Goal: Task Accomplishment & Management: Manage account settings

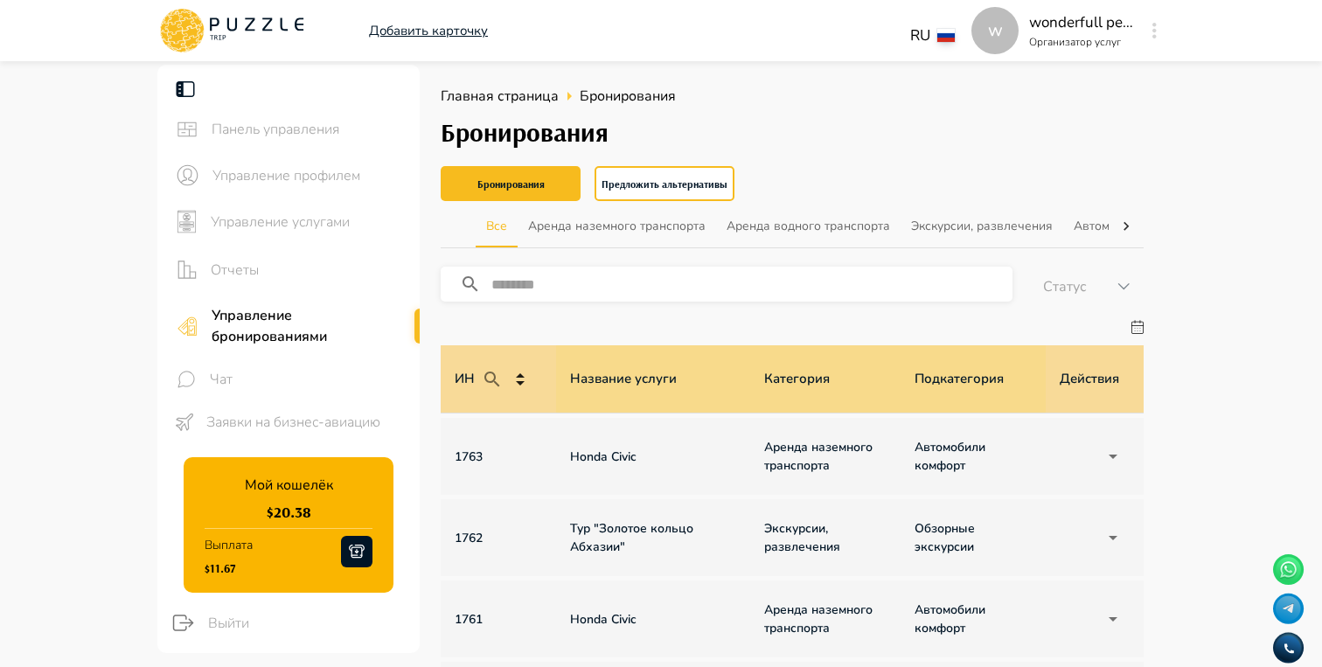
click at [196, 24] on icon at bounding box center [182, 30] width 45 height 45
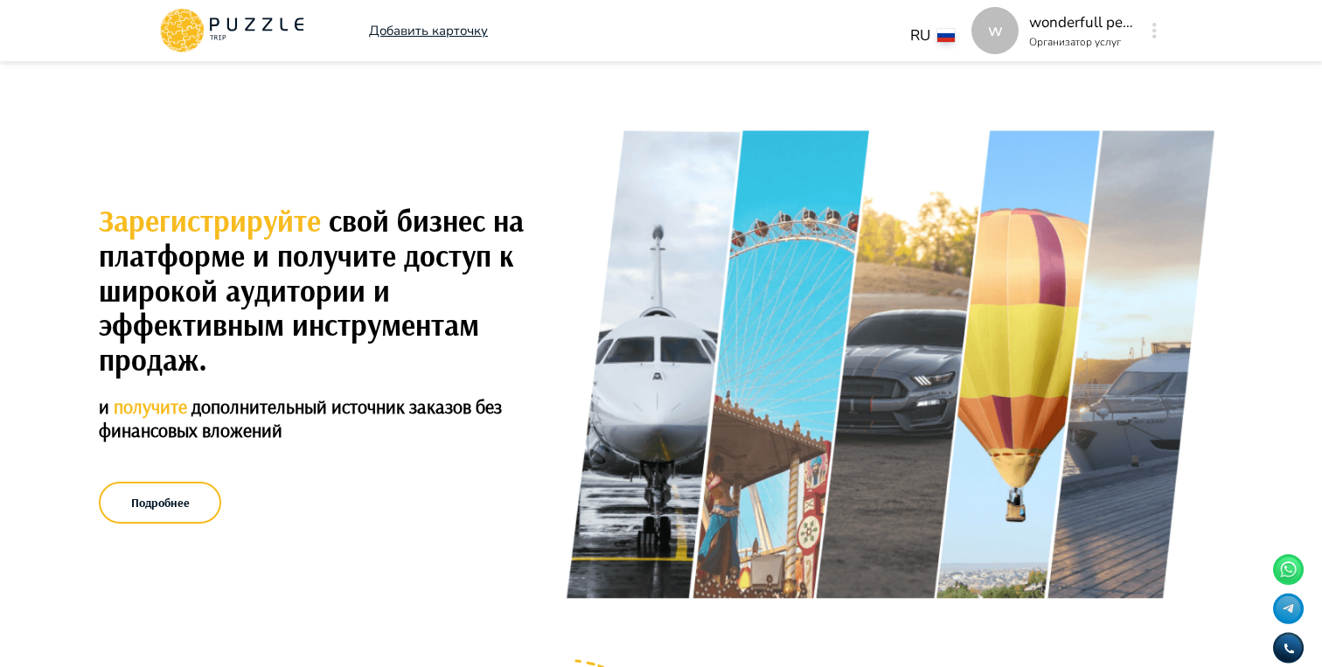
click at [210, 35] on icon at bounding box center [231, 30] width 149 height 45
click at [1159, 37] on button "button" at bounding box center [1154, 30] width 13 height 24
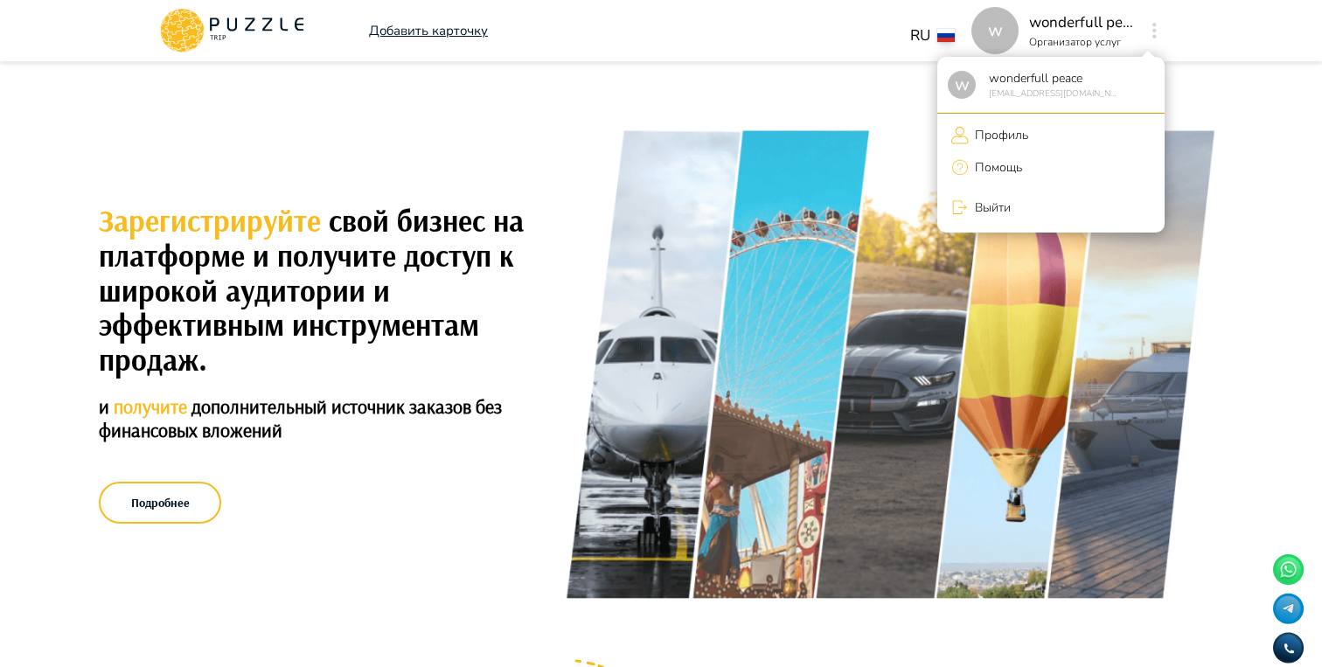
click at [1038, 205] on li "Выйти" at bounding box center [1050, 207] width 227 height 37
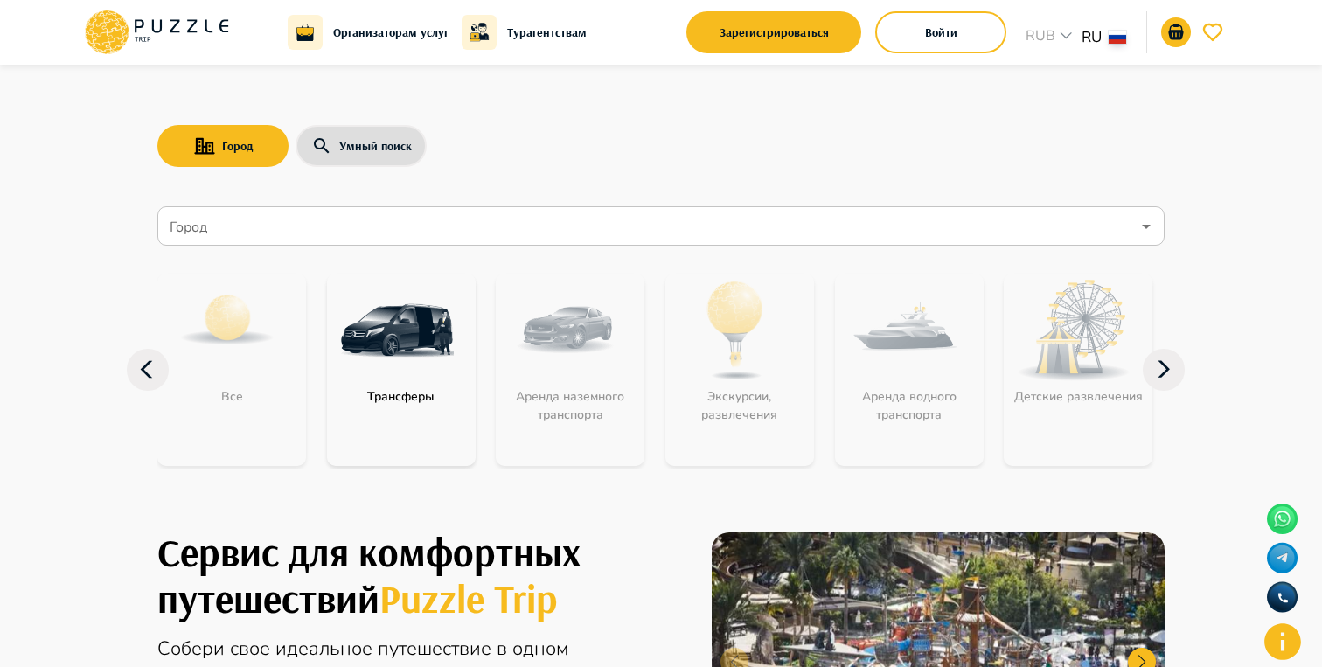
click at [881, 97] on div "Город Умный поиск Город Город Все Трансферы Аренда наземного транспорта Экскурс…" at bounding box center [660, 279] width 1049 height 429
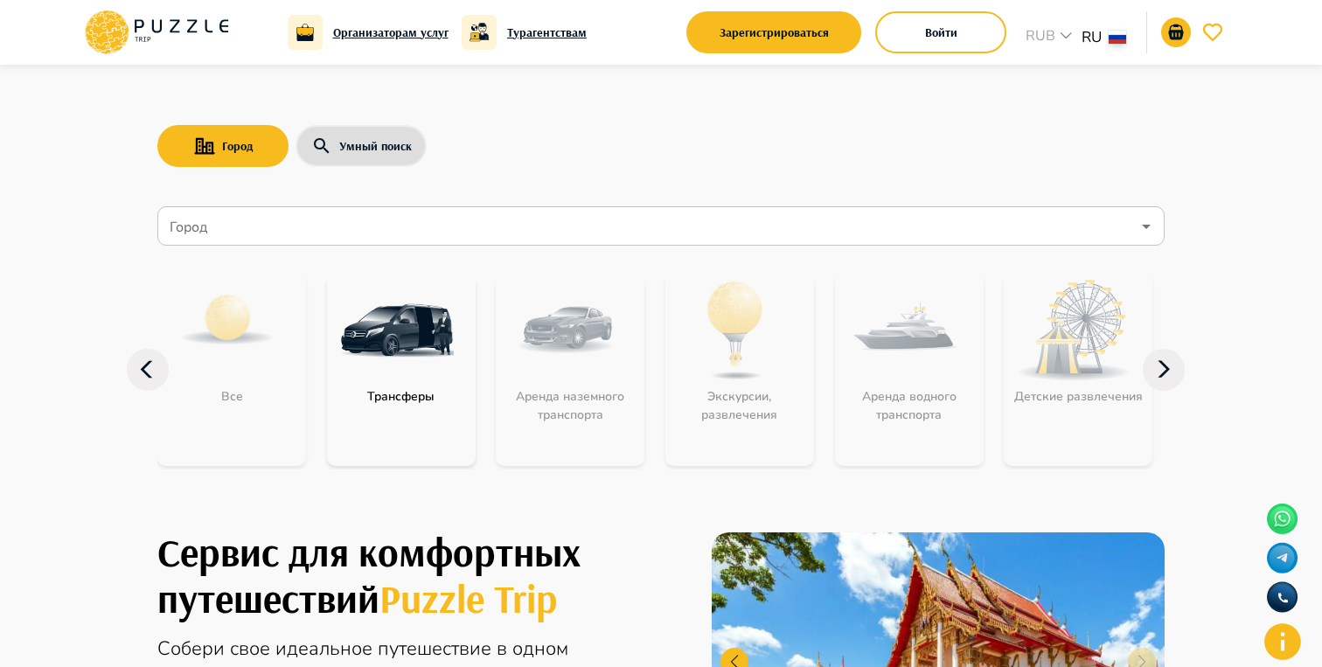
click at [571, 126] on div "Город Умный поиск" at bounding box center [660, 146] width 1007 height 51
click at [706, 174] on div "Город Умный поиск Город Город Все Трансферы Аренда наземного транспорта Экскурс…" at bounding box center [660, 279] width 1049 height 429
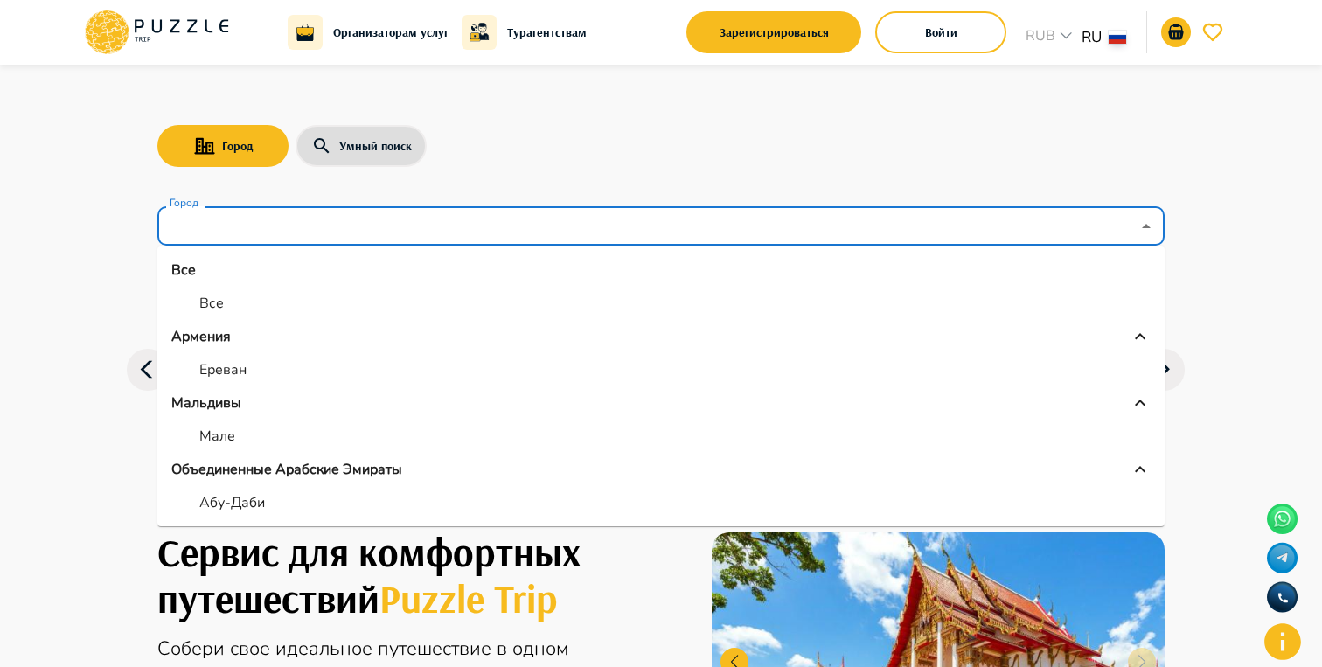
click at [591, 212] on input "Город" at bounding box center [648, 226] width 964 height 33
click at [400, 358] on li "Ереван" at bounding box center [660, 369] width 1007 height 31
type input "******"
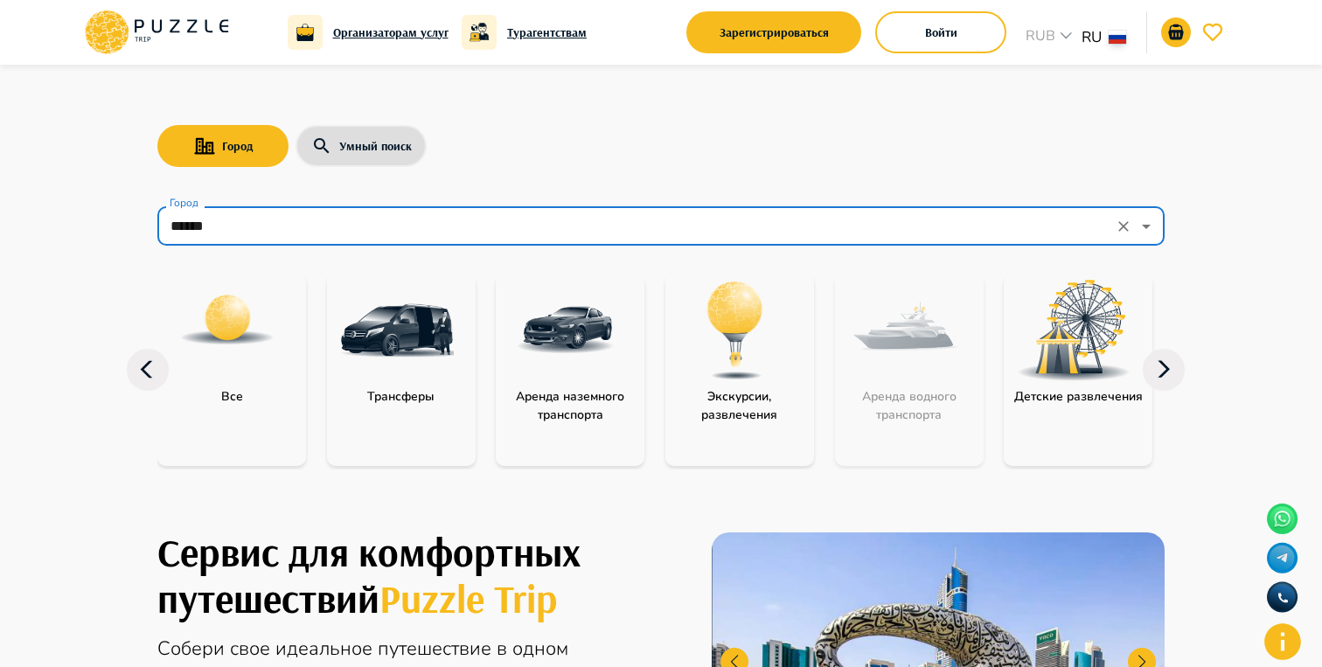
click at [398, 344] on img "category-get_transfer" at bounding box center [397, 331] width 114 height 114
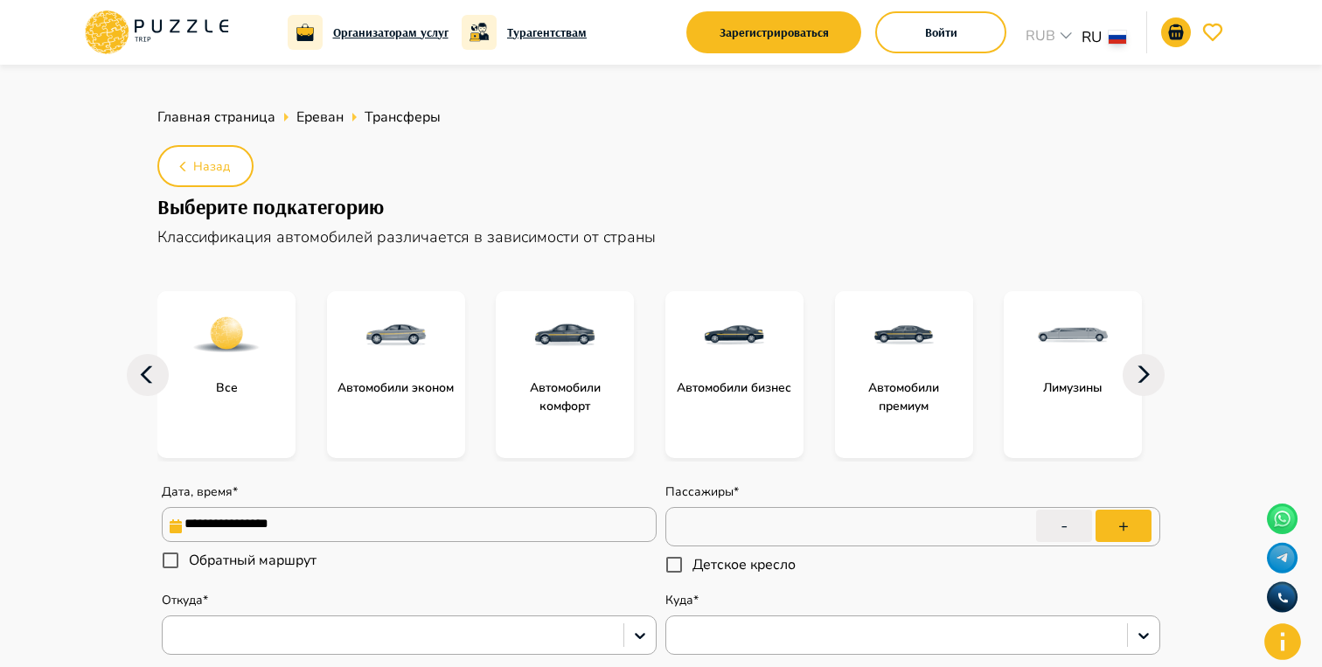
type textarea "*"
click at [198, 43] on icon at bounding box center [156, 32] width 149 height 45
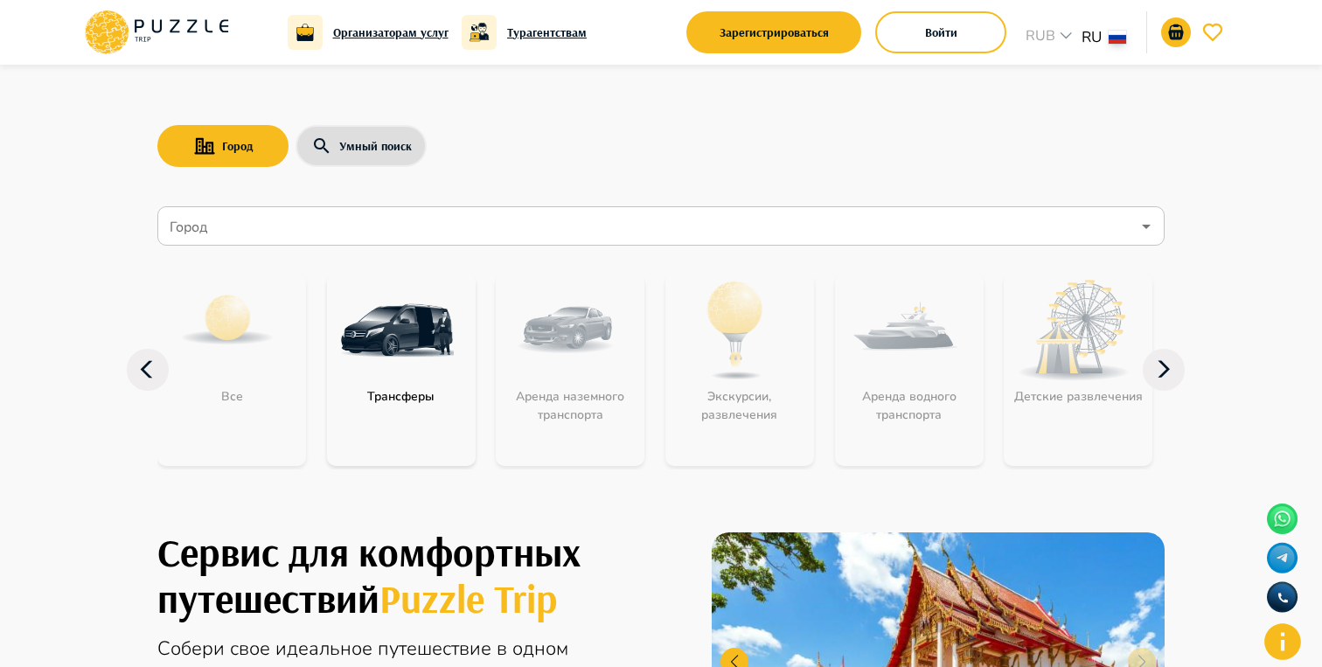
click at [412, 328] on img "category-get_transfer" at bounding box center [397, 331] width 114 height 114
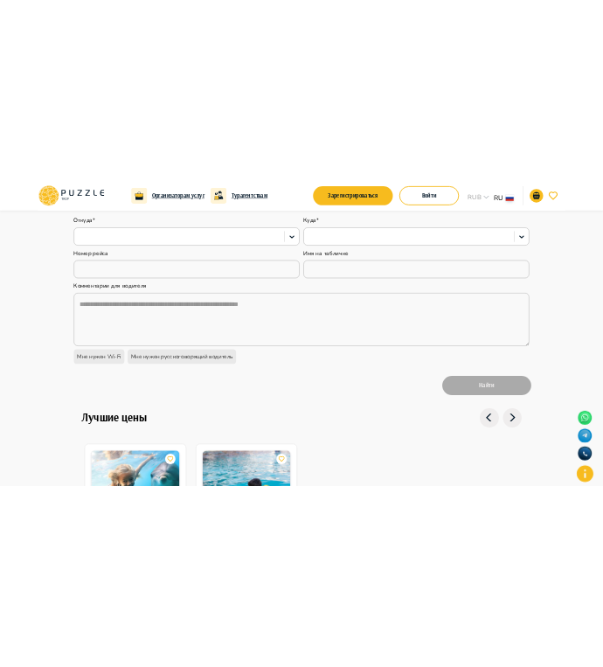
scroll to position [579, 0]
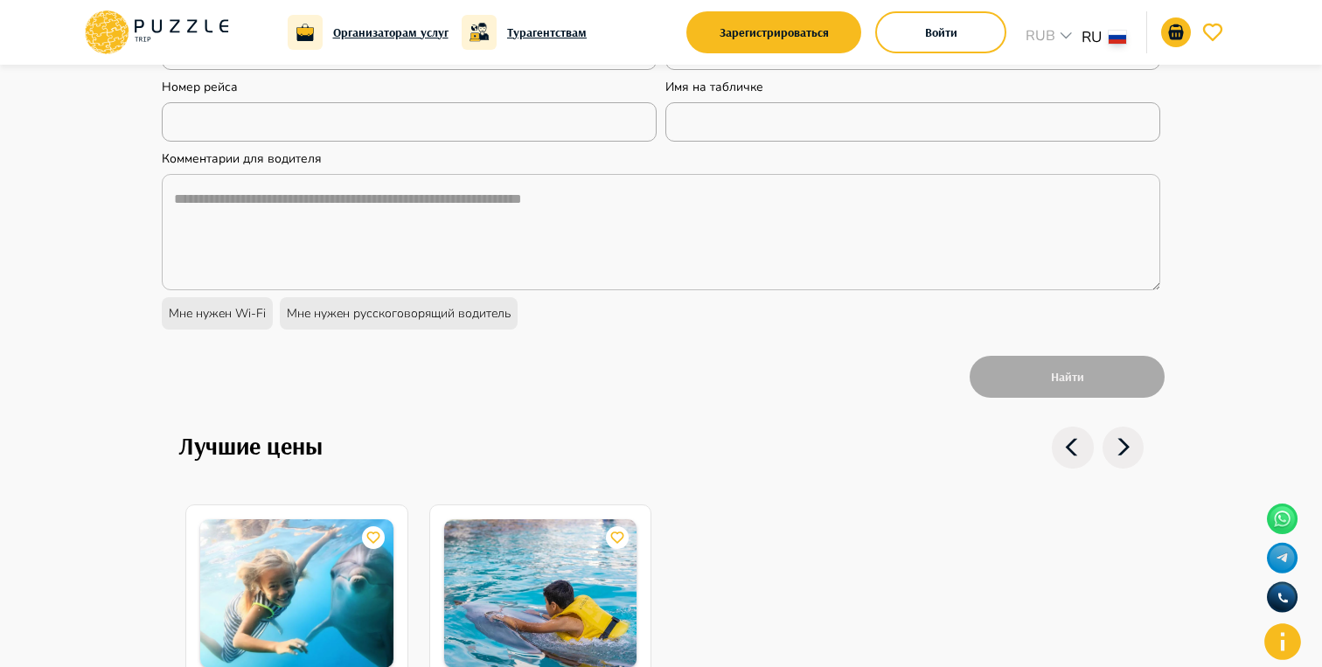
type textarea "*"
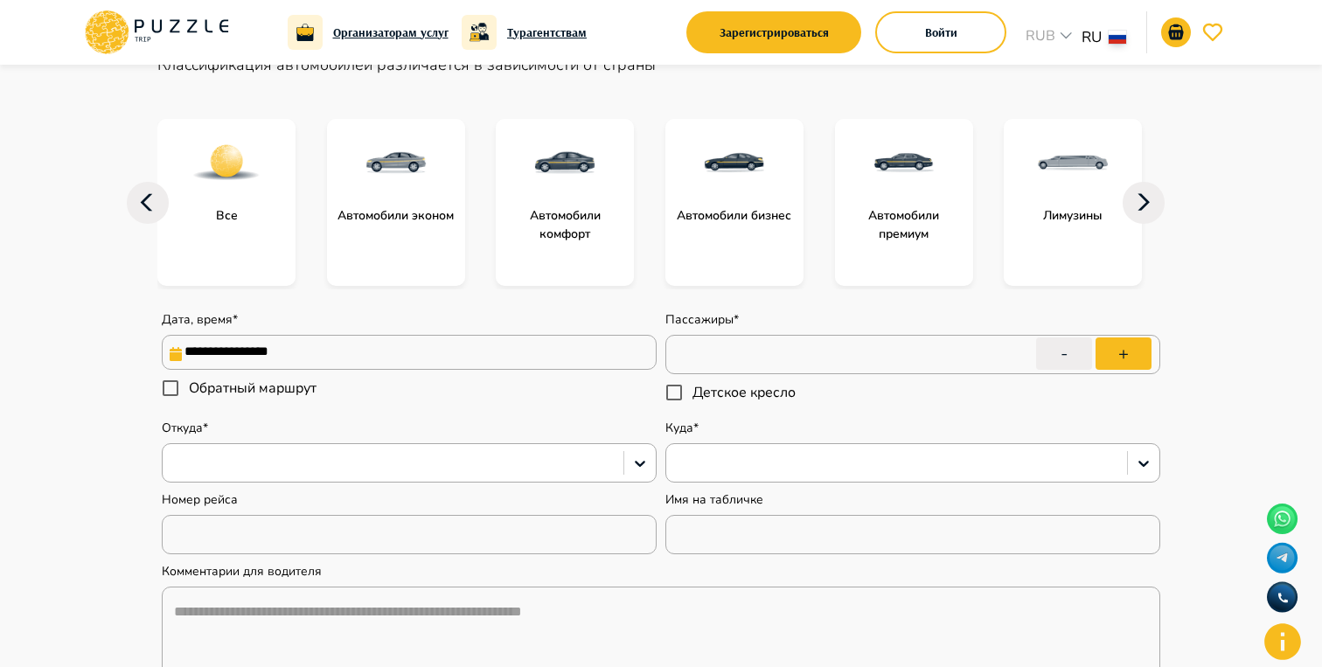
scroll to position [163, 0]
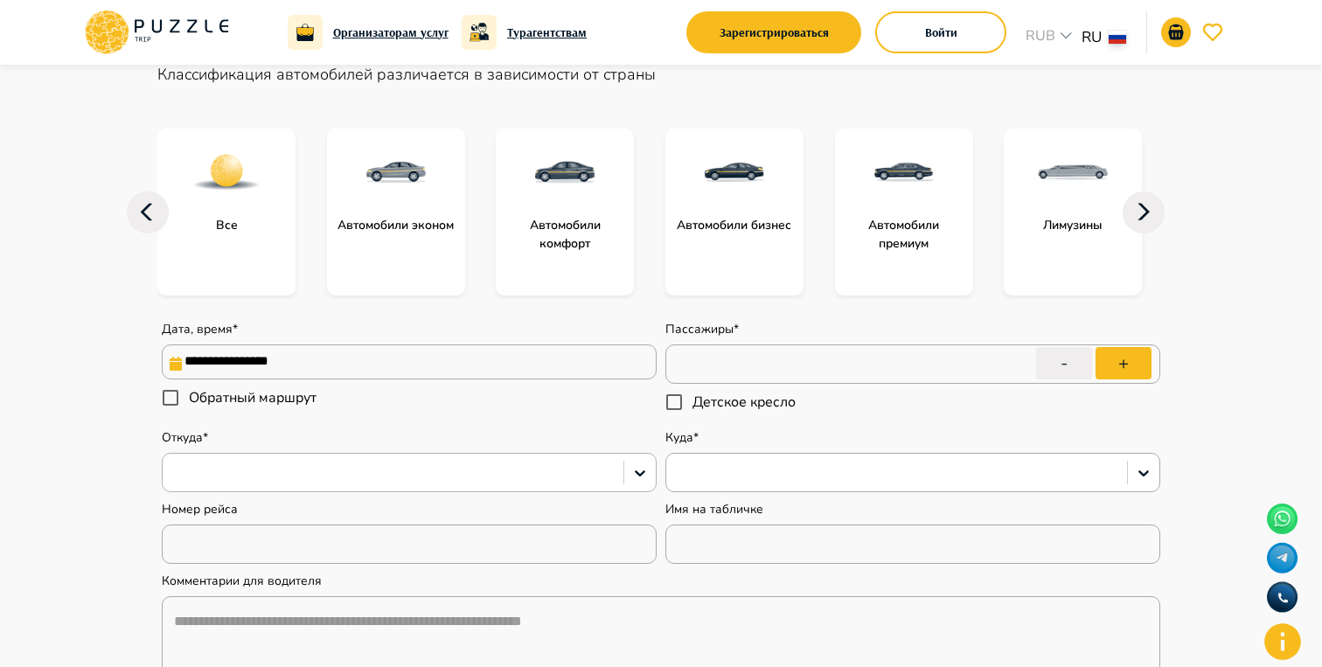
click at [436, 484] on div at bounding box center [392, 473] width 443 height 23
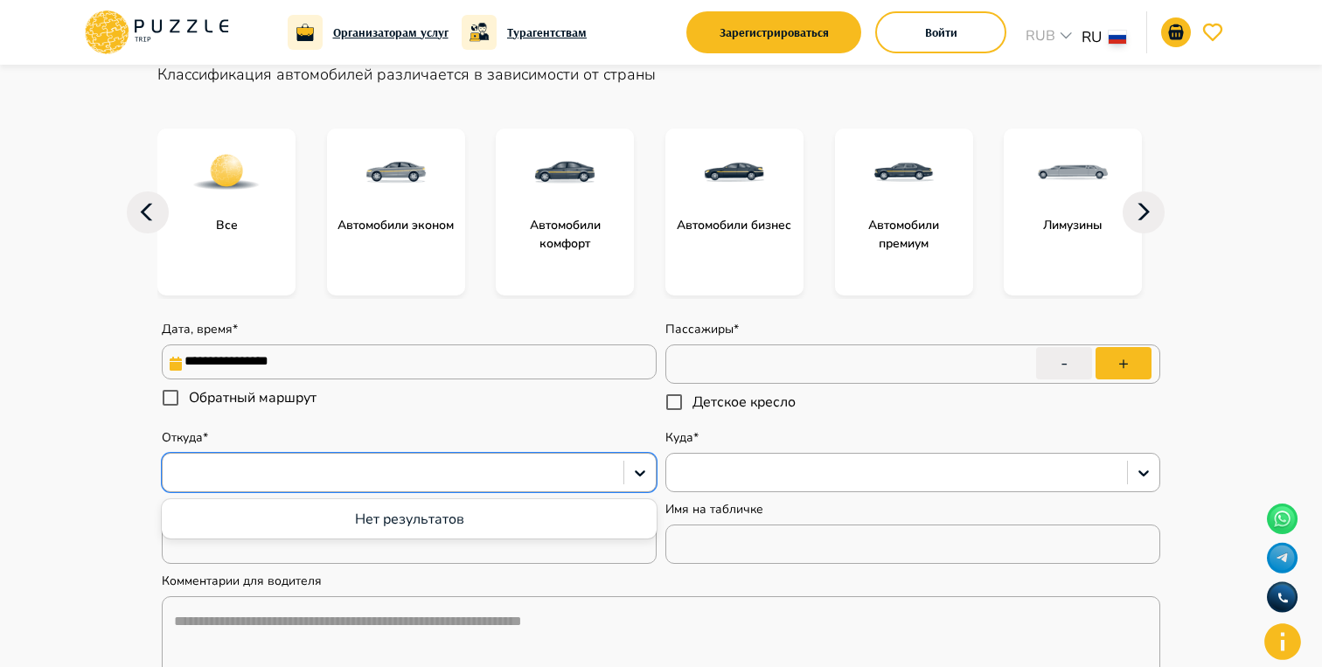
click at [1269, 416] on main "**********" at bounding box center [661, 635] width 1322 height 1467
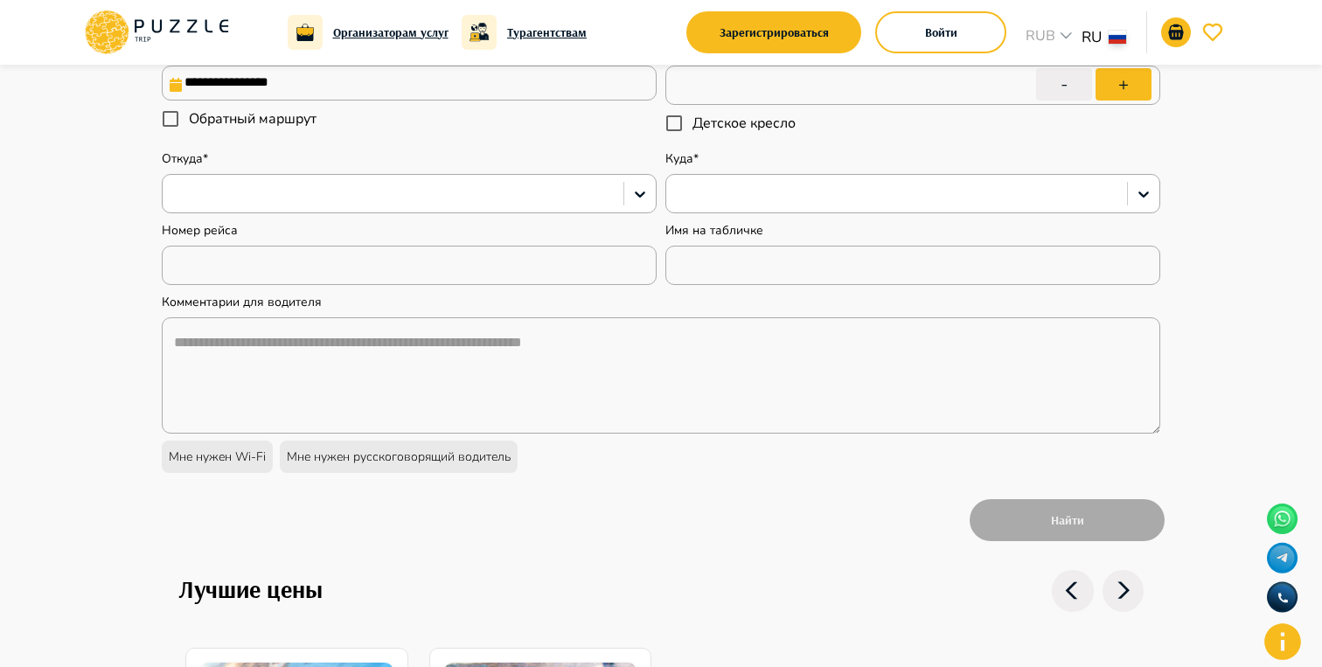
scroll to position [472, 0]
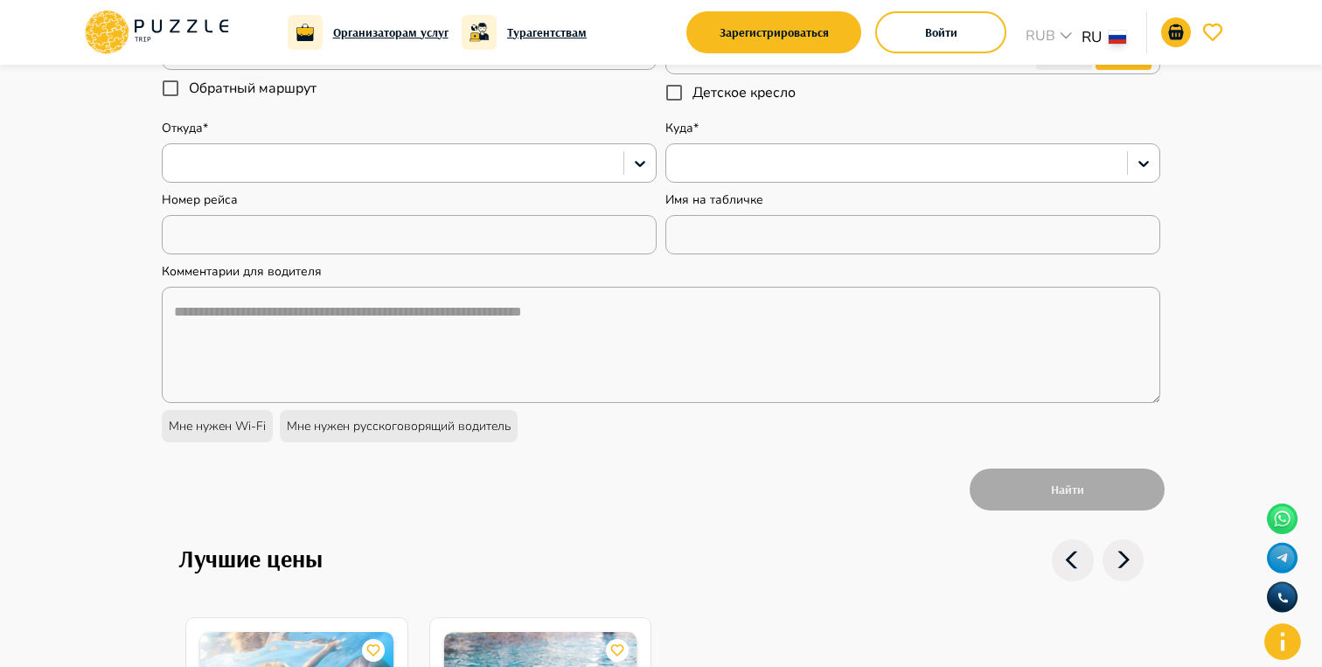
click at [164, 30] on icon at bounding box center [156, 32] width 149 height 45
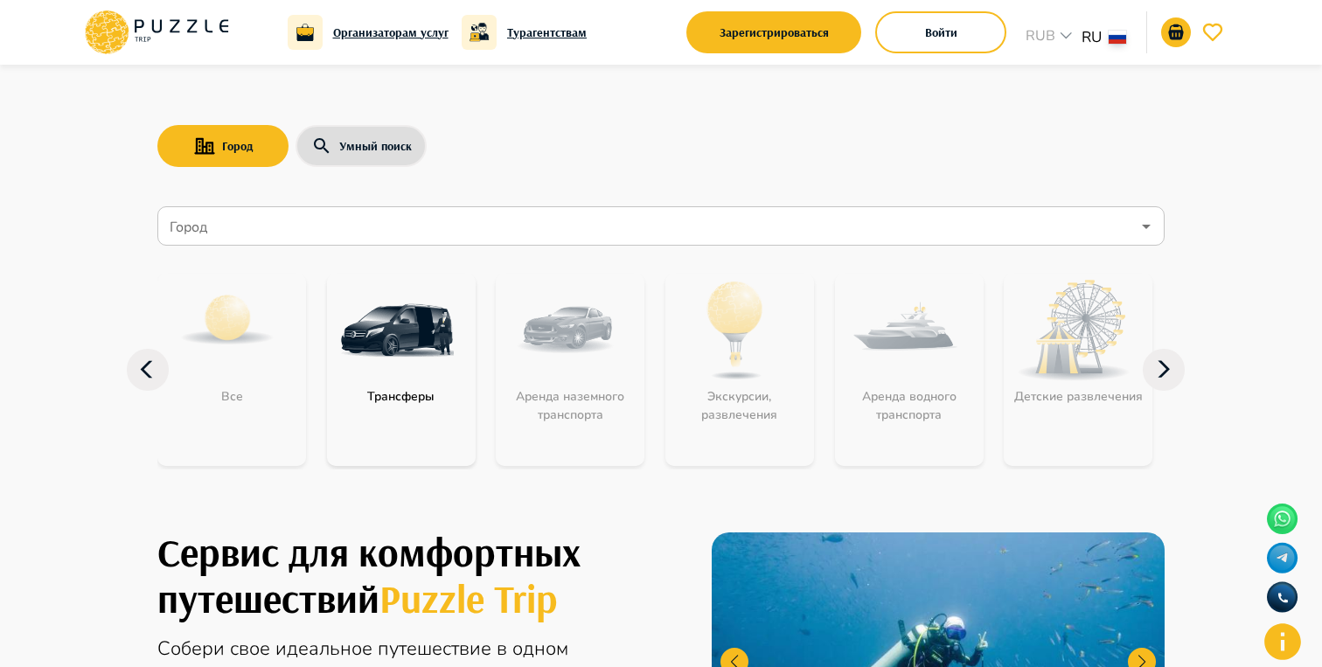
click at [1161, 380] on icon at bounding box center [1164, 370] width 42 height 42
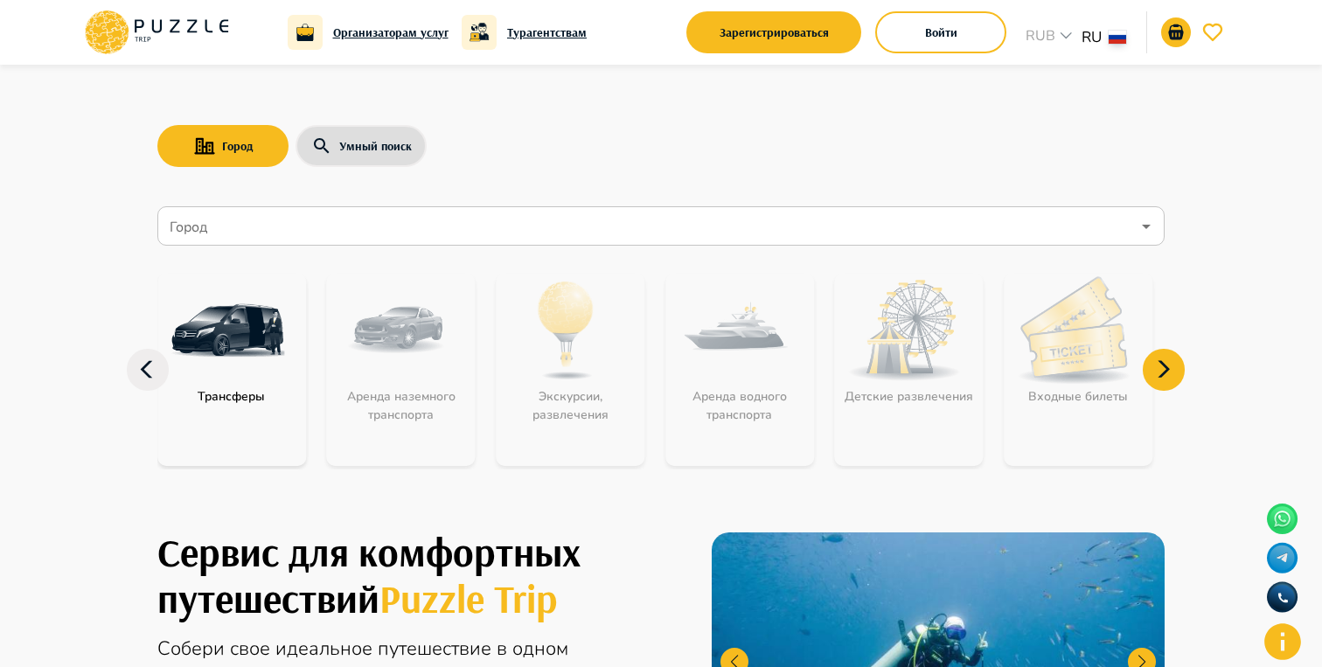
click at [1161, 380] on icon at bounding box center [1164, 370] width 42 height 42
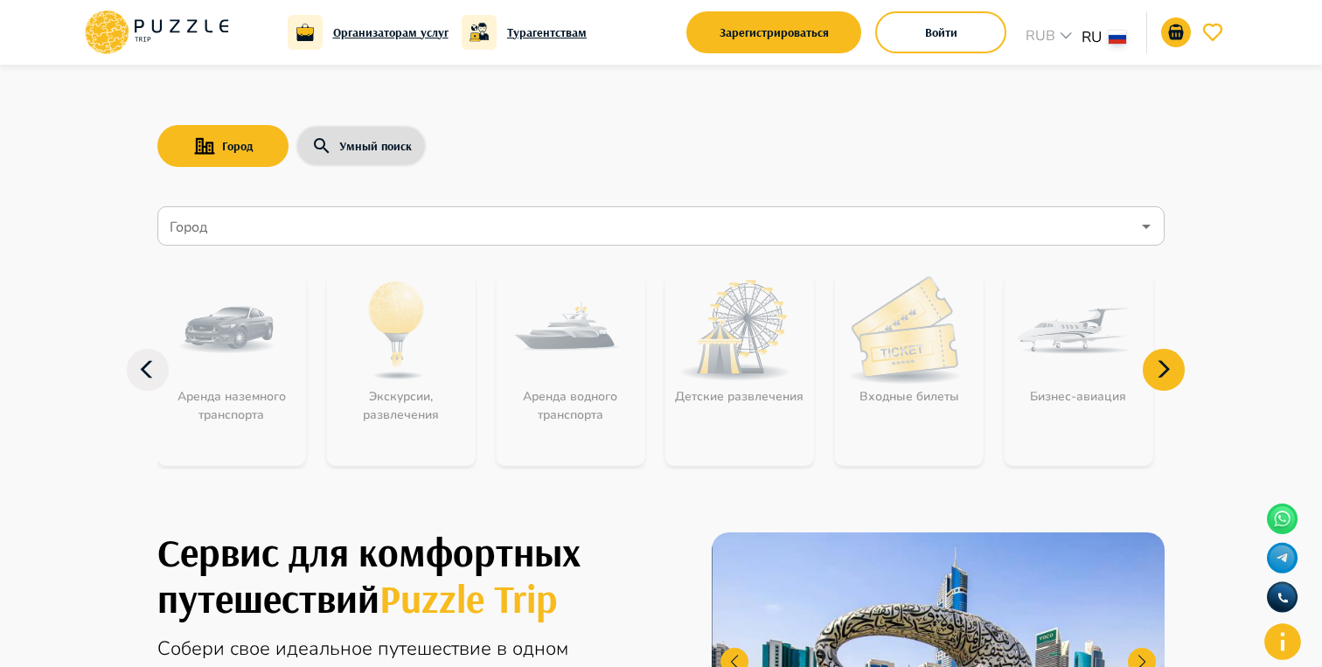
click at [1161, 380] on icon at bounding box center [1164, 370] width 42 height 42
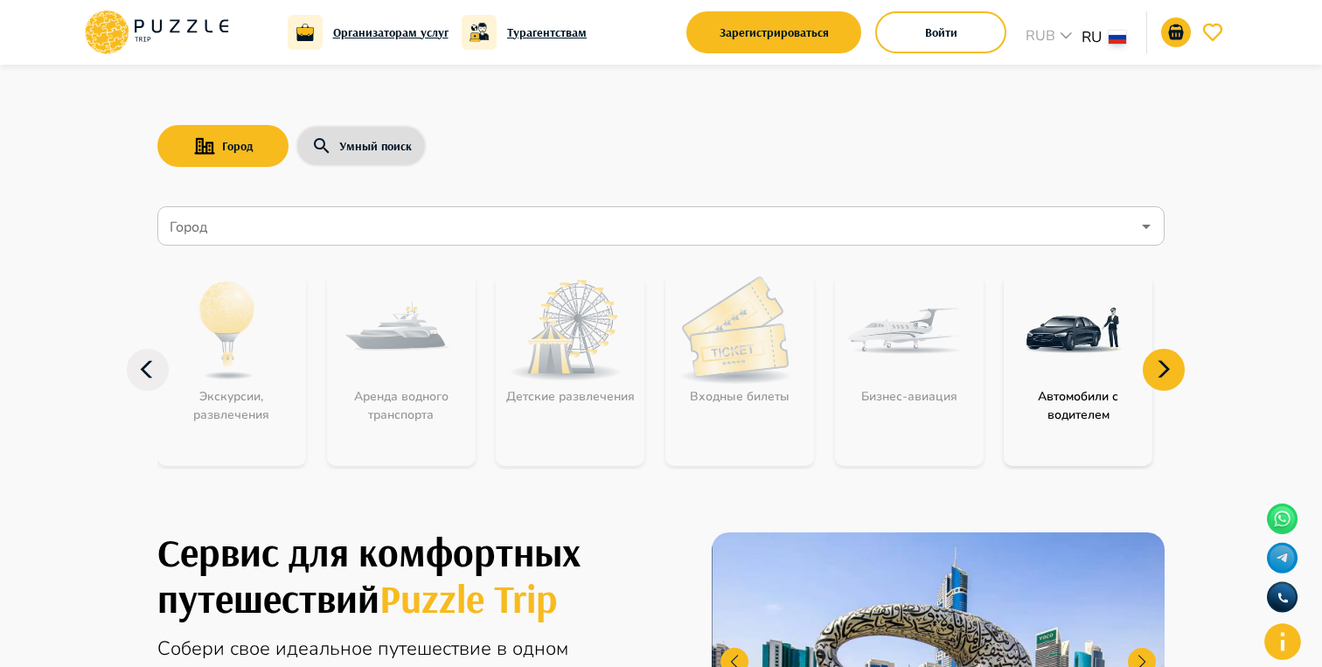
click at [144, 382] on icon at bounding box center [148, 370] width 42 height 42
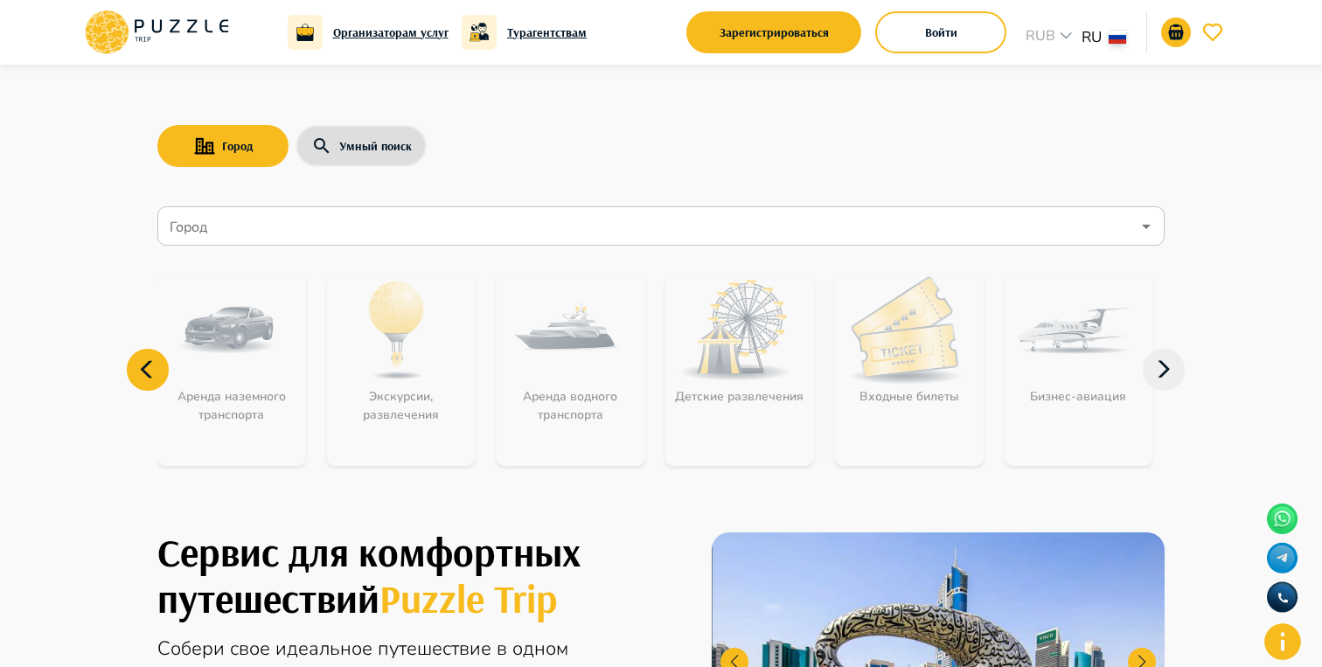
click at [144, 382] on icon at bounding box center [148, 370] width 42 height 42
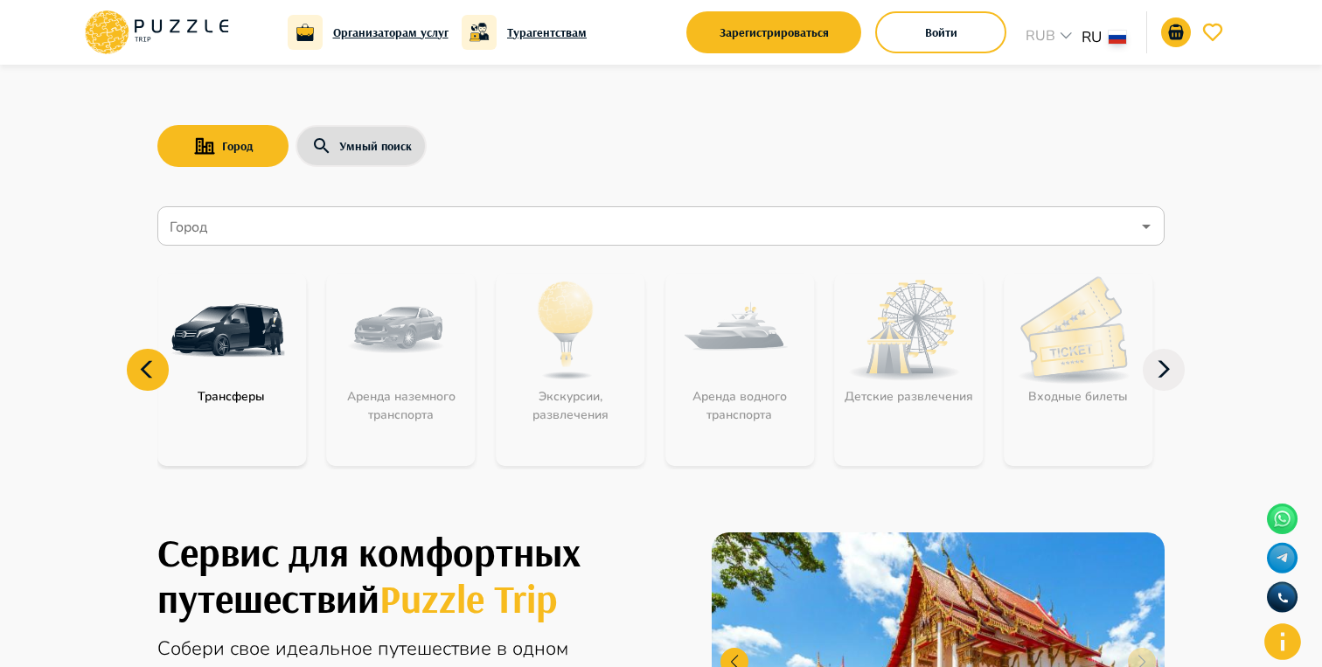
click at [144, 382] on icon at bounding box center [148, 370] width 42 height 42
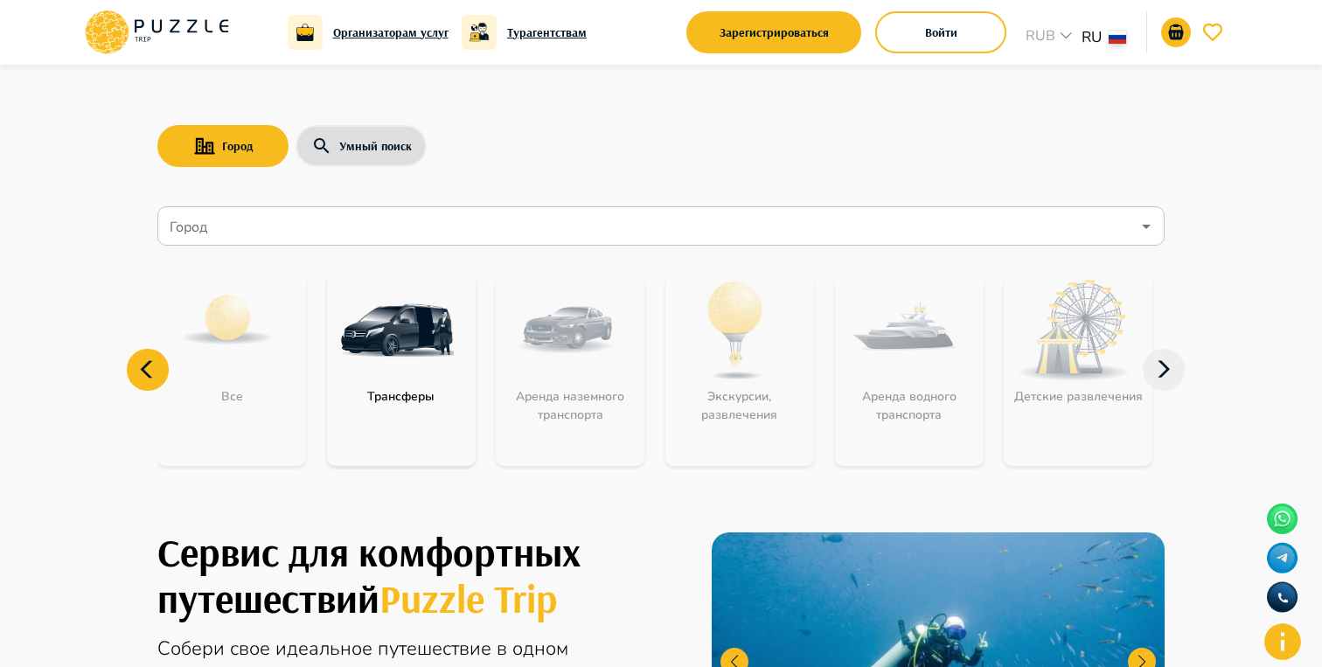
click at [150, 25] on icon at bounding box center [156, 32] width 149 height 45
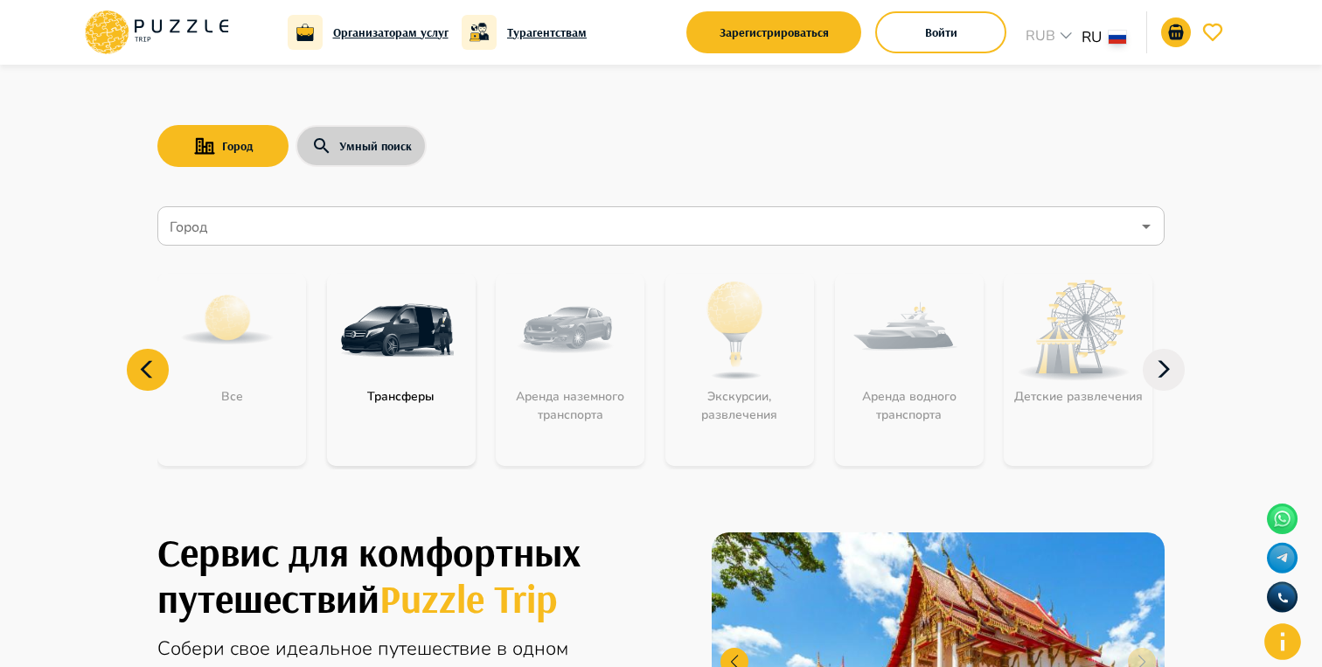
click at [347, 152] on button "Умный поиск" at bounding box center [361, 146] width 131 height 42
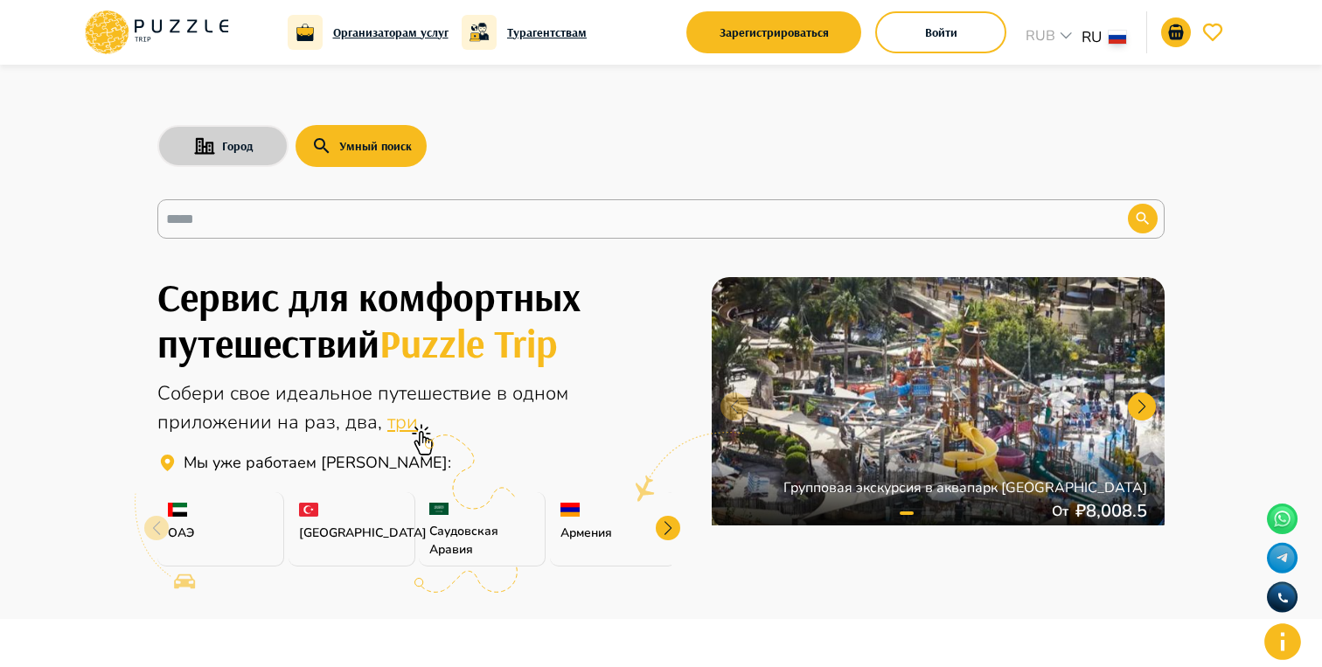
click at [213, 149] on icon "search-with-city" at bounding box center [204, 145] width 21 height 17
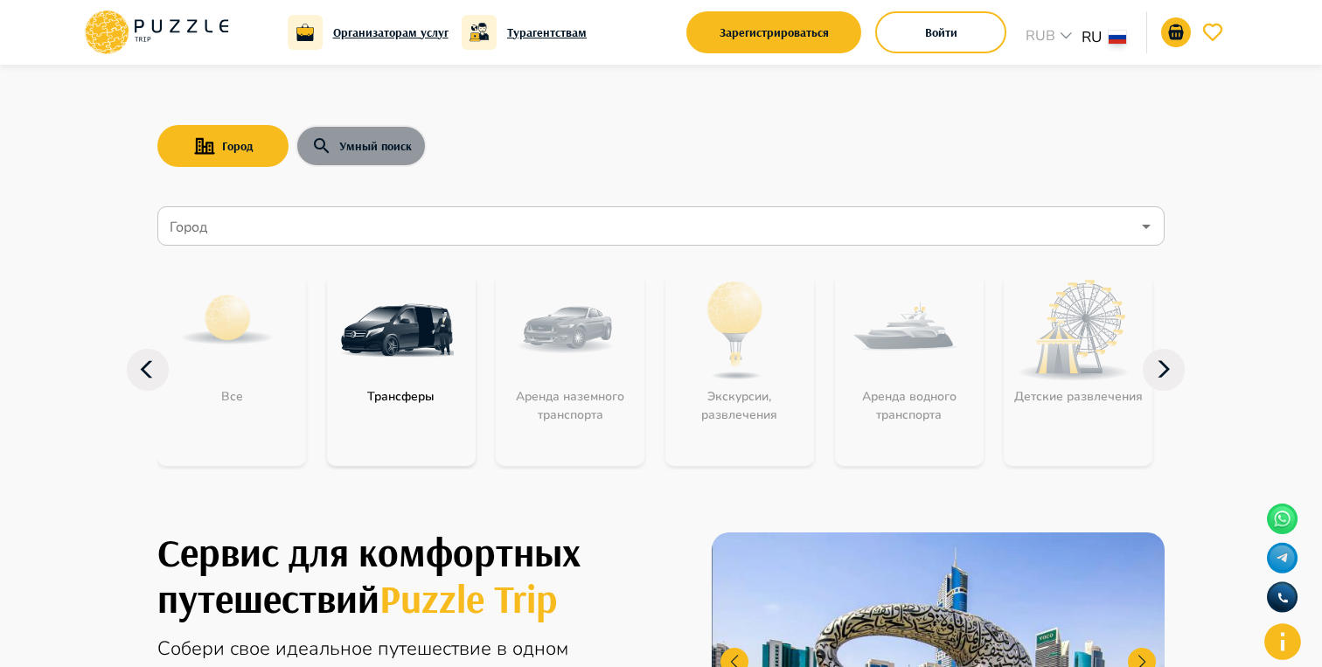
click at [393, 155] on button "Умный поиск" at bounding box center [361, 146] width 131 height 42
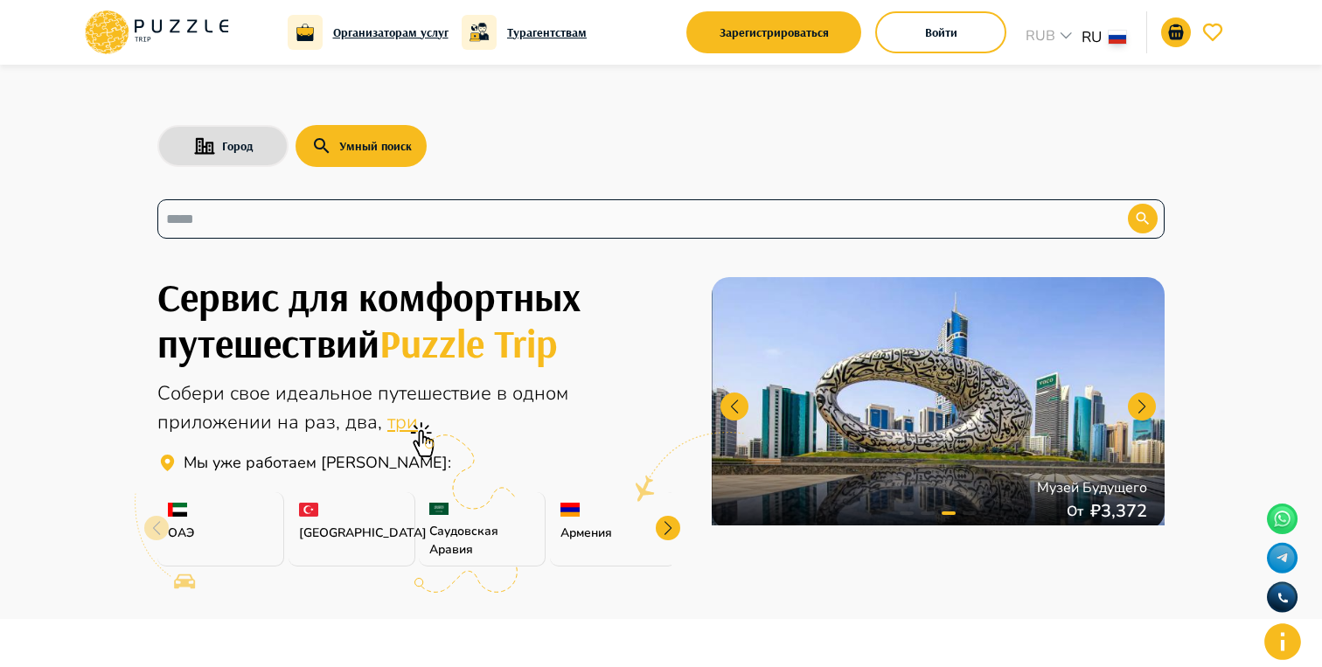
click at [499, 215] on input "text" at bounding box center [629, 219] width 927 height 20
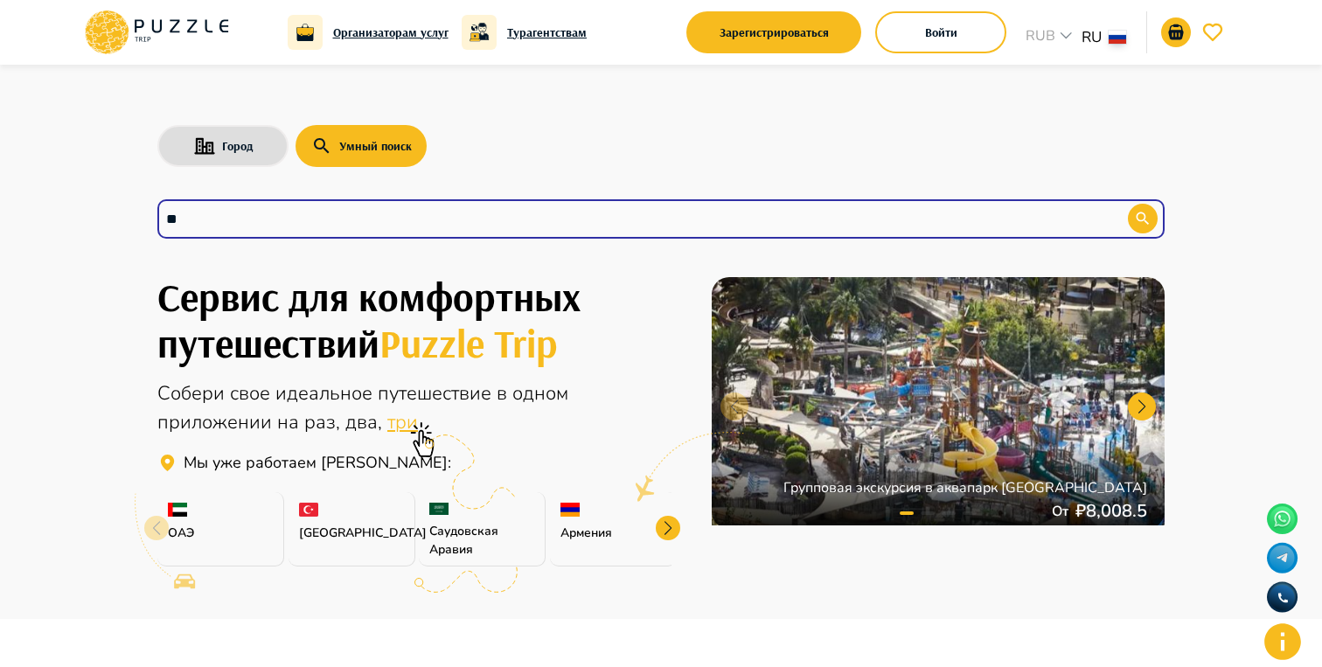
type input "***"
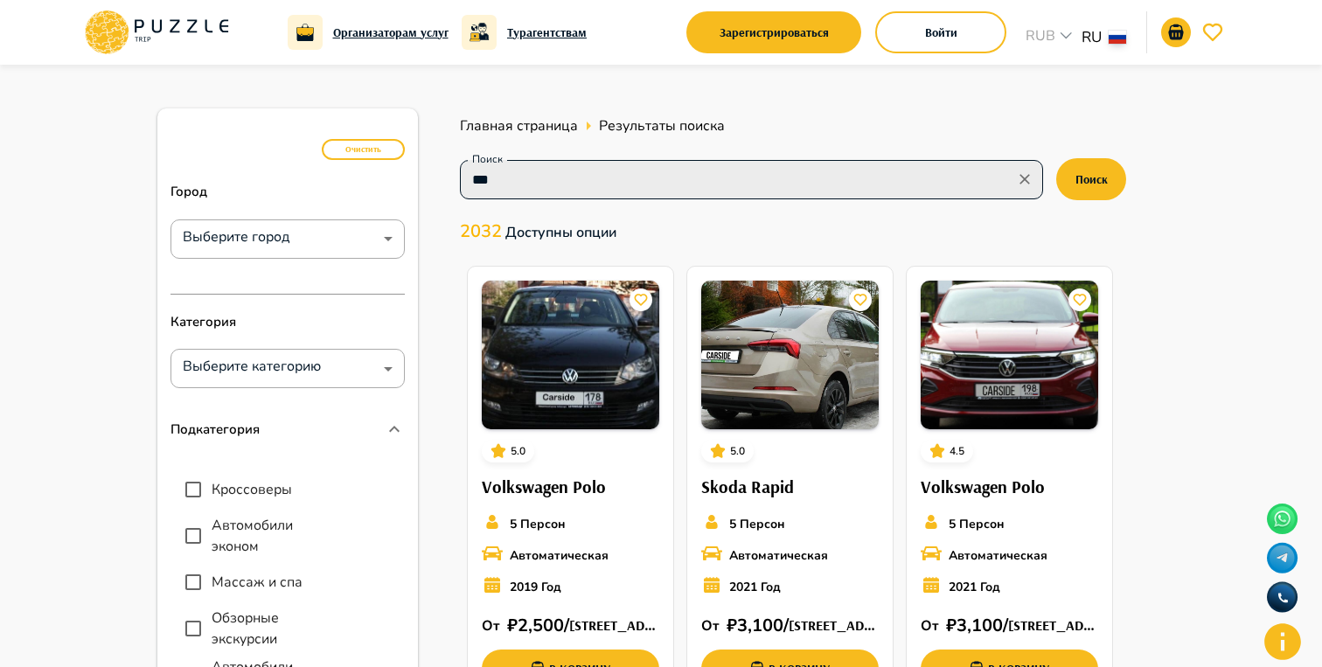
click at [585, 188] on input "***" at bounding box center [737, 179] width 544 height 24
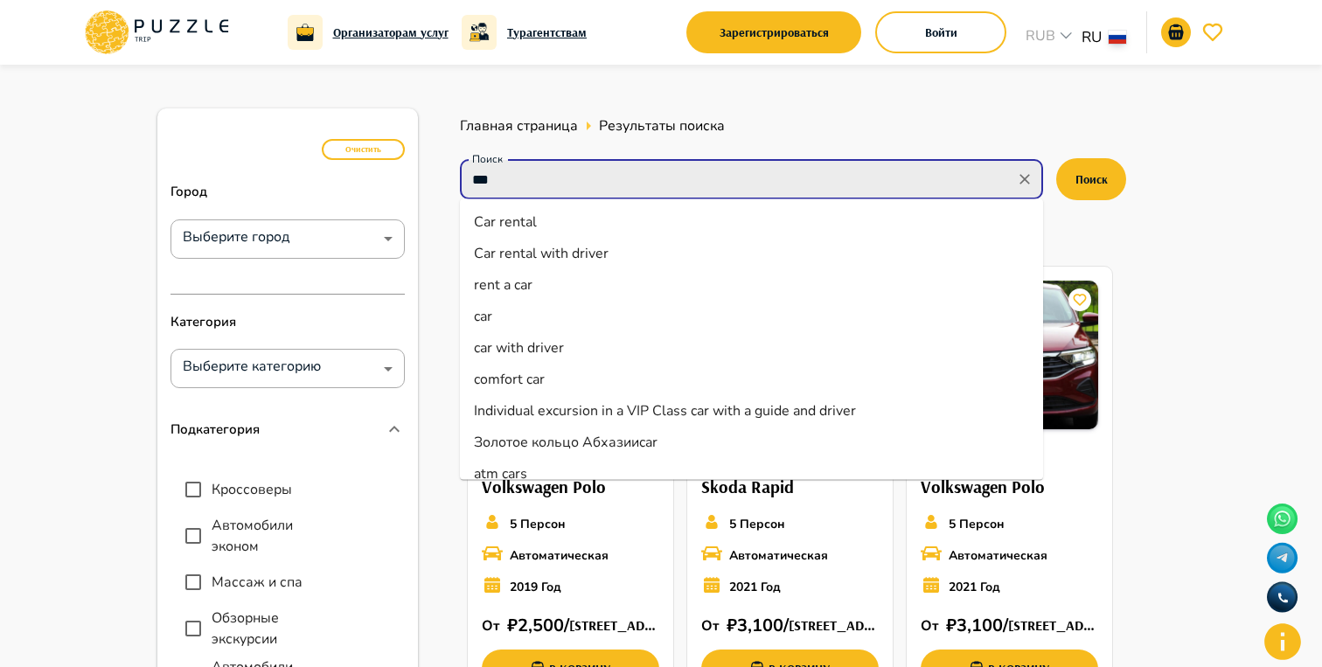
click at [585, 188] on input "***" at bounding box center [737, 179] width 544 height 24
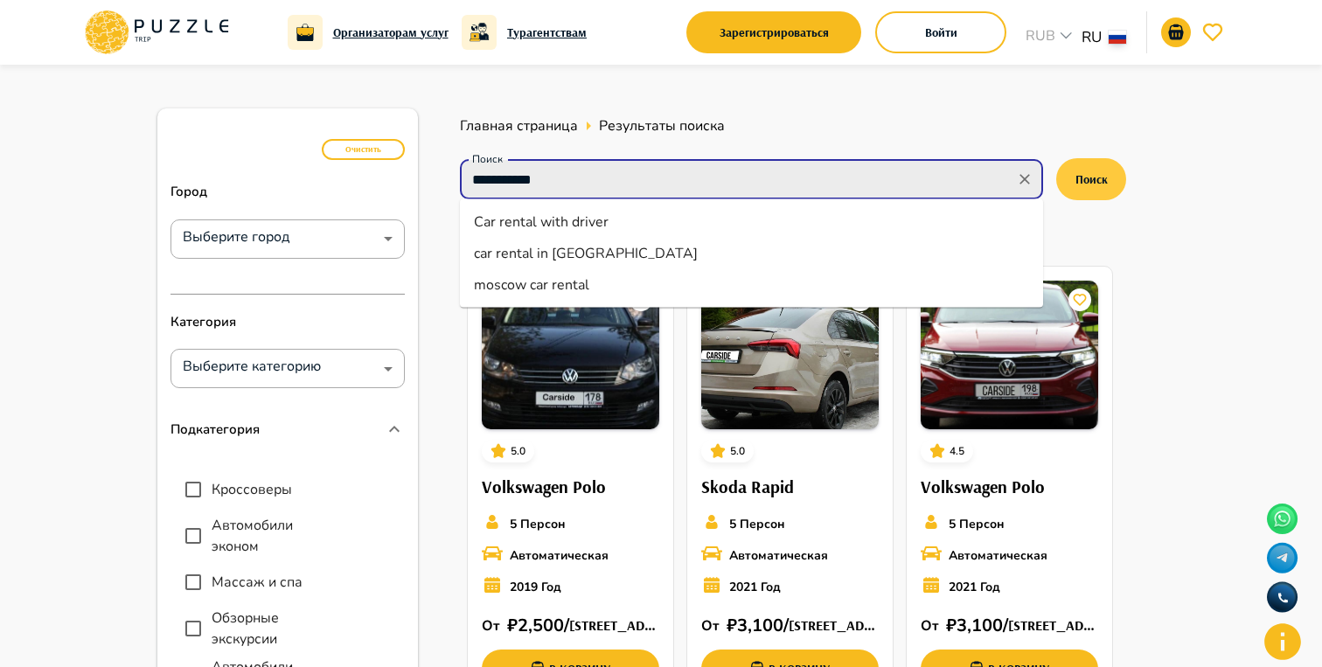
type input "**********"
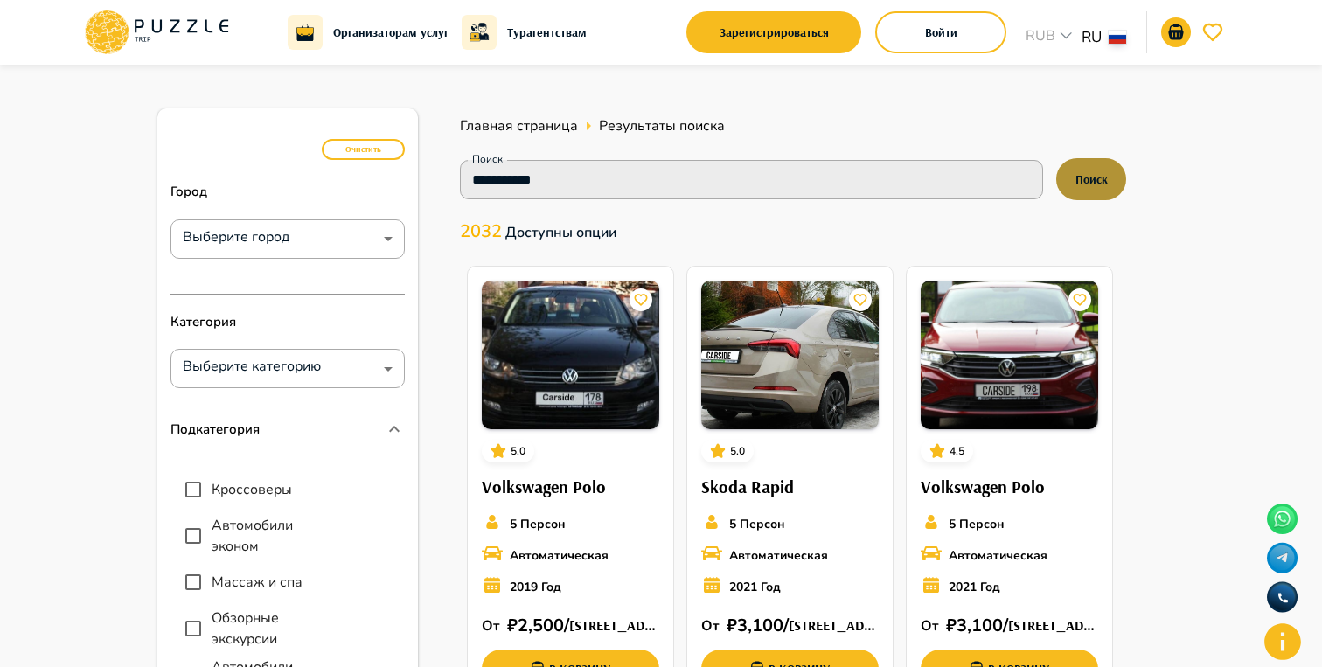
click at [1084, 161] on button "Поиск" at bounding box center [1091, 179] width 70 height 42
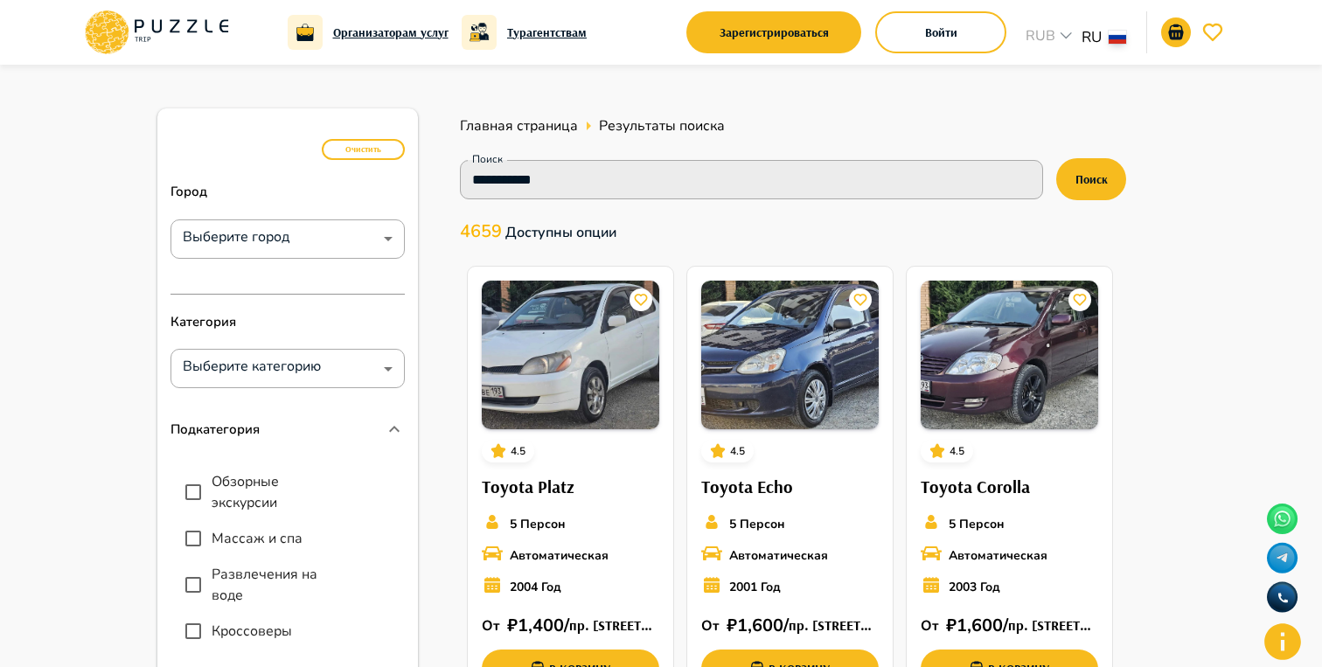
click at [368, 153] on button "Очистить" at bounding box center [363, 149] width 83 height 21
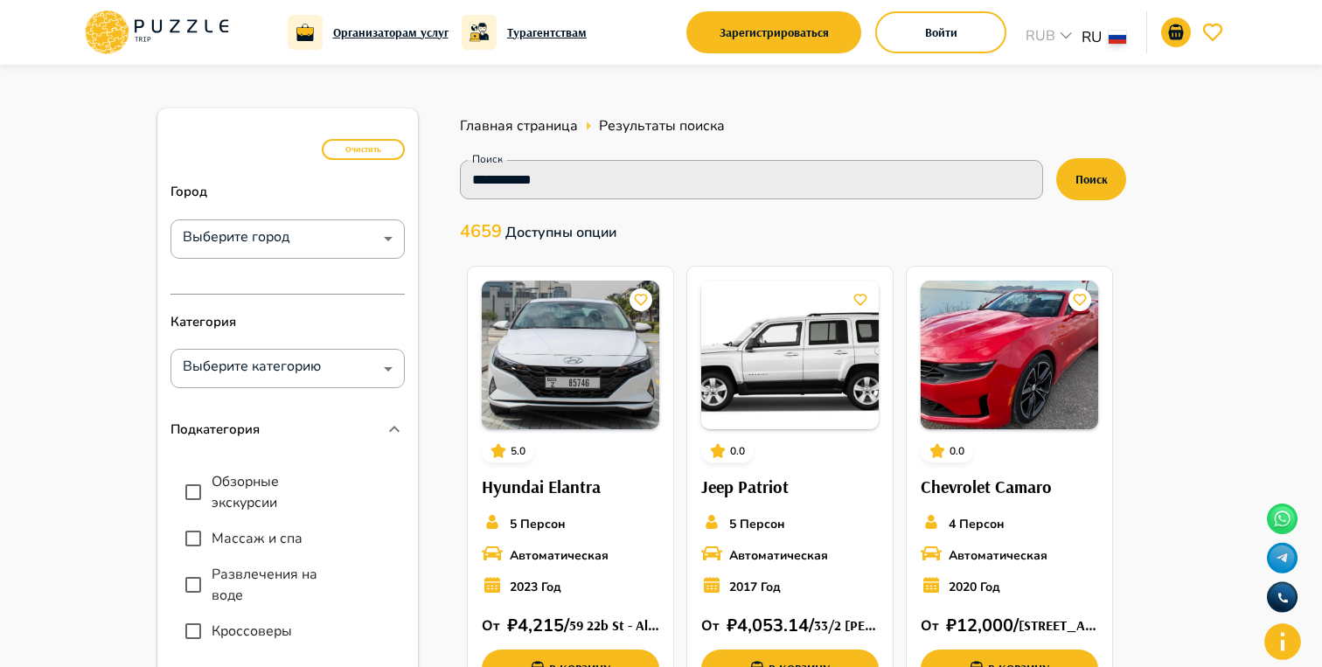
click at [216, 47] on icon at bounding box center [156, 32] width 149 height 45
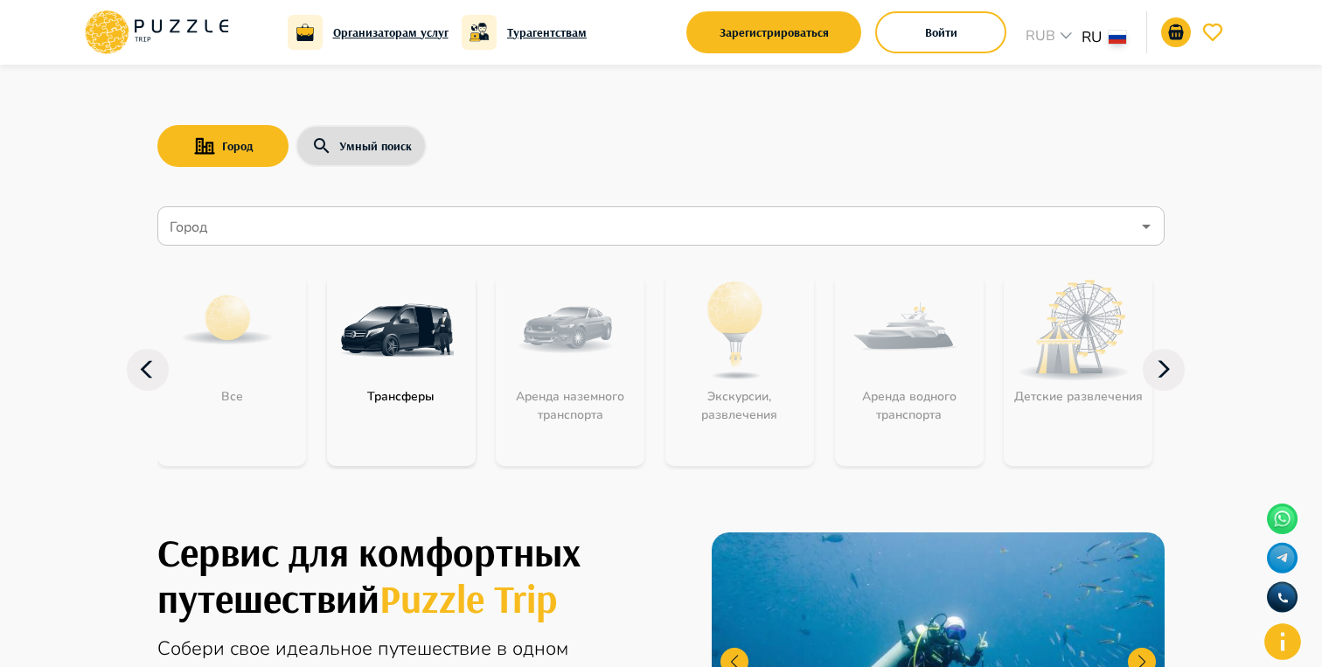
click at [503, 217] on input "Город" at bounding box center [648, 226] width 964 height 33
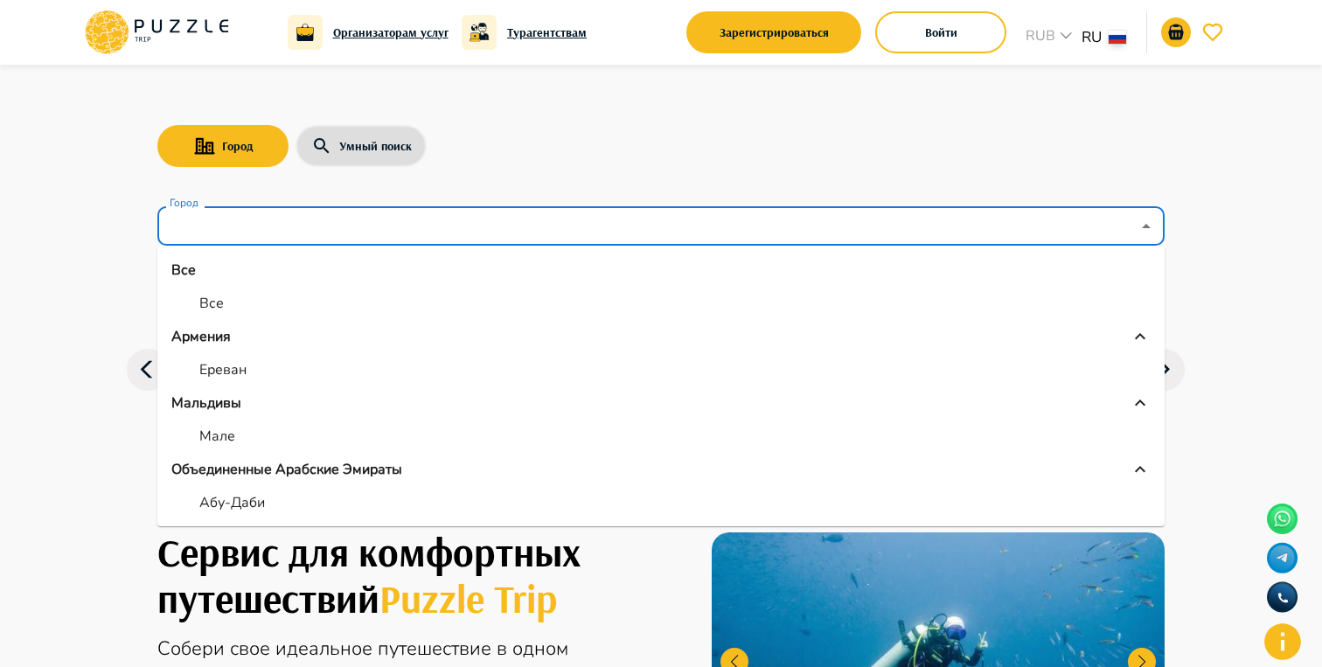
click at [279, 349] on li "Армения" at bounding box center [660, 336] width 1007 height 35
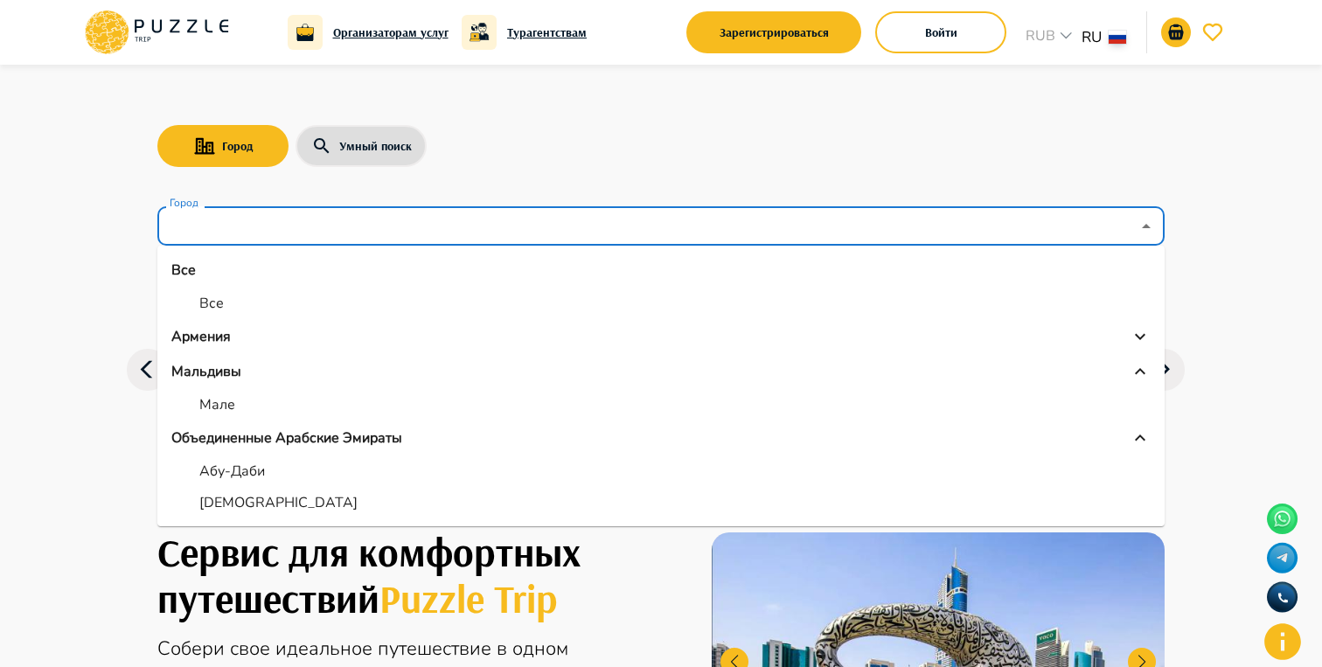
click at [316, 345] on div "Армения" at bounding box center [660, 336] width 979 height 21
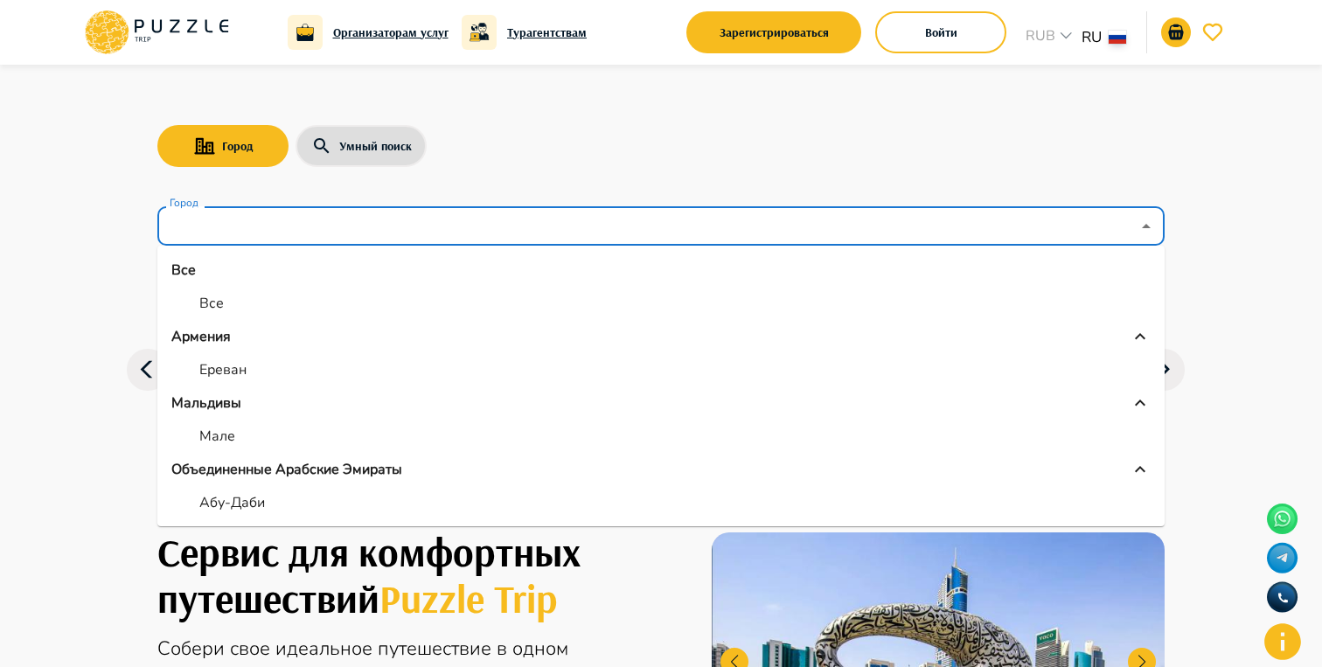
click at [275, 388] on li "Мальдивы" at bounding box center [660, 403] width 1007 height 35
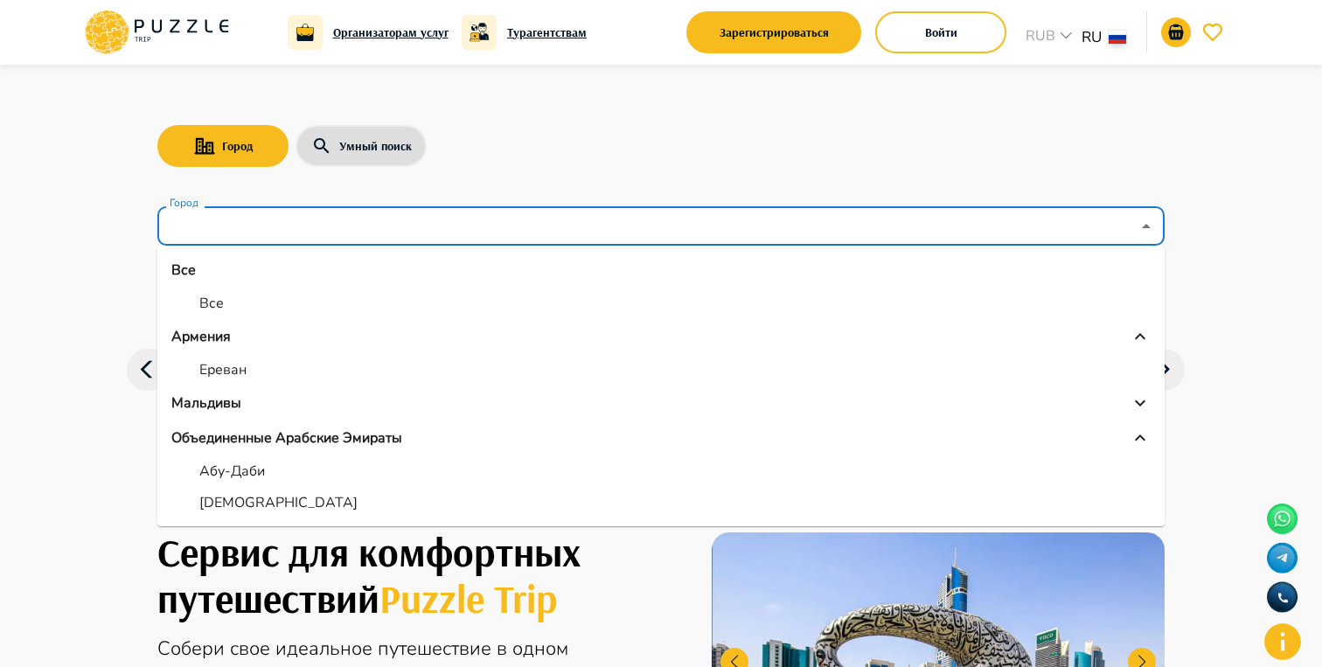
click at [304, 372] on li "Ереван" at bounding box center [660, 369] width 1007 height 31
type input "******"
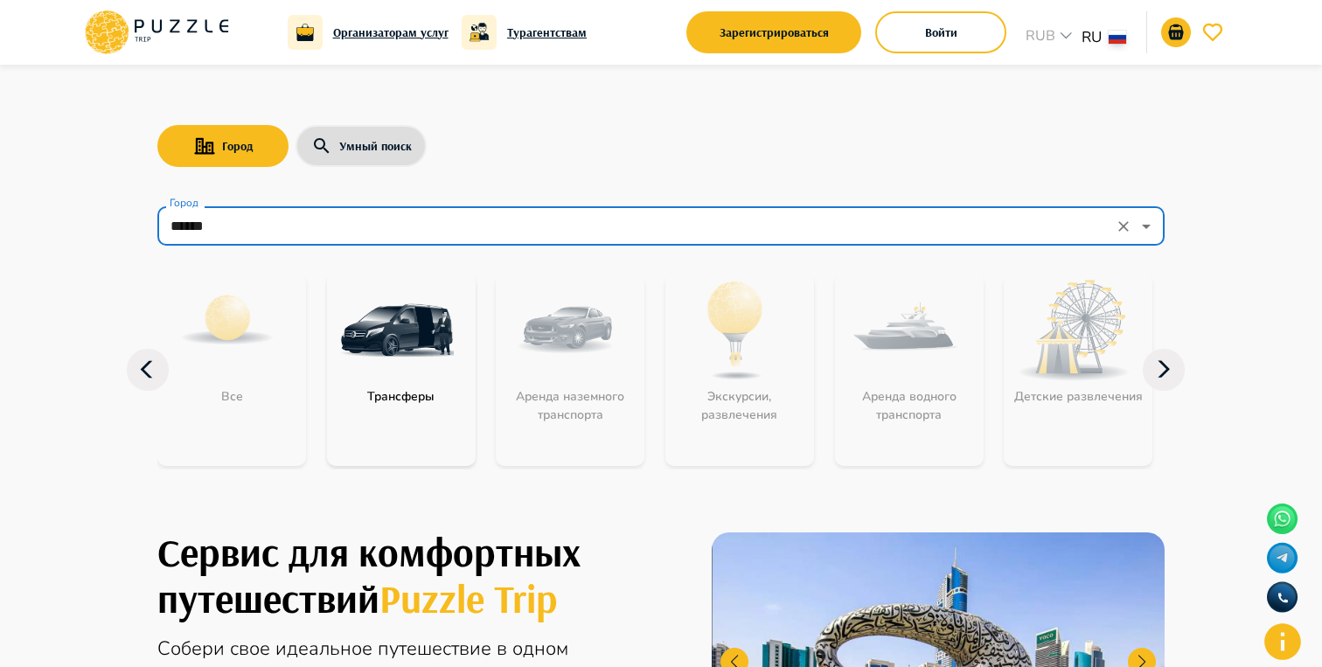
click at [397, 382] on img "category-get_transfer" at bounding box center [397, 331] width 114 height 114
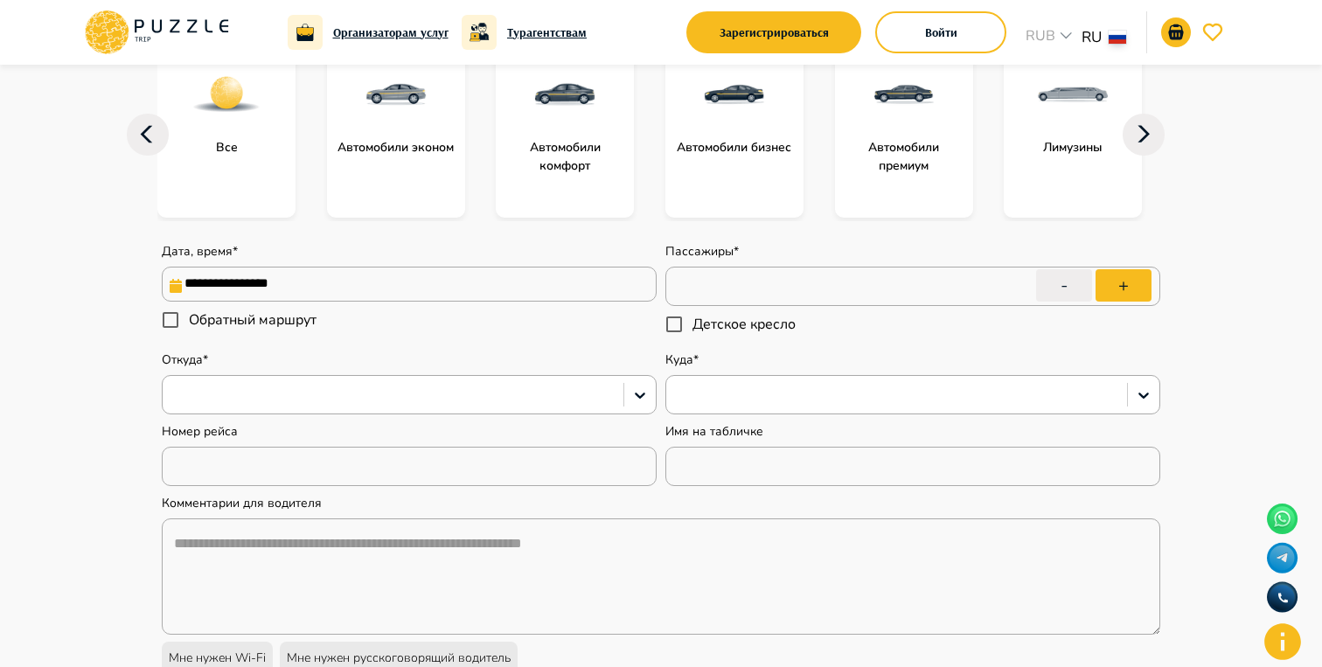
scroll to position [255, 0]
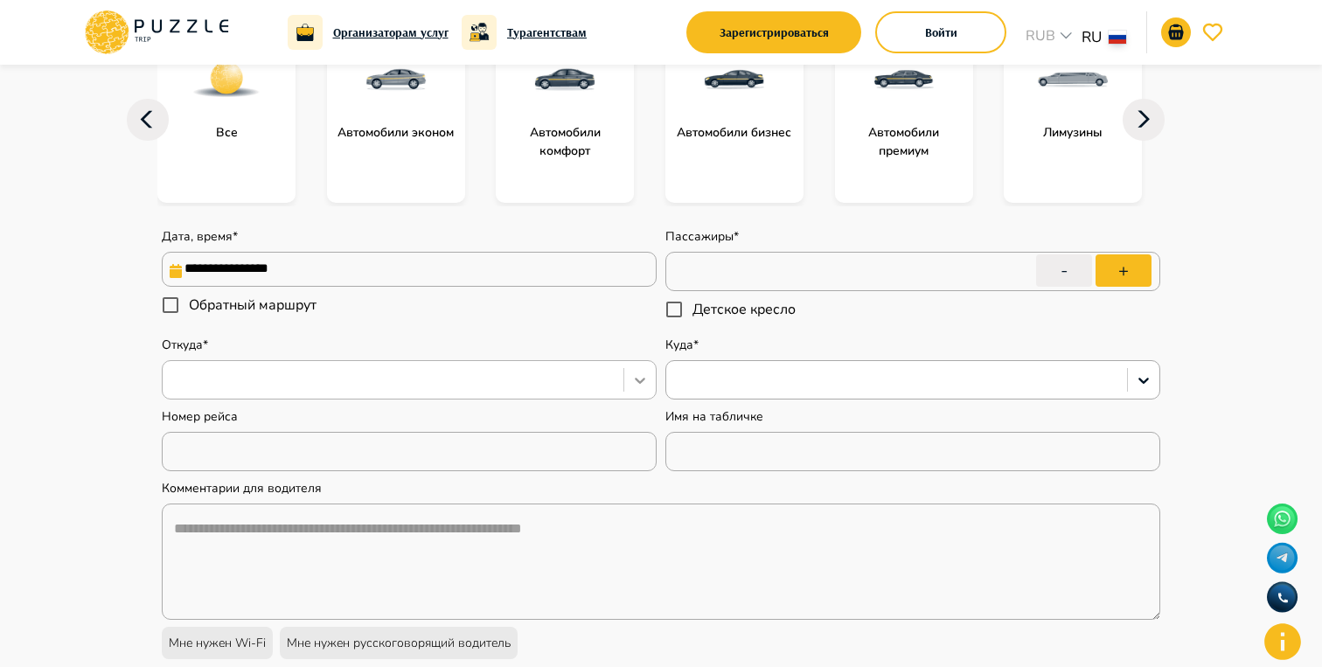
click at [626, 378] on div at bounding box center [639, 380] width 31 height 31
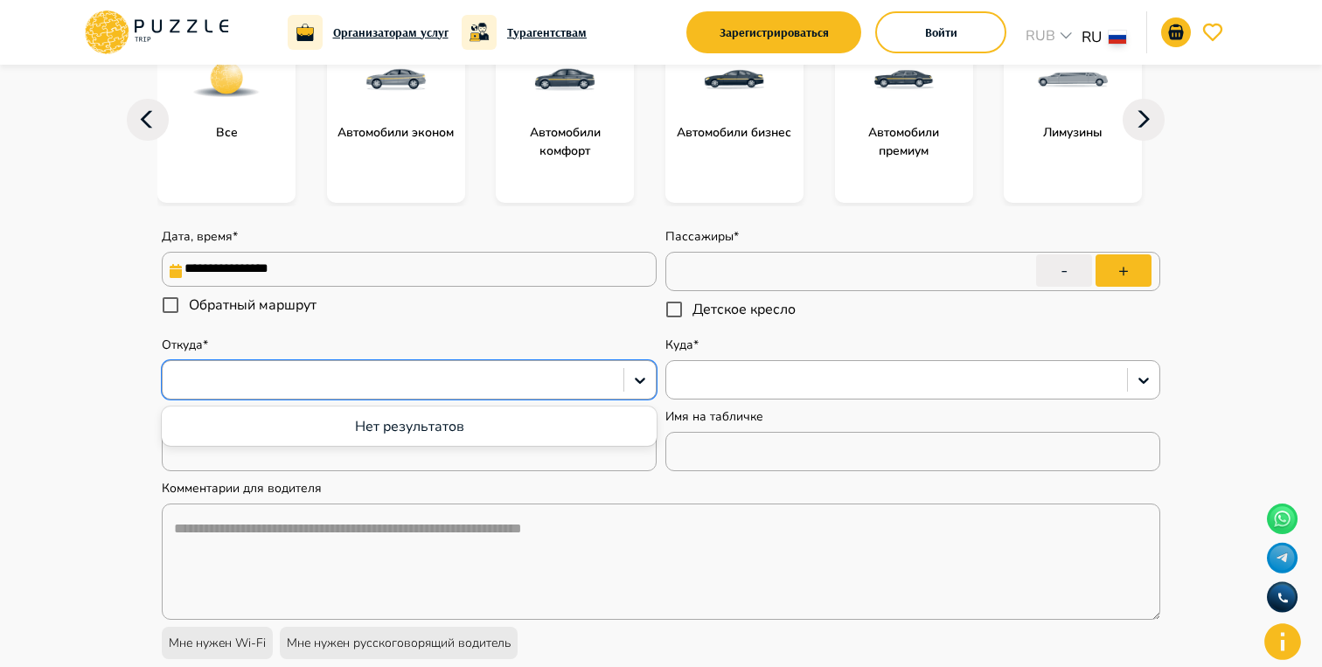
click at [645, 355] on div "Откуда* Use Up and Down to choose options, press Enter to select the currently …" at bounding box center [409, 368] width 495 height 63
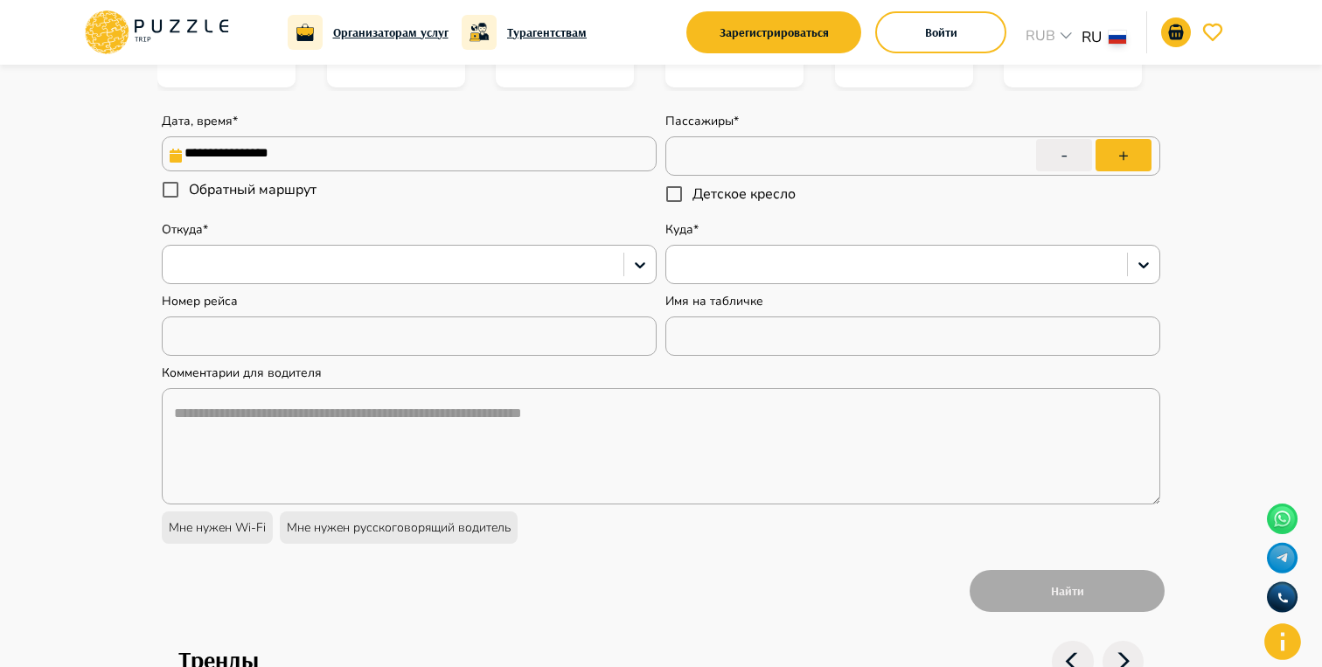
scroll to position [374, 0]
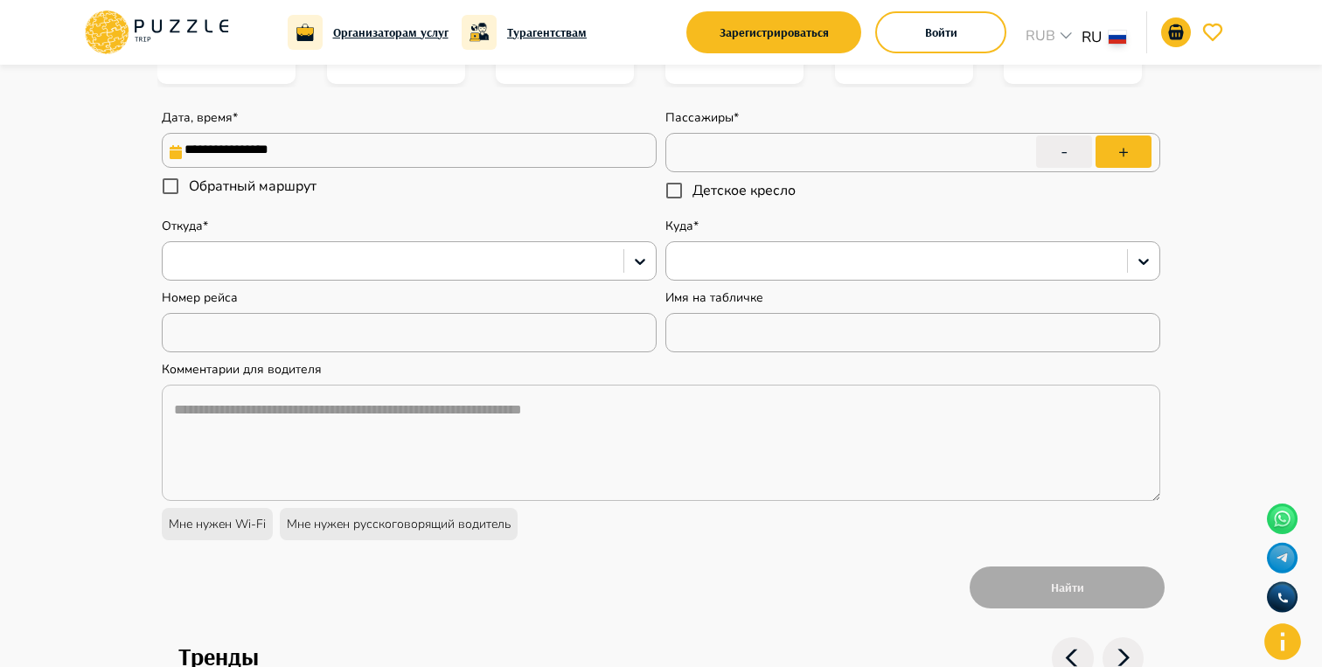
click at [511, 455] on textarea "textarea" at bounding box center [661, 443] width 998 height 116
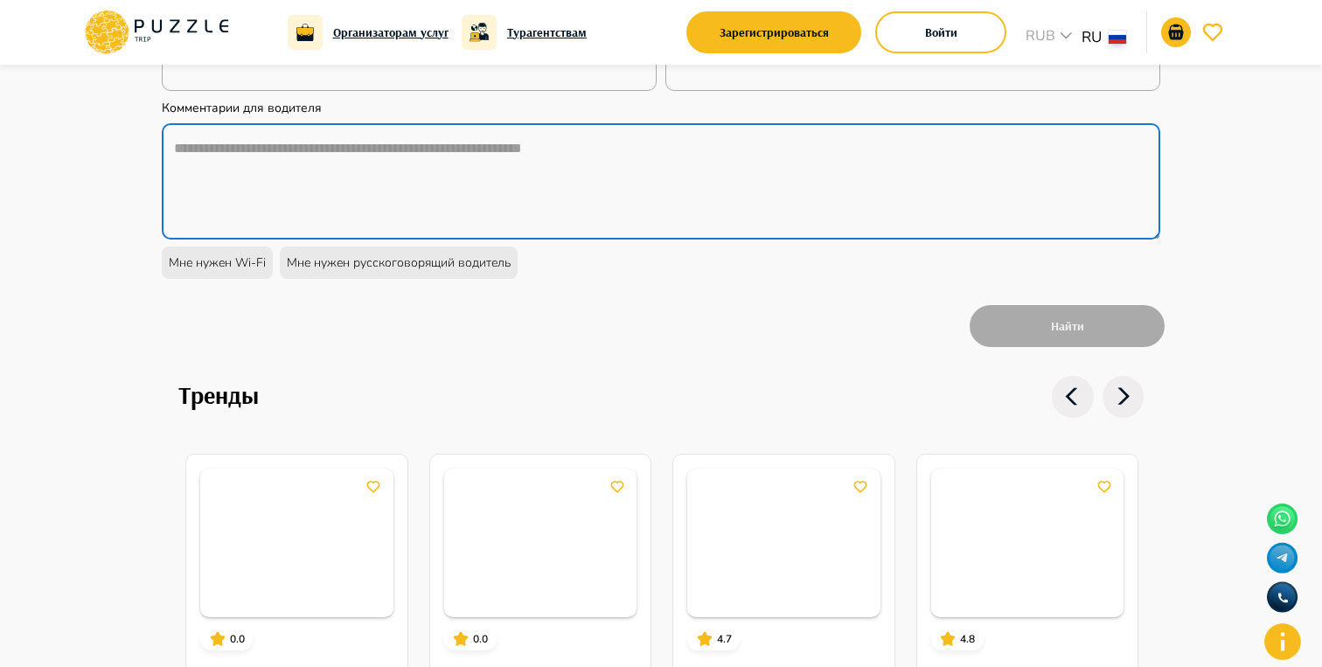
scroll to position [799, 0]
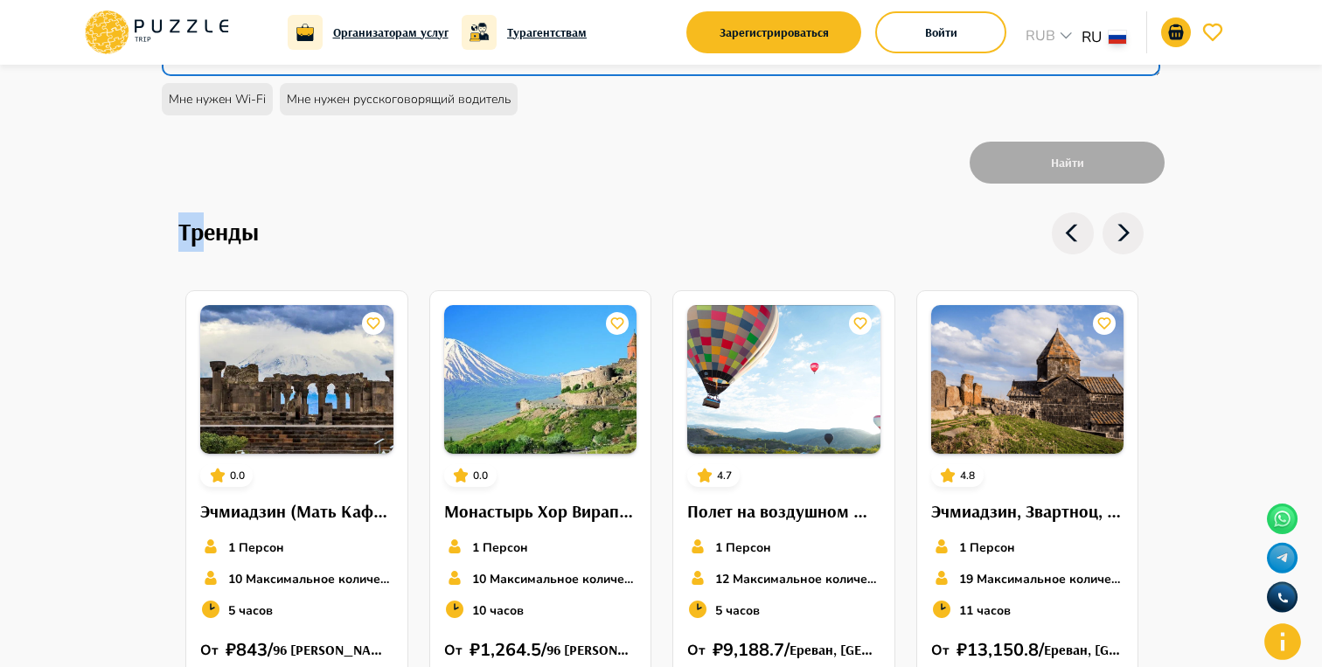
type textarea "*"
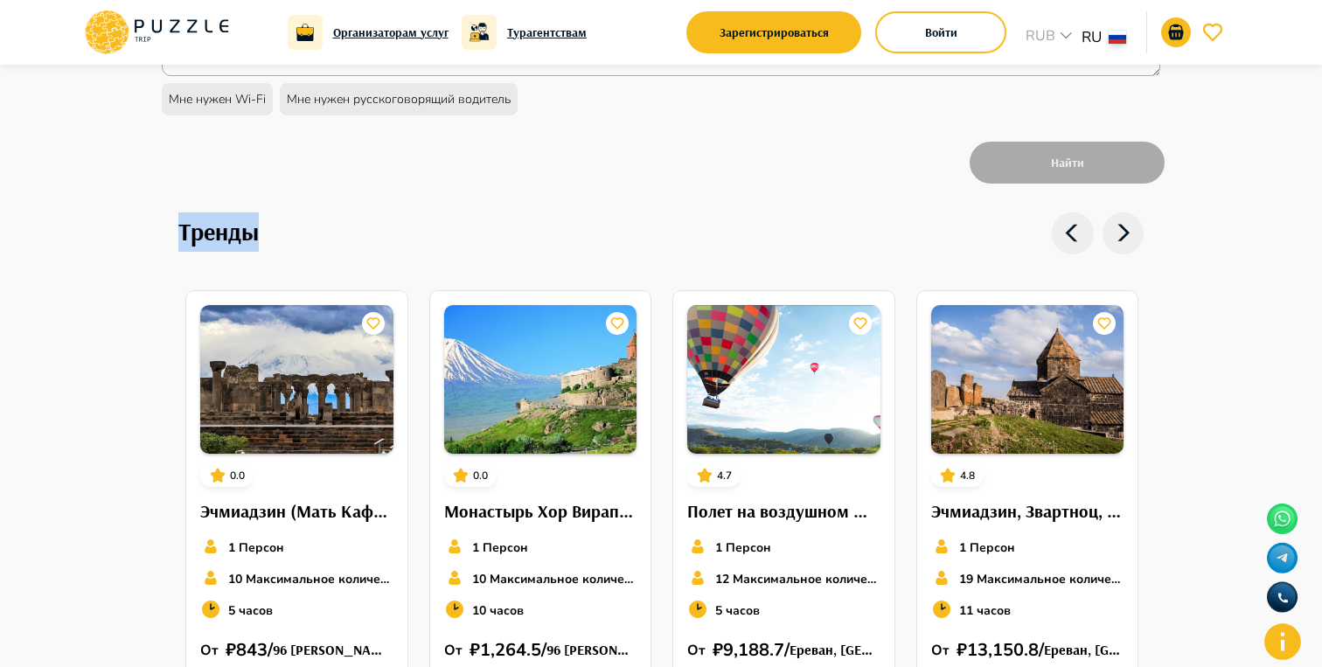
drag, startPoint x: 178, startPoint y: 226, endPoint x: 336, endPoint y: 226, distance: 157.4
click at [336, 226] on div "Тренды" at bounding box center [660, 245] width 965 height 67
click at [477, 256] on div "Тренды" at bounding box center [660, 245] width 965 height 67
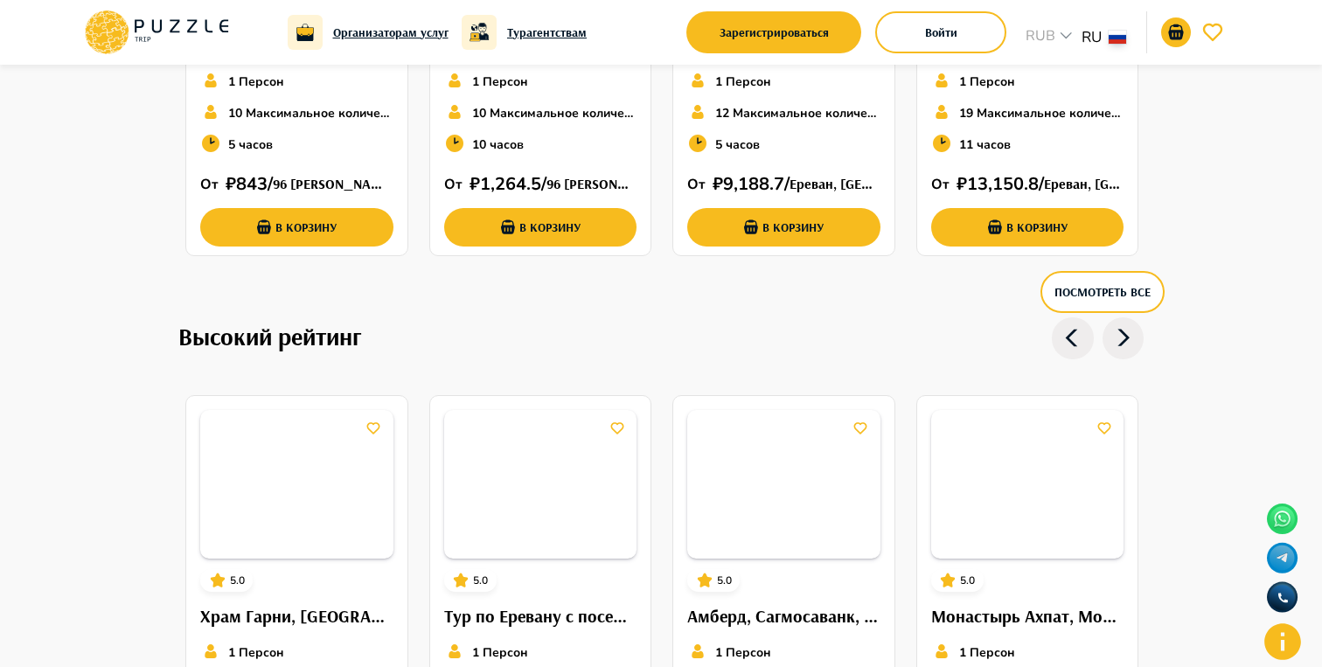
scroll to position [1267, 0]
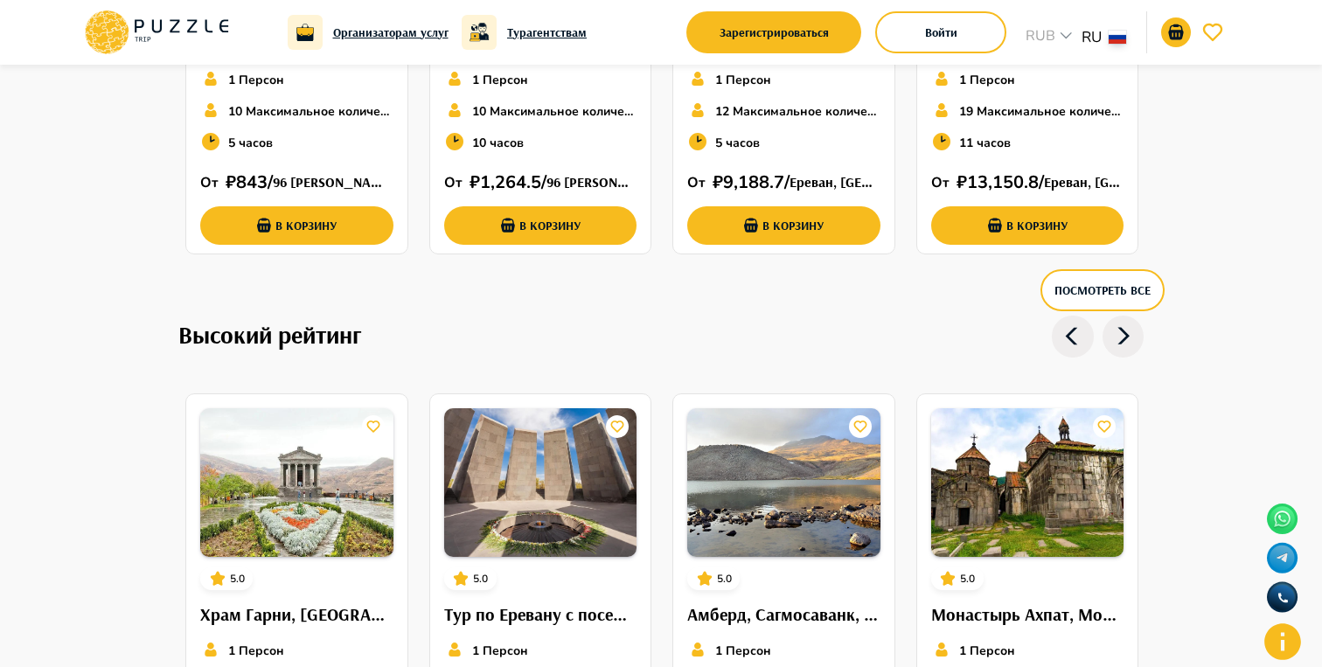
click at [1112, 344] on icon at bounding box center [1124, 337] width 42 height 42
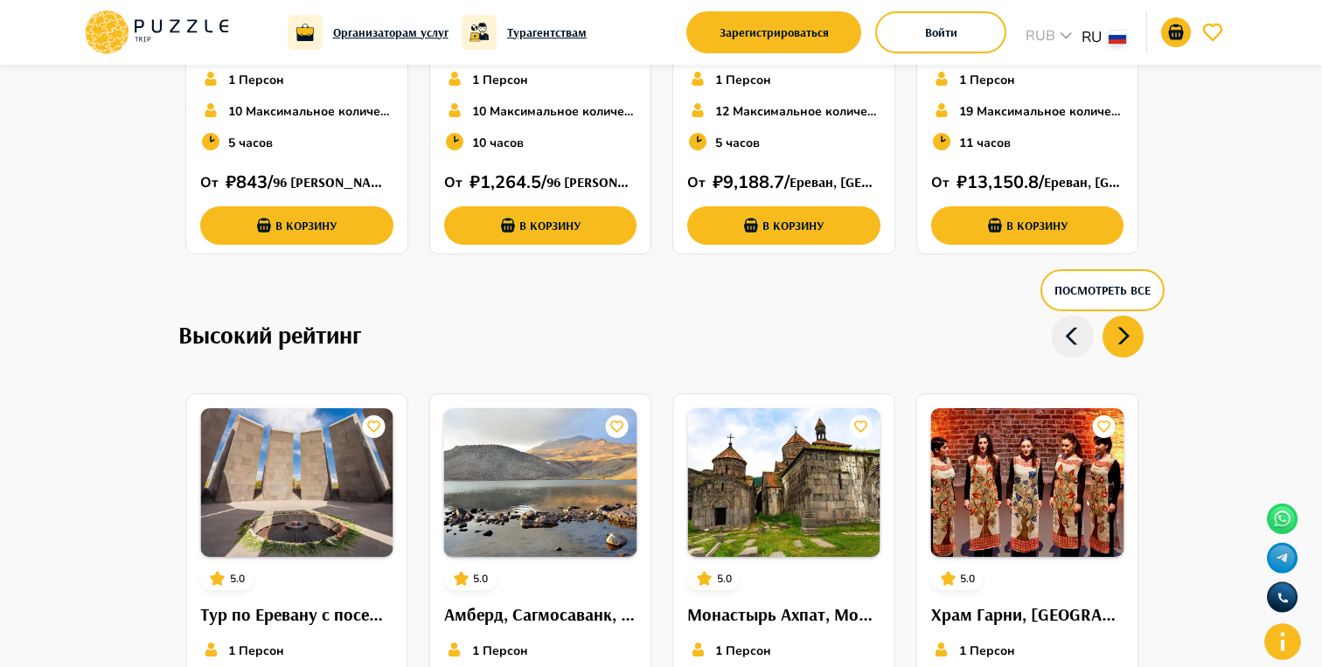
click at [1112, 344] on icon at bounding box center [1124, 337] width 42 height 42
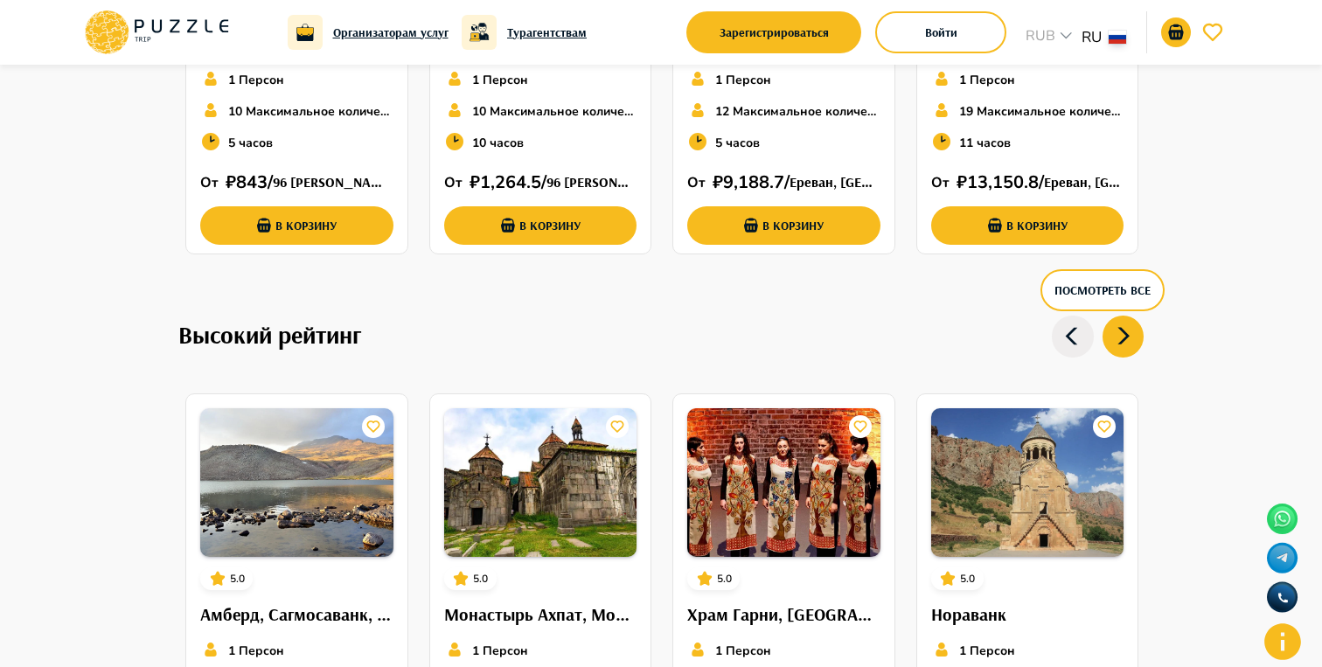
click at [1112, 344] on icon at bounding box center [1124, 337] width 42 height 42
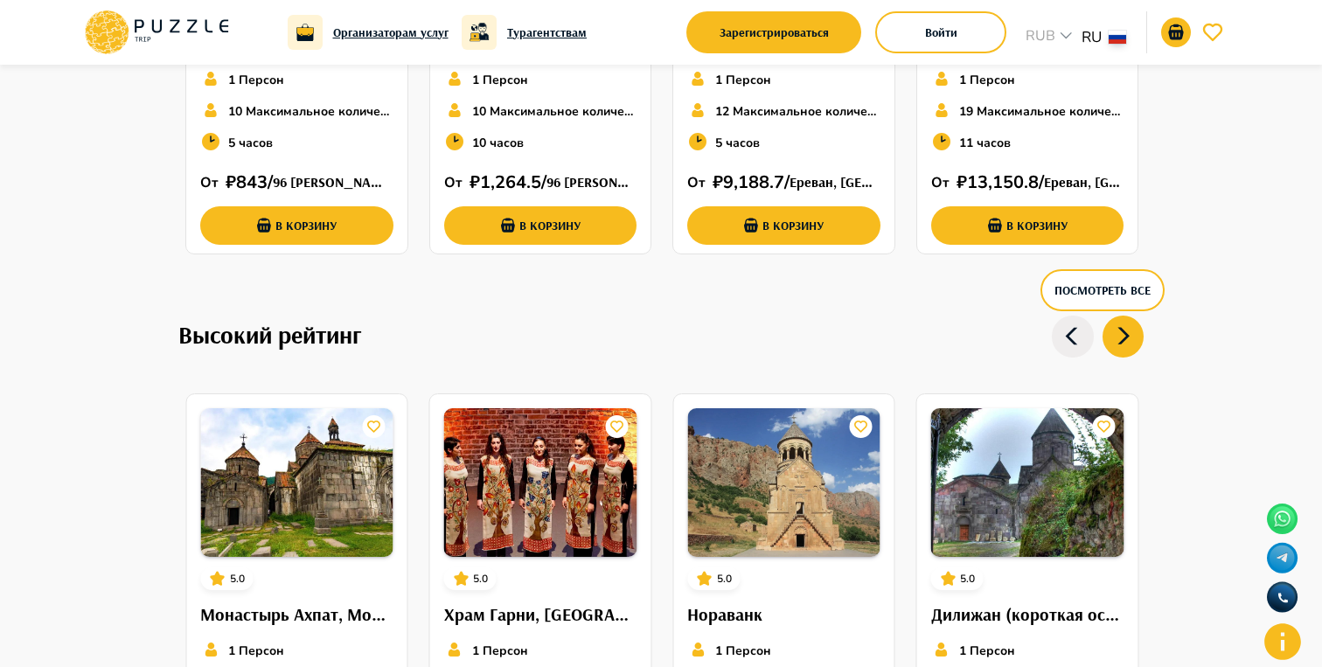
click at [1112, 344] on icon at bounding box center [1124, 337] width 42 height 42
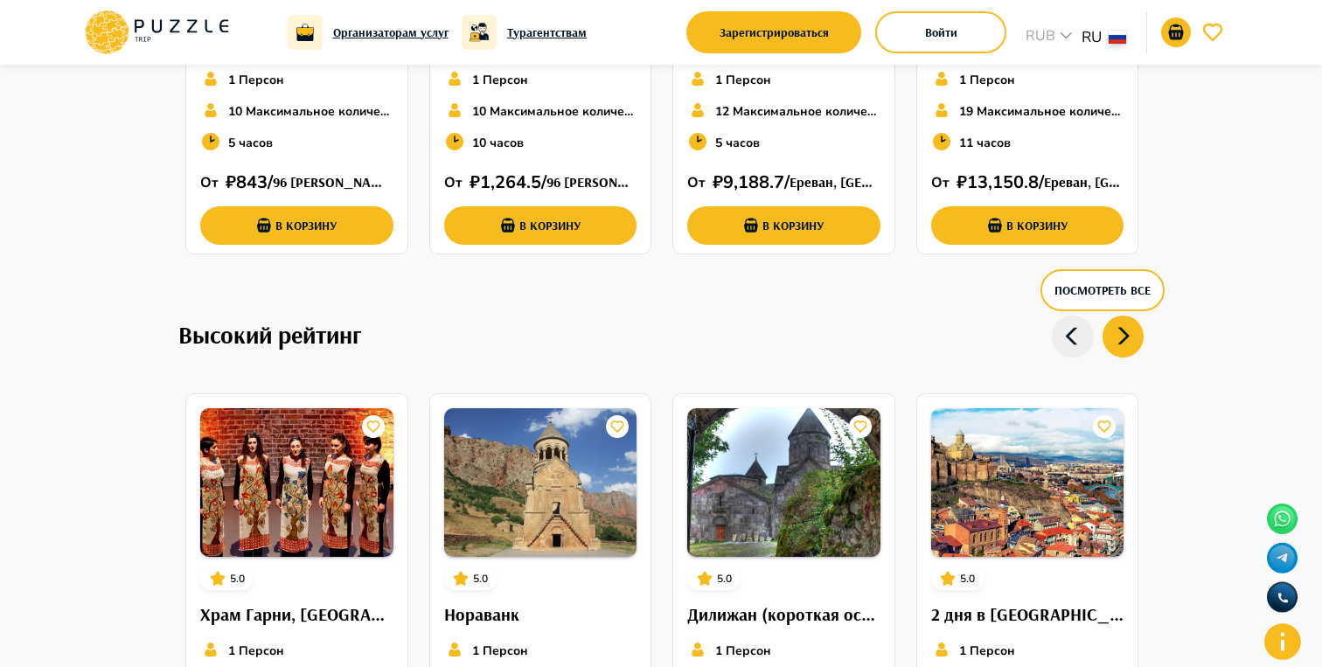
click at [1112, 344] on icon at bounding box center [1124, 337] width 42 height 42
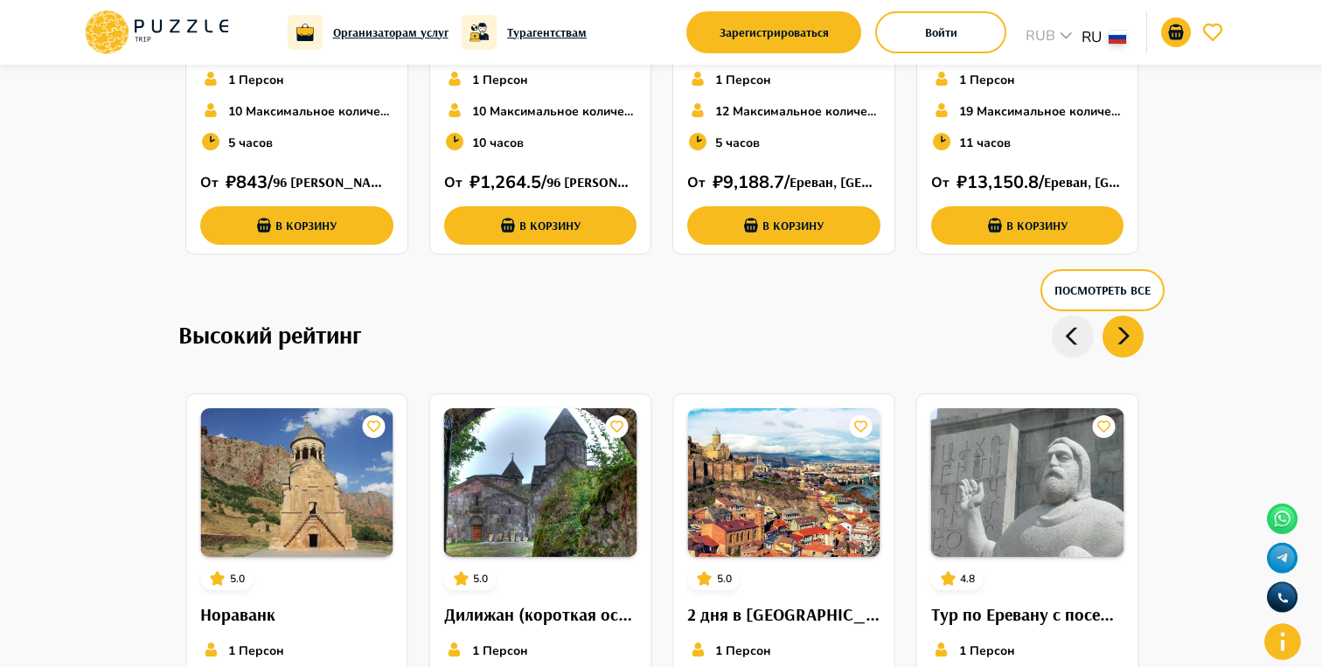
click at [1112, 344] on icon at bounding box center [1124, 337] width 42 height 42
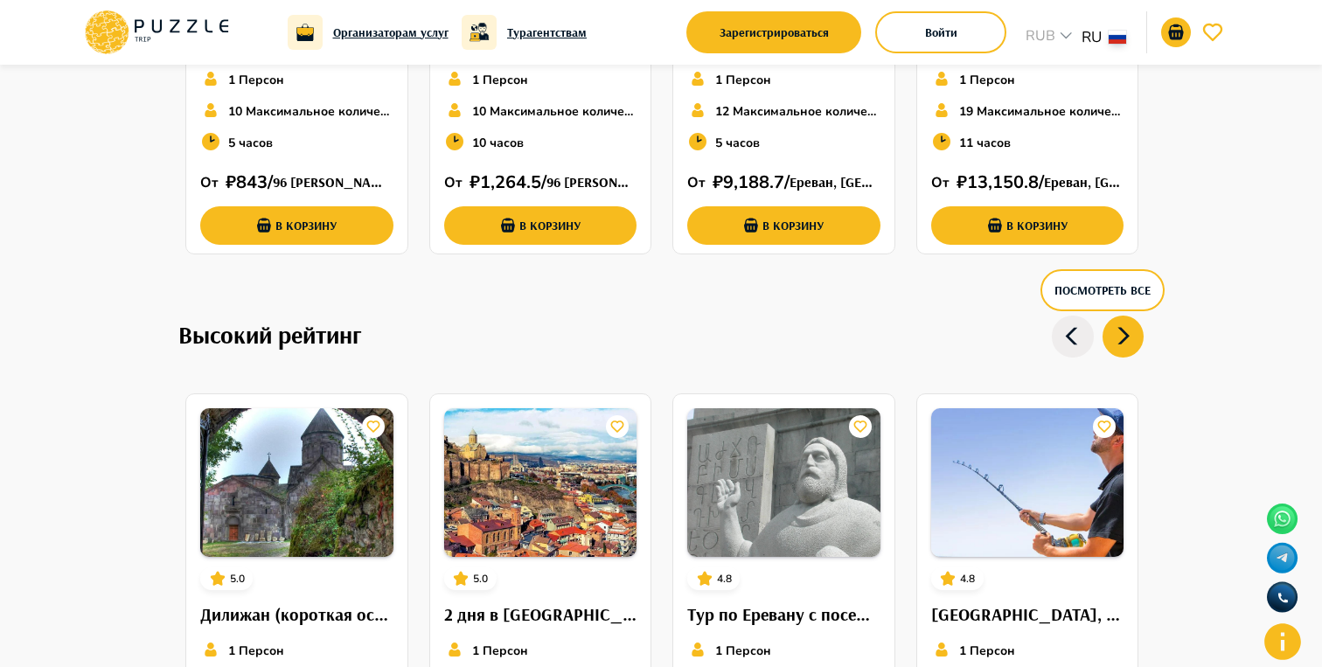
click at [1112, 344] on icon at bounding box center [1124, 337] width 42 height 42
click at [1076, 344] on icon at bounding box center [1073, 337] width 42 height 42
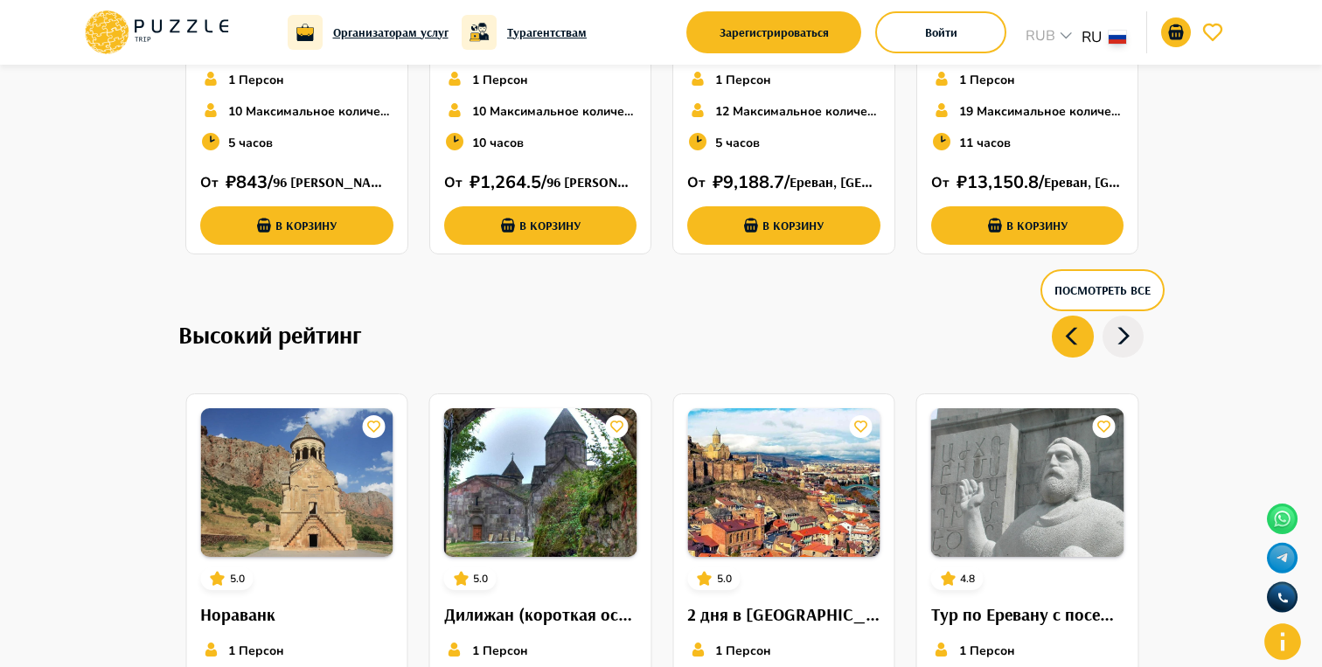
click at [1076, 344] on icon at bounding box center [1073, 337] width 42 height 42
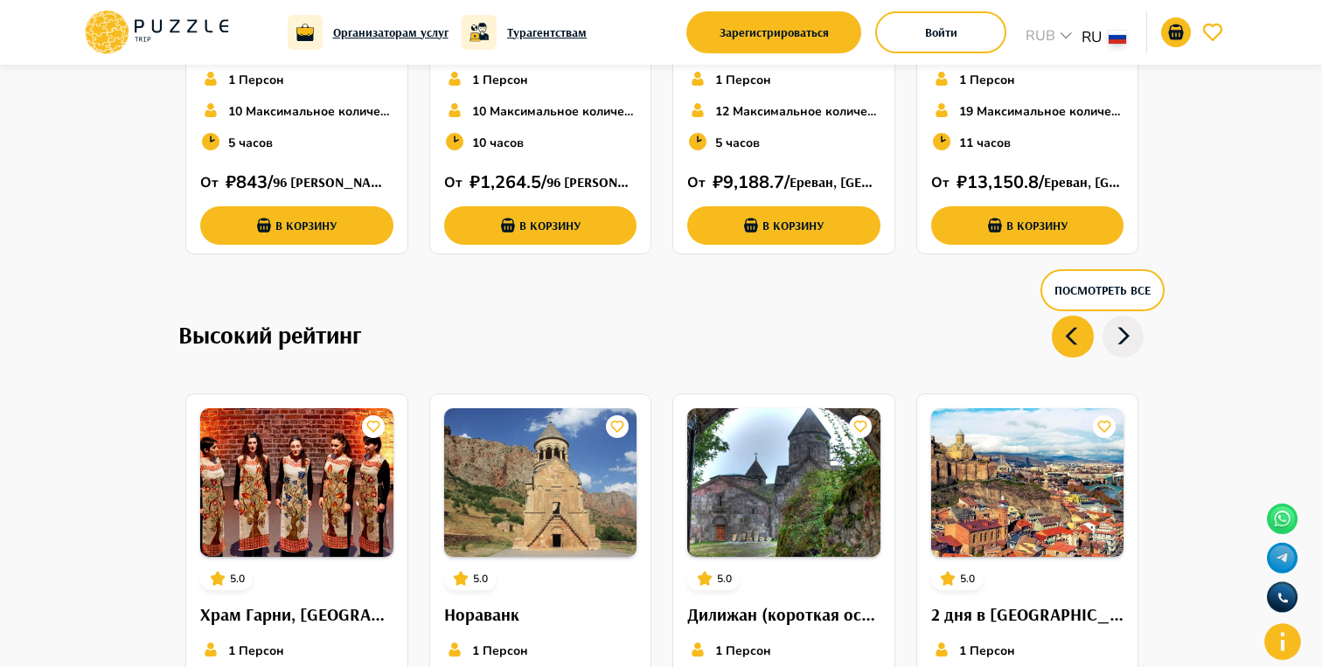
click at [1076, 344] on icon at bounding box center [1073, 337] width 42 height 42
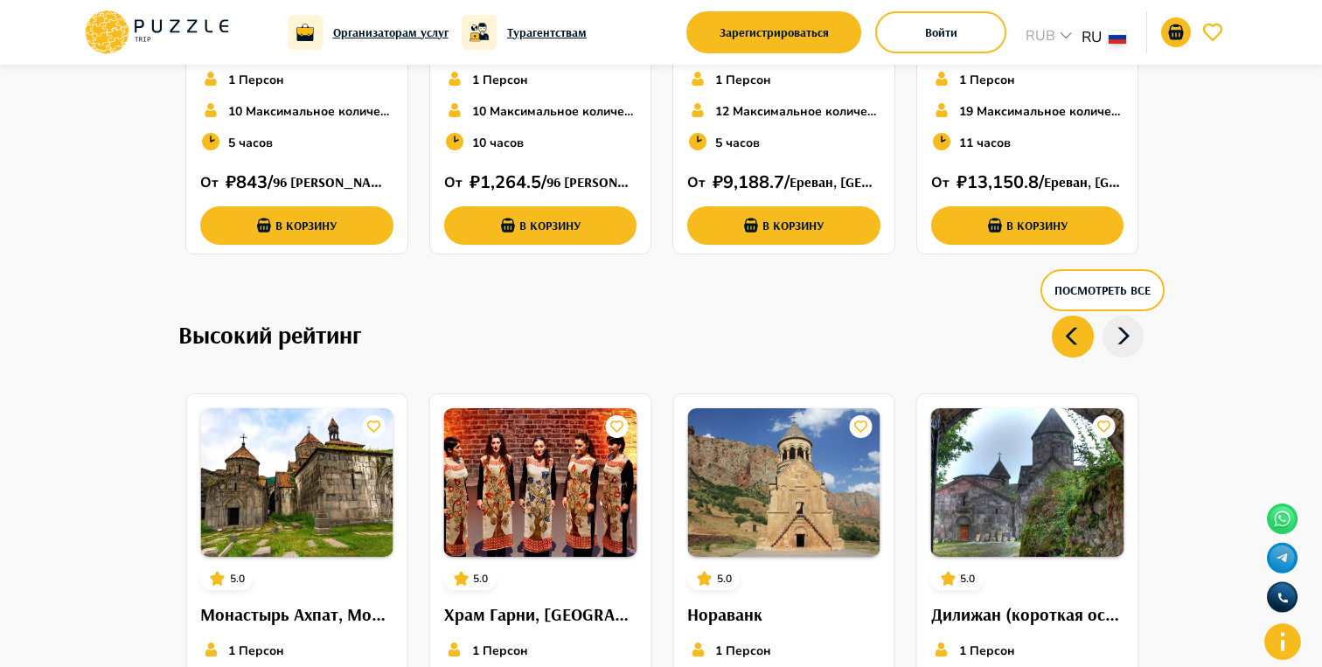
click at [1076, 344] on icon at bounding box center [1073, 337] width 42 height 42
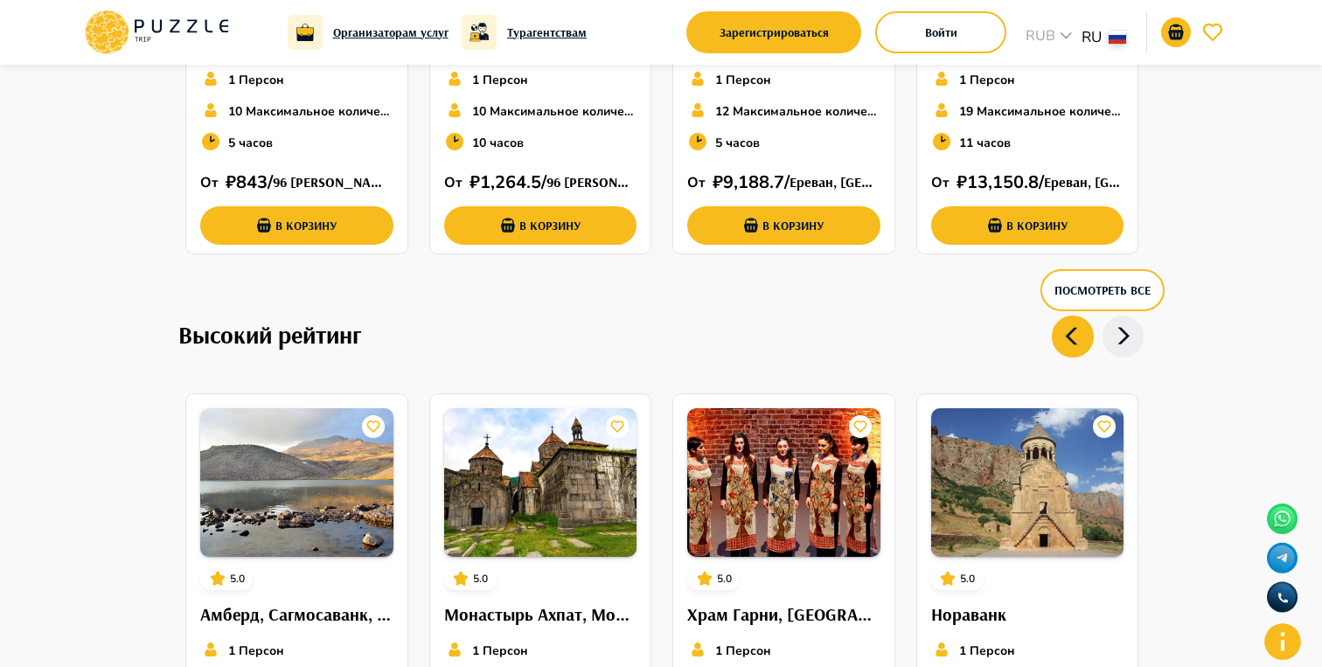
click at [1076, 344] on icon at bounding box center [1073, 337] width 42 height 42
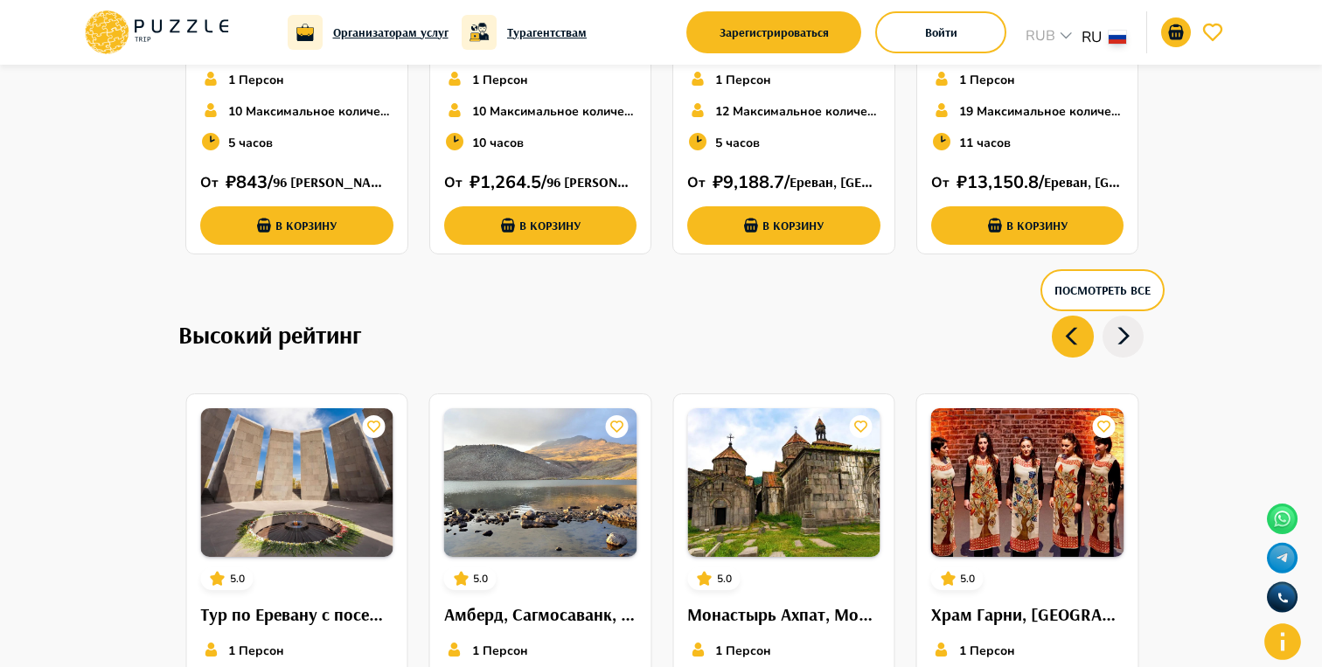
click at [1076, 344] on icon at bounding box center [1073, 337] width 42 height 42
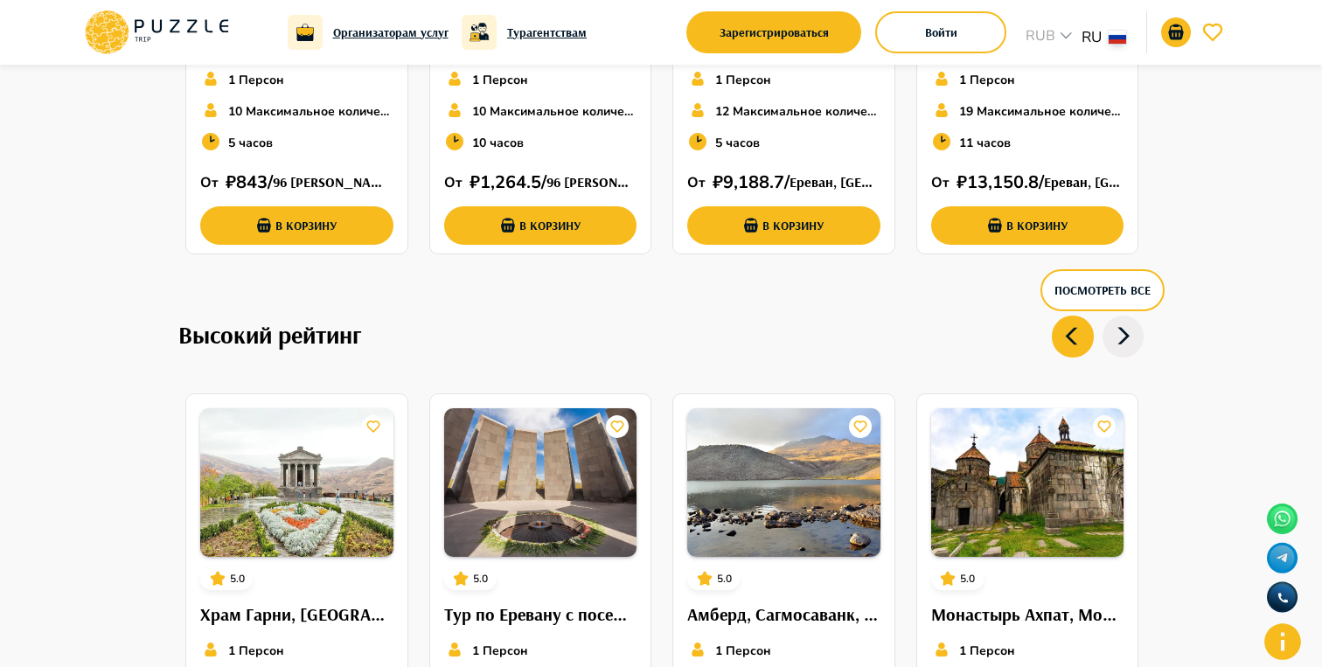
click at [1076, 344] on icon at bounding box center [1073, 337] width 42 height 42
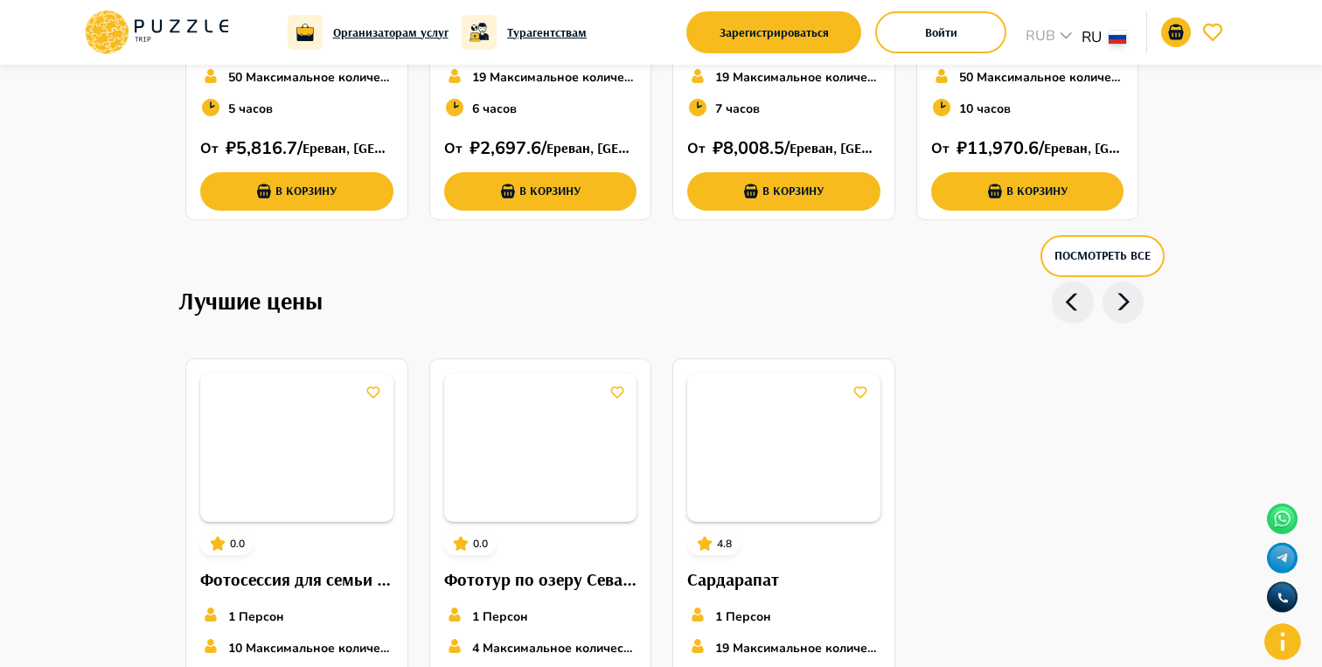
scroll to position [2000, 0]
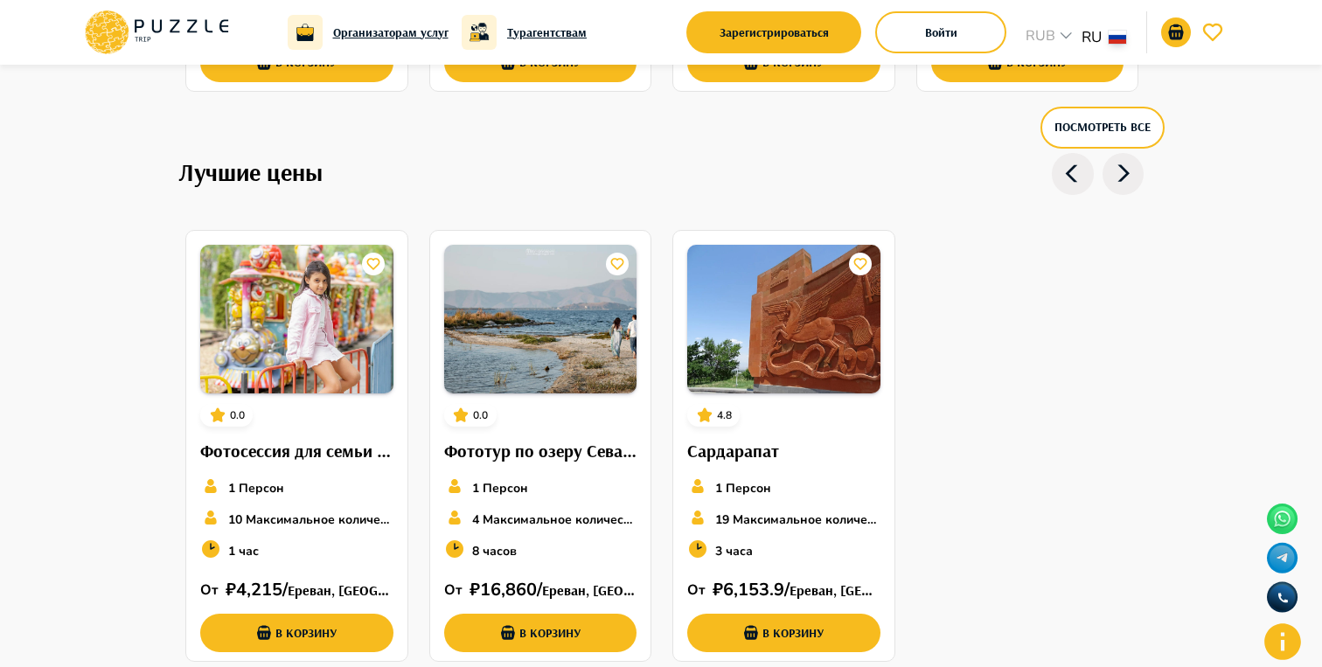
click at [194, 44] on icon at bounding box center [156, 32] width 149 height 45
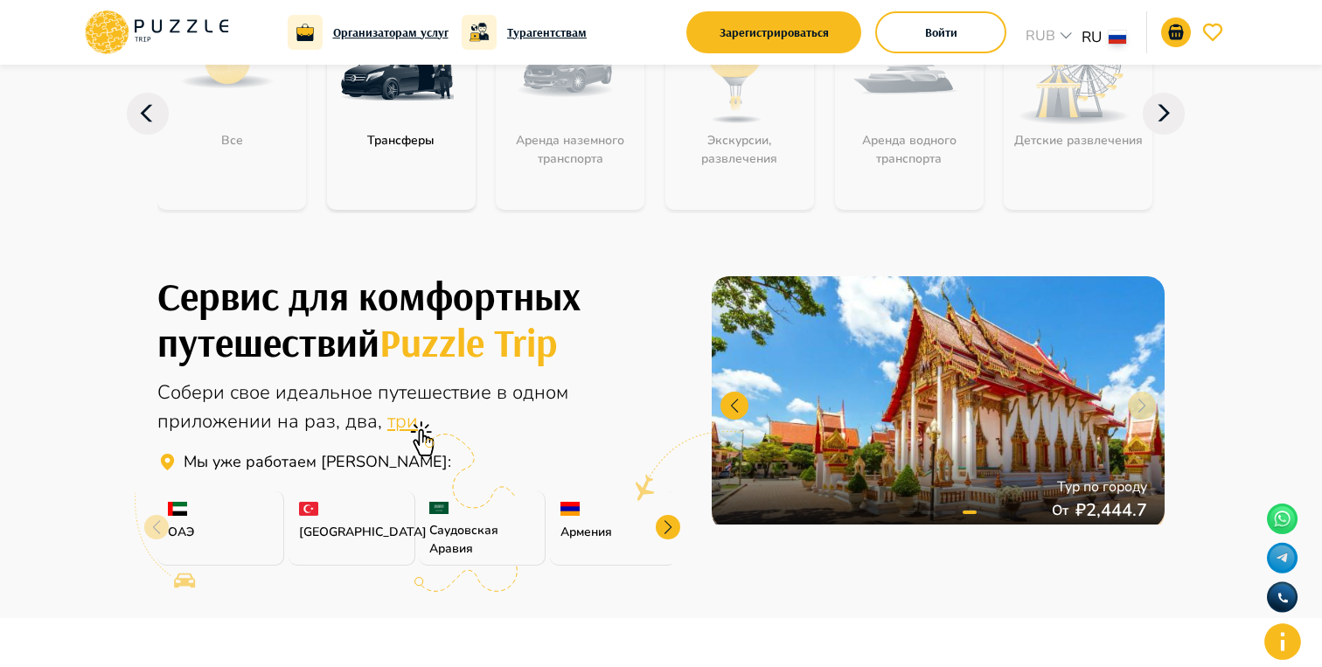
scroll to position [66, 0]
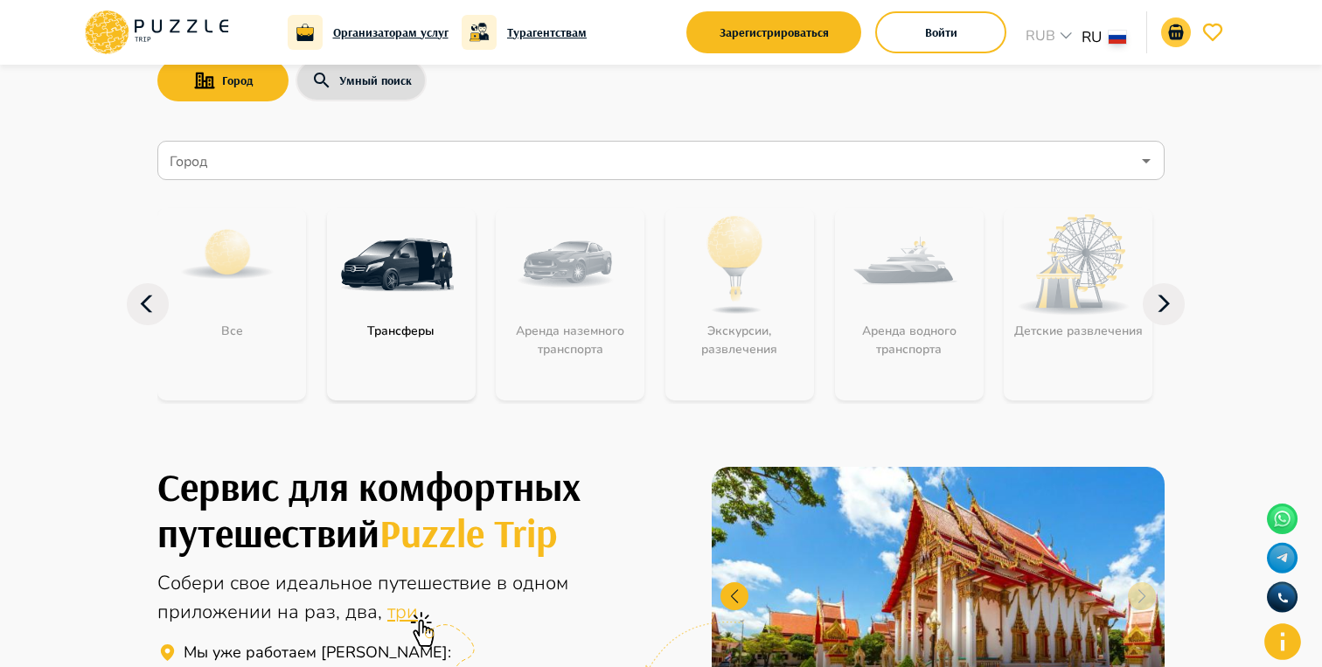
click at [1175, 45] on button "go-to-basket-submit-button" at bounding box center [1176, 32] width 30 height 30
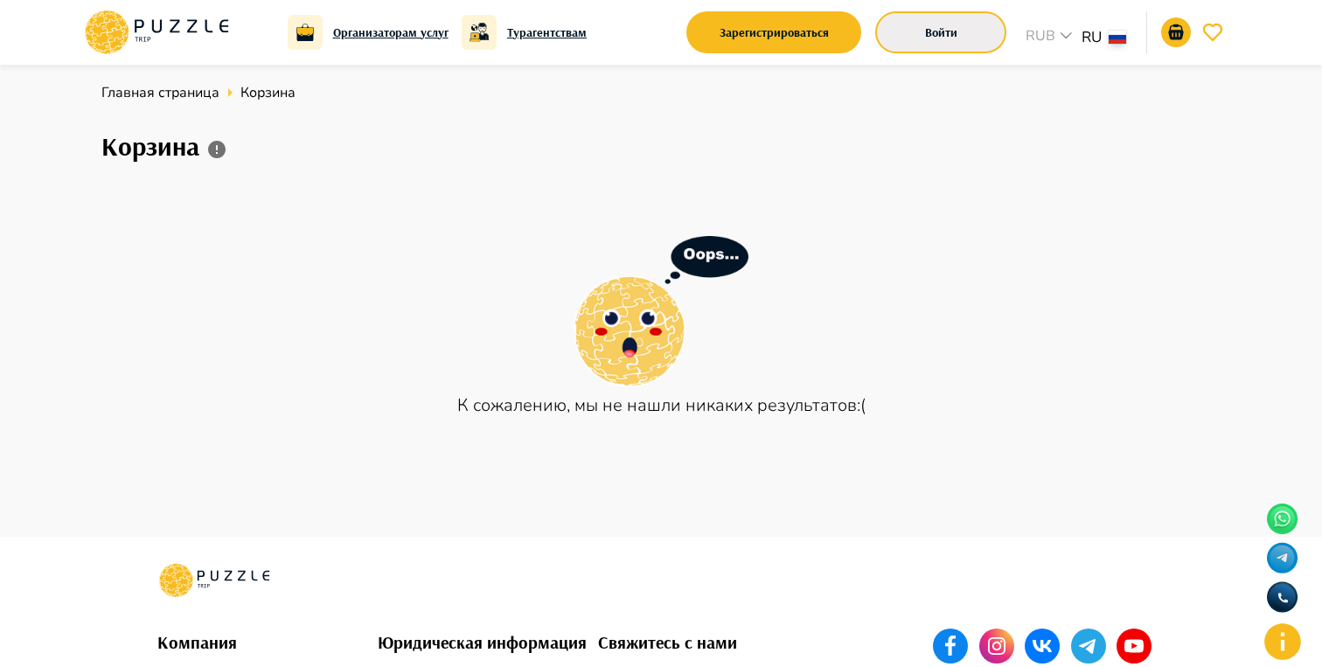
click at [954, 43] on button "Войти" at bounding box center [940, 32] width 131 height 42
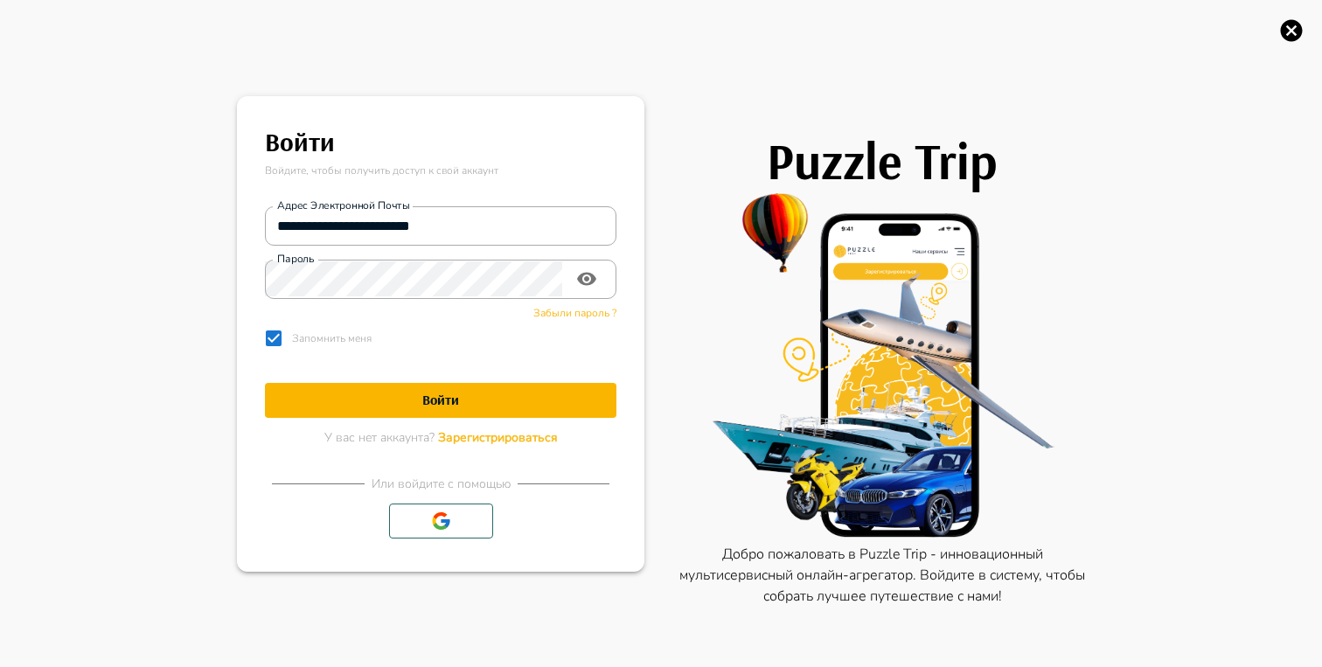
click at [450, 397] on h1 "Войти" at bounding box center [440, 400] width 351 height 17
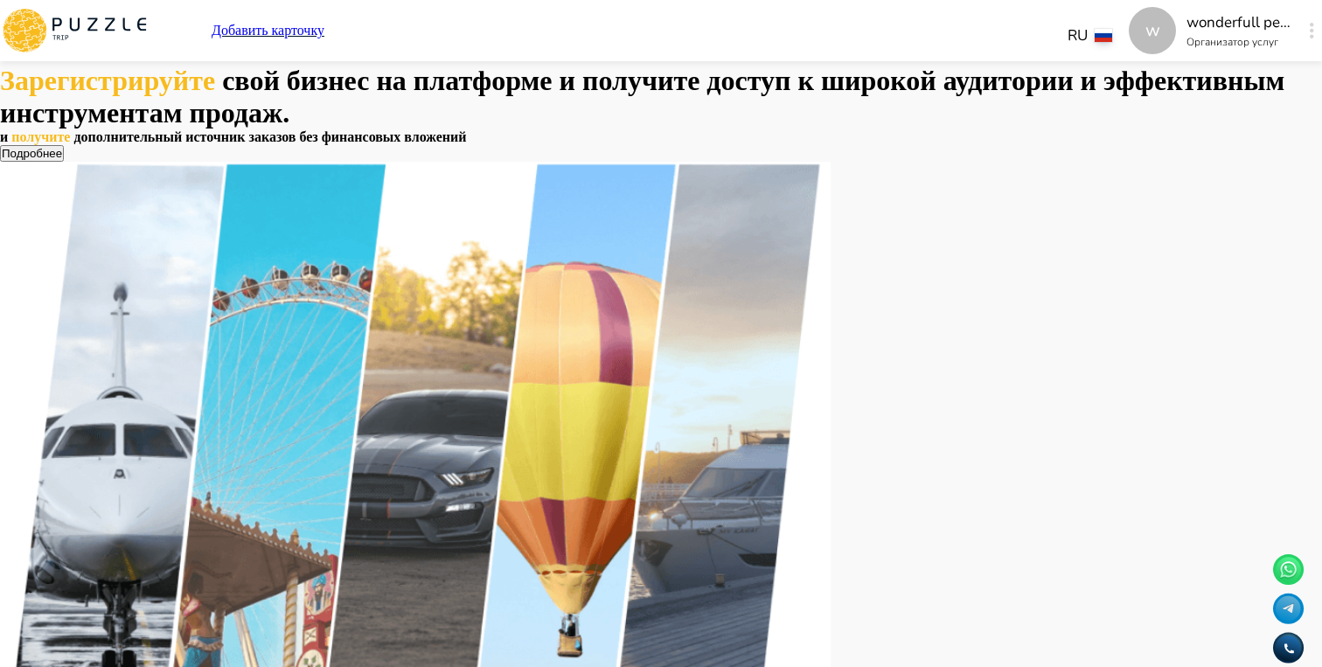
click at [1305, 21] on button "button" at bounding box center [1311, 30] width 13 height 24
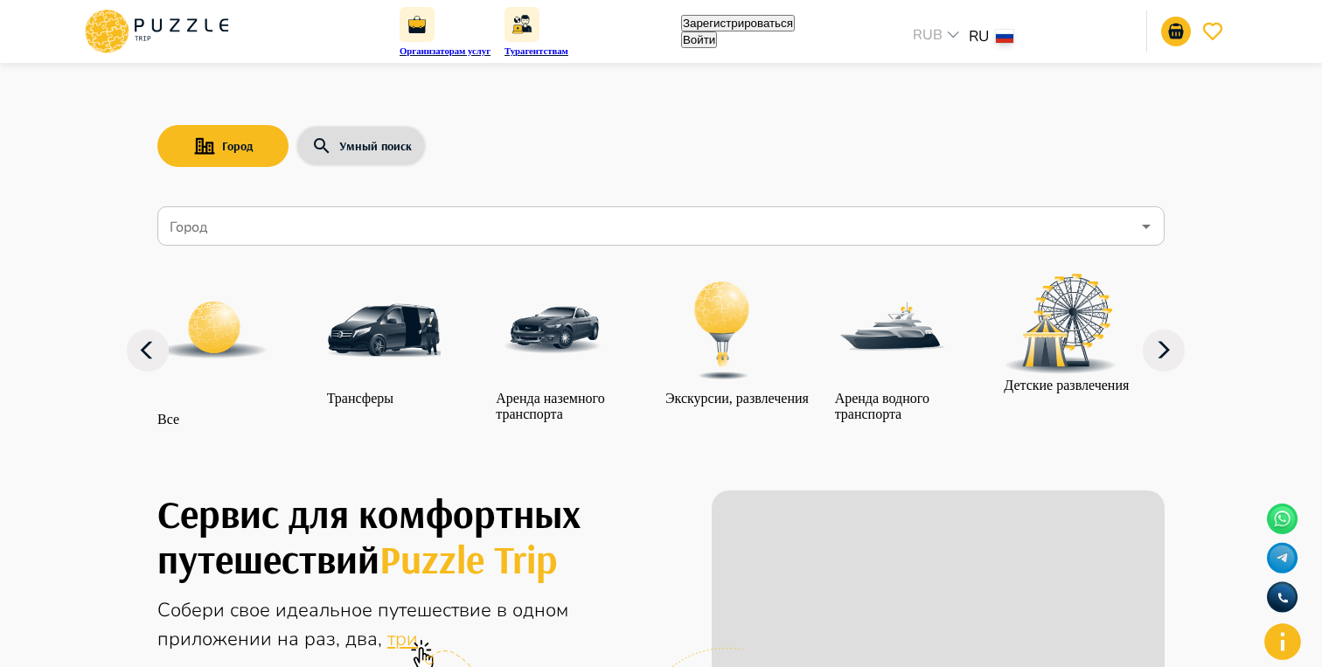
click at [717, 37] on button "Войти" at bounding box center [699, 39] width 36 height 17
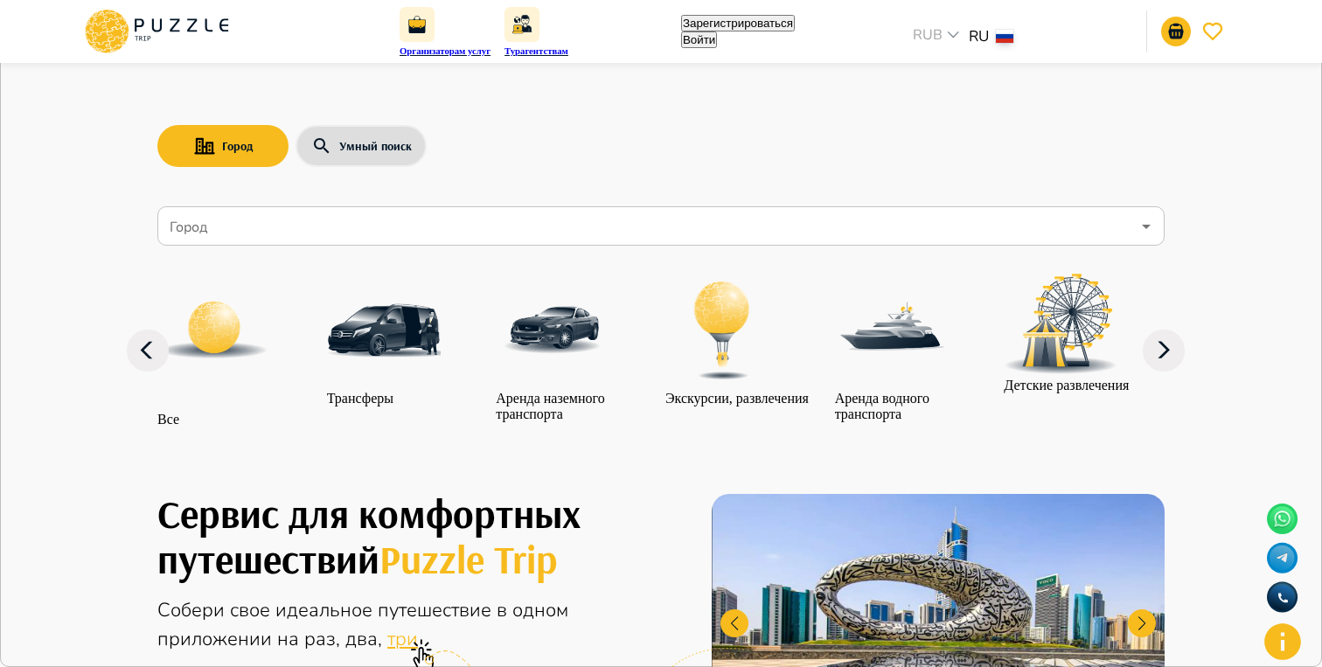
type input "**********"
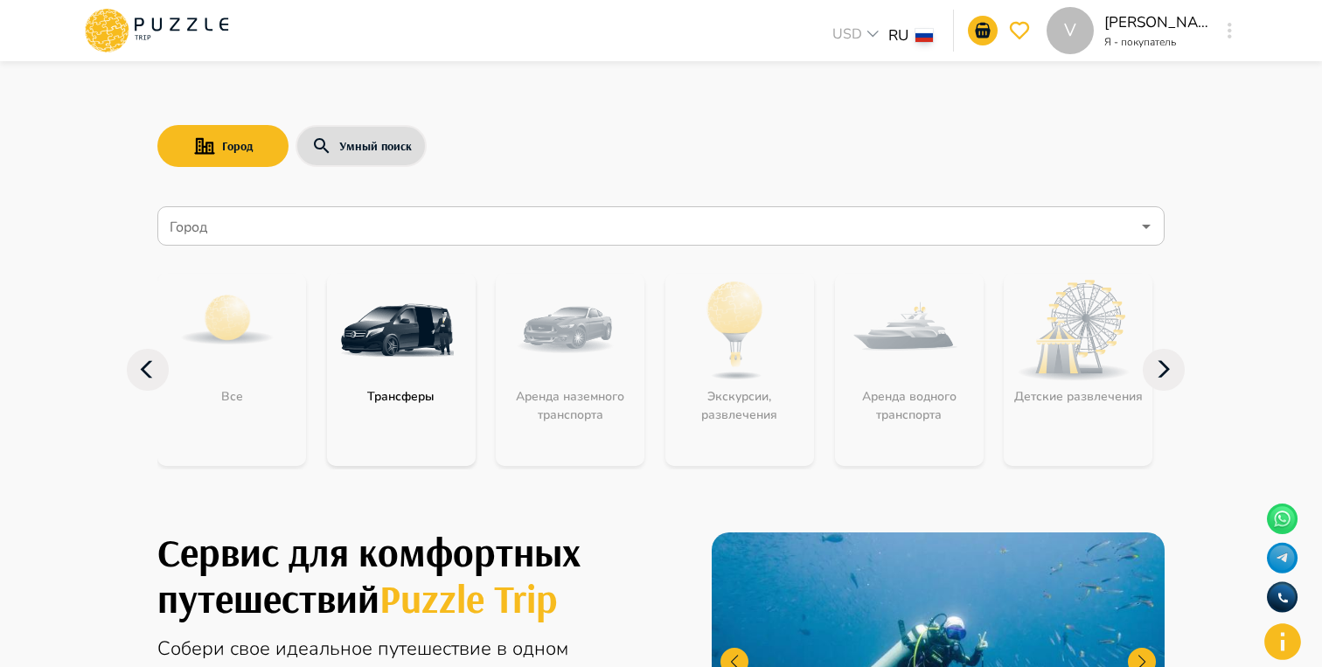
click at [1220, 31] on div "V" at bounding box center [1230, 30] width 20 height 31
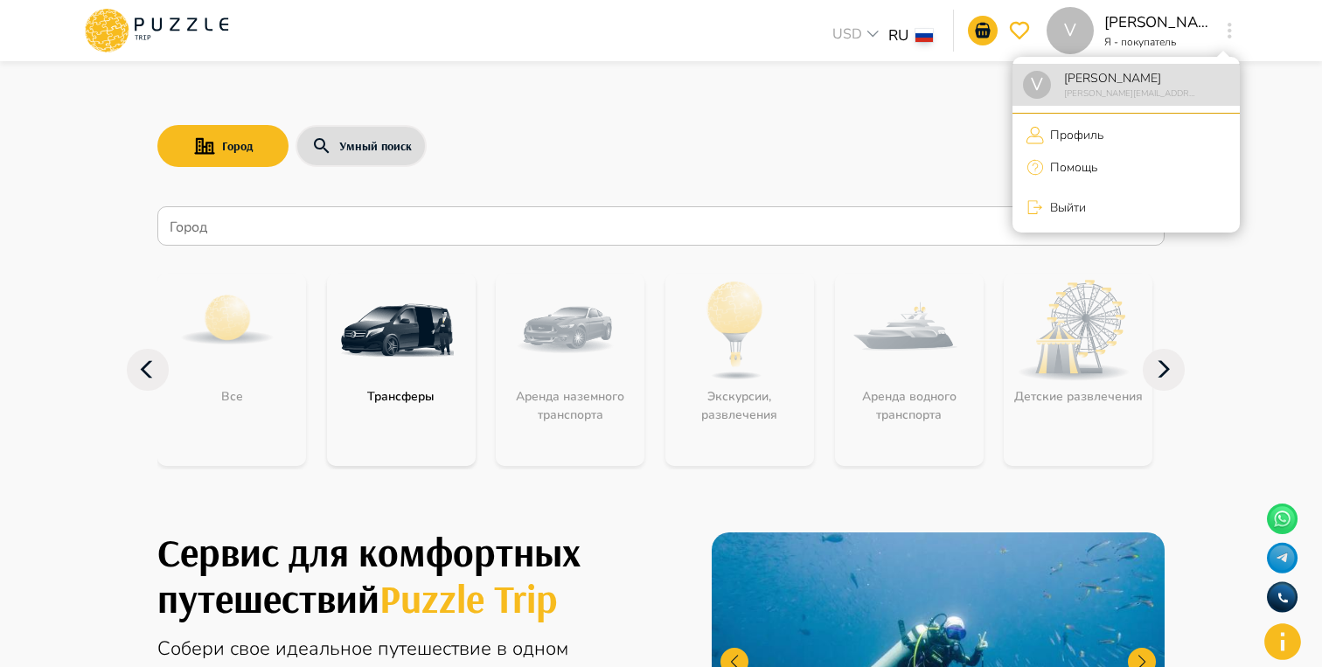
click at [1075, 130] on p "Профиль" at bounding box center [1073, 135] width 59 height 18
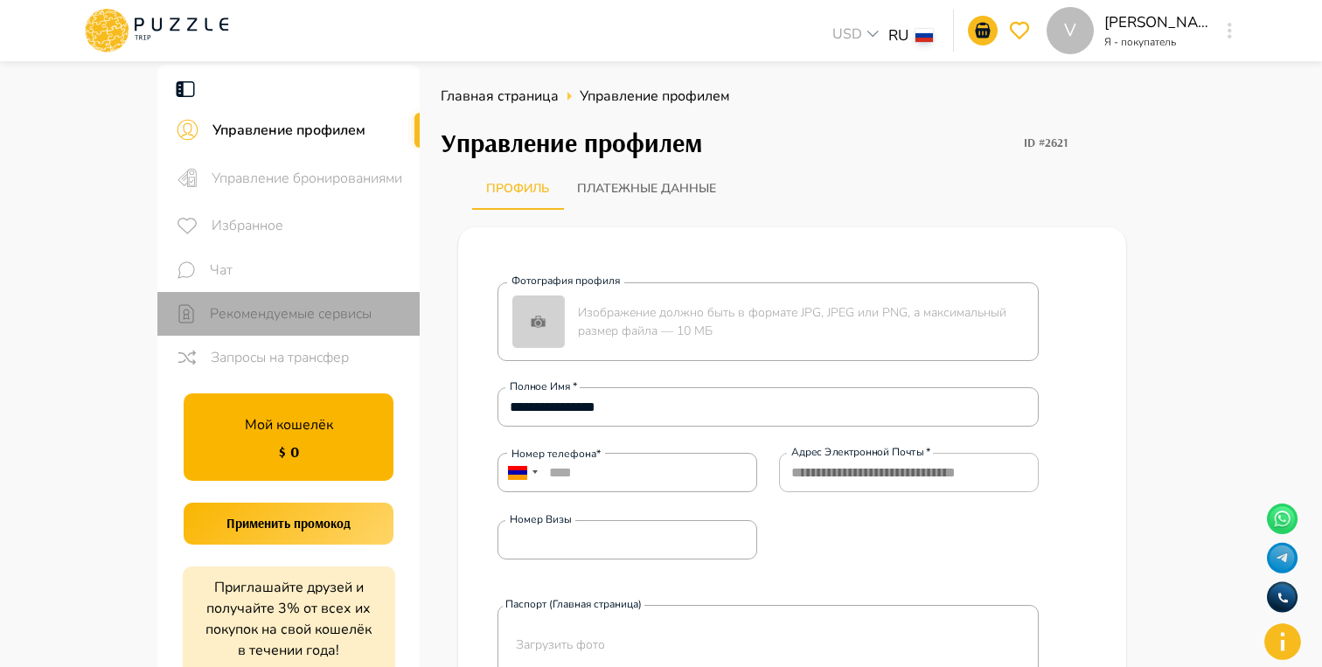
click at [296, 319] on span "Рекомендуемые сервисы" at bounding box center [308, 313] width 196 height 21
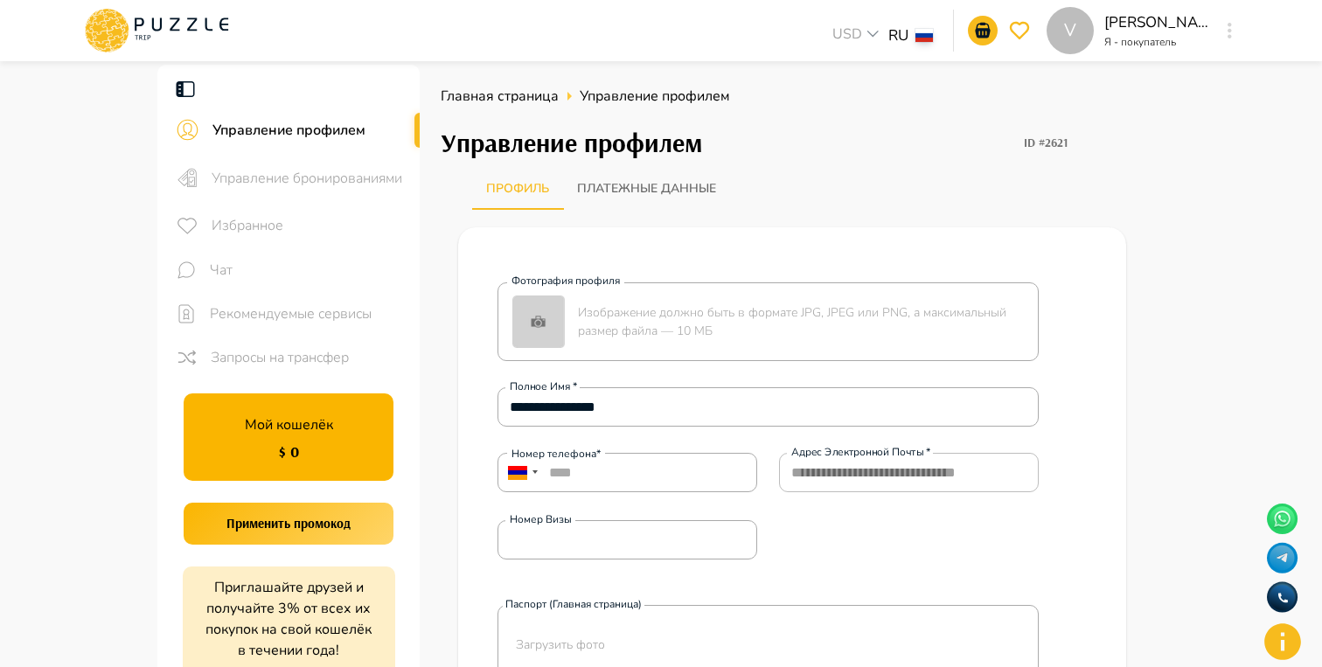
click at [321, 304] on span "Рекомендуемые сервисы" at bounding box center [308, 313] width 196 height 21
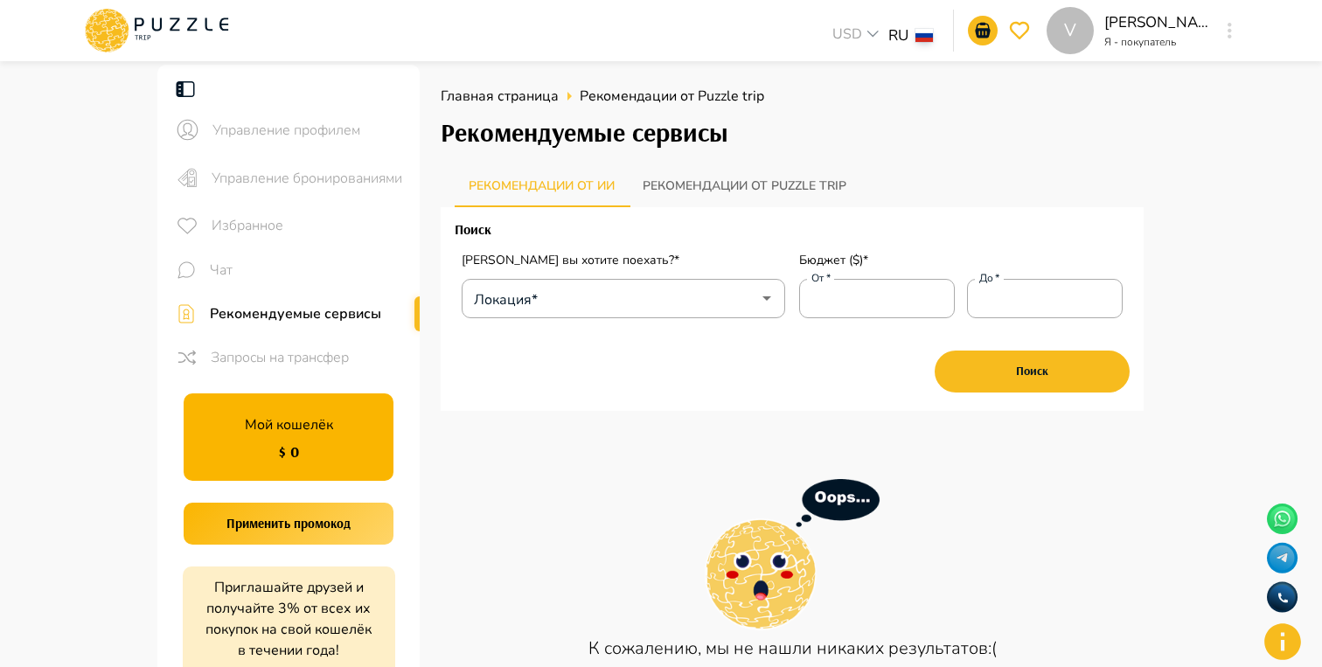
click at [657, 182] on button "Рекомендации от Puzzle trip" at bounding box center [745, 186] width 232 height 42
click at [567, 189] on button "Рекомендации от ии" at bounding box center [542, 186] width 174 height 42
click at [591, 400] on div "Поиск Куда вы хотите поехать?* Локация* Локация* Бюджет ($)* От   * От   * До  …" at bounding box center [792, 309] width 703 height 204
click at [1016, 198] on div "Рекомендации от ии Рекомендации от Puzzle trip" at bounding box center [799, 186] width 689 height 42
click at [780, 186] on button "Рекомендации от Puzzle trip" at bounding box center [745, 186] width 232 height 42
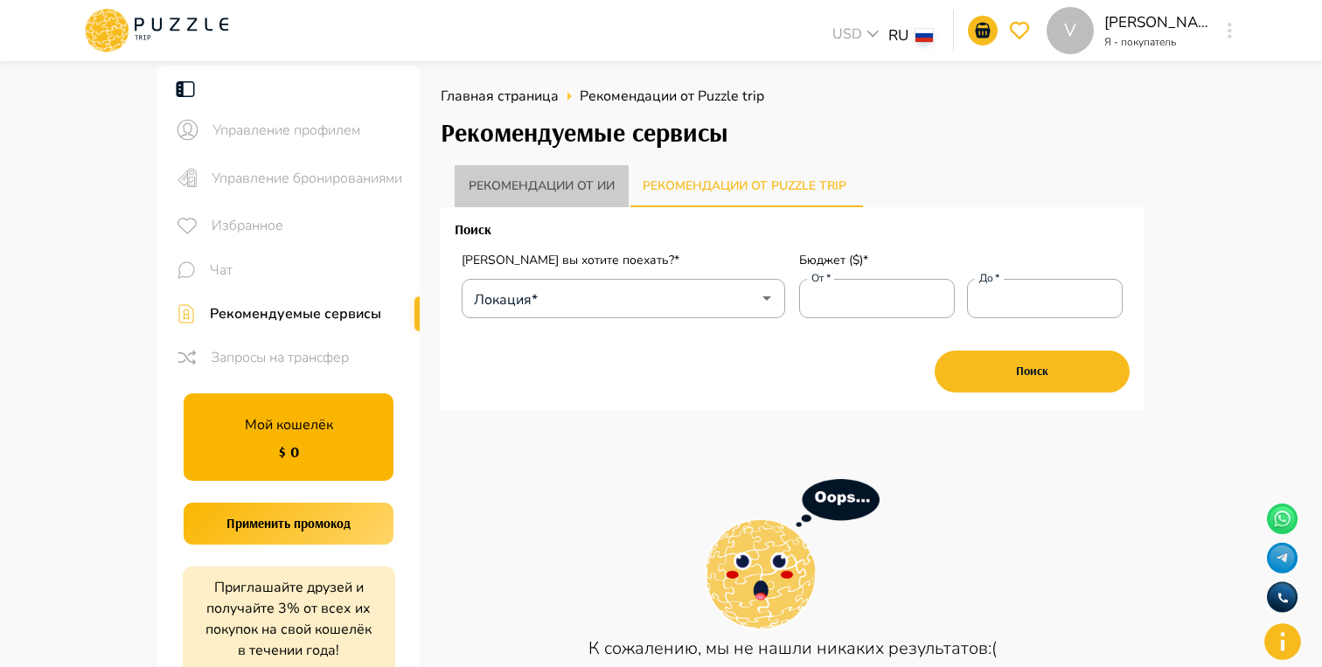
click at [567, 184] on button "Рекомендации от ии" at bounding box center [542, 186] width 174 height 42
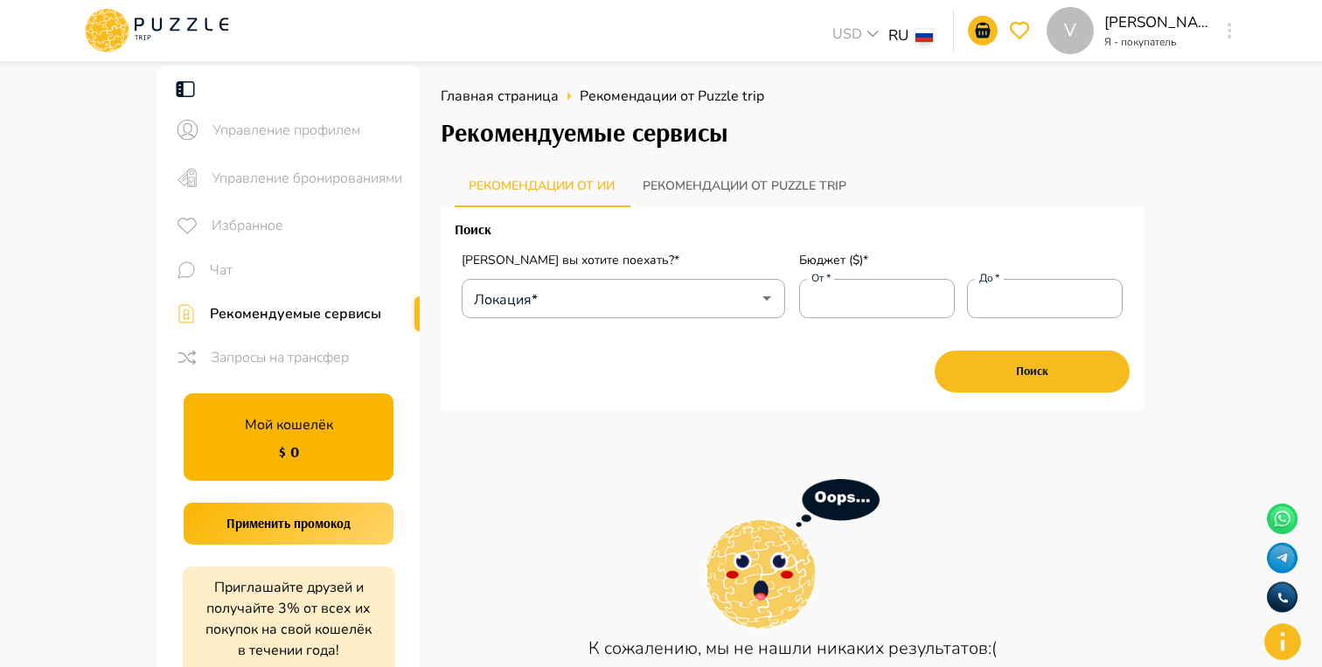
click at [723, 212] on div "Поиск Куда вы хотите поехать?* Локация* Локация* Бюджет ($)* От   * От   * До  …" at bounding box center [792, 309] width 703 height 204
click at [703, 191] on button "Рекомендации от Puzzle trip" at bounding box center [745, 186] width 232 height 42
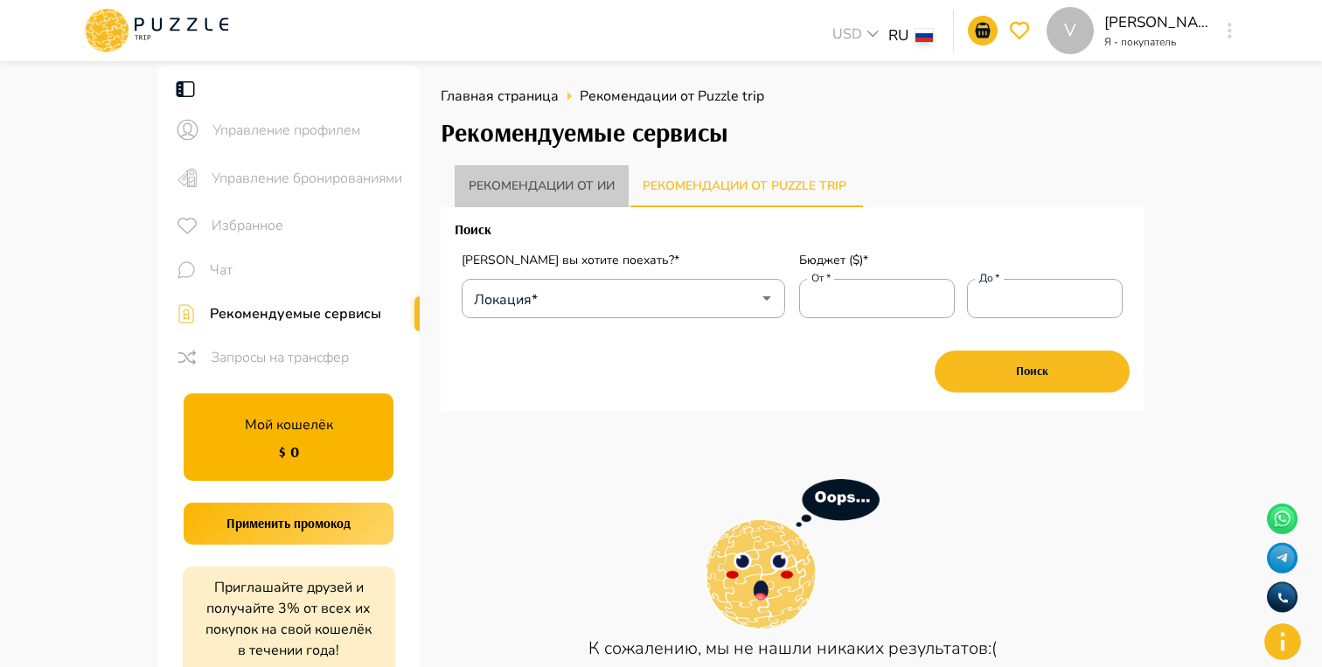
click at [610, 190] on button "Рекомендации от ии" at bounding box center [542, 186] width 174 height 42
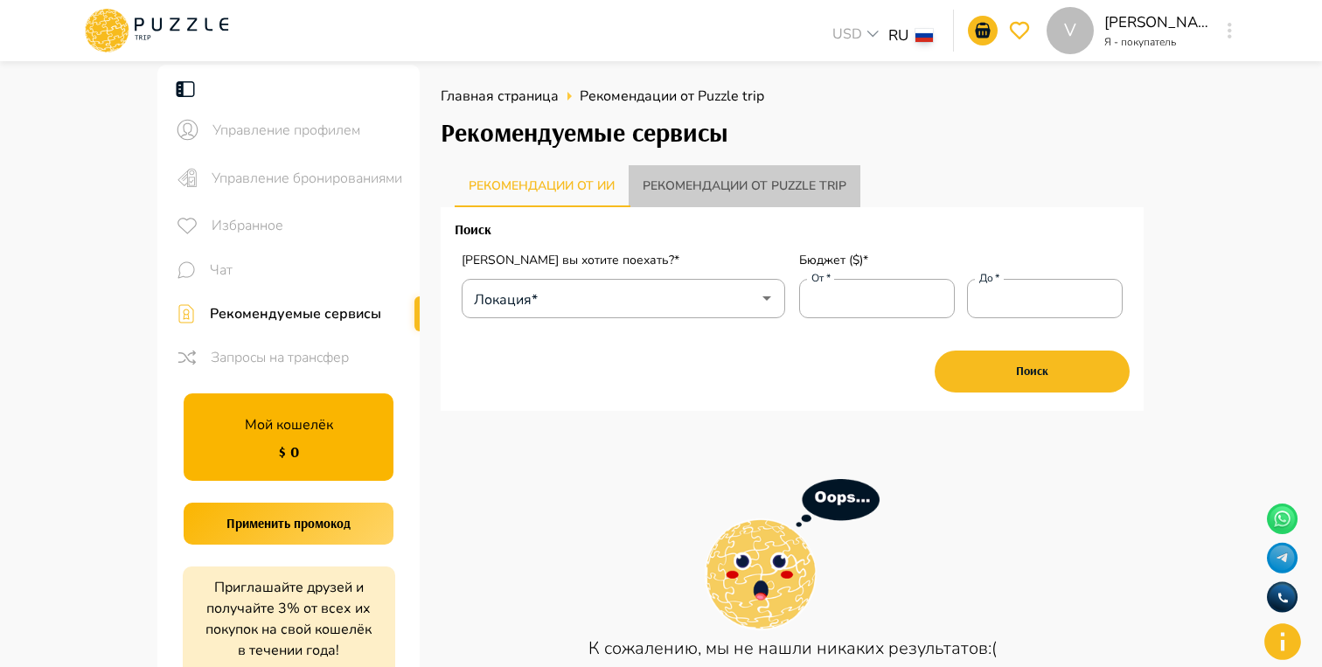
click at [679, 194] on button "Рекомендации от Puzzle trip" at bounding box center [745, 186] width 232 height 42
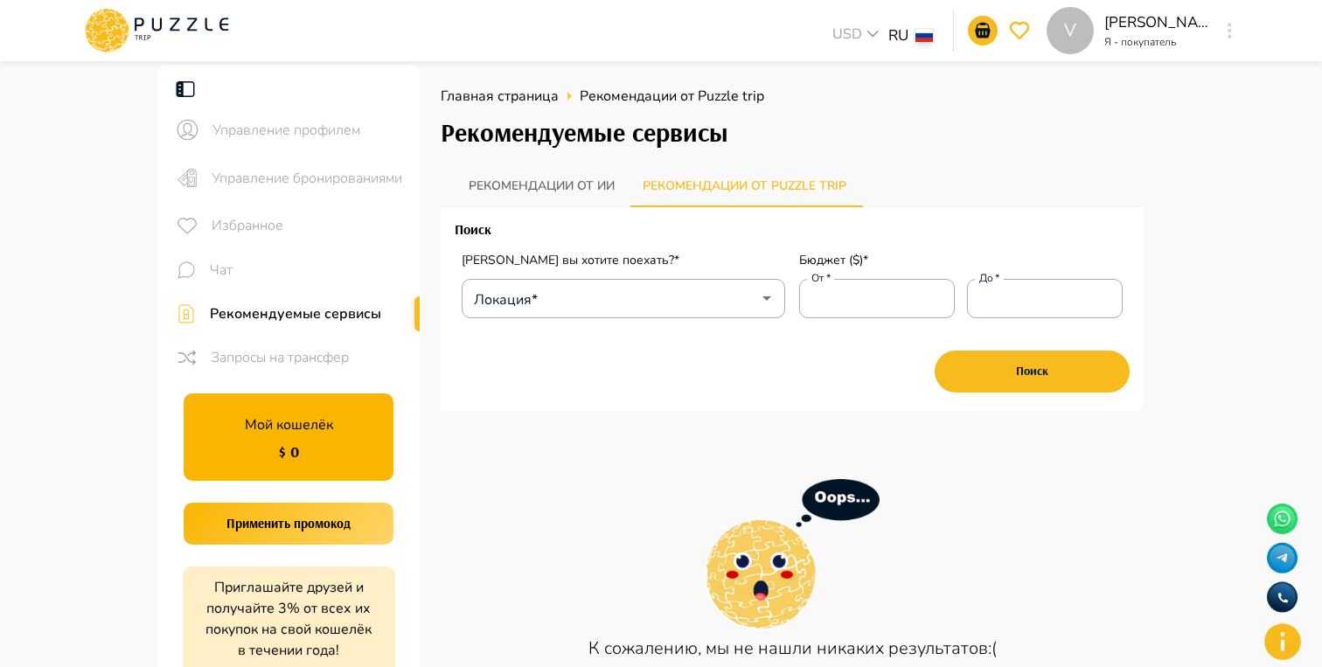
click at [591, 198] on button "Рекомендации от ии" at bounding box center [542, 186] width 174 height 42
click at [719, 197] on button "Рекомендации от Puzzle trip" at bounding box center [745, 186] width 232 height 42
click at [598, 194] on button "Рекомендации от ии" at bounding box center [542, 186] width 174 height 42
click at [732, 195] on button "Рекомендации от Puzzle trip" at bounding box center [745, 186] width 232 height 42
click at [598, 176] on button "Рекомендации от ии" at bounding box center [542, 186] width 174 height 42
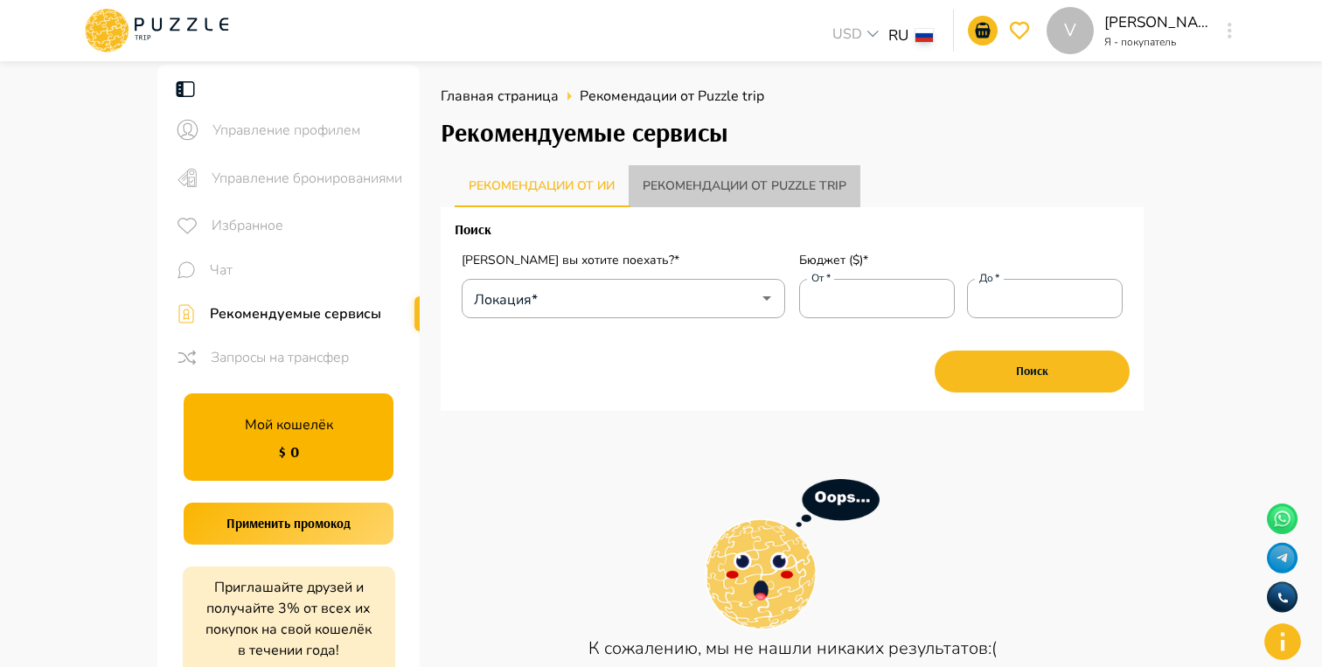
click at [714, 192] on button "Рекомендации от Puzzle trip" at bounding box center [745, 186] width 232 height 42
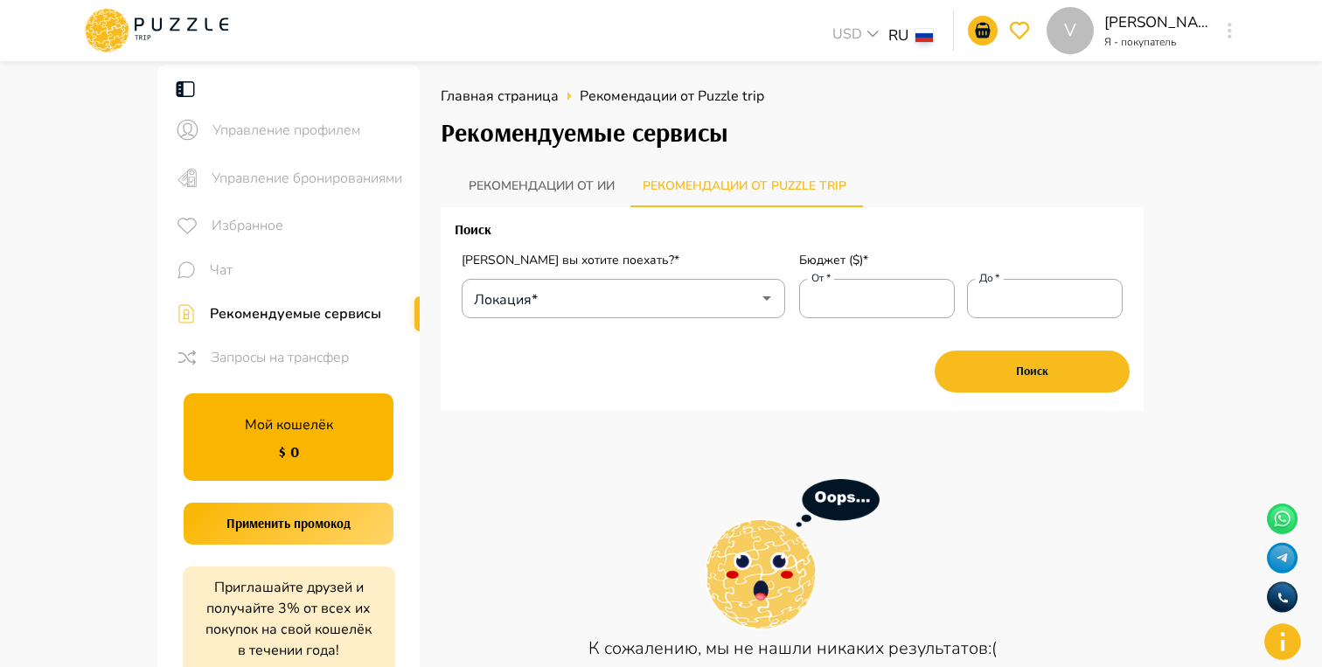
click at [614, 197] on button "Рекомендации от ии" at bounding box center [542, 186] width 174 height 42
click at [682, 198] on button "Рекомендации от Puzzle trip" at bounding box center [745, 186] width 232 height 42
click at [862, 210] on div "Поиск Куда вы хотите поехать?* Локация* Локация* Бюджет ($)* От   * От   * До  …" at bounding box center [792, 309] width 703 height 204
click at [567, 198] on button "Рекомендации от ии" at bounding box center [542, 186] width 174 height 42
click at [763, 199] on button "Рекомендации от Puzzle trip" at bounding box center [745, 186] width 232 height 42
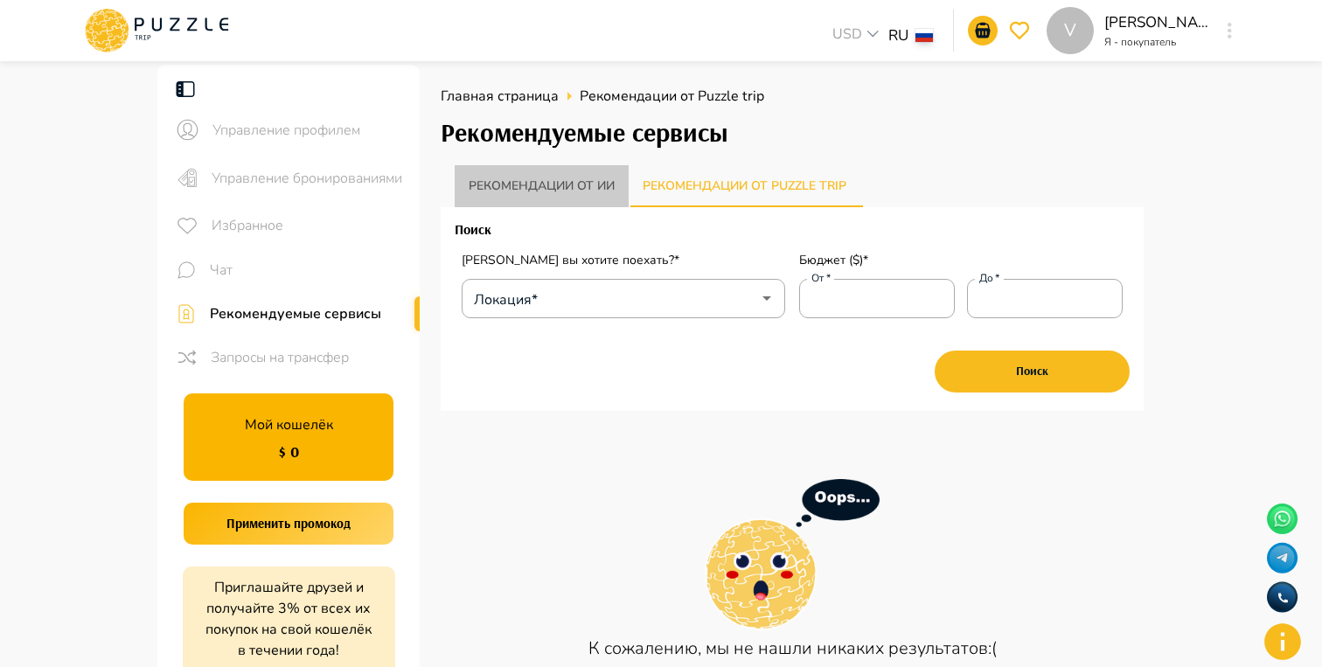
click at [580, 199] on button "Рекомендации от ии" at bounding box center [542, 186] width 174 height 42
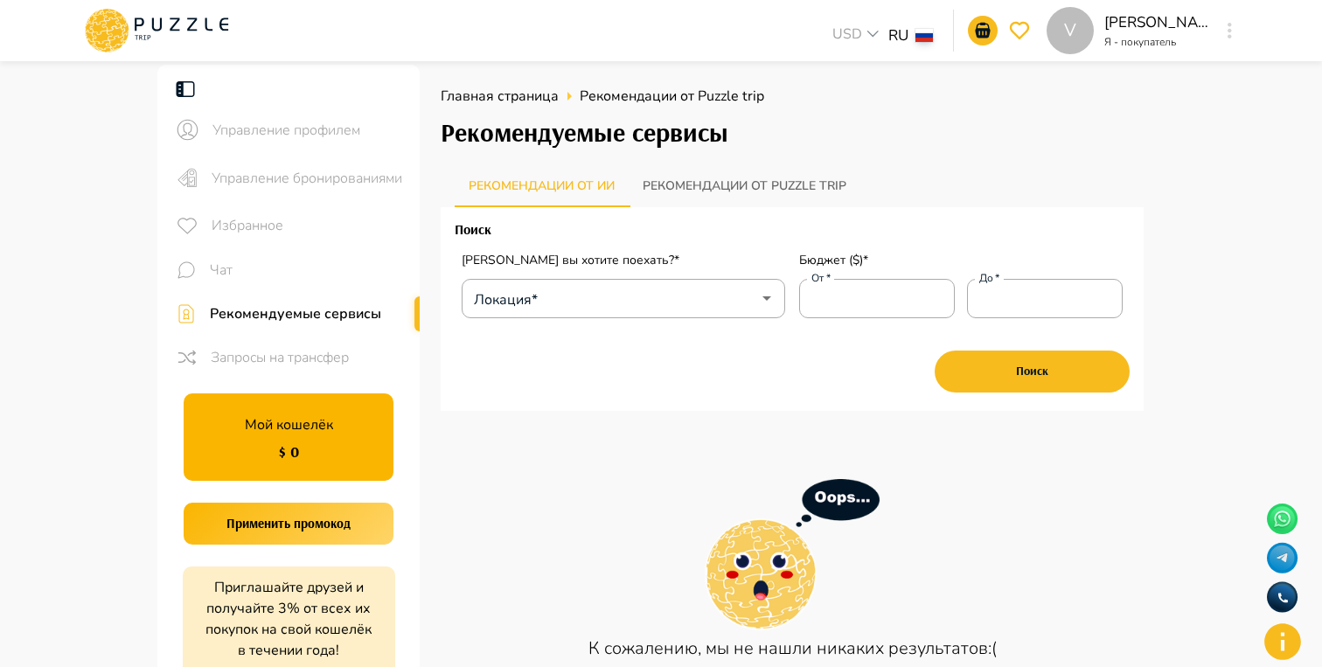
click at [721, 198] on button "Рекомендации от Puzzle trip" at bounding box center [745, 186] width 232 height 42
click at [538, 204] on button "Рекомендации от ии" at bounding box center [542, 186] width 174 height 42
click at [724, 201] on button "Рекомендации от Puzzle trip" at bounding box center [745, 186] width 232 height 42
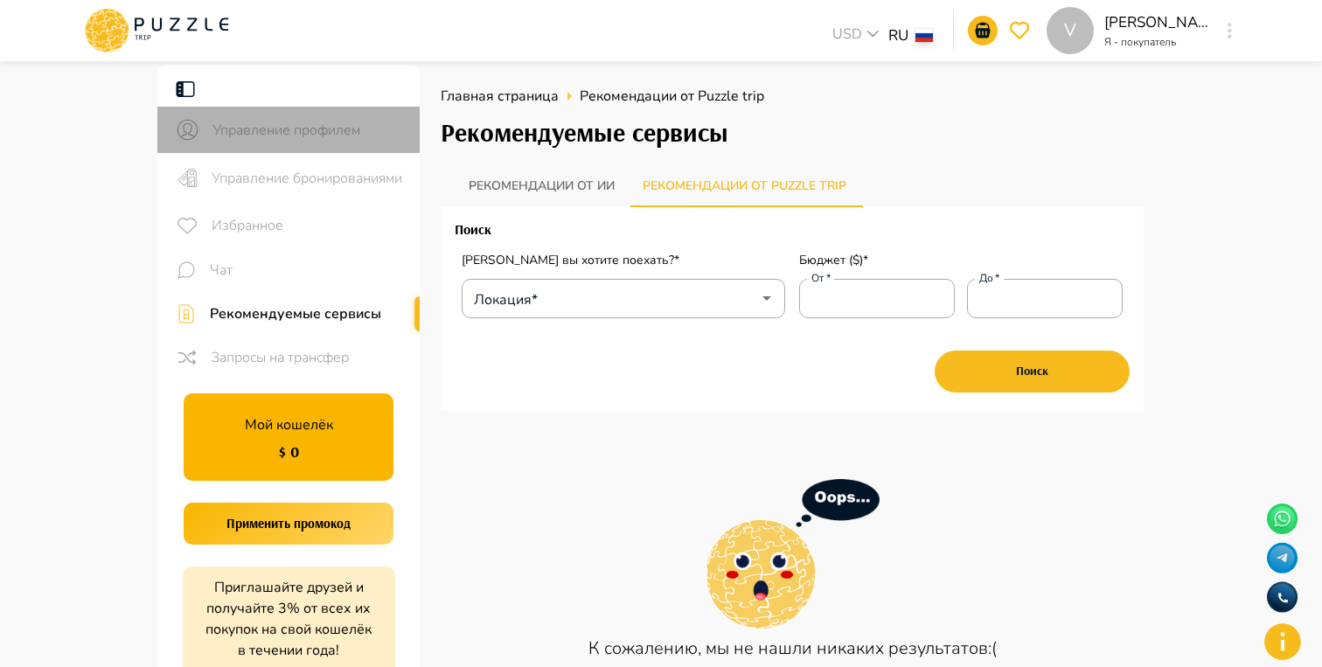
click at [275, 124] on span "Управление профилем" at bounding box center [308, 130] width 193 height 21
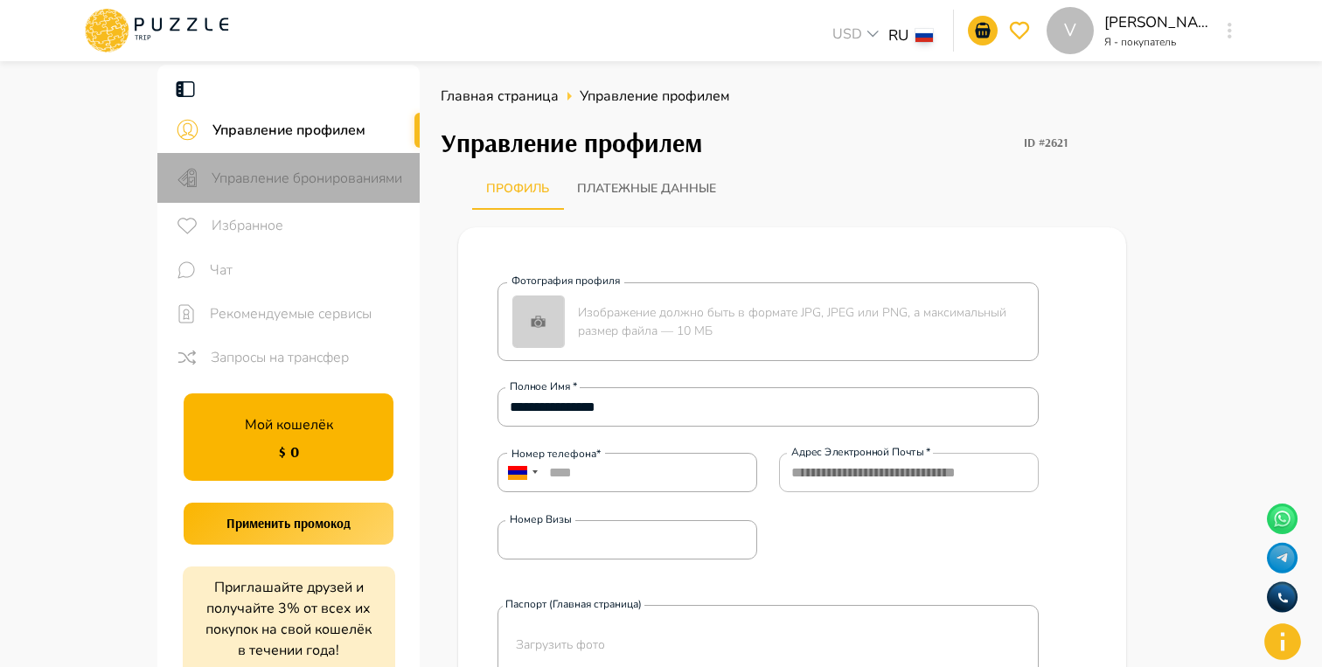
click at [304, 191] on div "Управление бронированиями" at bounding box center [288, 178] width 262 height 50
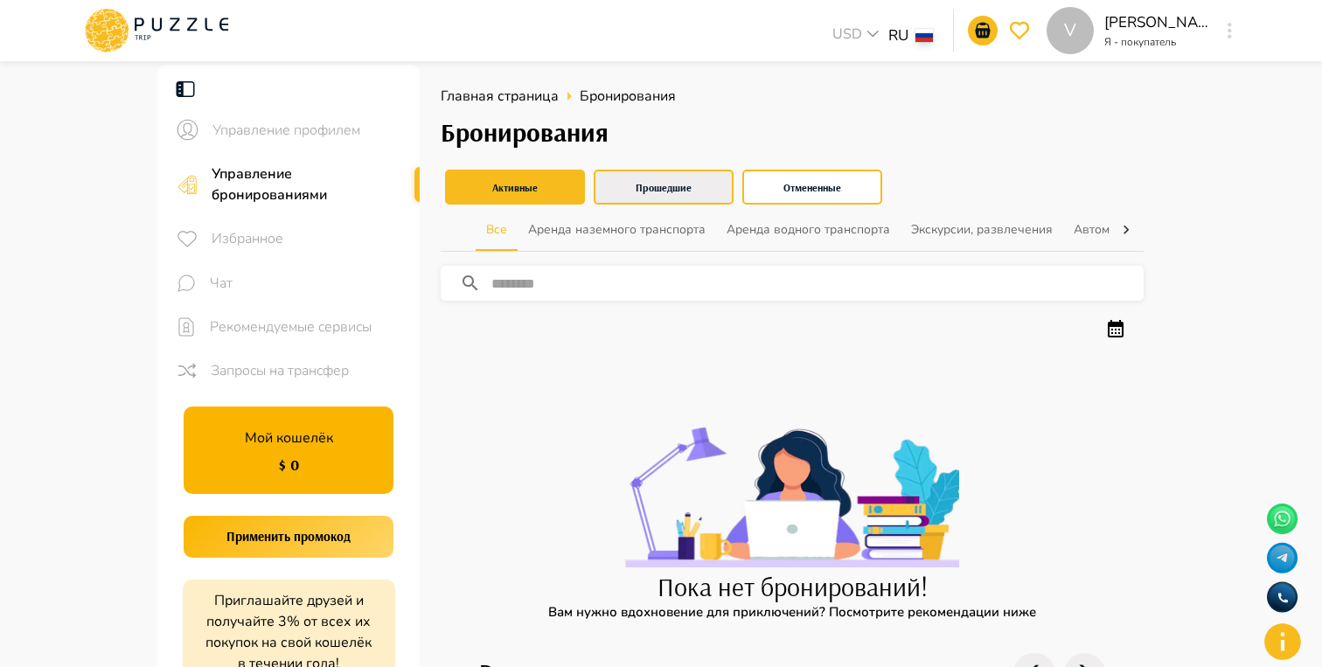
click at [639, 184] on button "Прошедшие" at bounding box center [664, 187] width 140 height 35
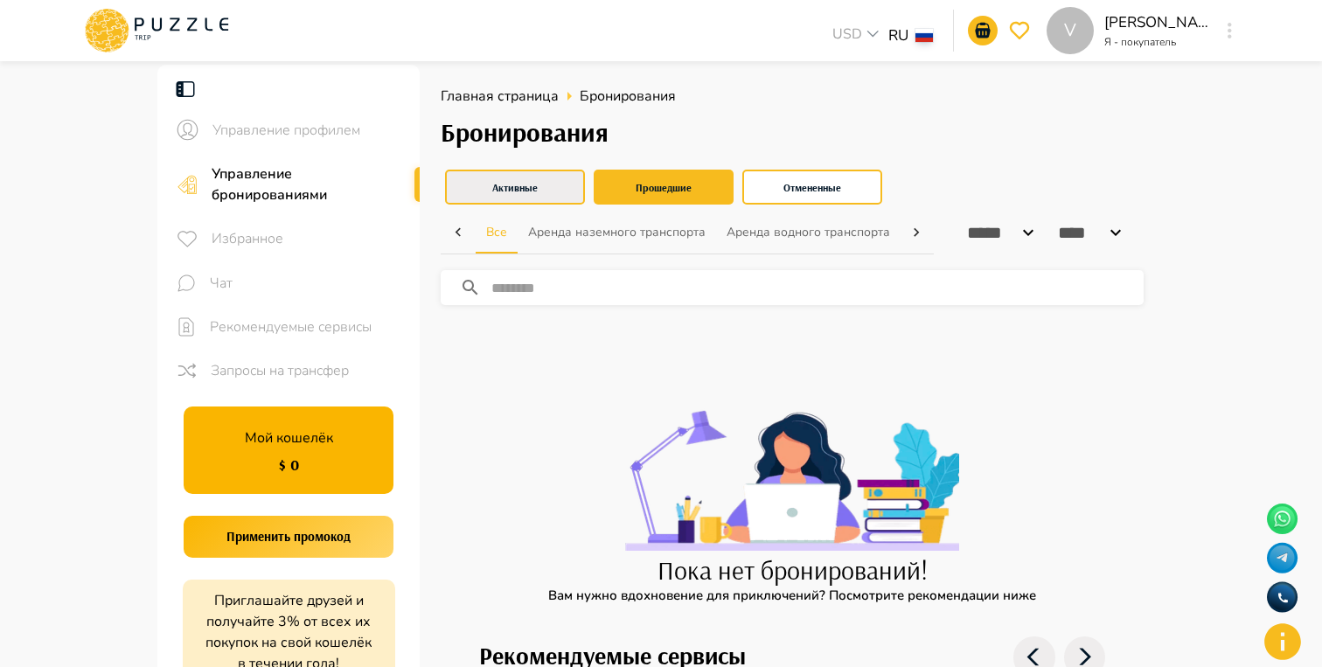
click at [496, 197] on button "Активные" at bounding box center [515, 187] width 140 height 35
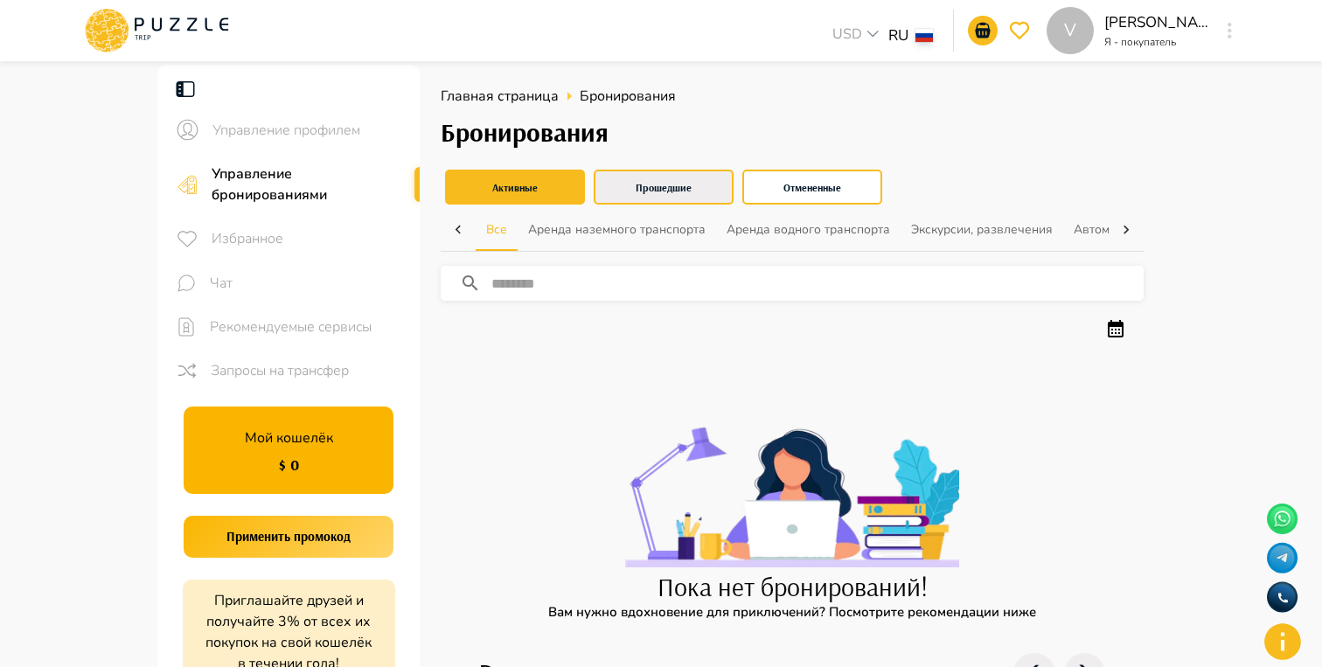
click at [673, 195] on button "Прошедшие" at bounding box center [664, 187] width 140 height 35
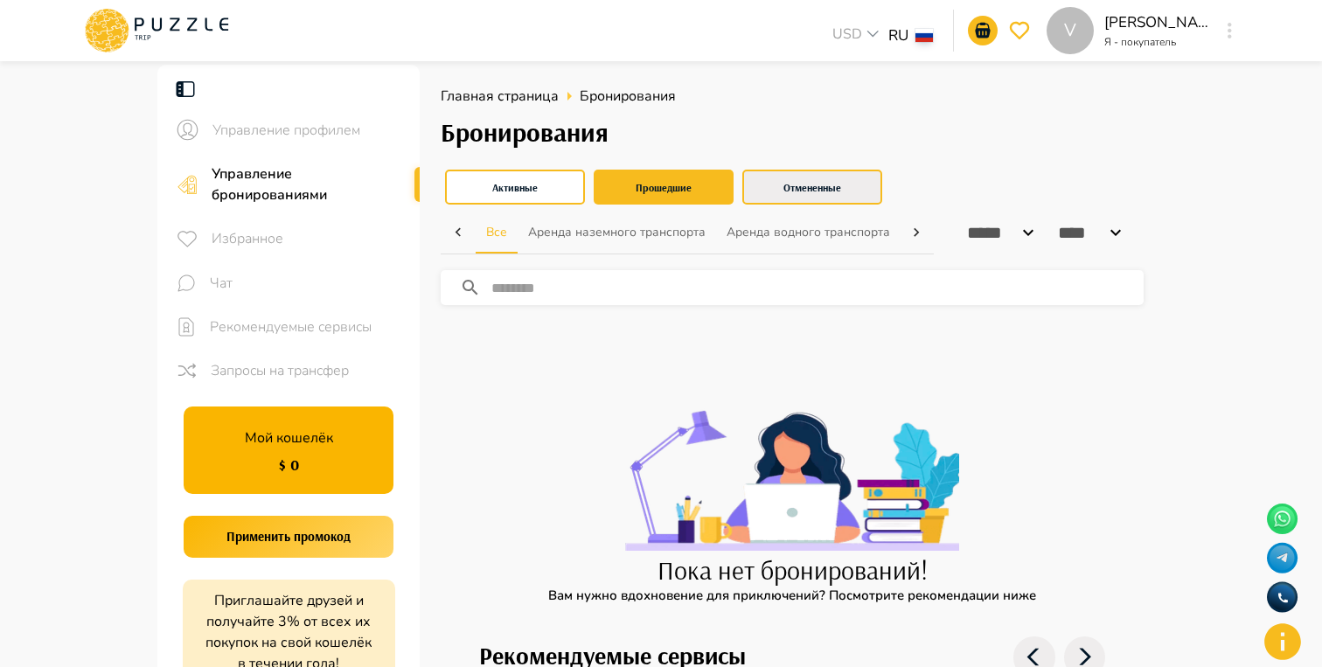
click at [842, 195] on button "Отмененные" at bounding box center [812, 187] width 140 height 35
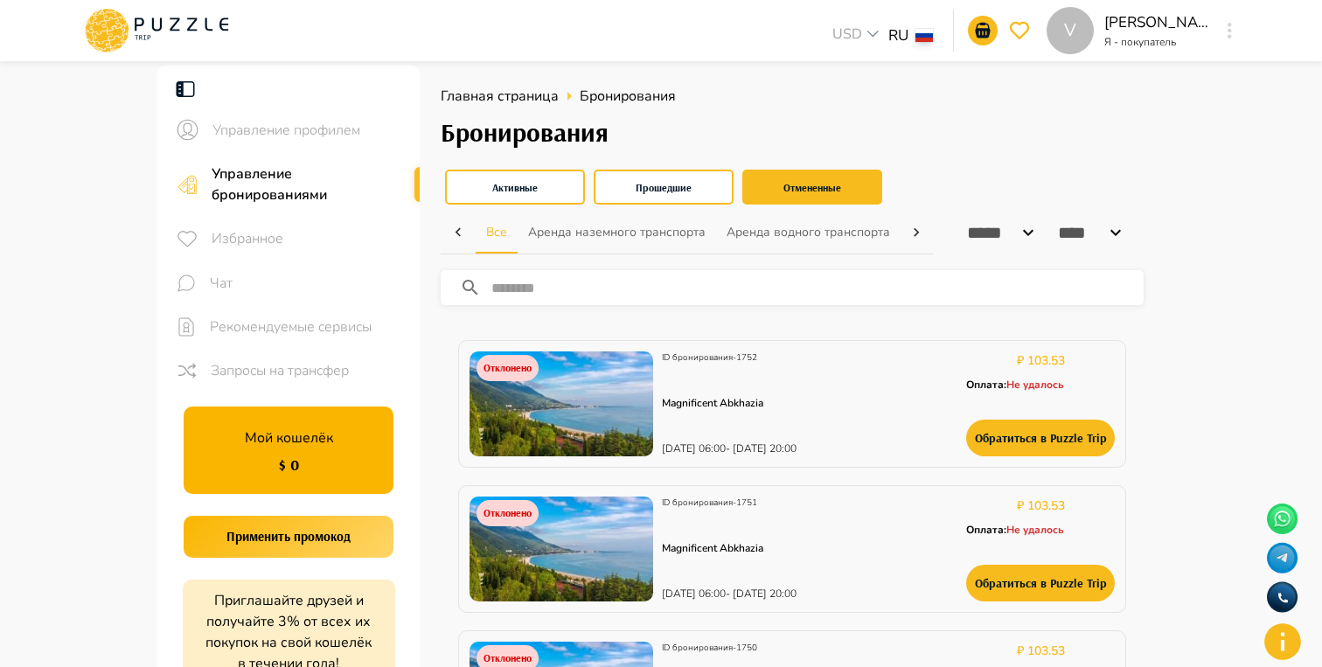
click at [570, 238] on button "Аренда наземного транспорта" at bounding box center [617, 233] width 198 height 42
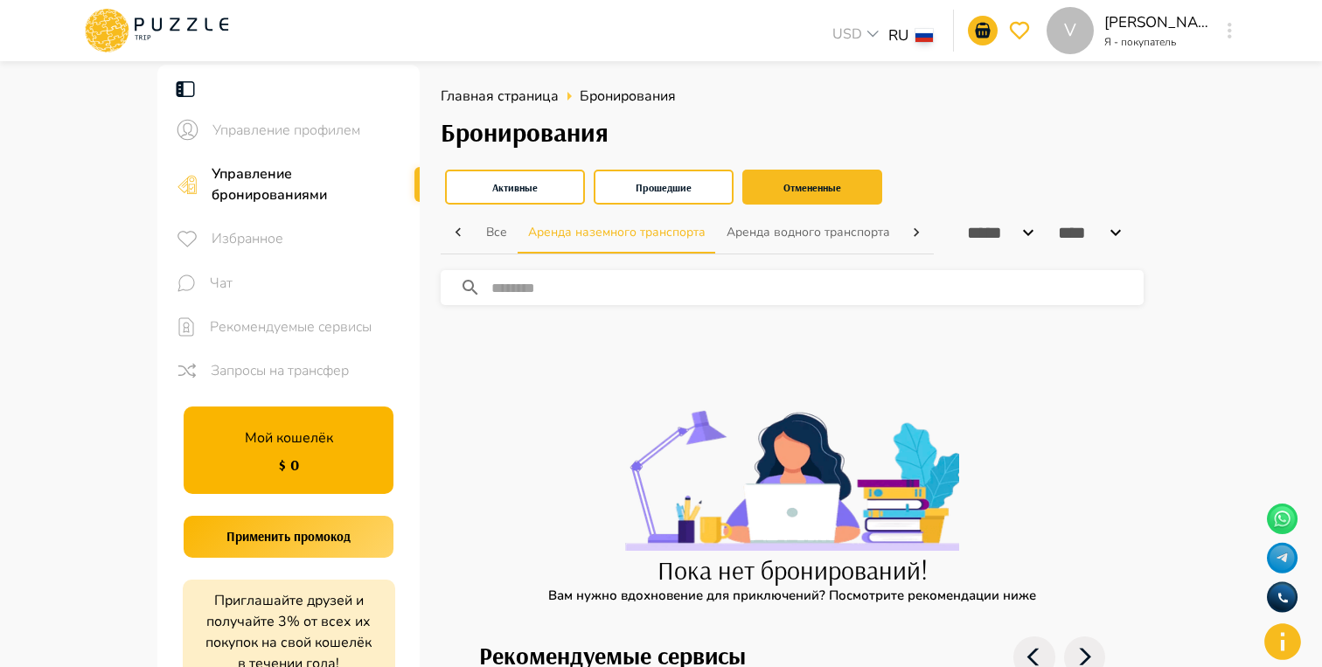
click at [773, 241] on button "Аренда водного транспорта" at bounding box center [808, 233] width 184 height 42
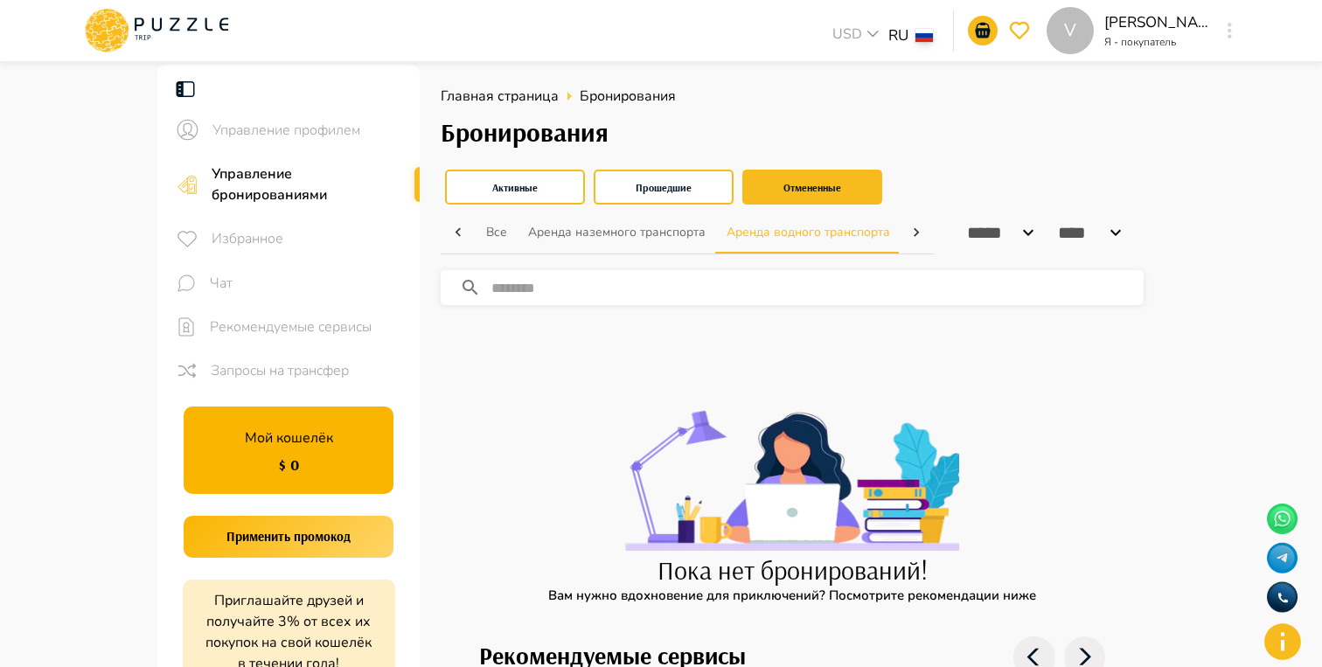
click at [910, 238] on icon at bounding box center [916, 232] width 17 height 17
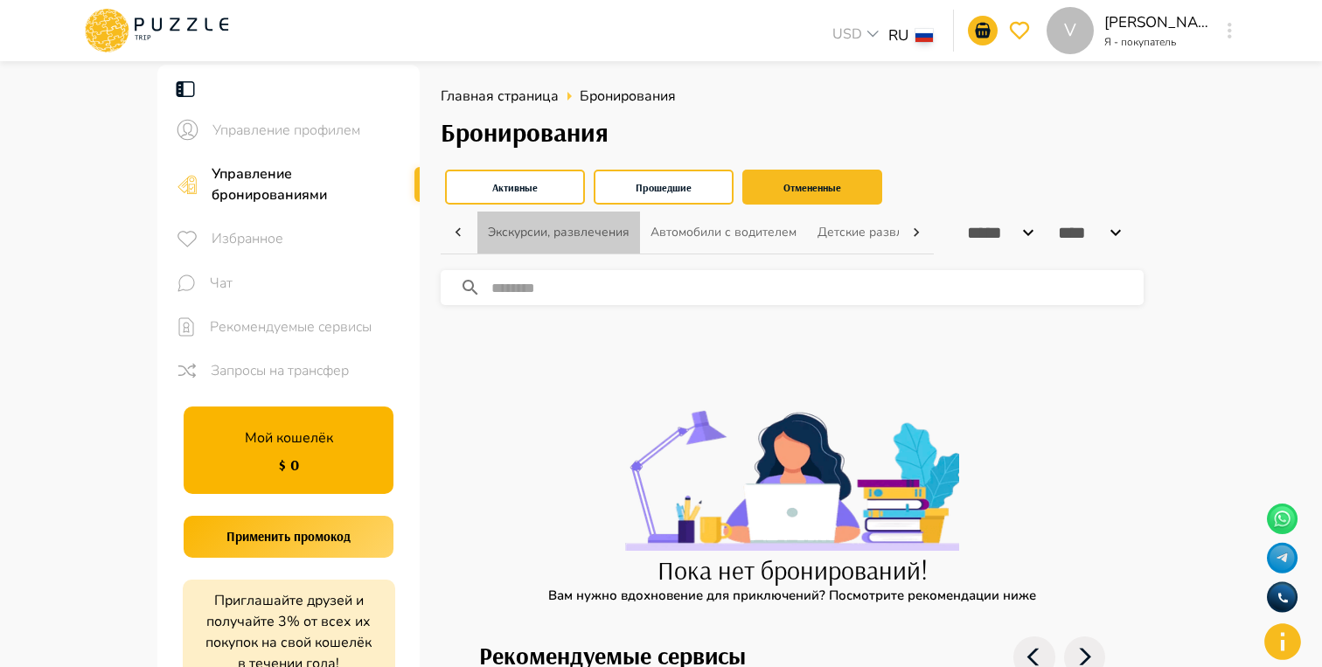
click at [583, 227] on button "Экскурсии, развлечения" at bounding box center [558, 233] width 163 height 42
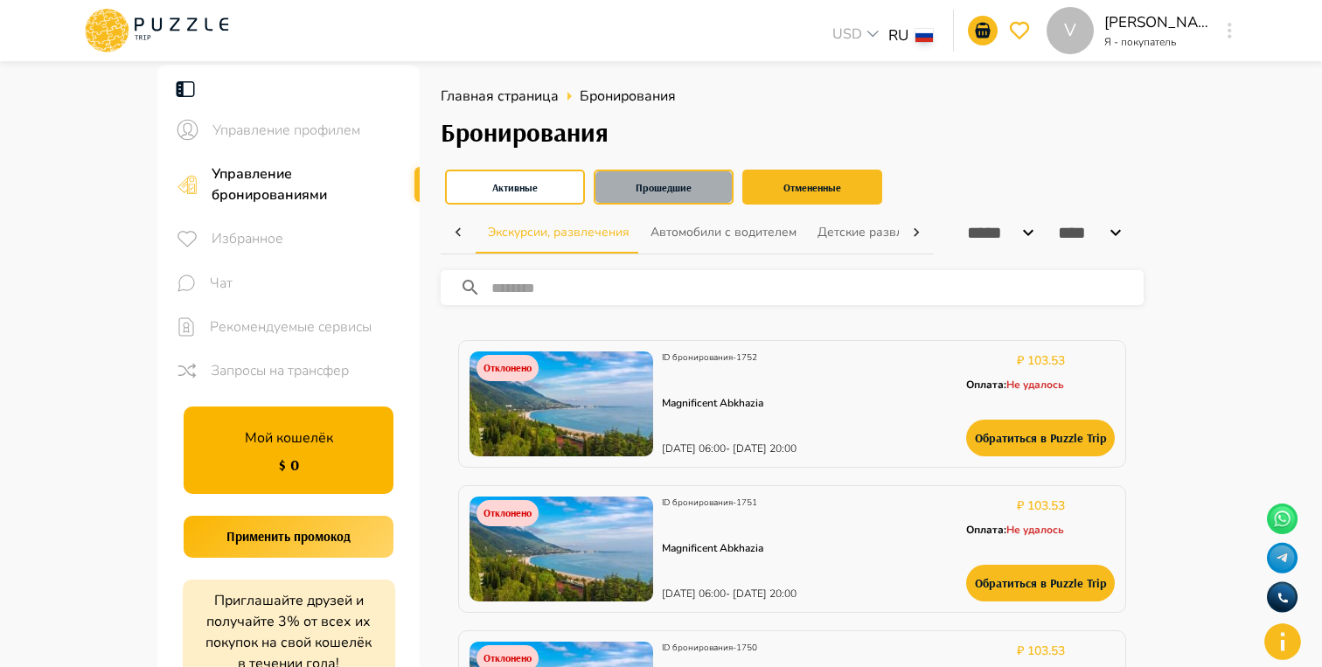
click at [644, 182] on button "Прошедшие" at bounding box center [664, 187] width 140 height 35
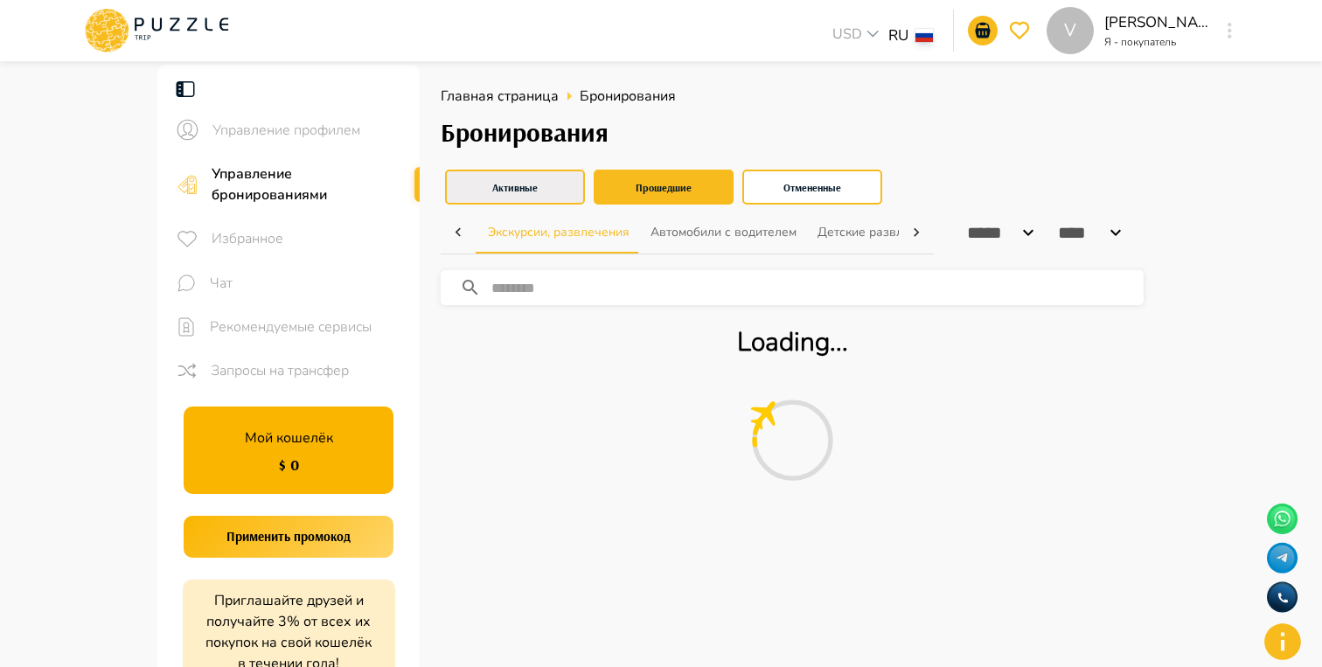
click at [539, 180] on button "Активные" at bounding box center [515, 187] width 140 height 35
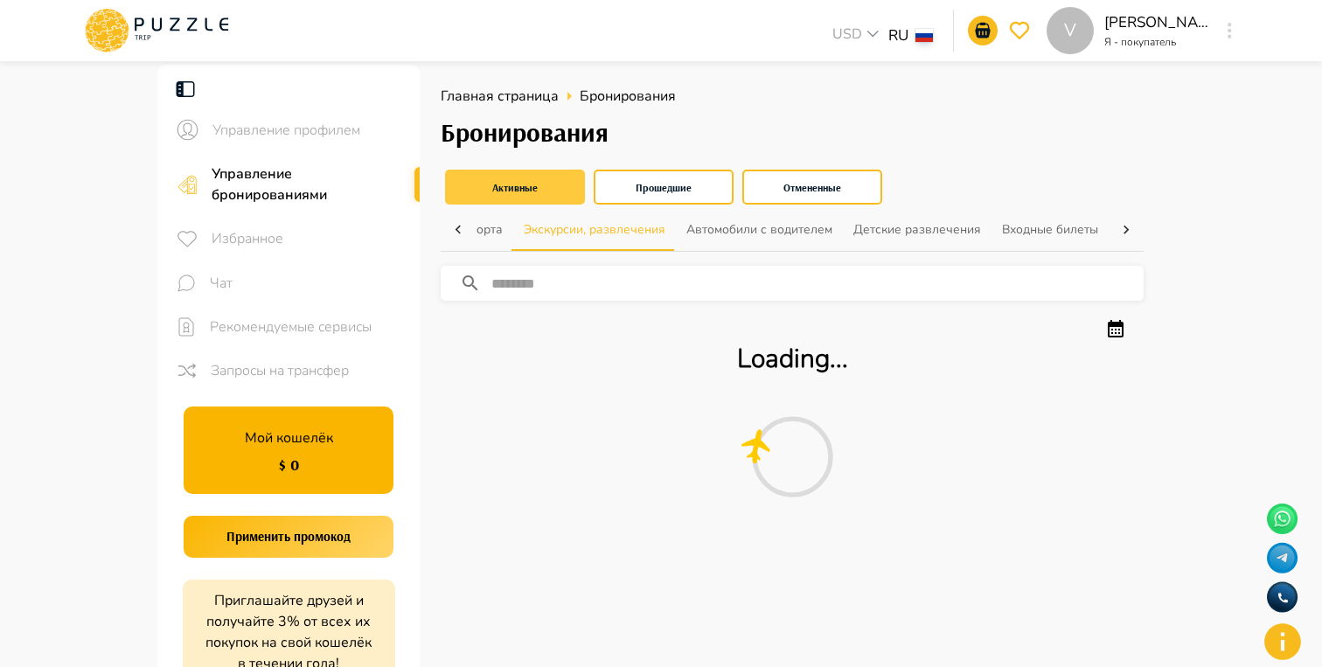
scroll to position [0, 383]
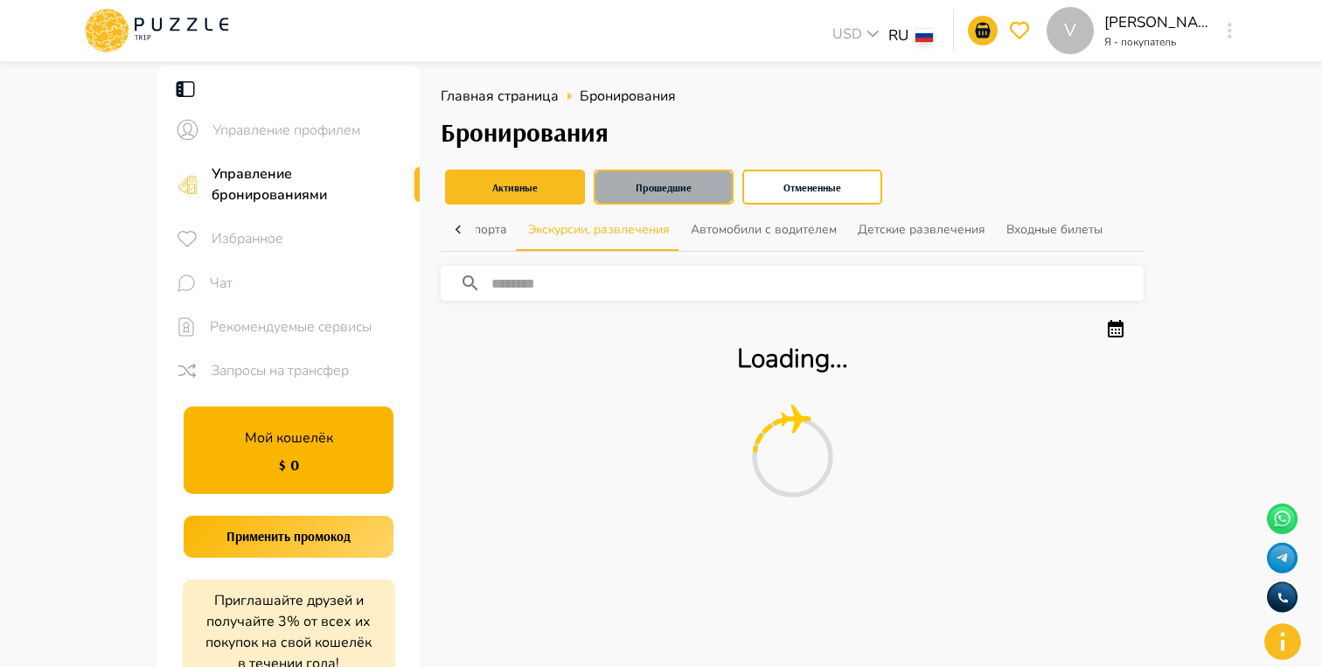
click at [670, 189] on button "Прошедшие" at bounding box center [664, 187] width 140 height 35
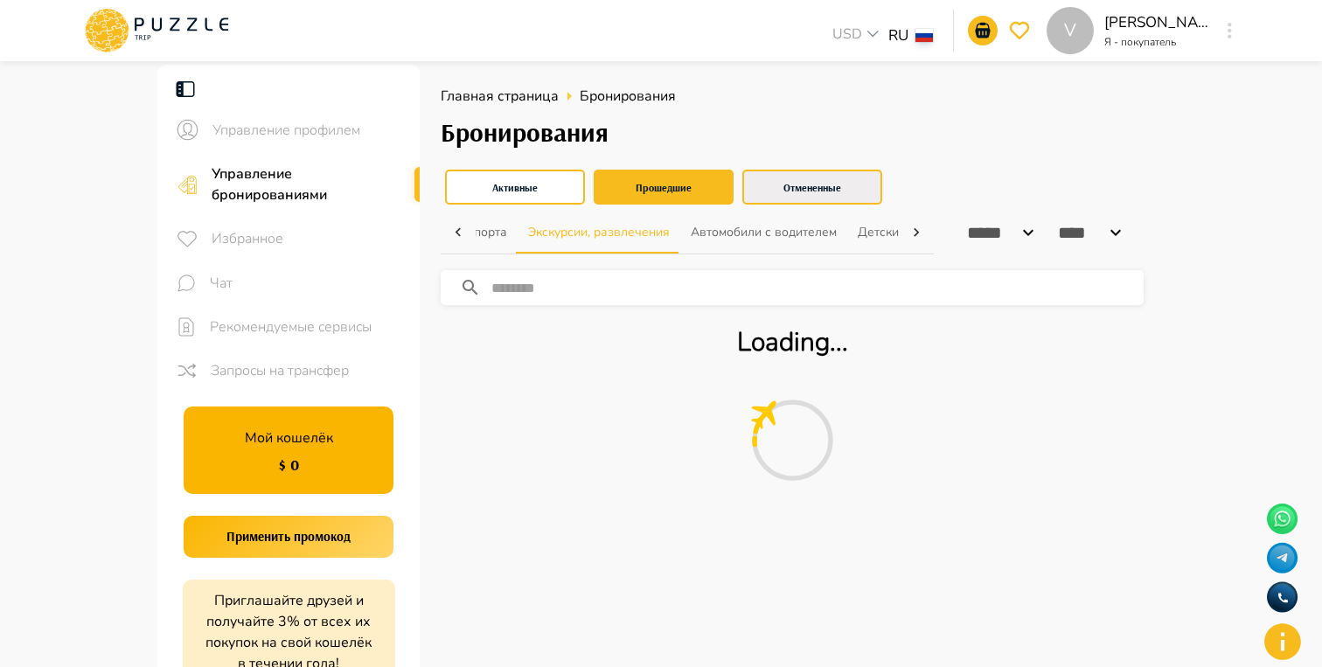
click at [790, 187] on button "Отмененные" at bounding box center [812, 187] width 140 height 35
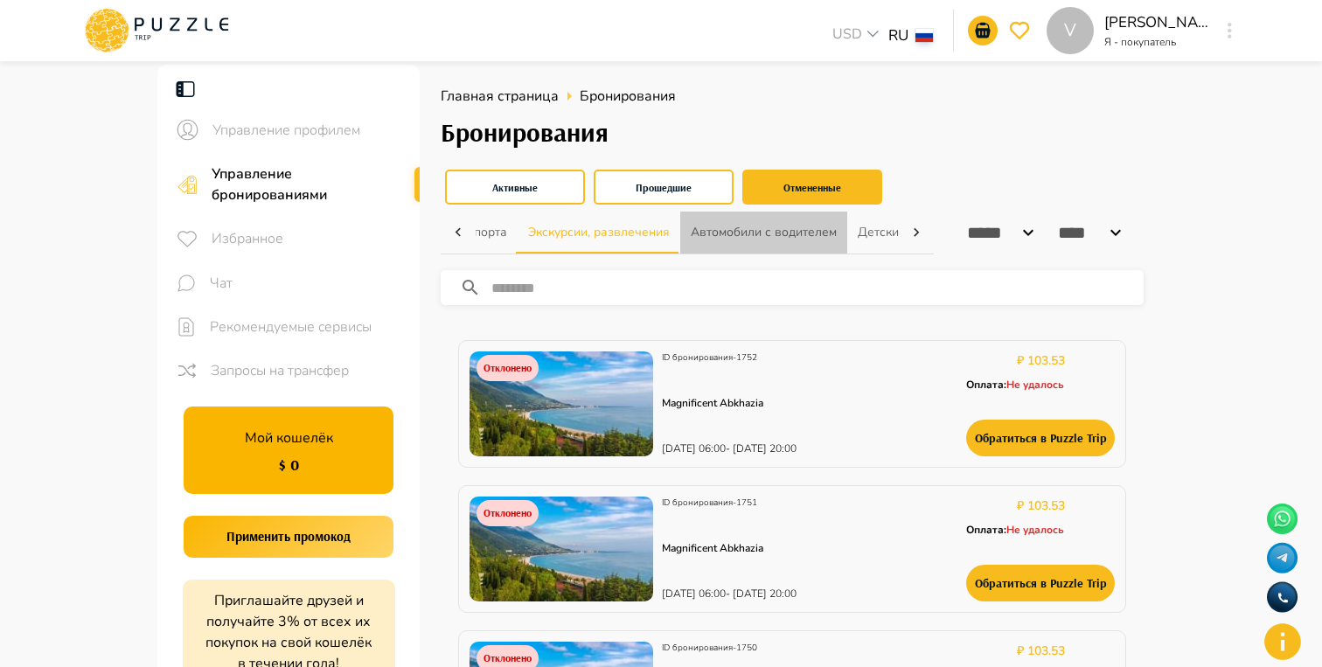
click at [752, 225] on button "Автомобили с водителем" at bounding box center [763, 233] width 167 height 42
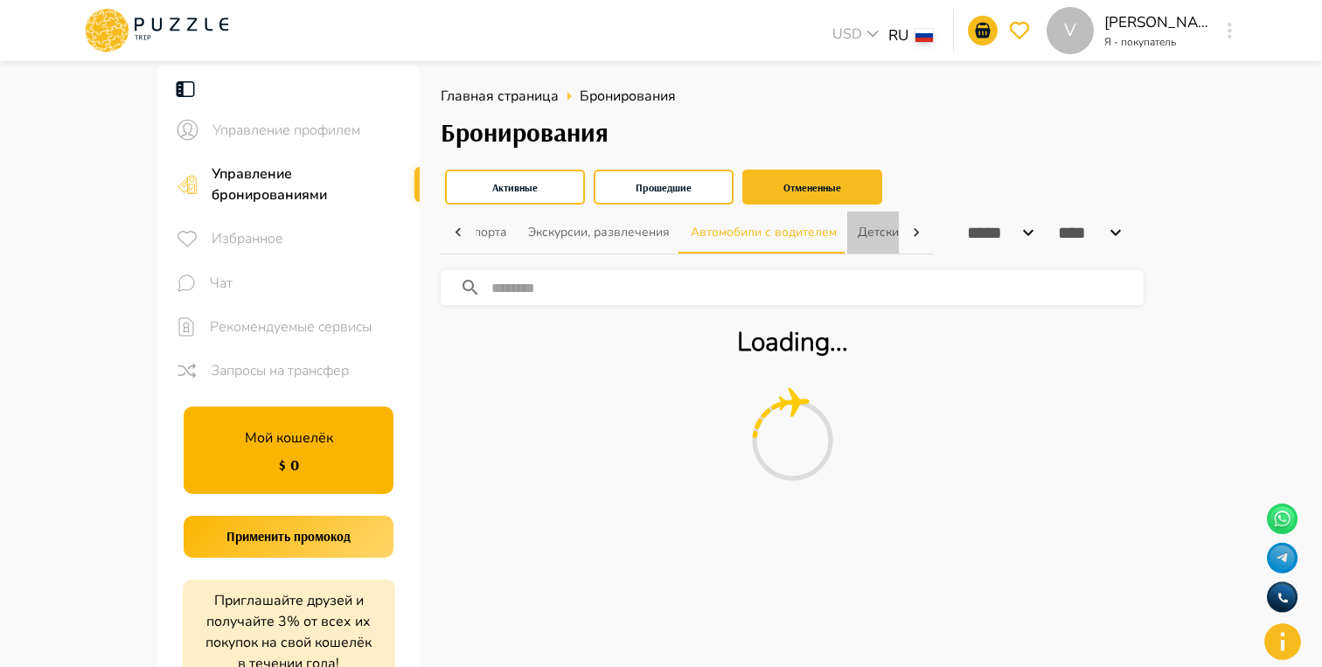
click at [864, 240] on button "Детские развлечения" at bounding box center [921, 233] width 149 height 42
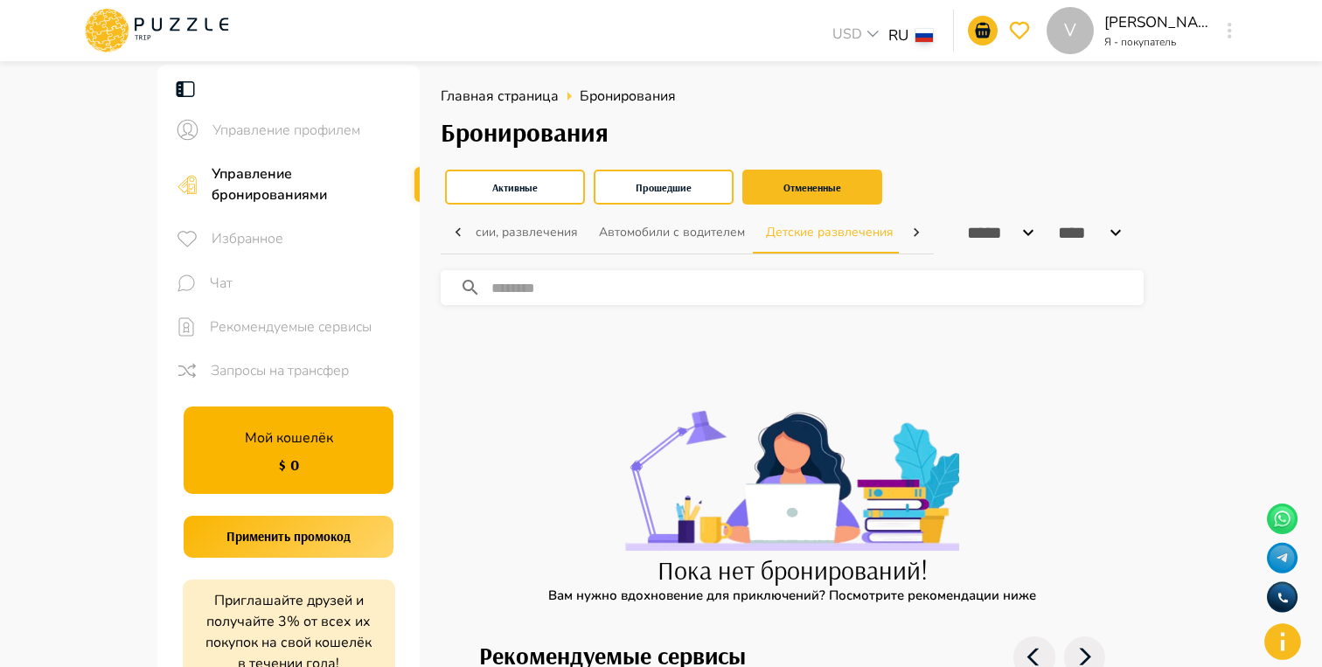
click at [936, 202] on div "Активные Прошедшие Отмененные" at bounding box center [792, 187] width 703 height 44
click at [489, 186] on button "Активные" at bounding box center [515, 187] width 140 height 35
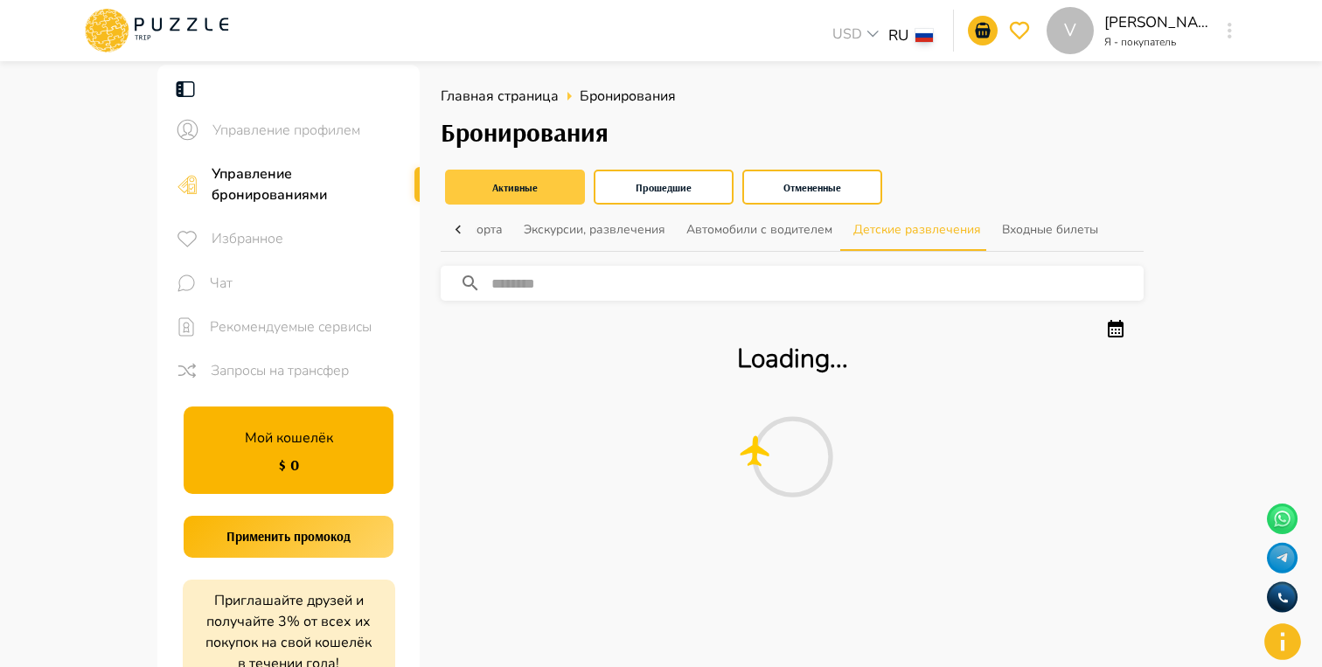
scroll to position [0, 383]
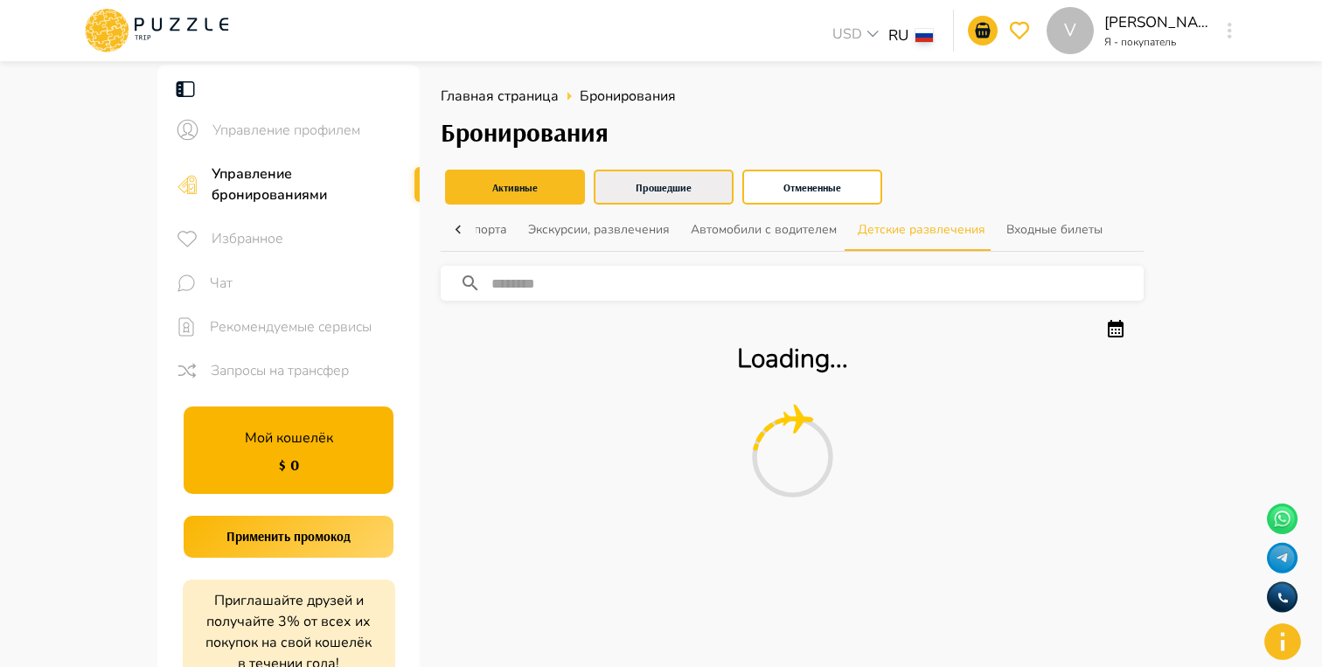
click at [635, 181] on button "Прошедшие" at bounding box center [664, 187] width 140 height 35
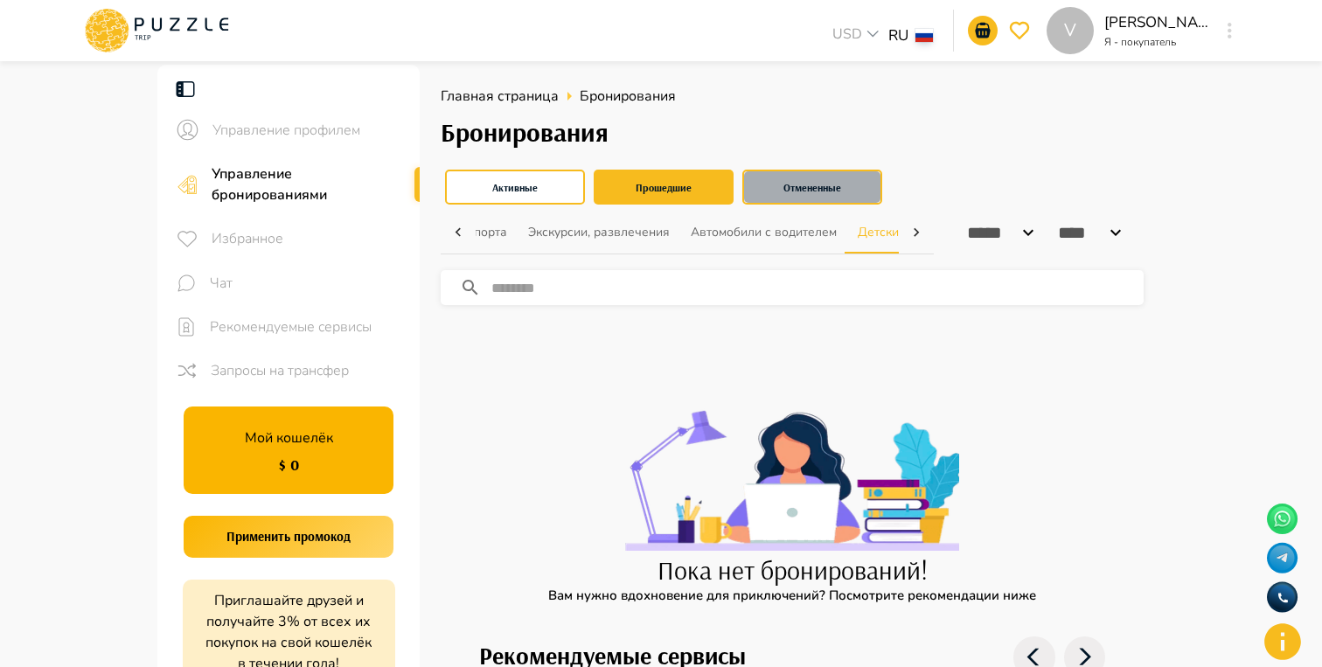
click at [816, 188] on button "Отмененные" at bounding box center [812, 187] width 140 height 35
click at [1001, 161] on div "Бронирования" at bounding box center [792, 141] width 703 height 48
click at [757, 143] on h3 "Бронирования" at bounding box center [792, 132] width 703 height 31
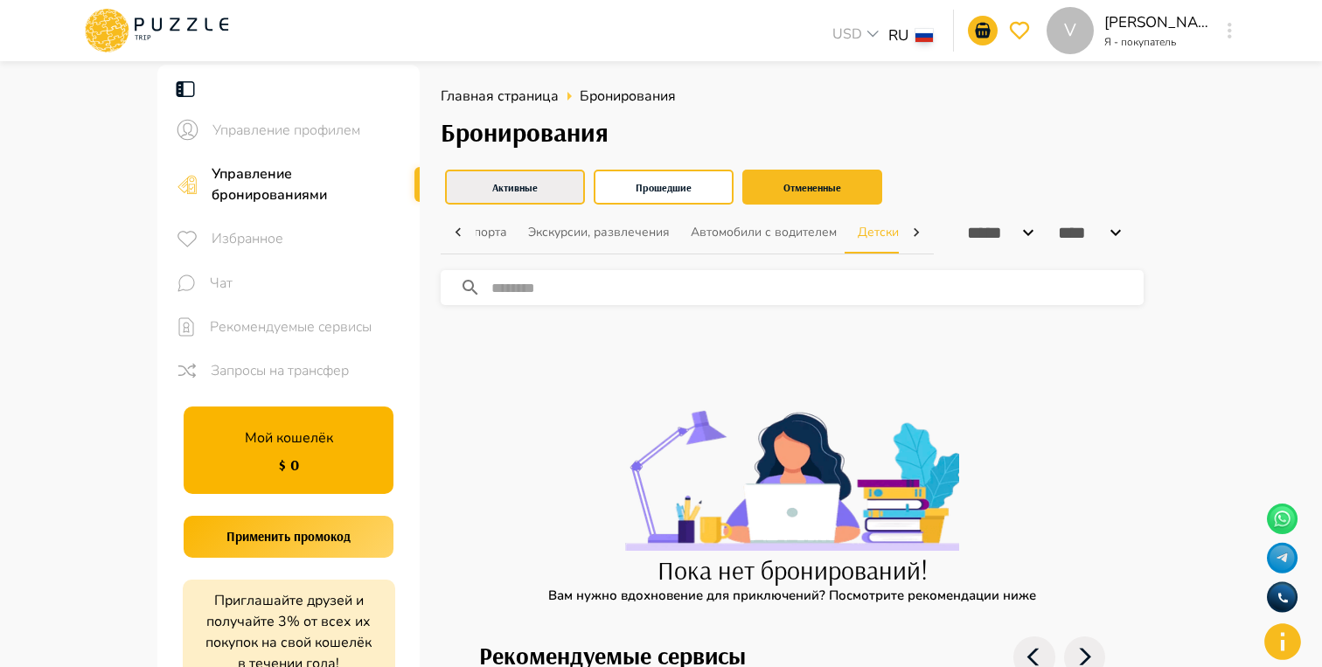
click at [549, 192] on button "Активные" at bounding box center [515, 187] width 140 height 35
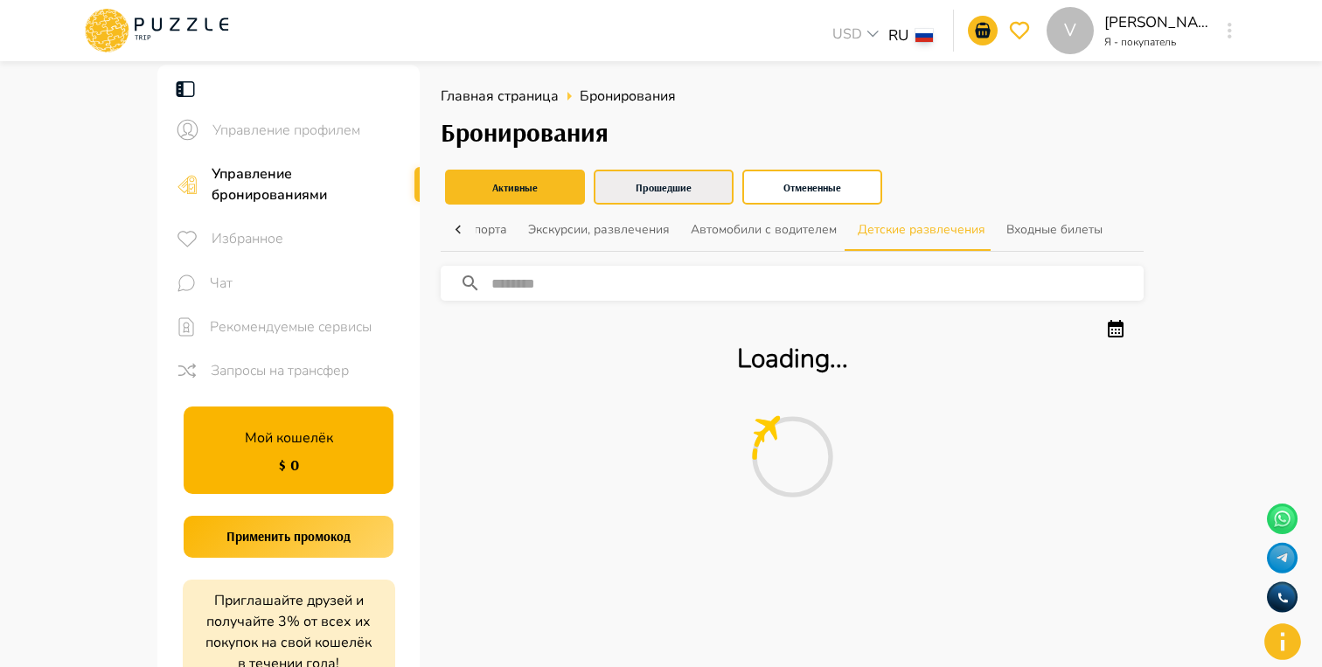
click at [664, 199] on button "Прошедшие" at bounding box center [664, 187] width 140 height 35
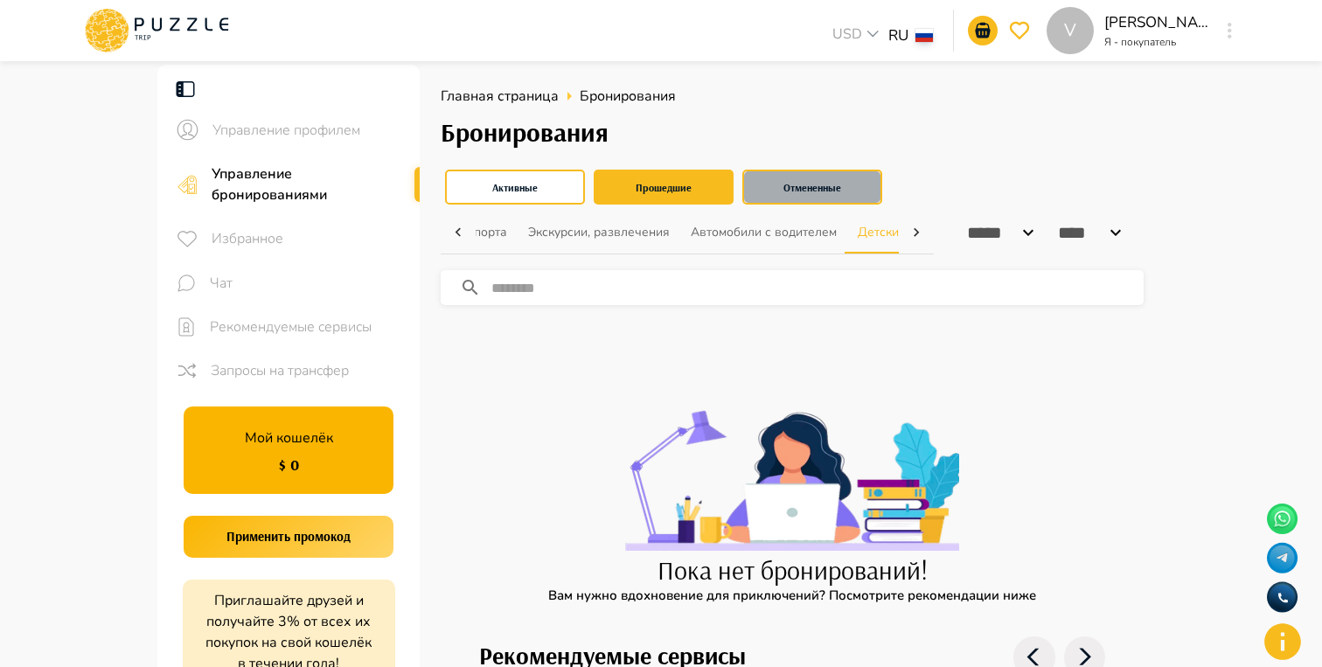
click at [791, 198] on button "Отмененные" at bounding box center [812, 187] width 140 height 35
click at [602, 187] on button "Прошедшие" at bounding box center [664, 187] width 140 height 35
click at [773, 185] on button "Отмененные" at bounding box center [812, 187] width 140 height 35
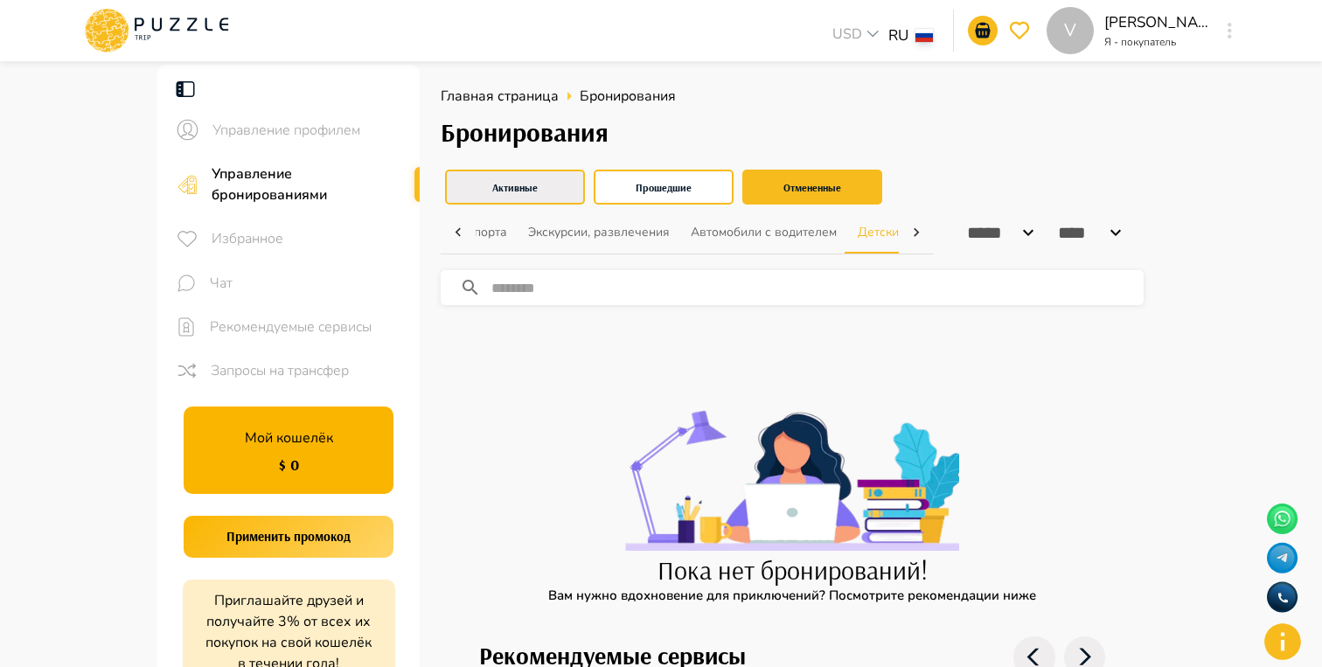
click at [488, 186] on button "Активные" at bounding box center [515, 187] width 140 height 35
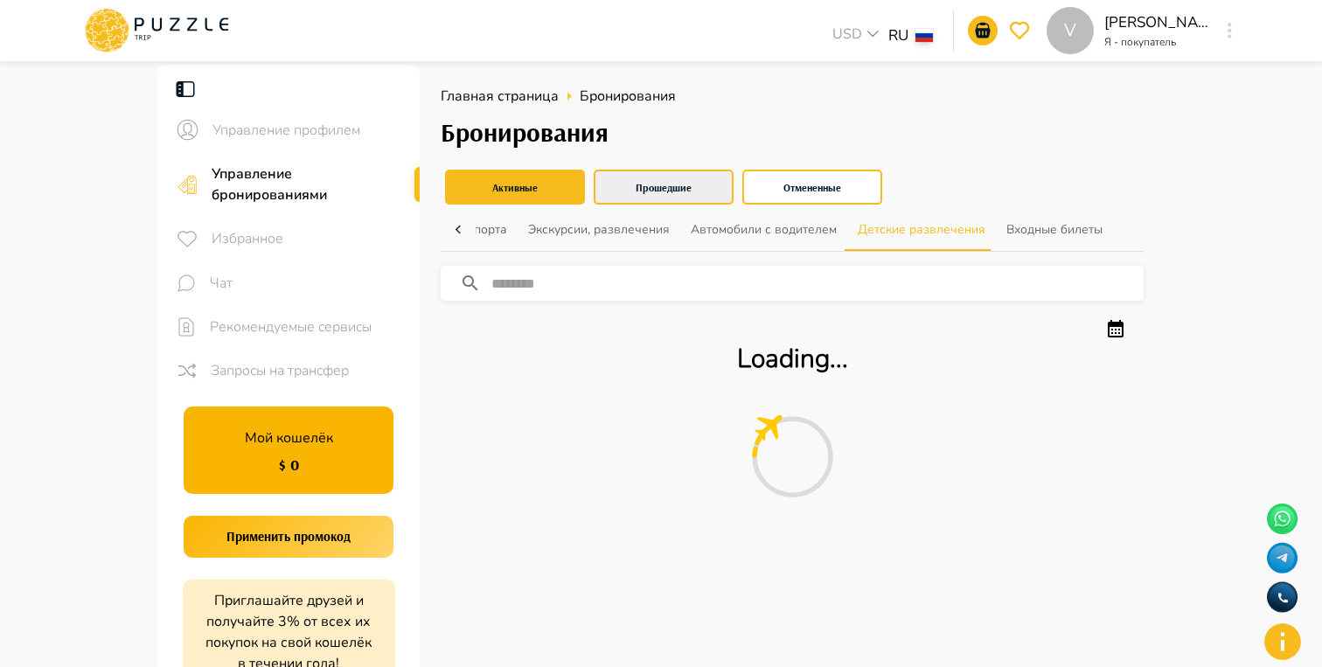
click at [634, 188] on button "Прошедшие" at bounding box center [664, 187] width 140 height 35
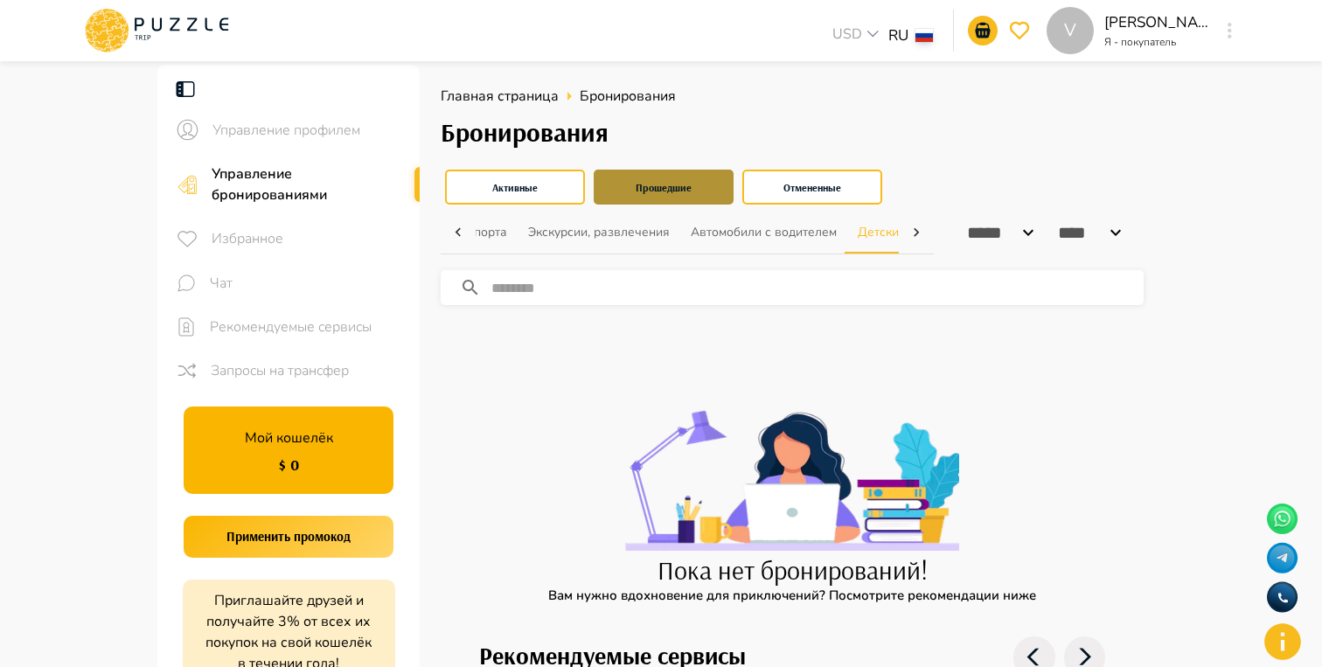
click at [718, 189] on button "Прошедшие" at bounding box center [664, 187] width 140 height 35
click at [774, 188] on button "Отмененные" at bounding box center [812, 187] width 140 height 35
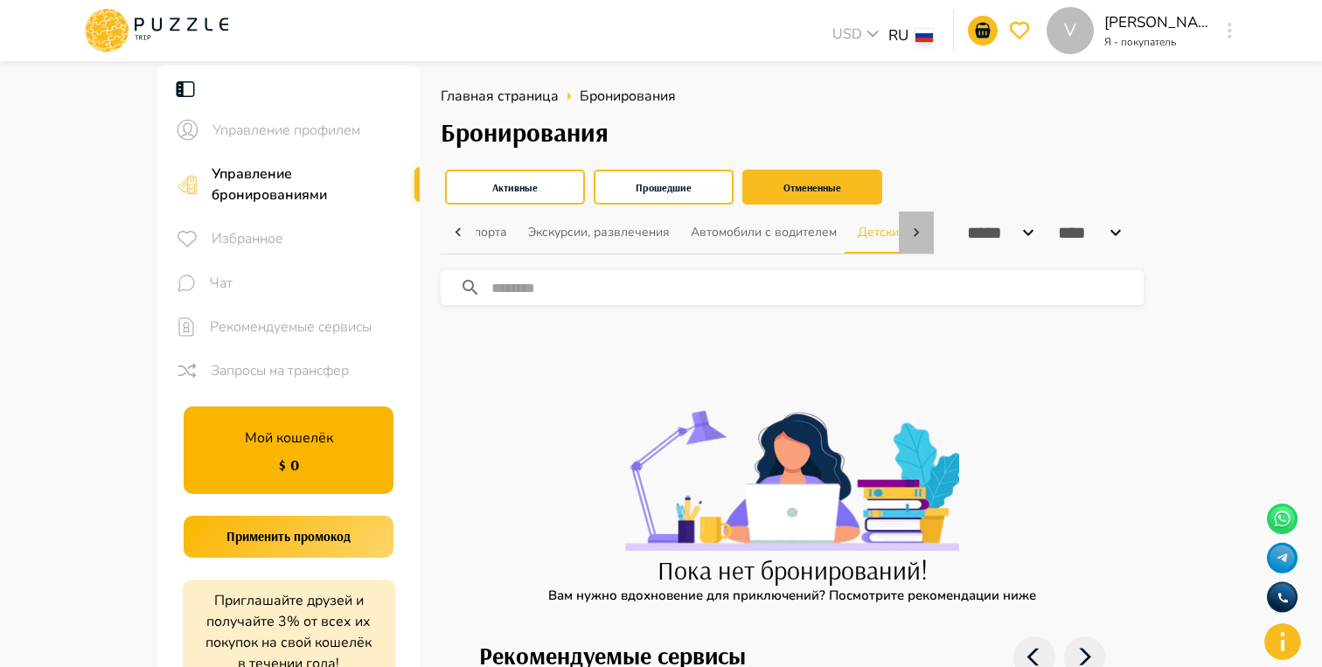
click at [917, 234] on icon at bounding box center [916, 232] width 17 height 17
click at [450, 235] on icon at bounding box center [457, 232] width 17 height 17
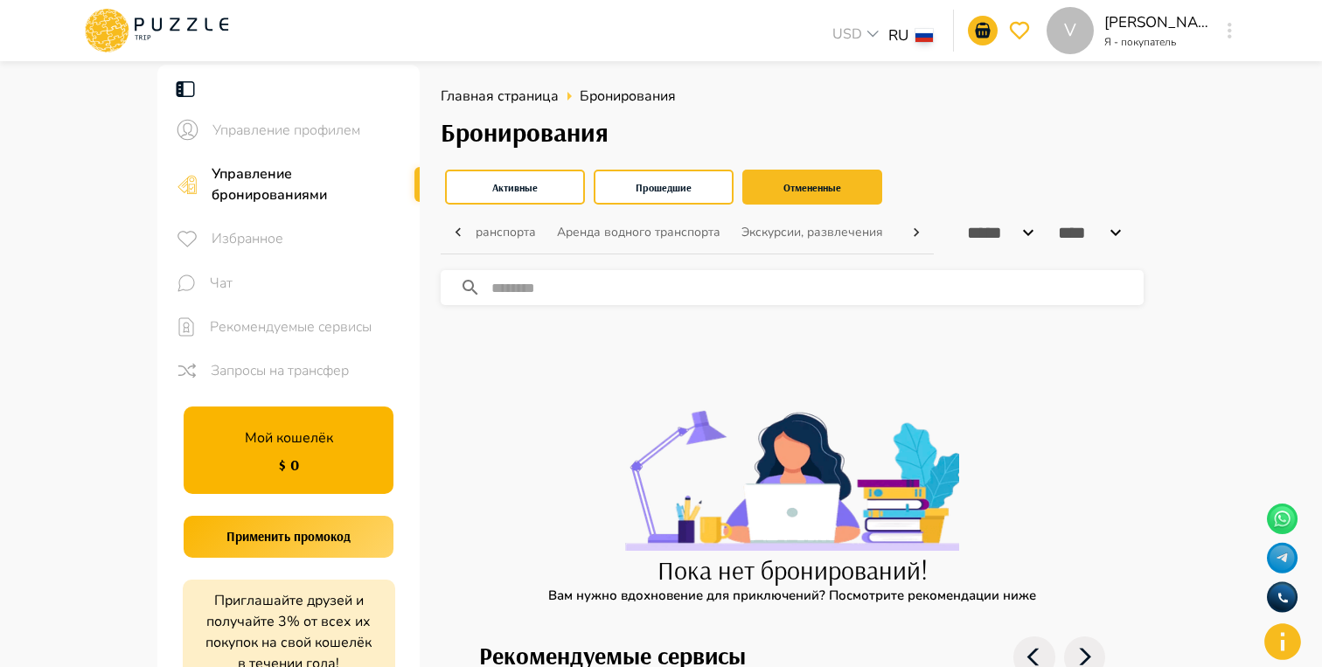
scroll to position [0, 0]
click at [222, 223] on div "Избранное" at bounding box center [288, 238] width 262 height 45
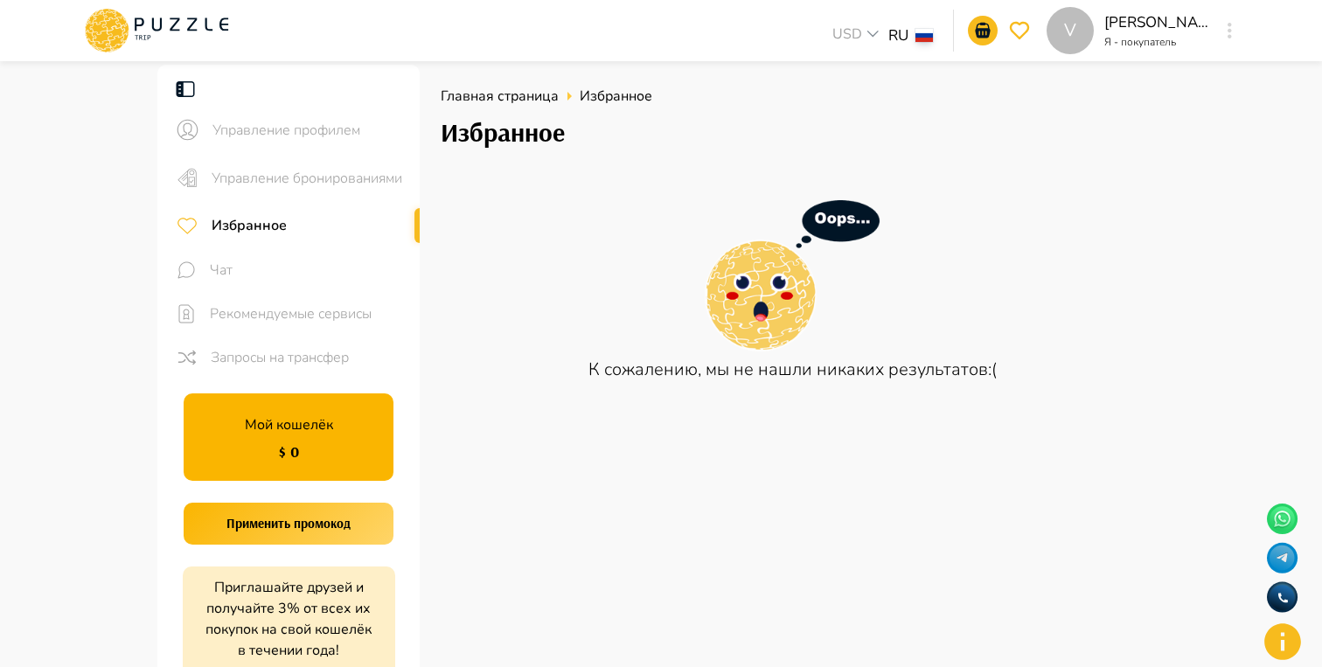
click at [333, 275] on span "Чат" at bounding box center [308, 270] width 196 height 21
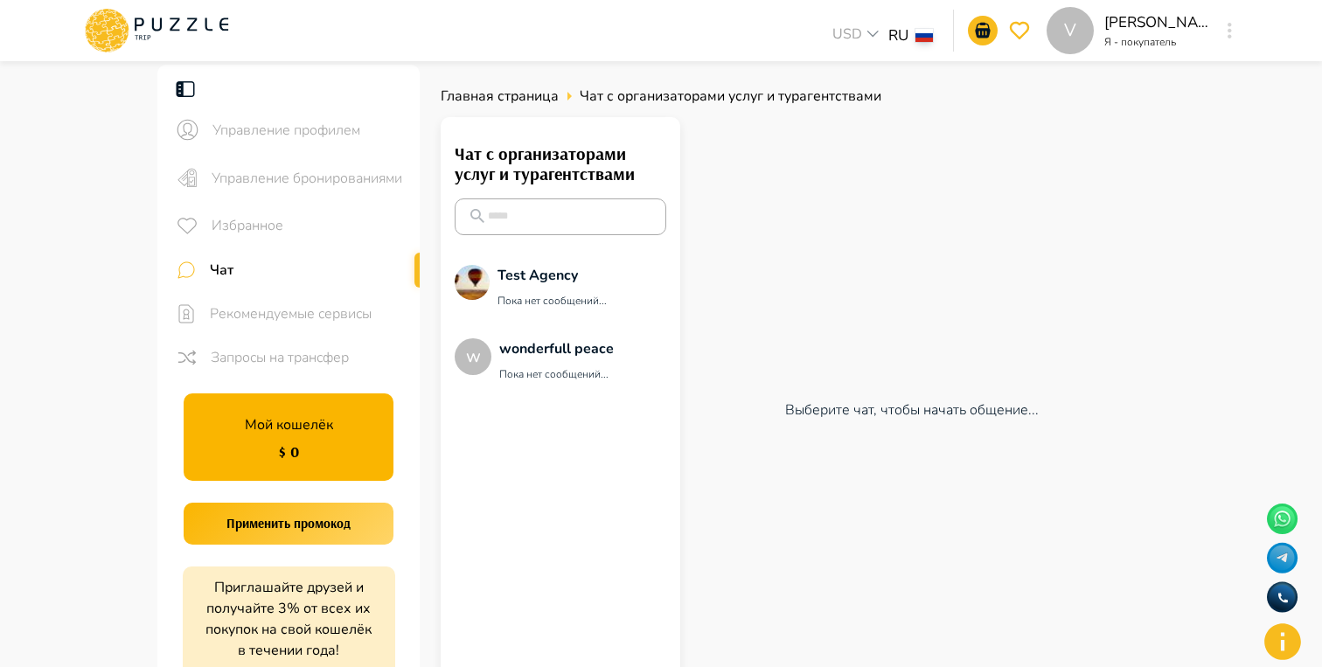
click at [1025, 484] on div "Выберите чат, чтобы начать общение..." at bounding box center [911, 410] width 463 height 586
click at [1287, 518] on icon at bounding box center [1282, 518] width 25 height 25
click at [1281, 632] on icon at bounding box center [1283, 642] width 44 height 44
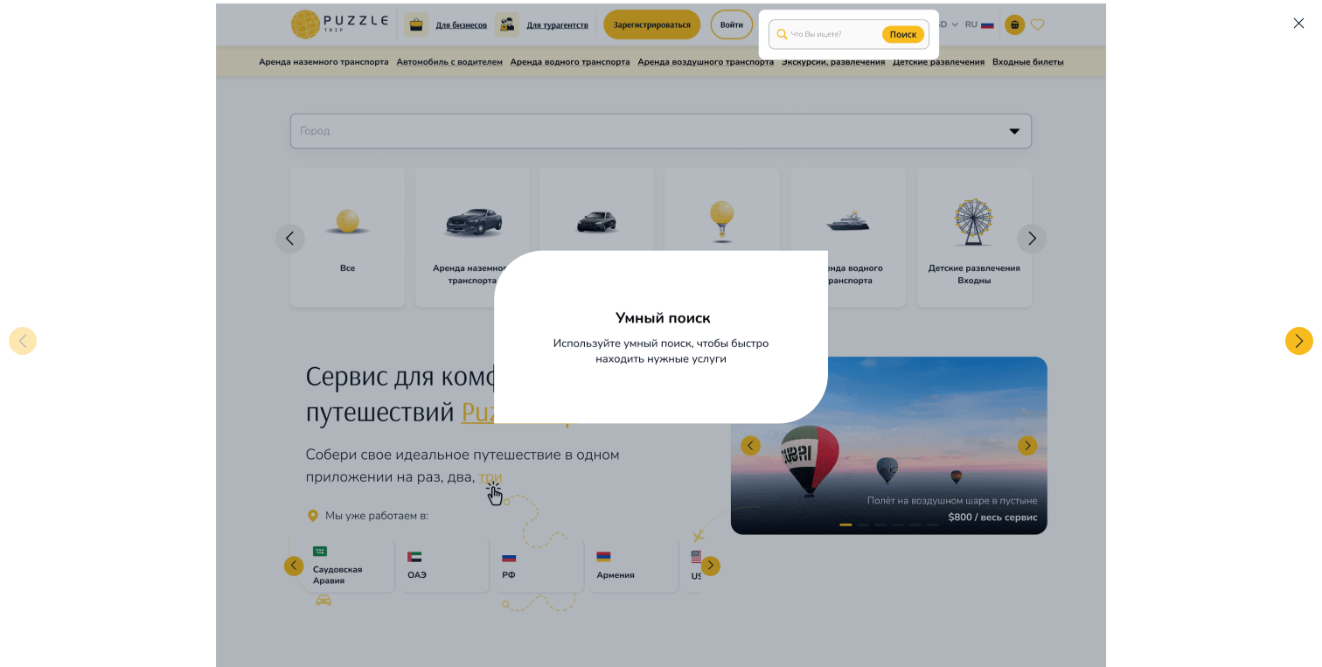
click at [1302, 16] on icon "button" at bounding box center [1298, 23] width 15 height 15
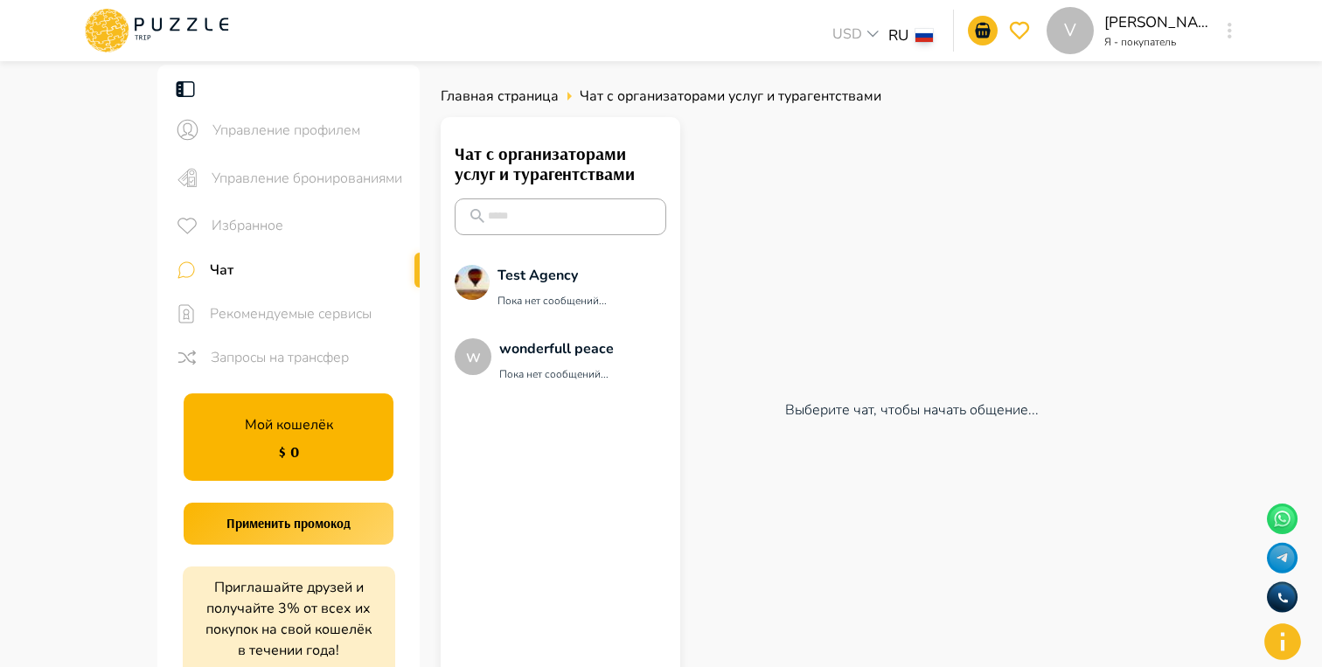
click at [1281, 649] on icon at bounding box center [1283, 642] width 44 height 44
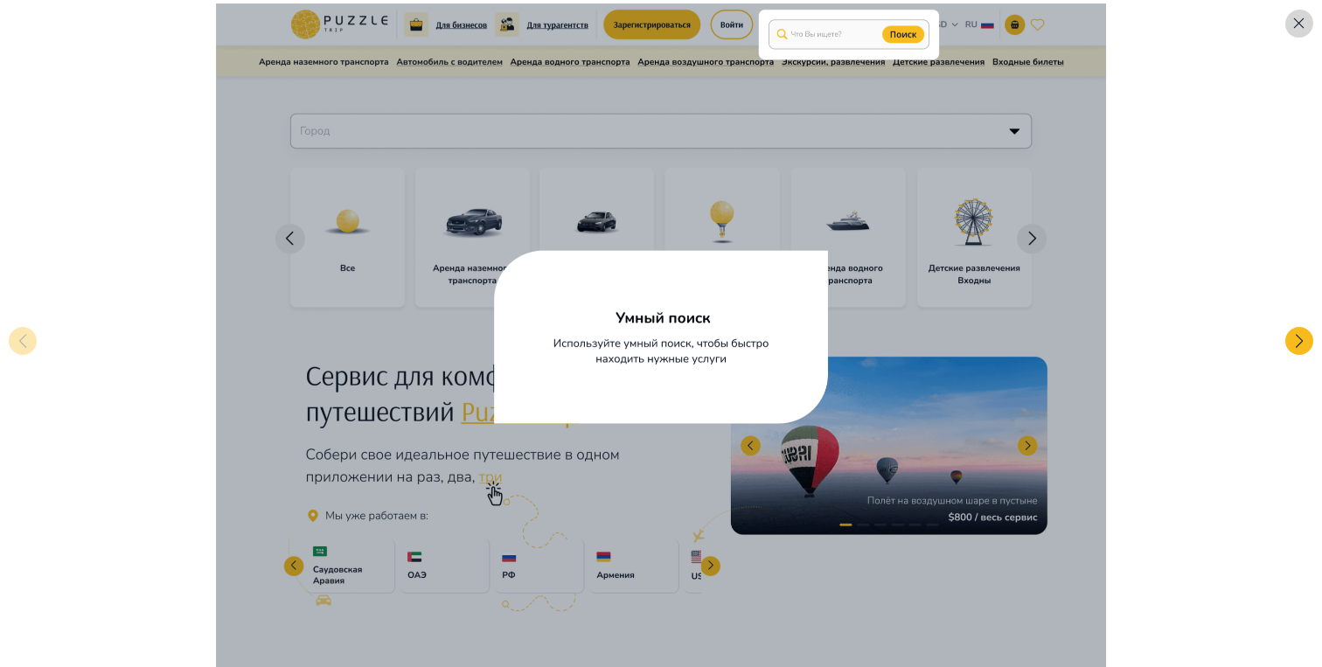
click at [1300, 18] on icon "button" at bounding box center [1298, 23] width 15 height 15
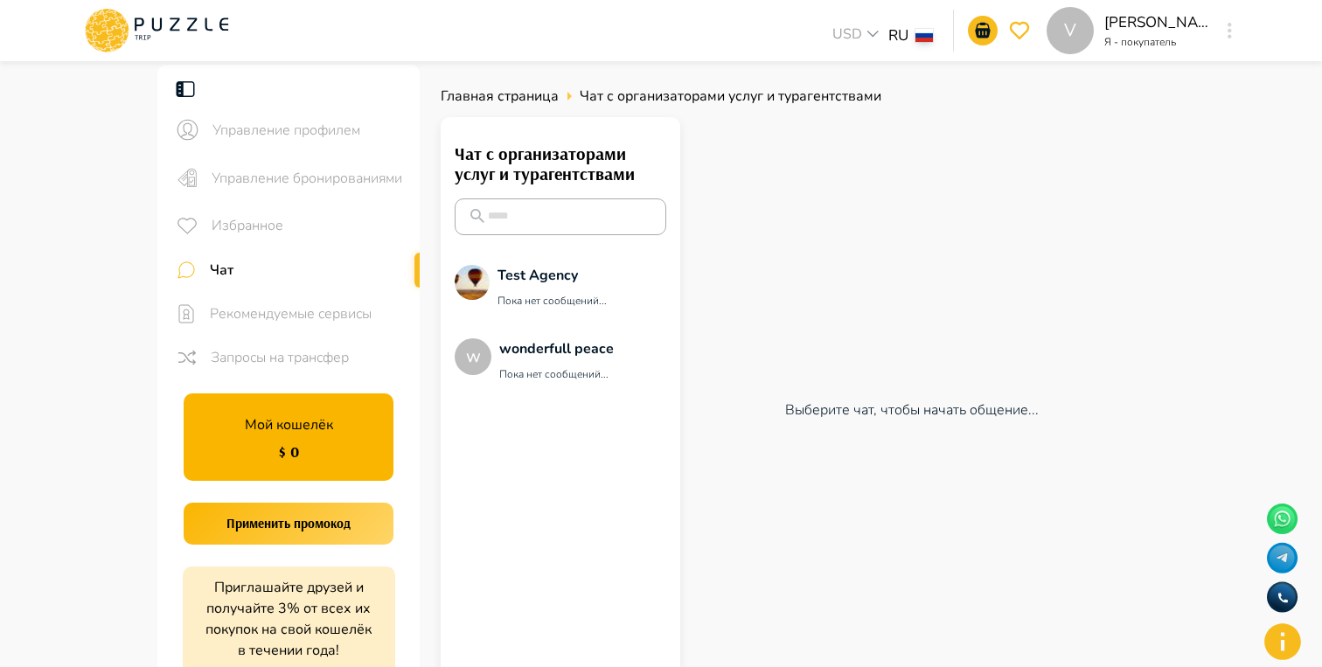
click at [213, 35] on icon at bounding box center [156, 30] width 149 height 45
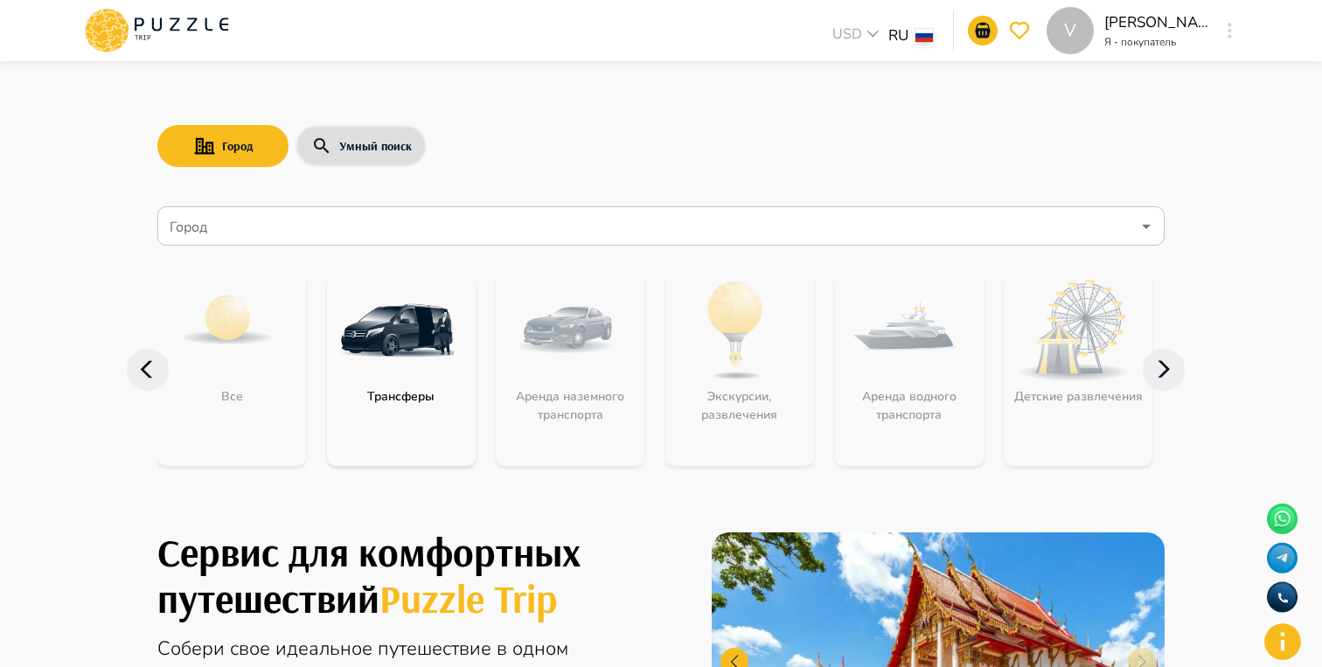
click at [1292, 638] on icon at bounding box center [1282, 641] width 37 height 37
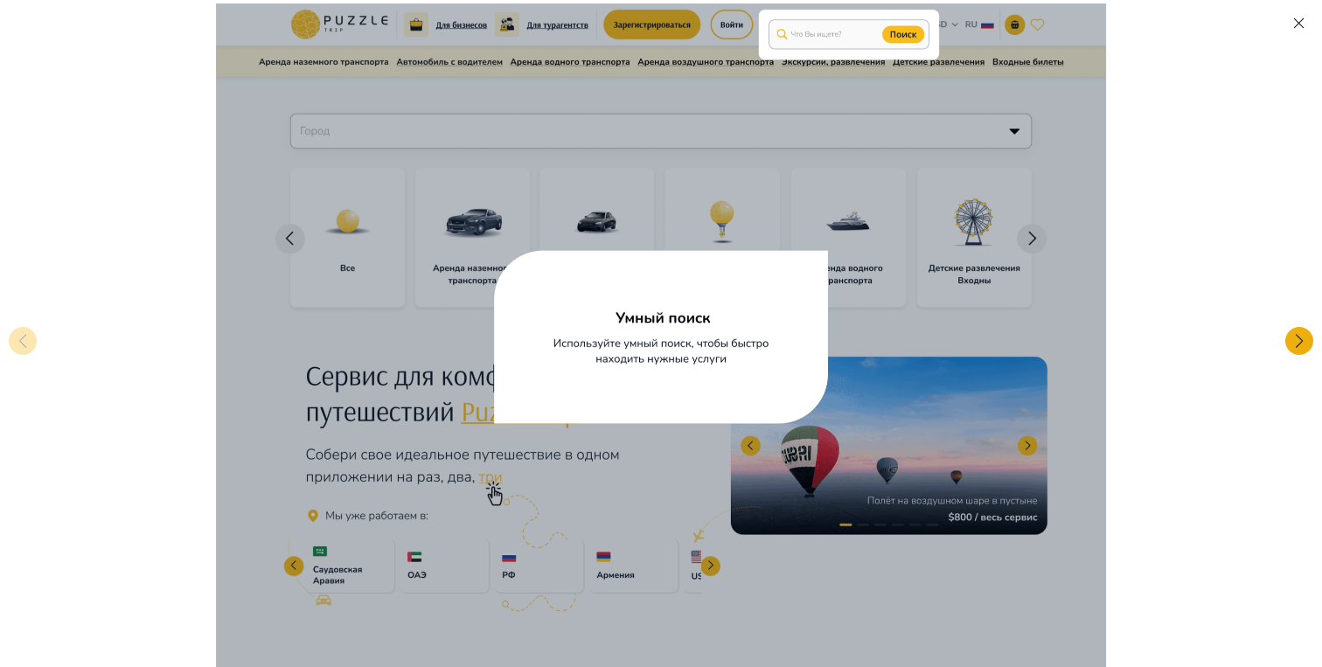
click at [1297, 348] on div at bounding box center [1299, 341] width 28 height 28
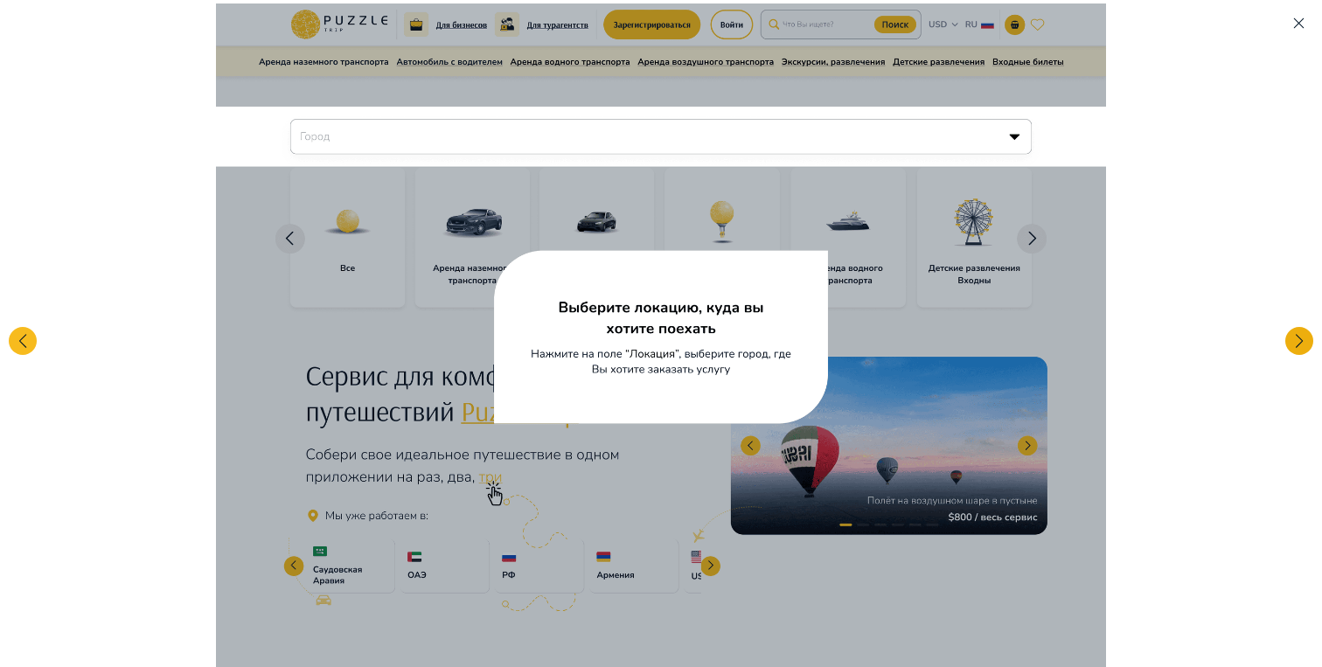
click at [1297, 348] on div at bounding box center [1299, 341] width 28 height 28
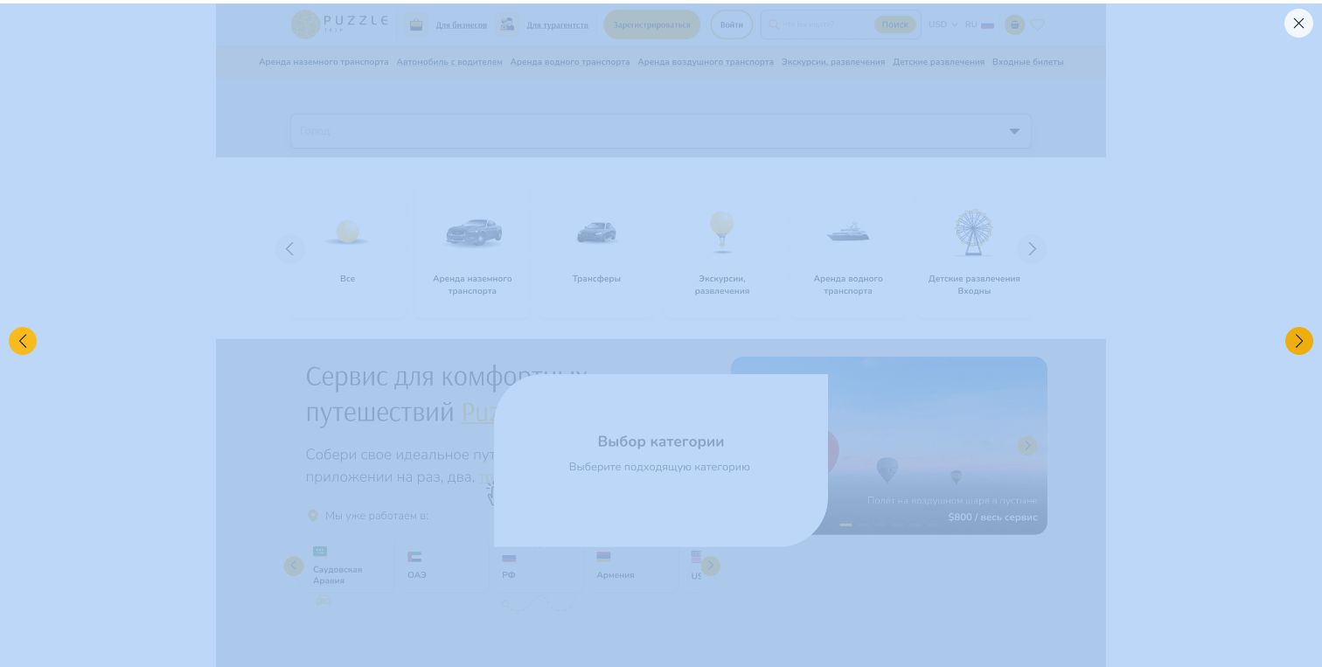
click at [1297, 348] on div at bounding box center [1299, 341] width 28 height 28
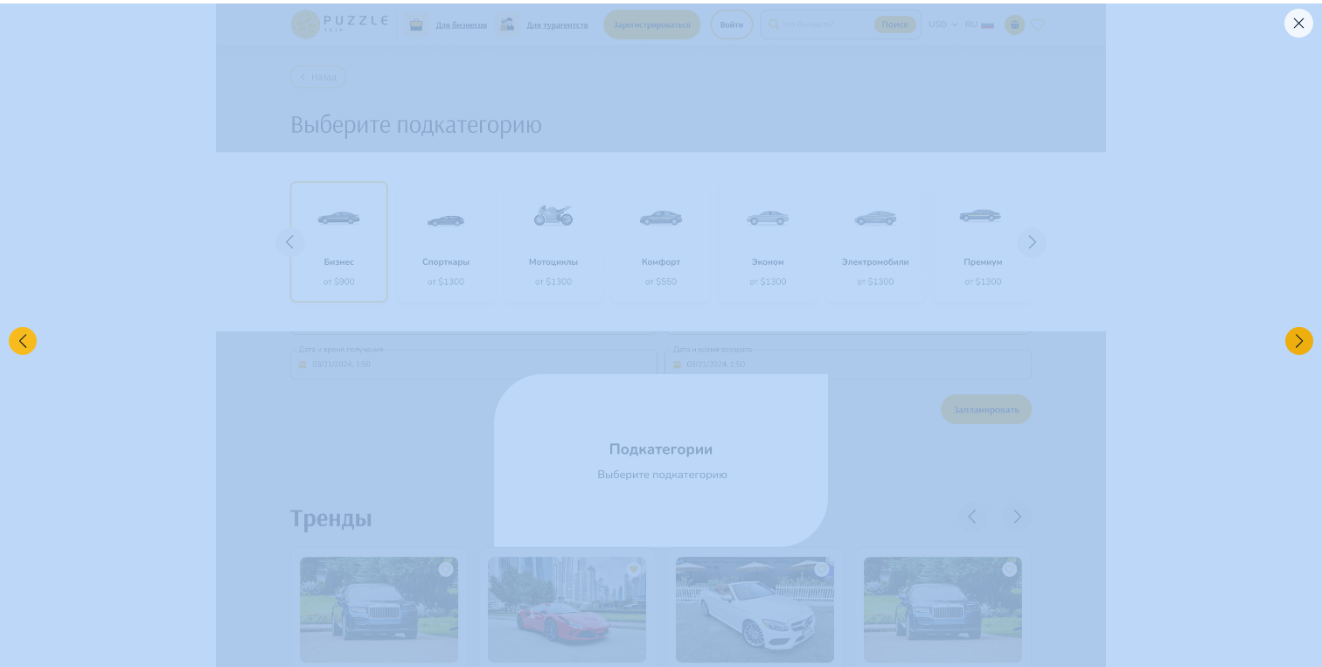
click at [1297, 348] on div at bounding box center [1299, 341] width 28 height 28
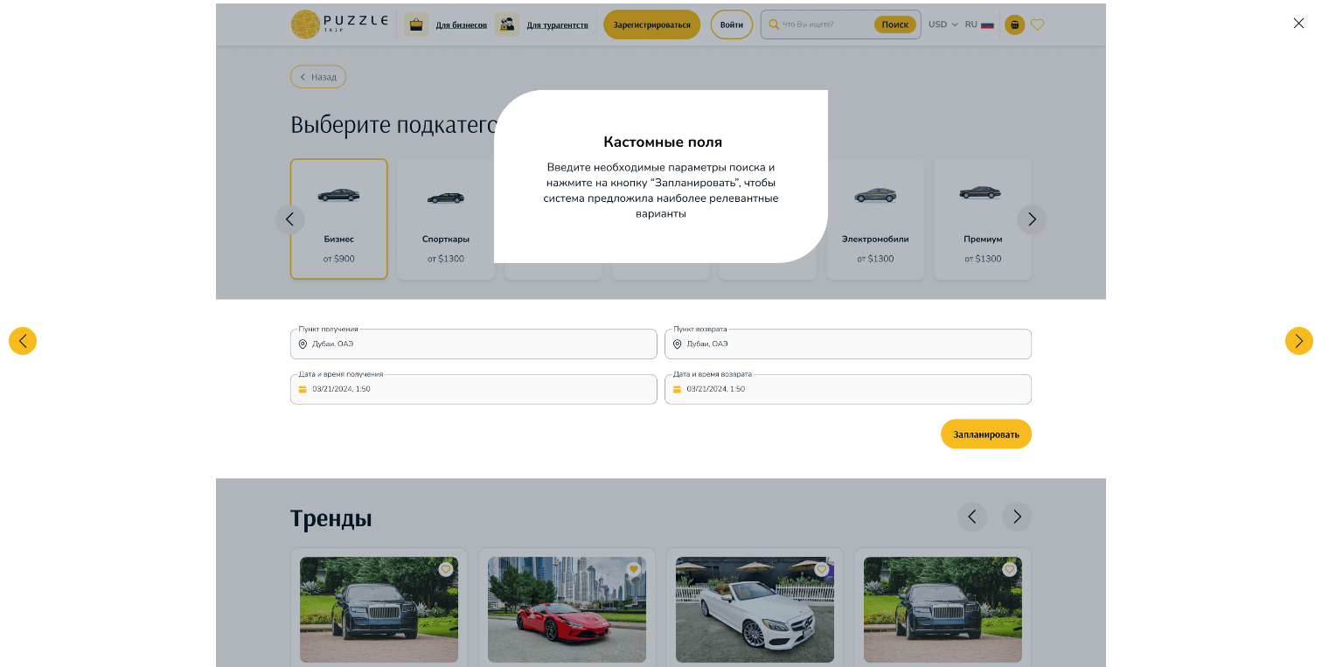
click at [1295, 24] on icon "button" at bounding box center [1298, 23] width 15 height 15
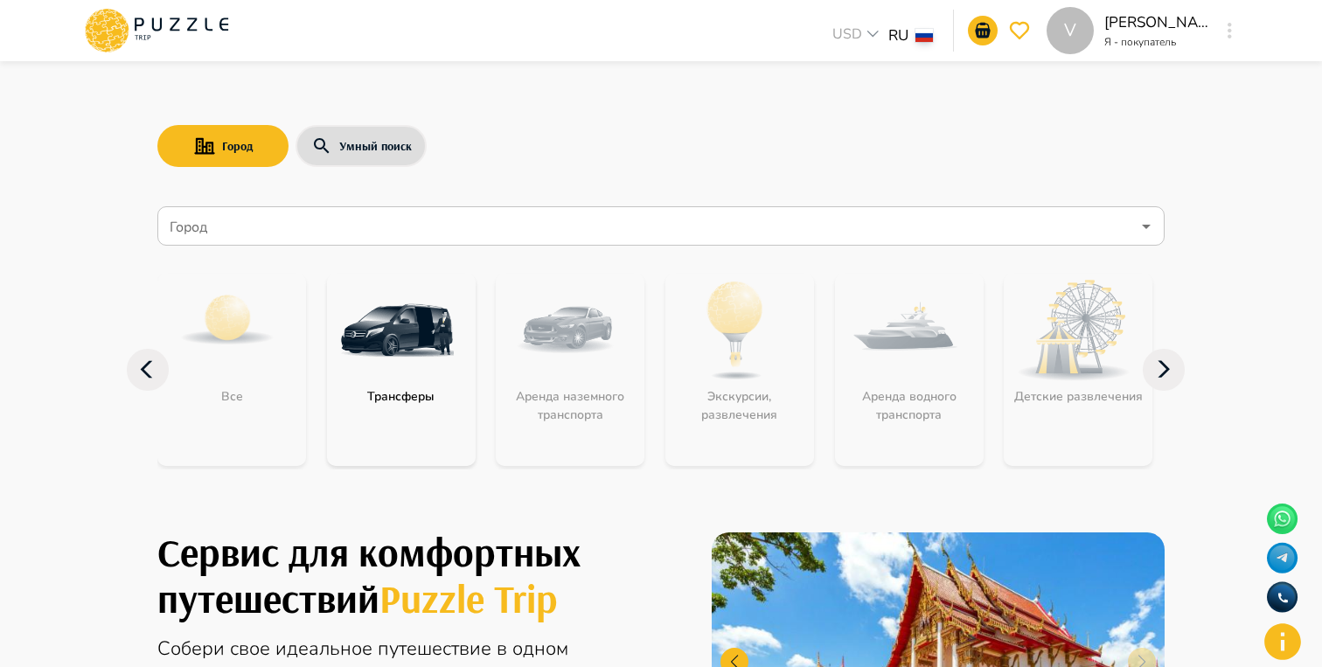
click at [1294, 641] on icon at bounding box center [1282, 641] width 37 height 37
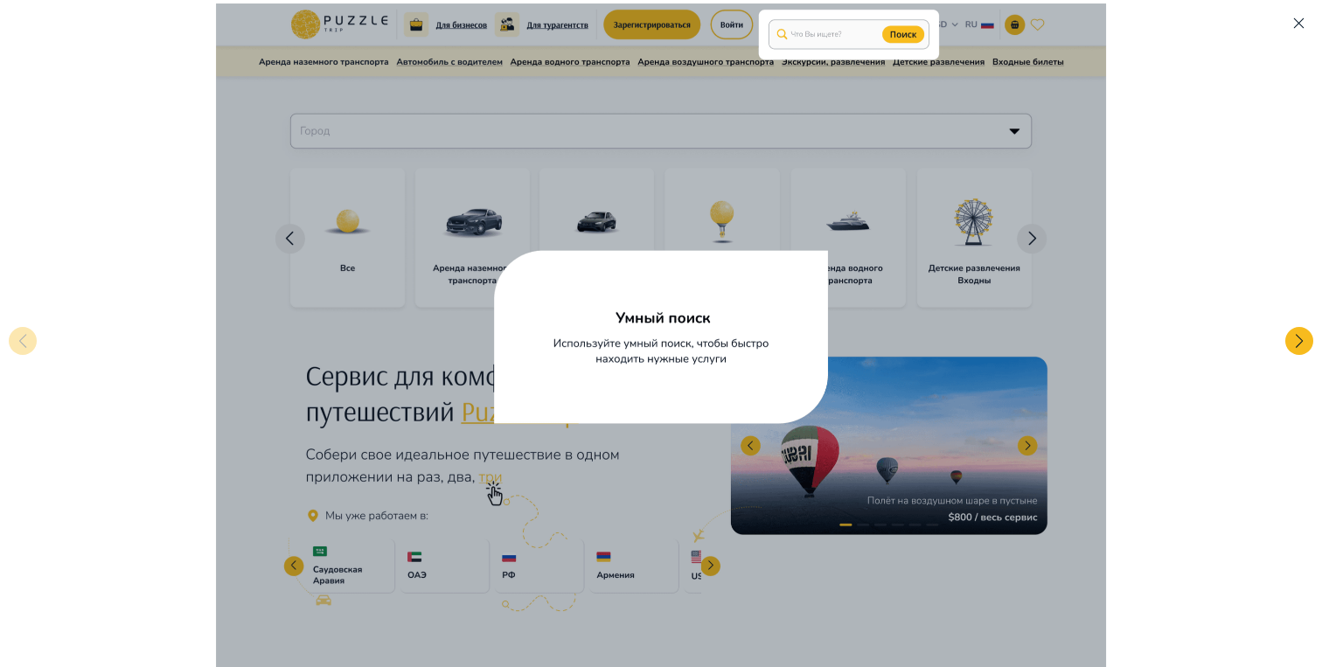
click at [1297, 26] on icon "button" at bounding box center [1298, 23] width 15 height 15
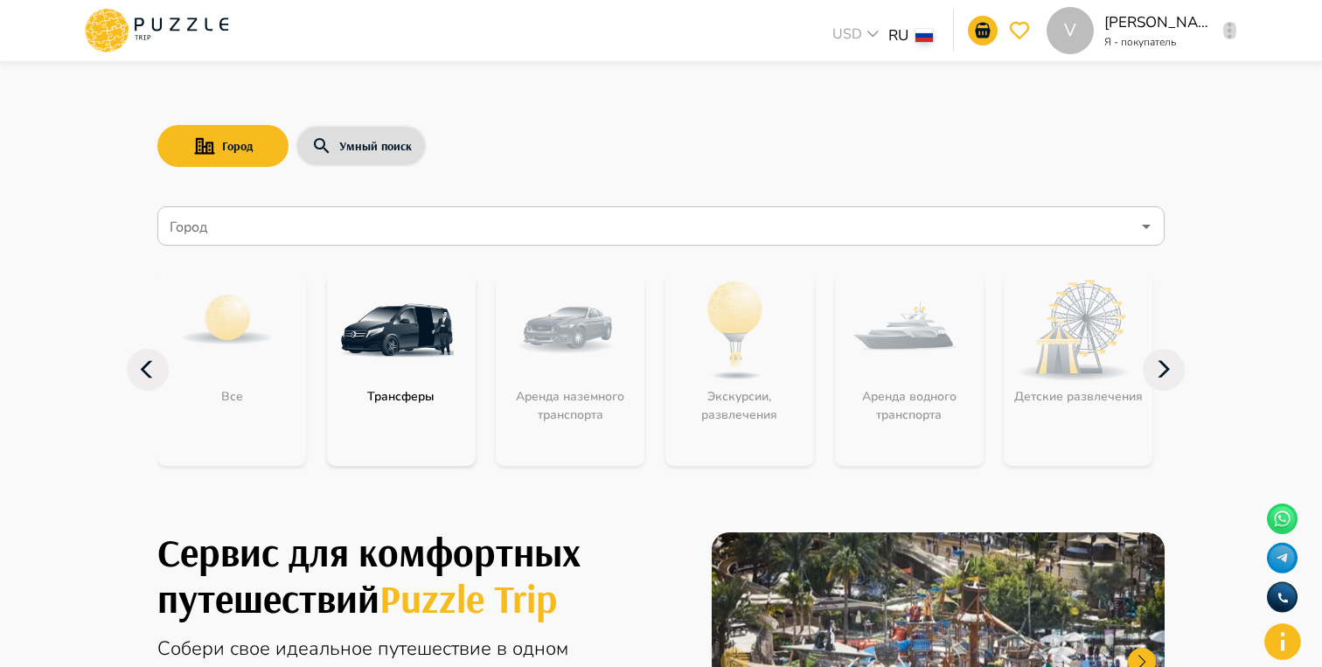
click at [1228, 35] on icon "button" at bounding box center [1230, 31] width 4 height 16
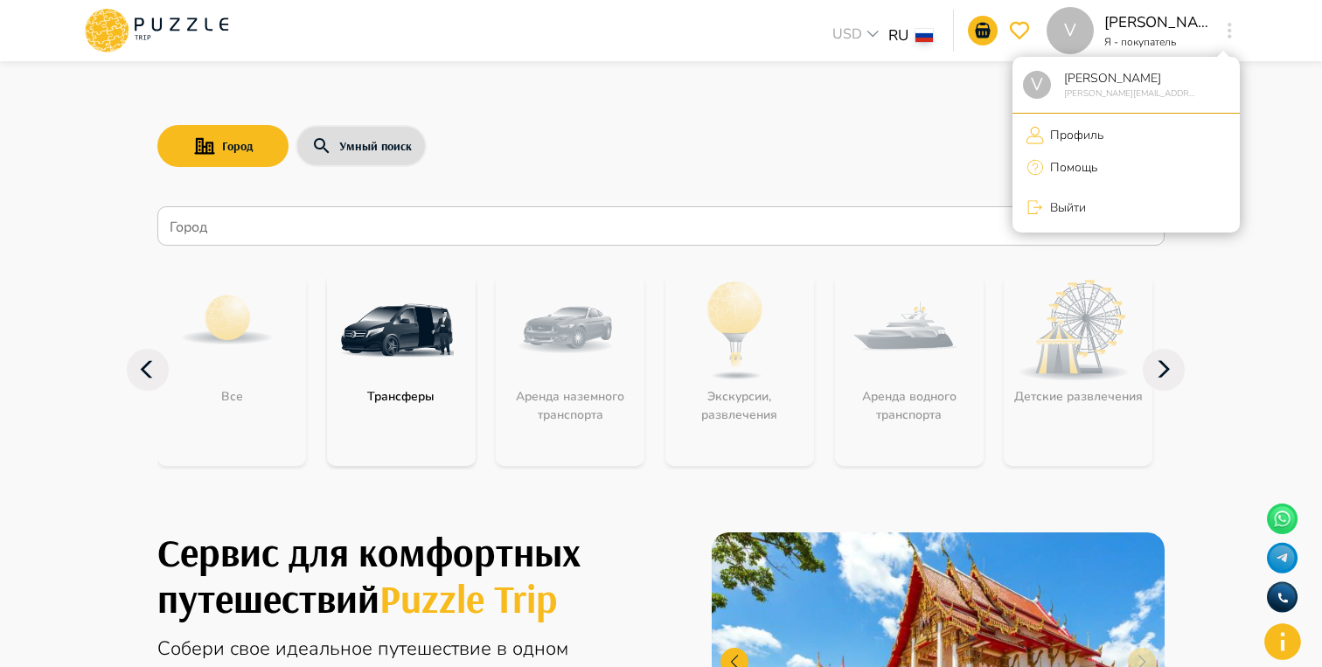
click at [1034, 150] on li "Помощь" at bounding box center [1125, 168] width 227 height 36
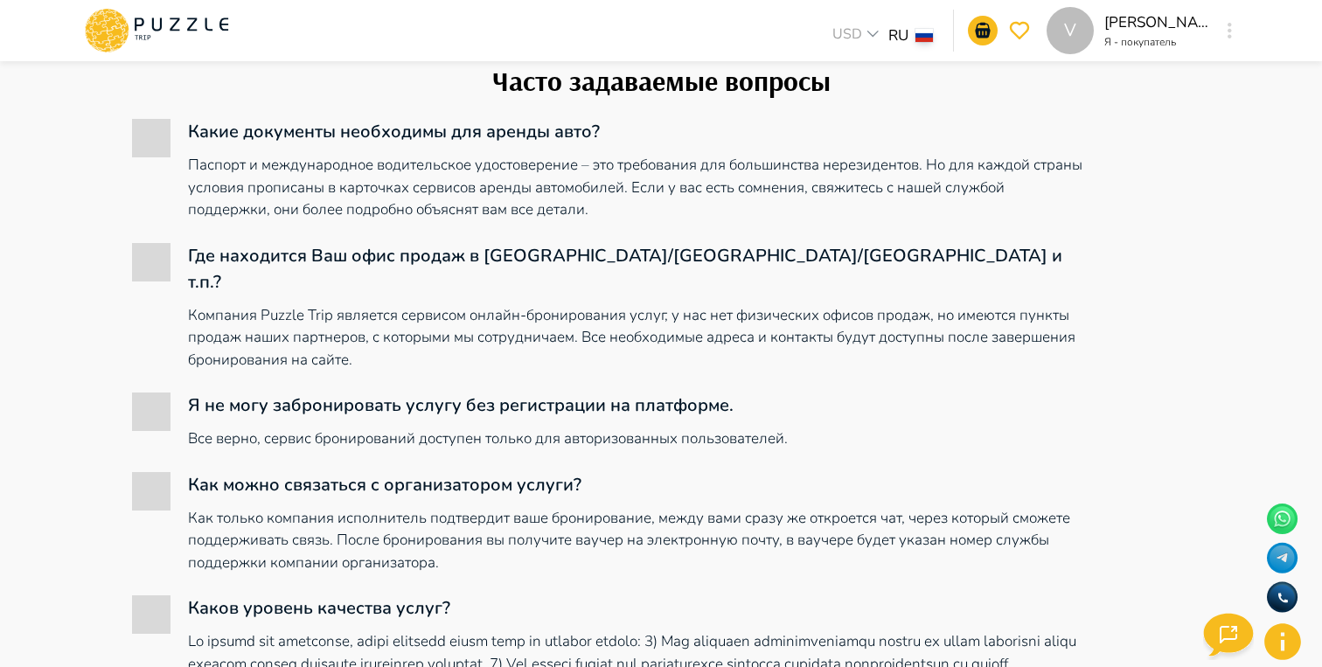
click at [161, 31] on icon at bounding box center [156, 30] width 149 height 45
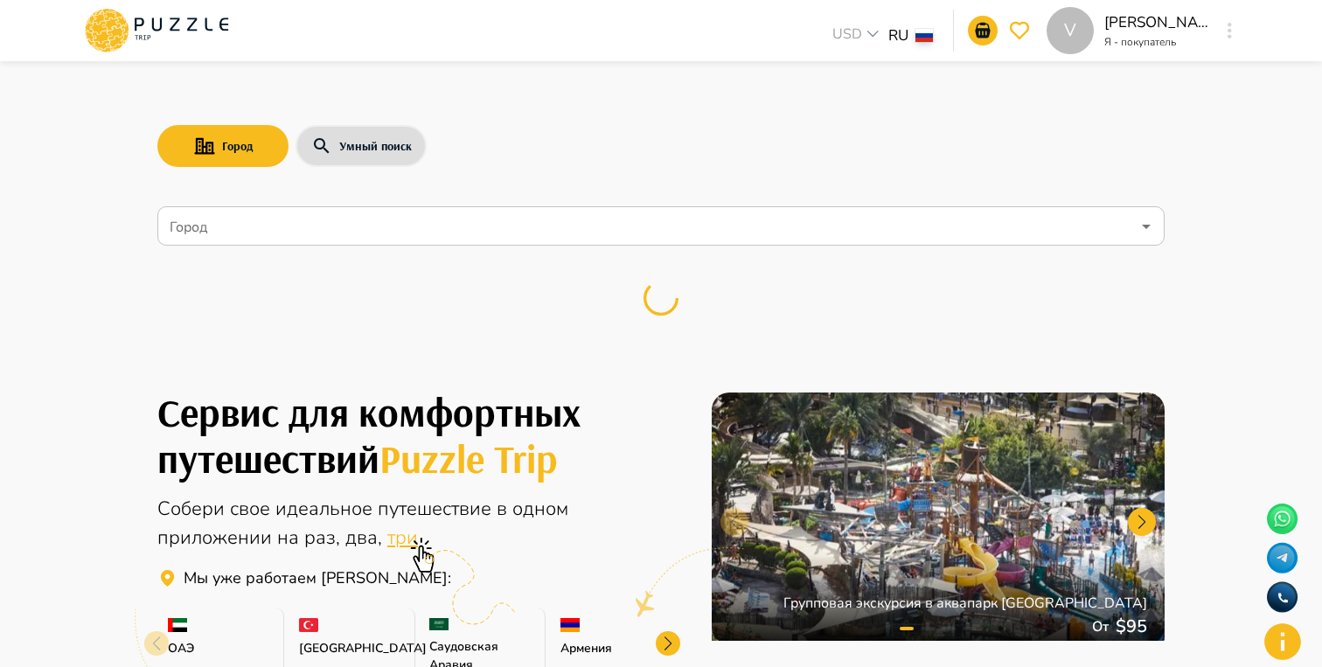
click at [1228, 34] on icon "button" at bounding box center [1230, 31] width 4 height 16
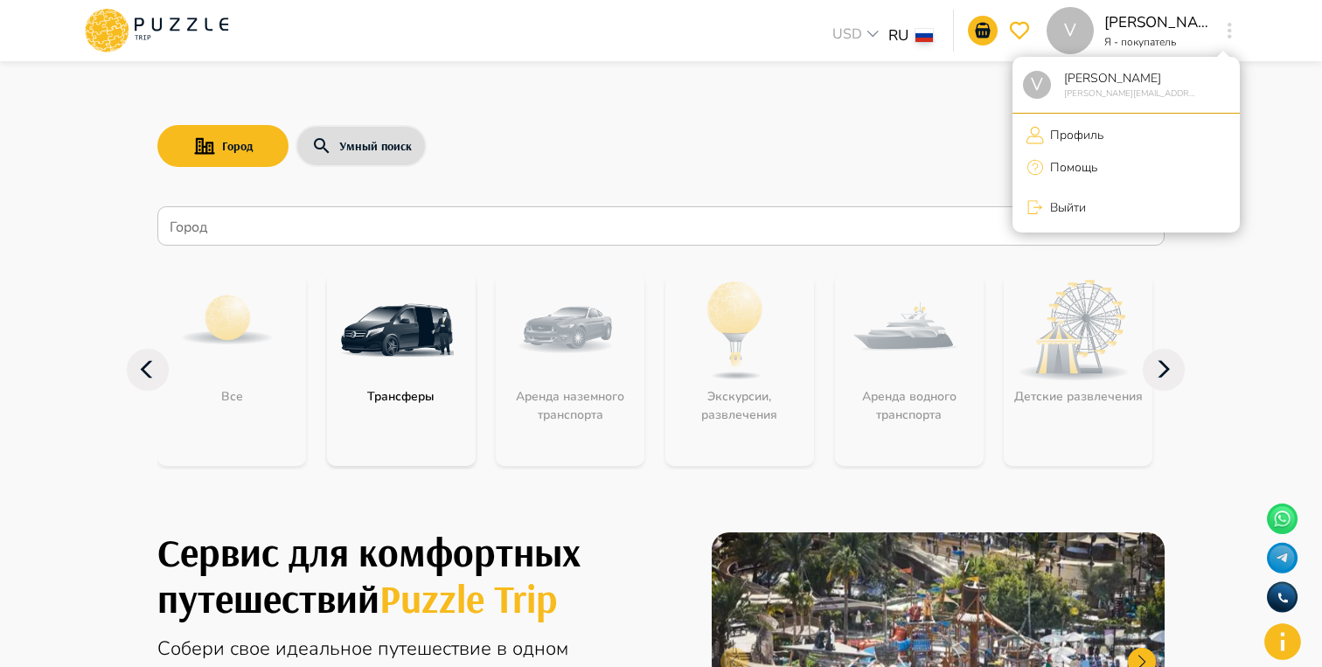
click at [1277, 432] on div at bounding box center [661, 333] width 1322 height 667
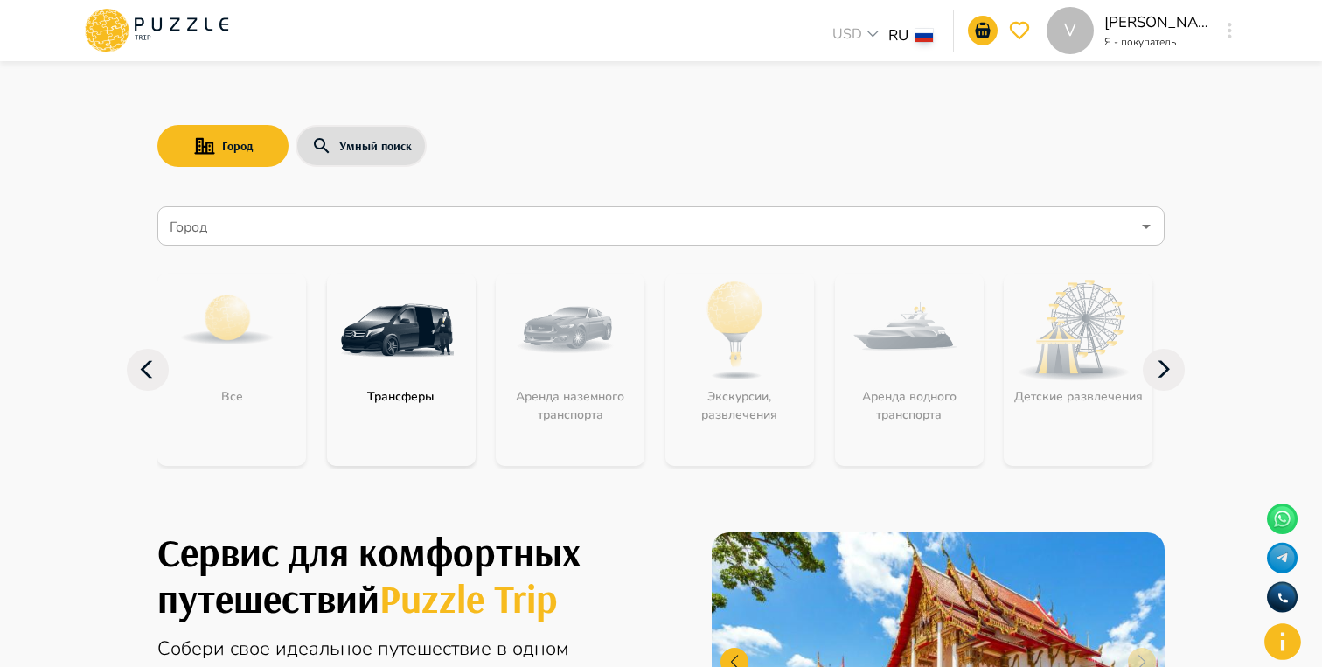
click at [689, 234] on input "Город" at bounding box center [648, 226] width 964 height 33
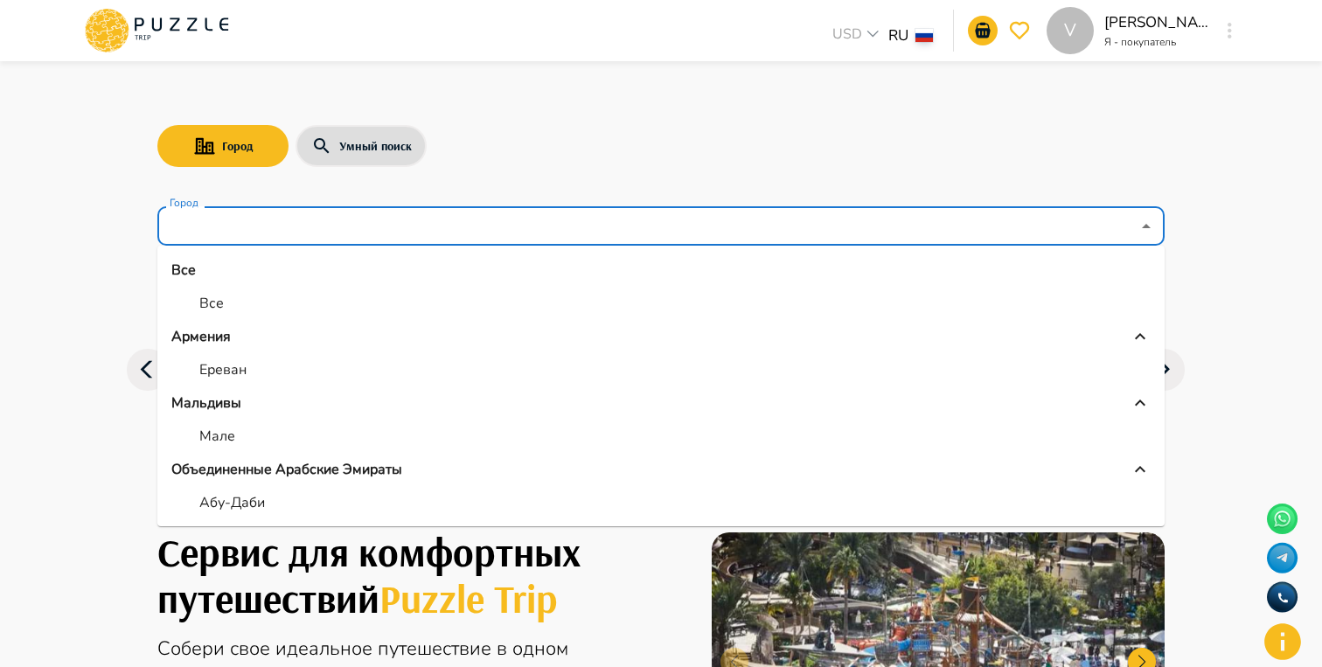
click at [689, 234] on input "Город" at bounding box center [648, 226] width 964 height 33
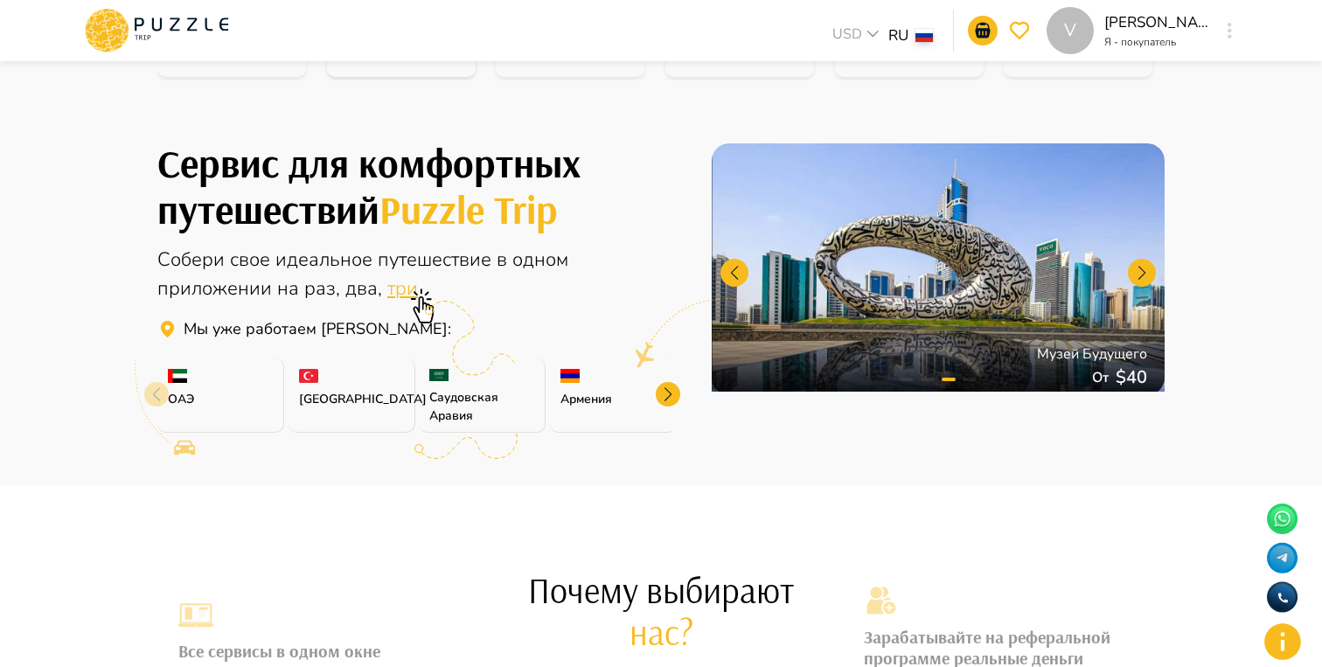
scroll to position [383, 0]
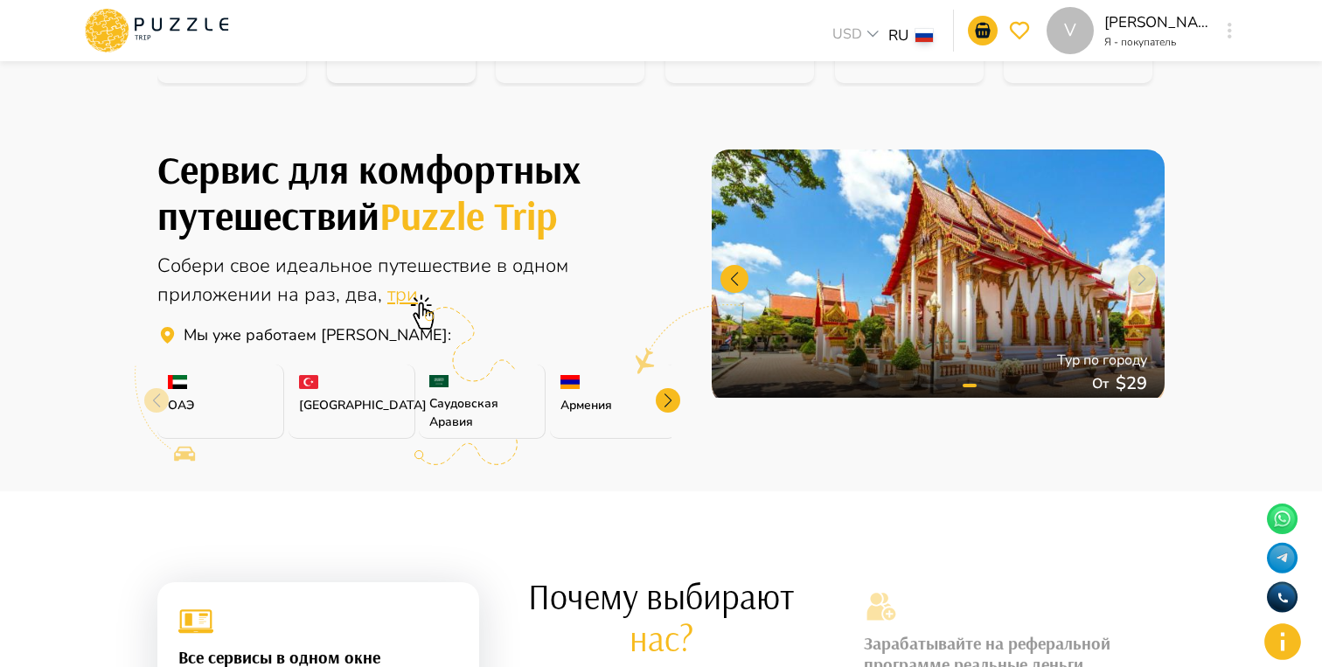
click at [1142, 275] on div at bounding box center [938, 276] width 453 height 252
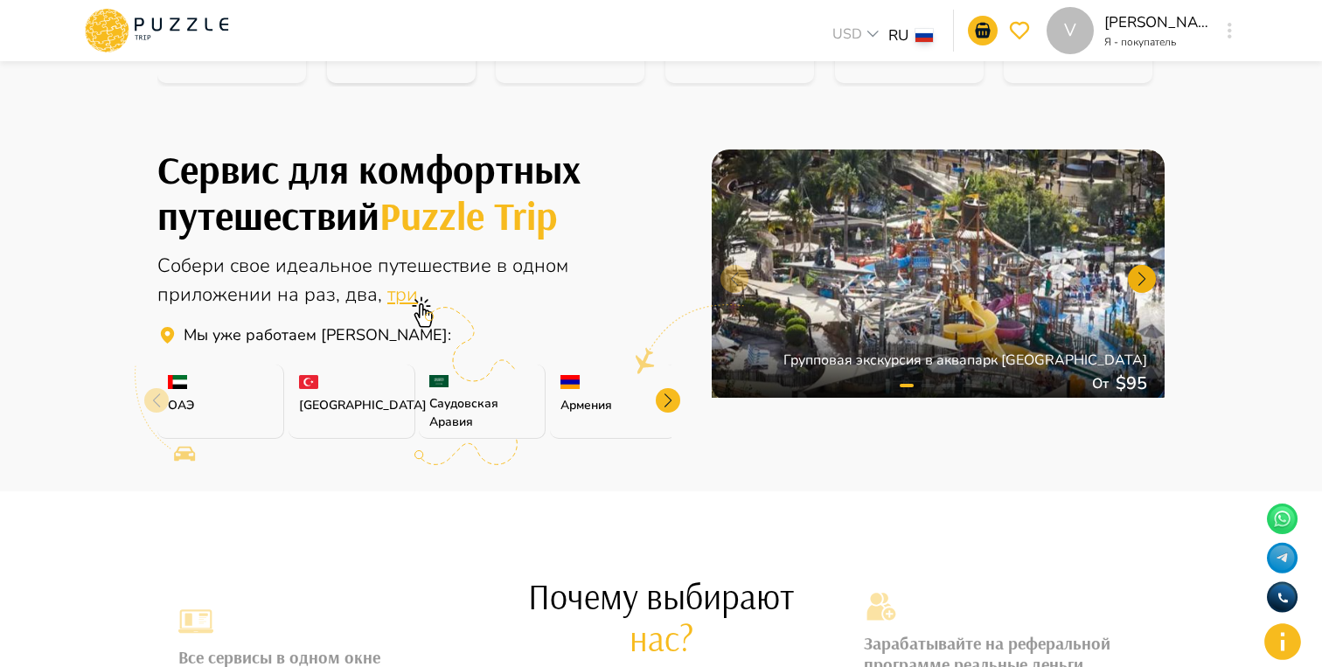
click at [1137, 280] on div at bounding box center [1142, 279] width 28 height 28
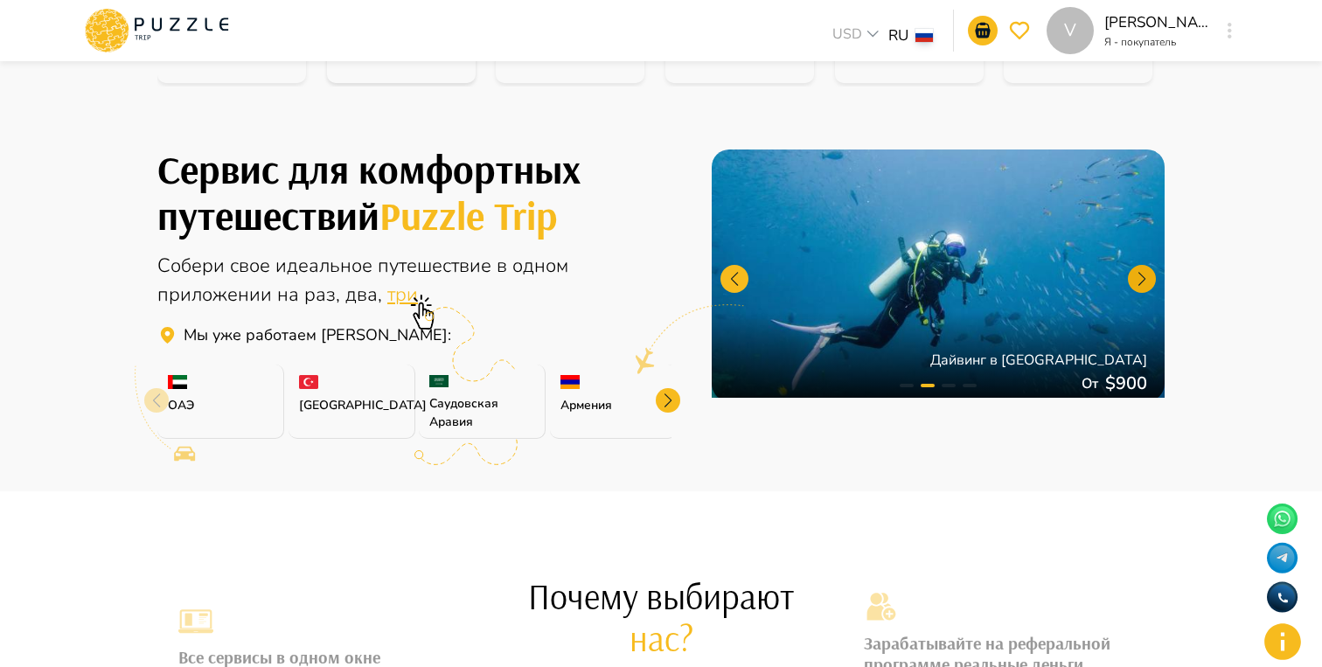
click at [1137, 280] on div at bounding box center [1142, 279] width 28 height 28
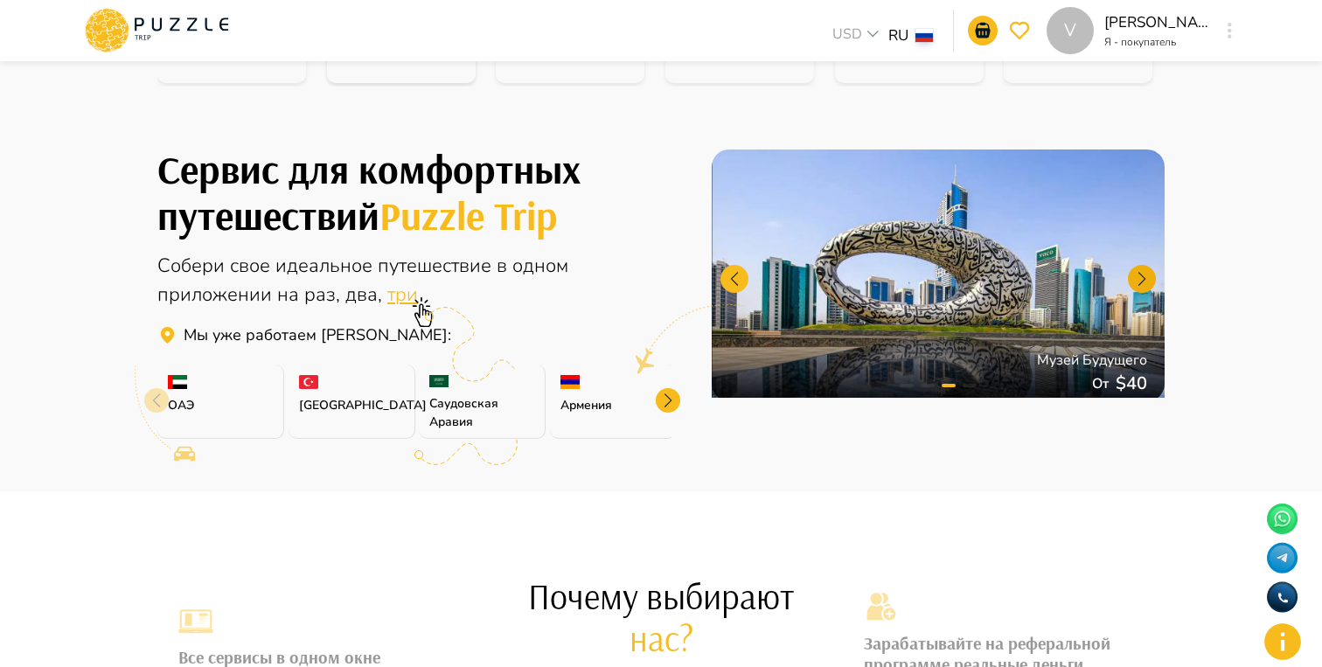
click at [1137, 280] on div at bounding box center [1142, 279] width 28 height 28
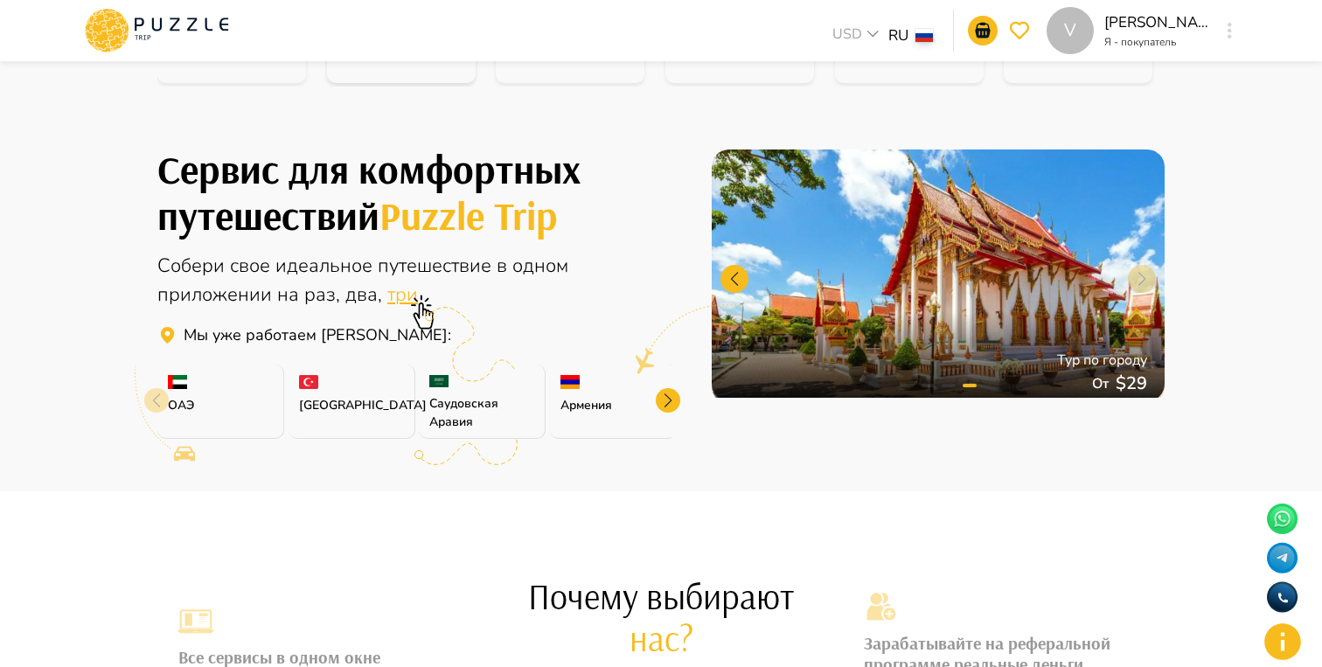
click at [1137, 280] on div at bounding box center [938, 276] width 453 height 252
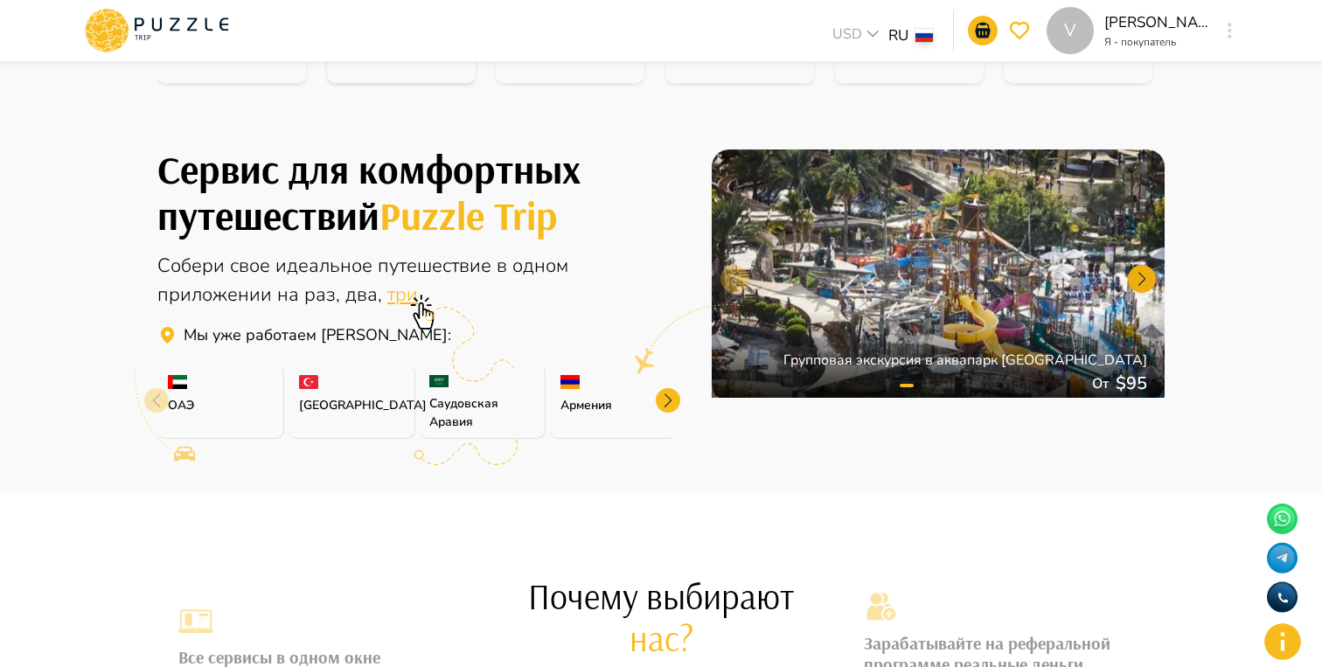
click at [1137, 275] on div at bounding box center [1142, 279] width 28 height 28
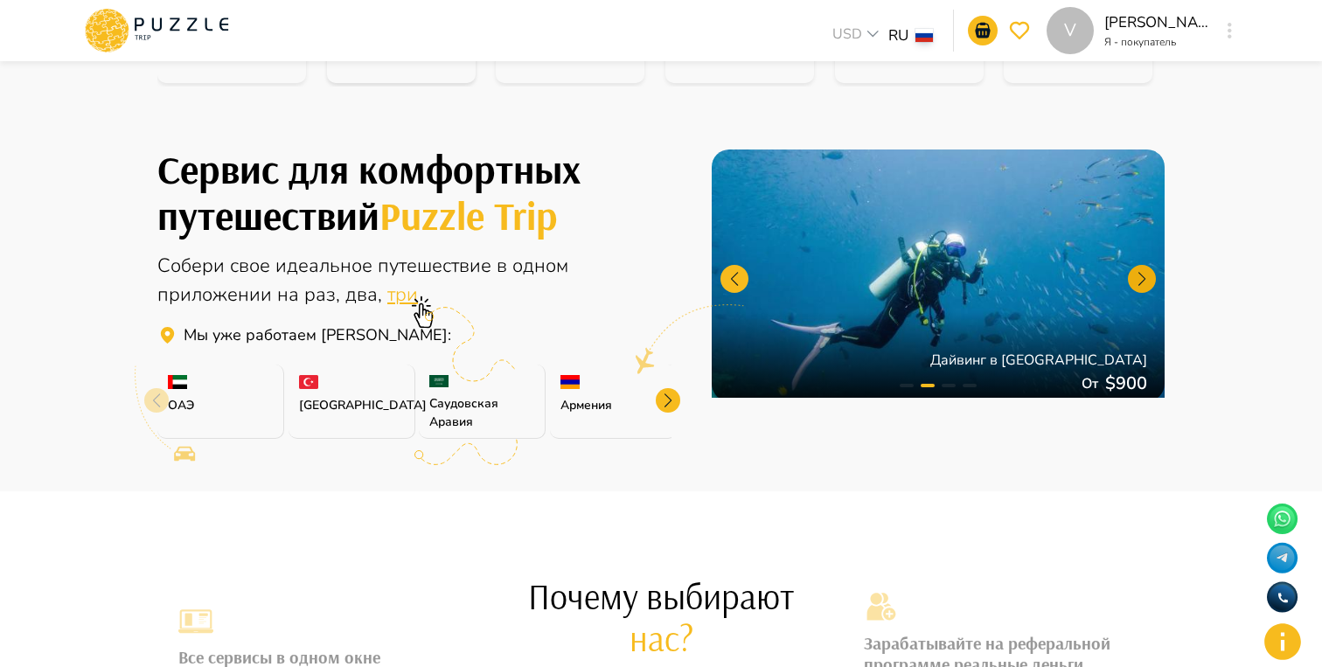
click at [1137, 275] on div at bounding box center [1142, 279] width 28 height 28
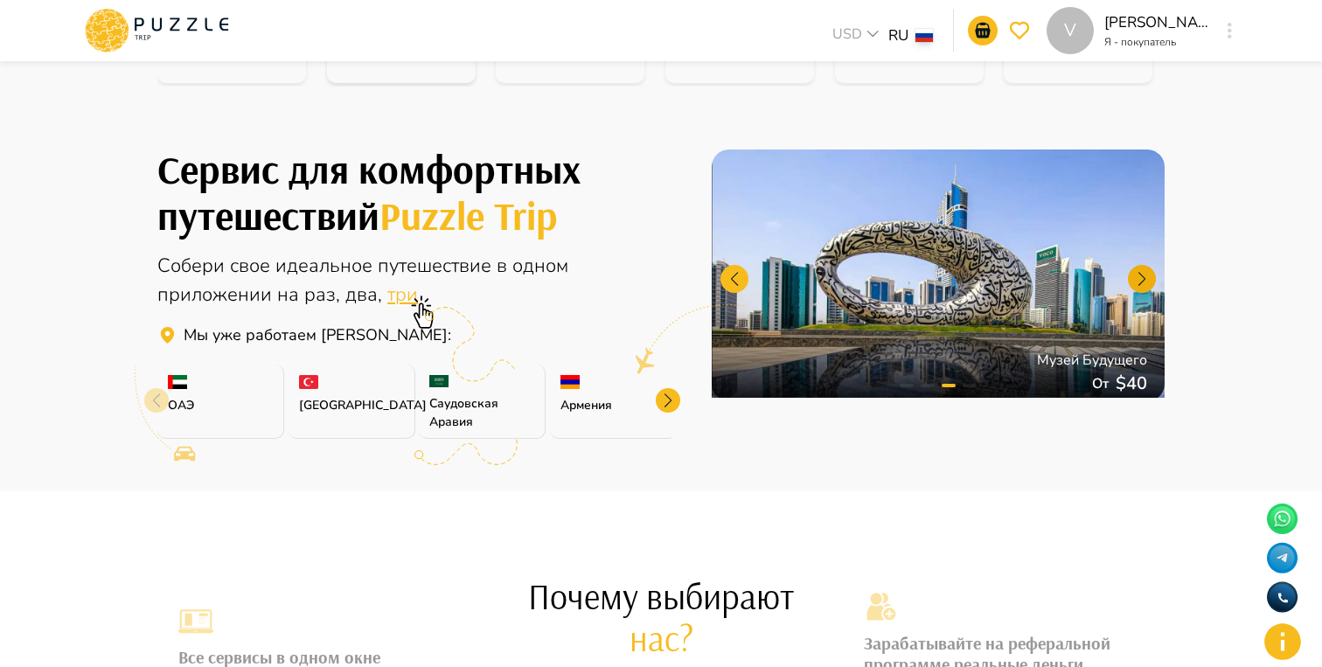
click at [1137, 275] on div at bounding box center [1142, 279] width 28 height 28
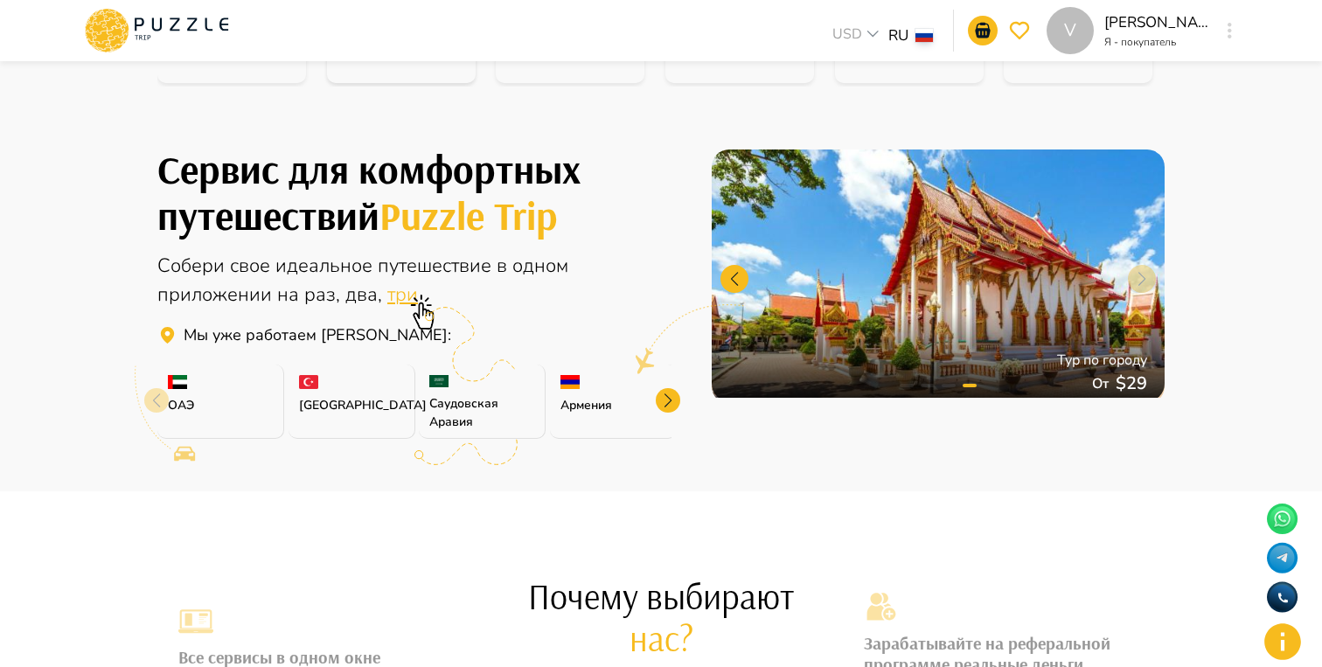
click at [1137, 275] on div at bounding box center [938, 276] width 453 height 252
click at [737, 281] on div "Групповая экскурсия в аквапарк Wild Wadi От   $ 95 Дайвинг в Фуджейре От   $ 90…" at bounding box center [938, 272] width 453 height 252
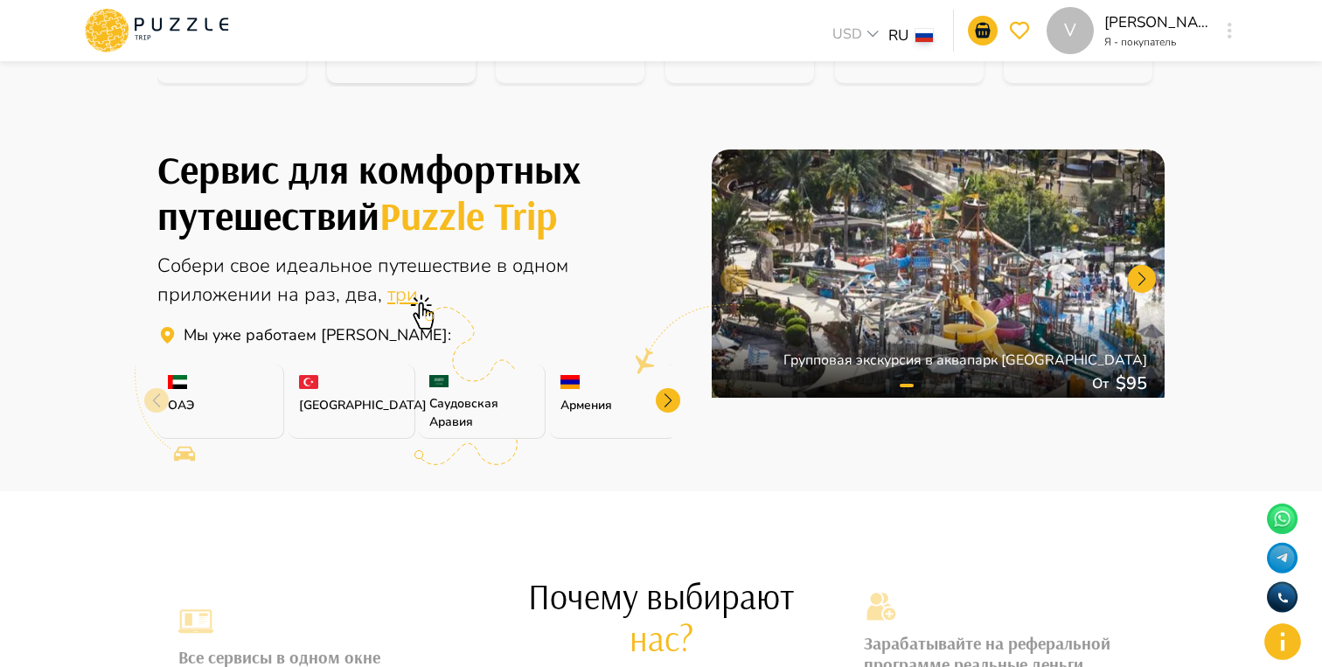
click at [737, 281] on div at bounding box center [938, 276] width 453 height 252
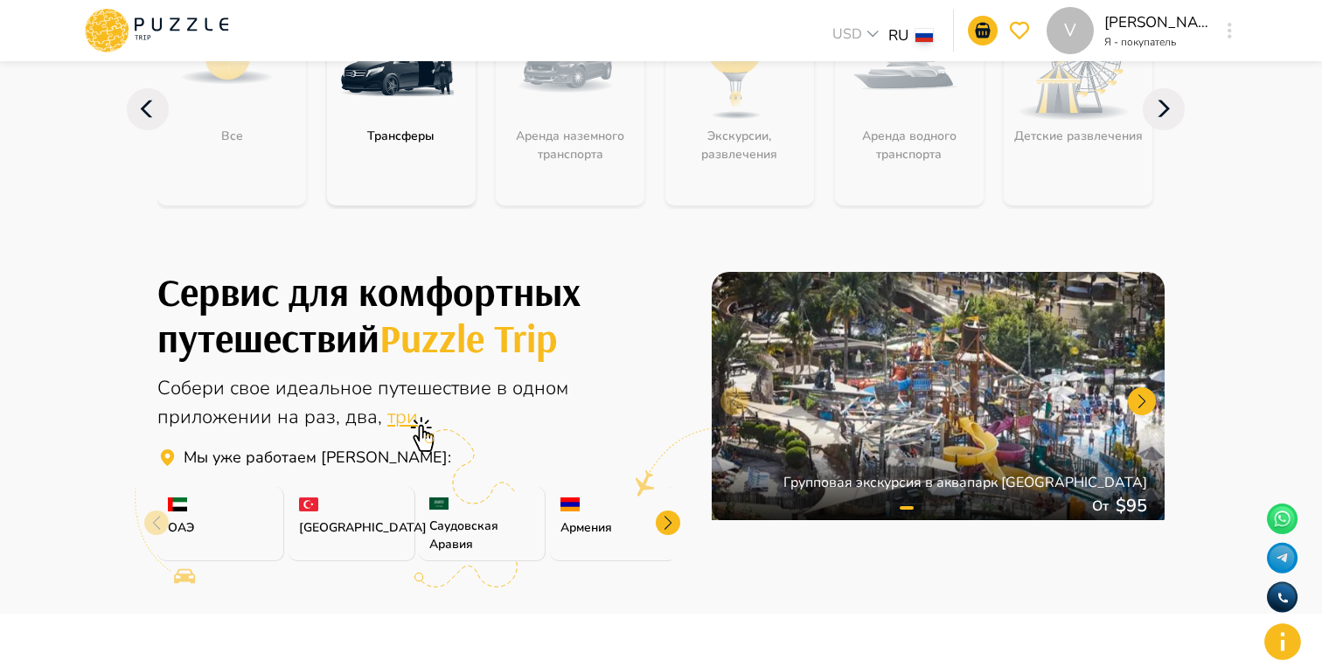
scroll to position [246, 0]
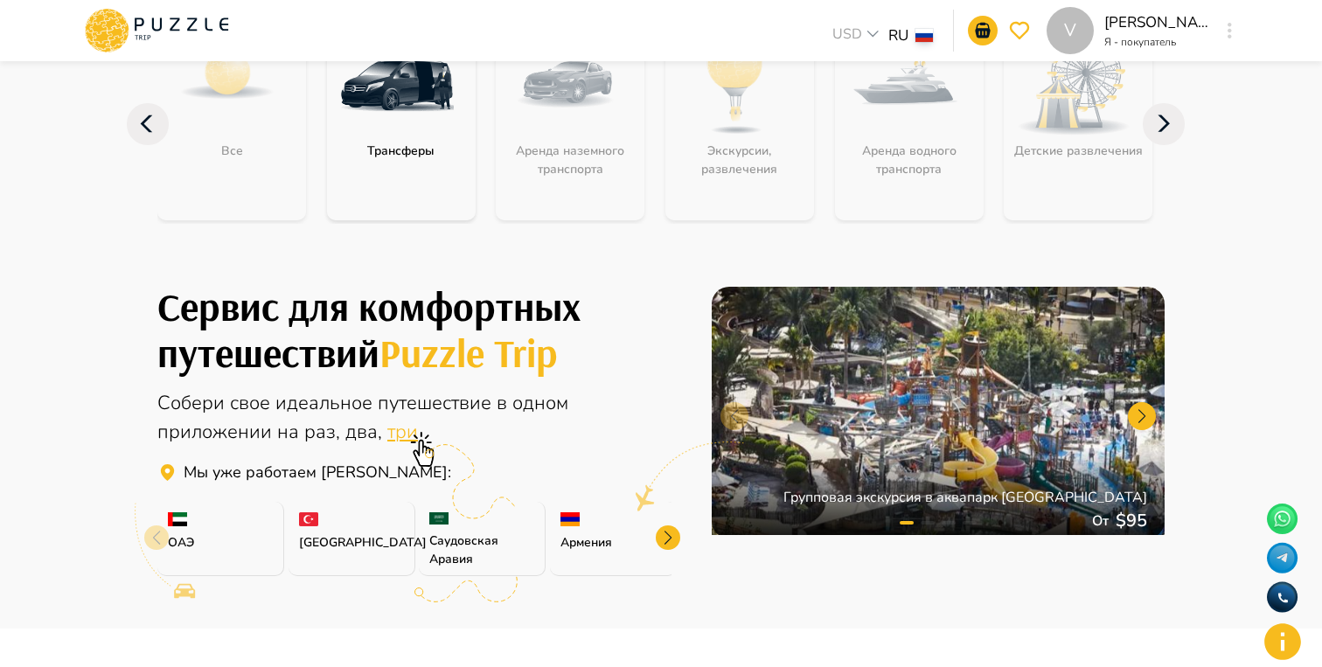
click at [922, 386] on div at bounding box center [938, 413] width 453 height 252
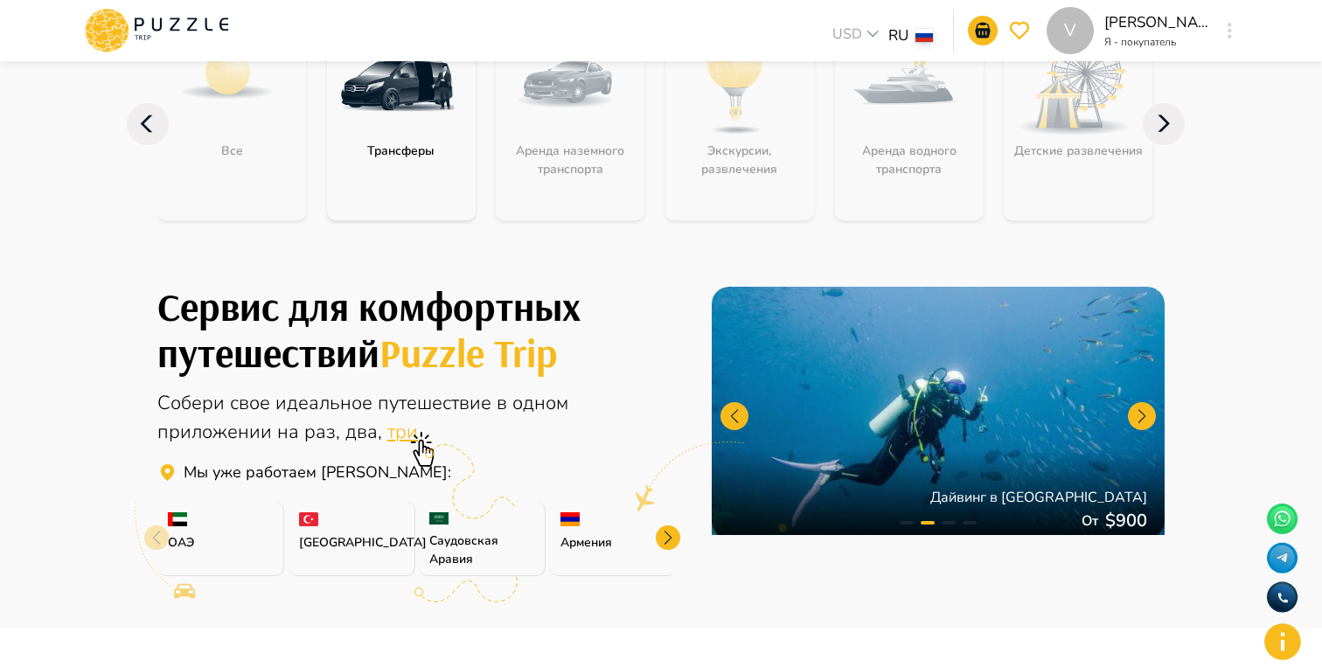
click at [961, 380] on div at bounding box center [938, 413] width 453 height 252
click at [917, 400] on div at bounding box center [938, 413] width 453 height 252
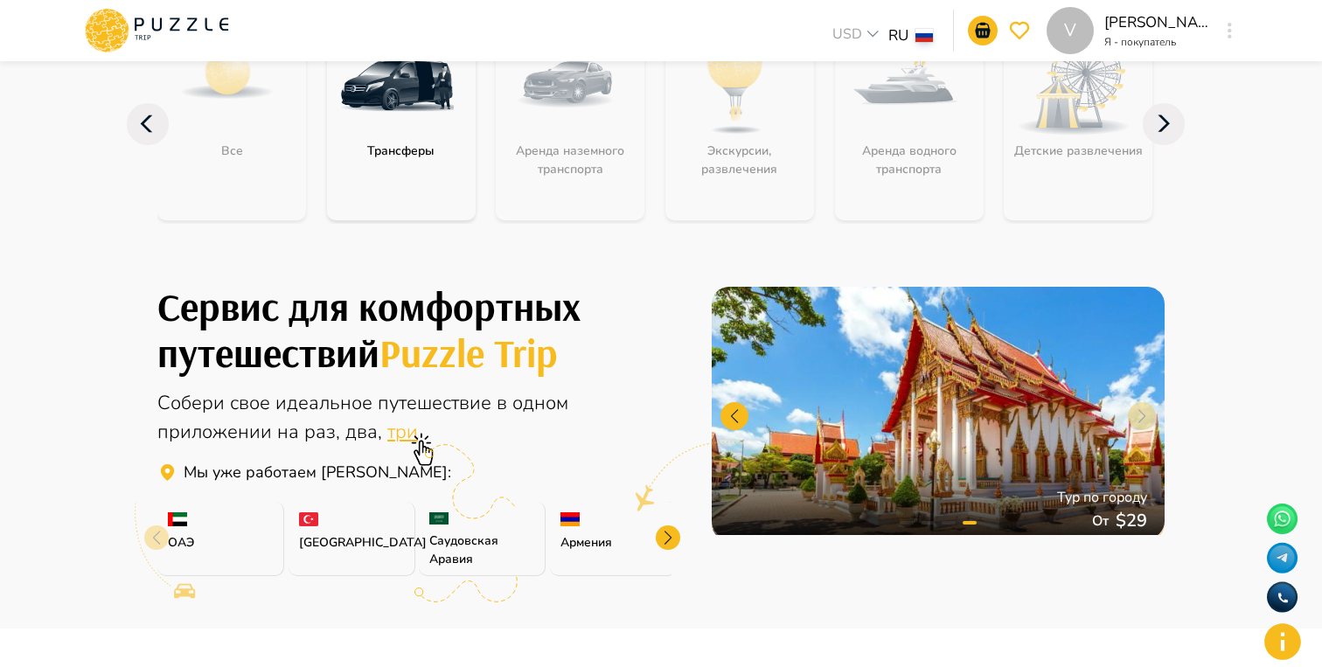
click at [934, 414] on div at bounding box center [938, 413] width 453 height 252
click at [735, 413] on div at bounding box center [734, 416] width 28 height 28
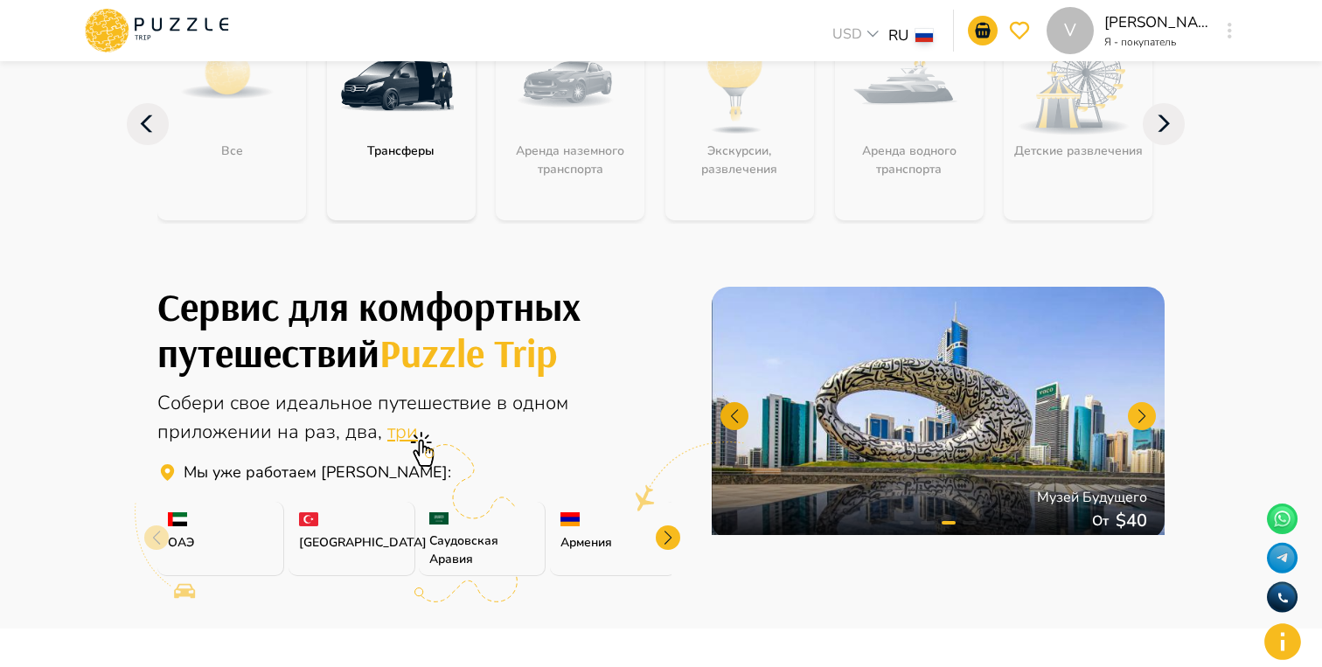
click at [735, 413] on div at bounding box center [734, 416] width 28 height 28
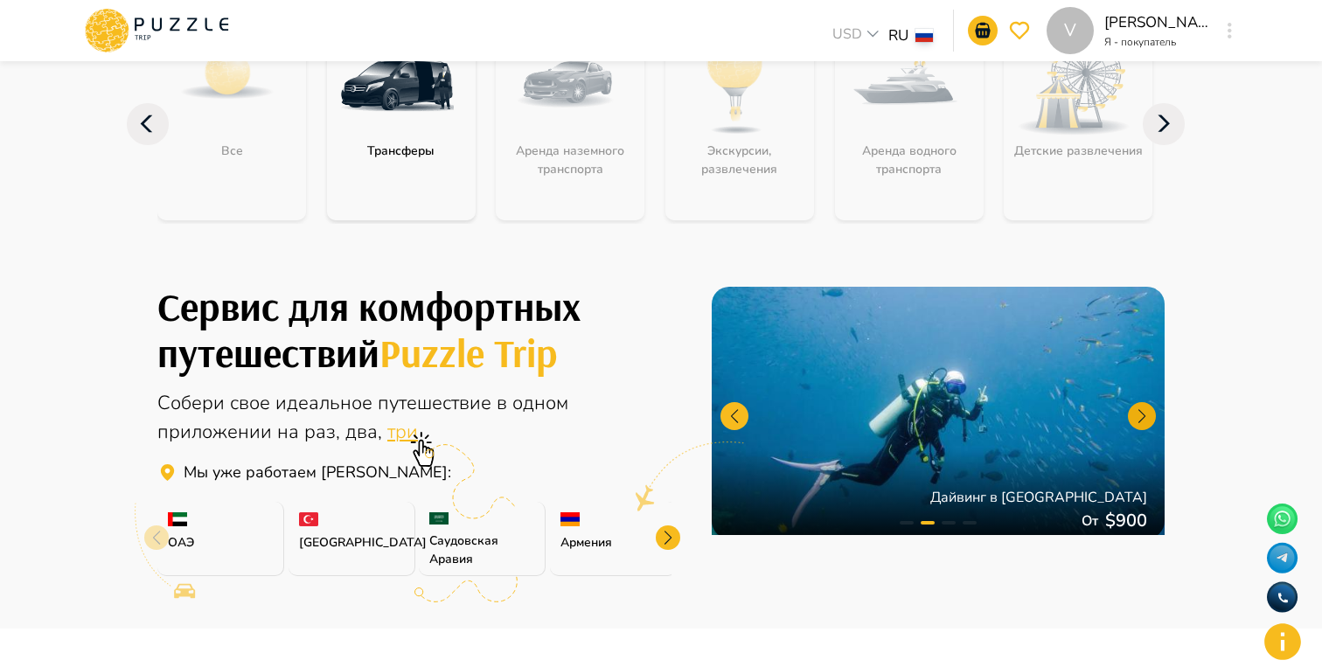
click at [1132, 409] on div at bounding box center [1142, 416] width 28 height 28
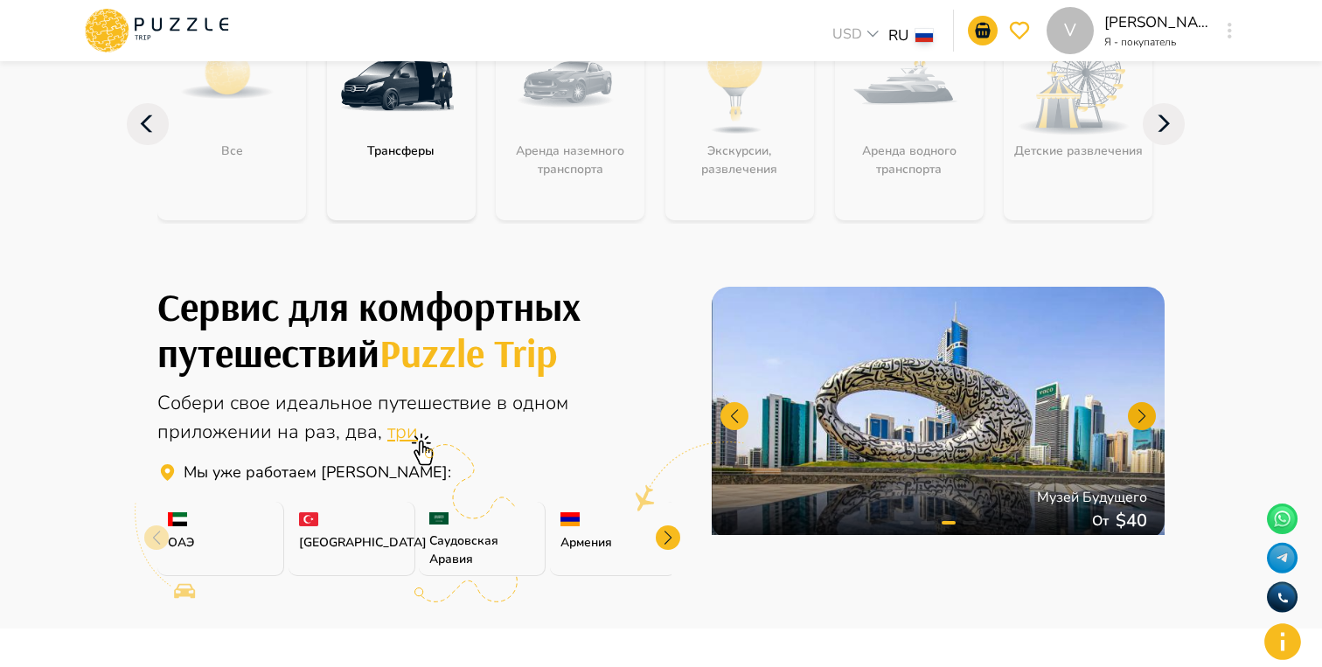
click at [1132, 409] on div at bounding box center [1142, 416] width 28 height 28
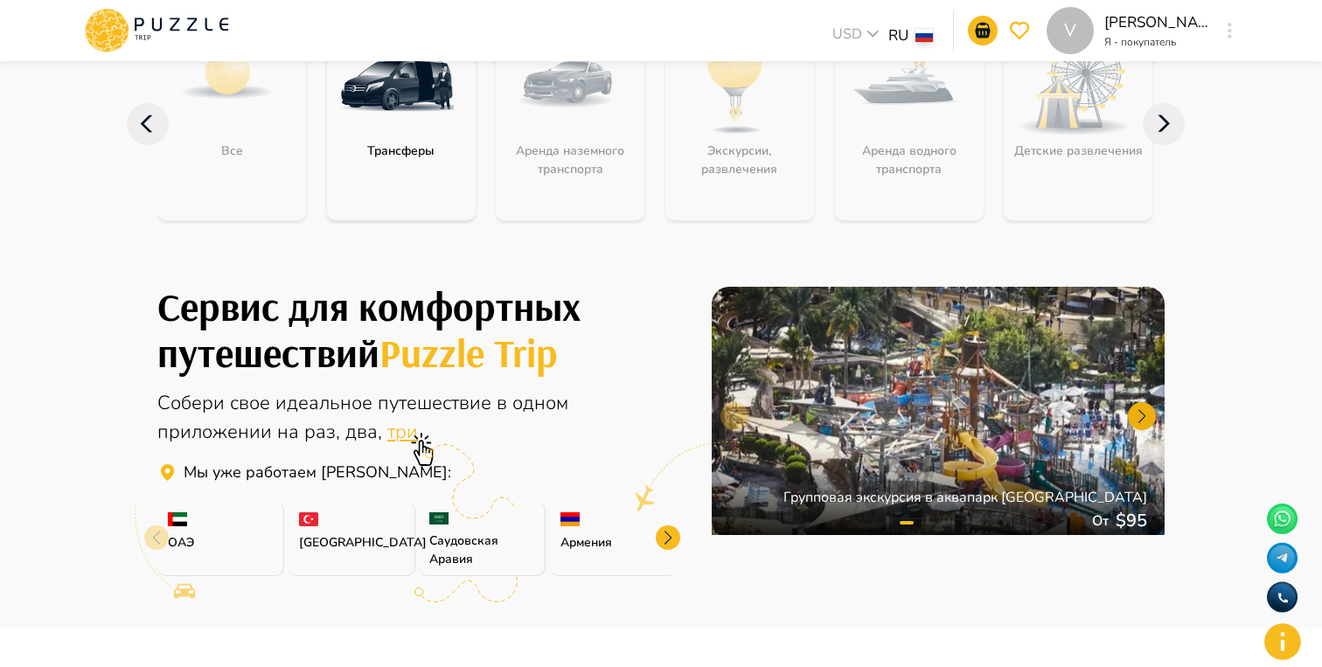
click at [1147, 416] on div at bounding box center [1142, 416] width 28 height 28
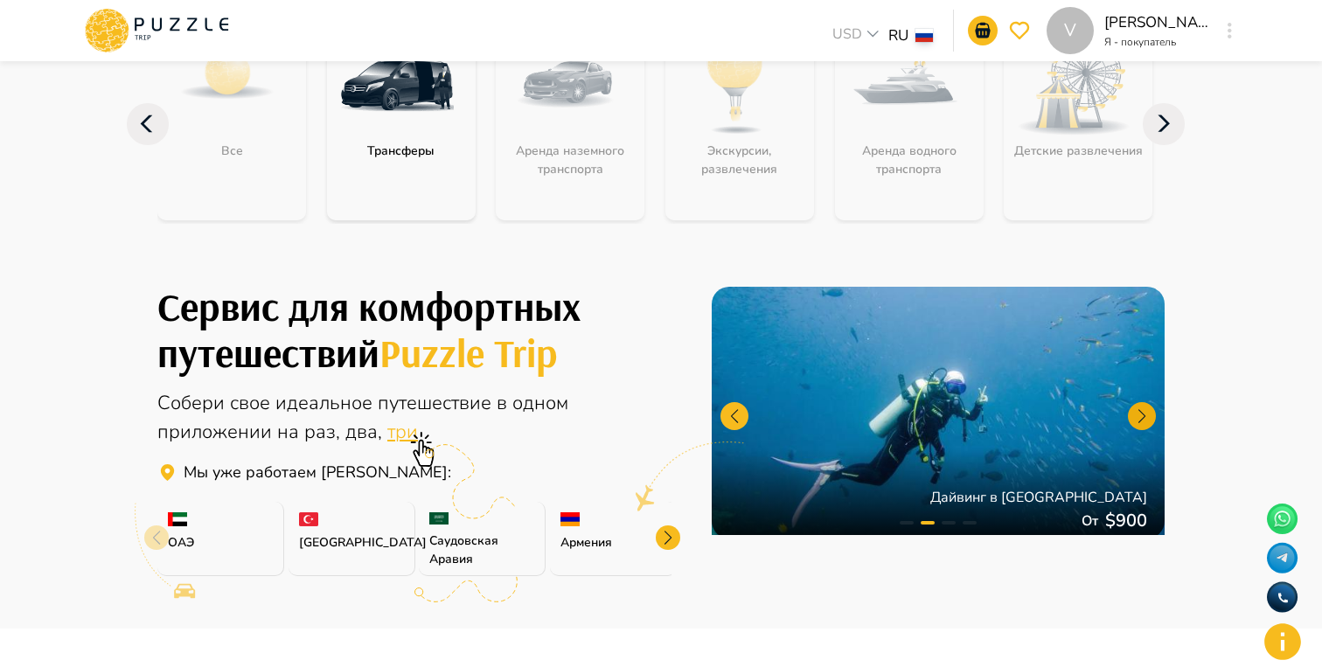
click at [1147, 416] on div at bounding box center [1142, 416] width 28 height 28
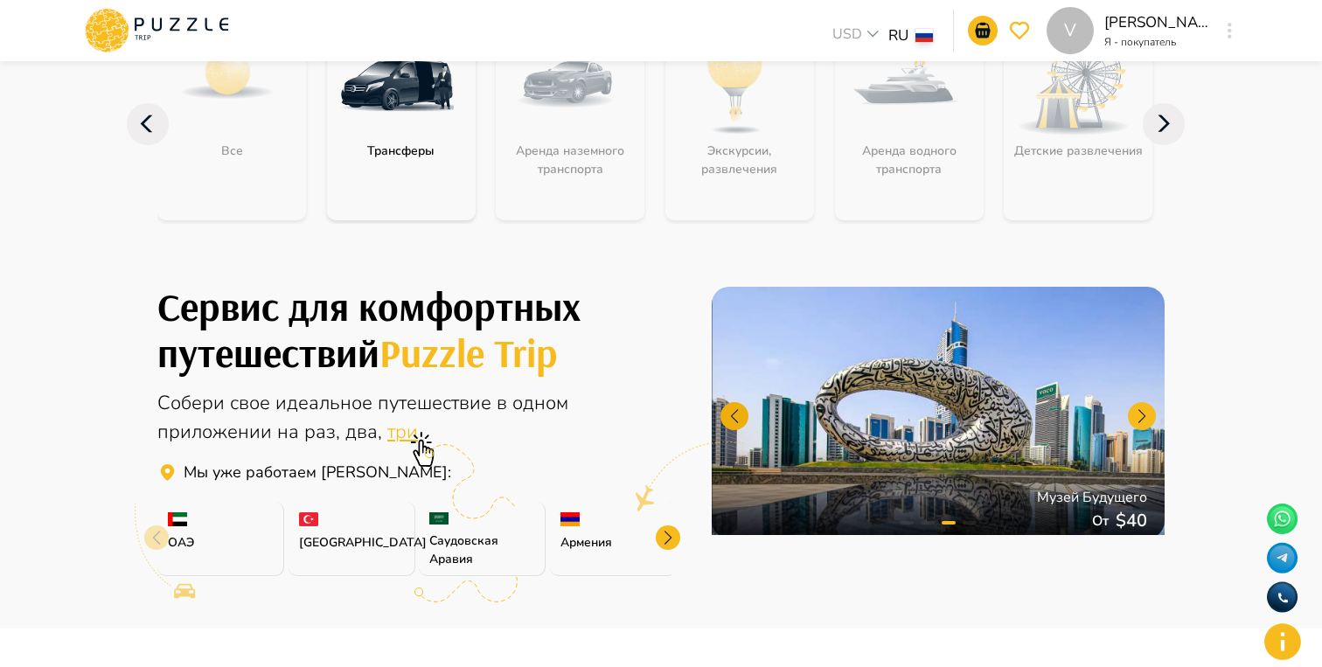
click at [734, 416] on div at bounding box center [734, 416] width 28 height 28
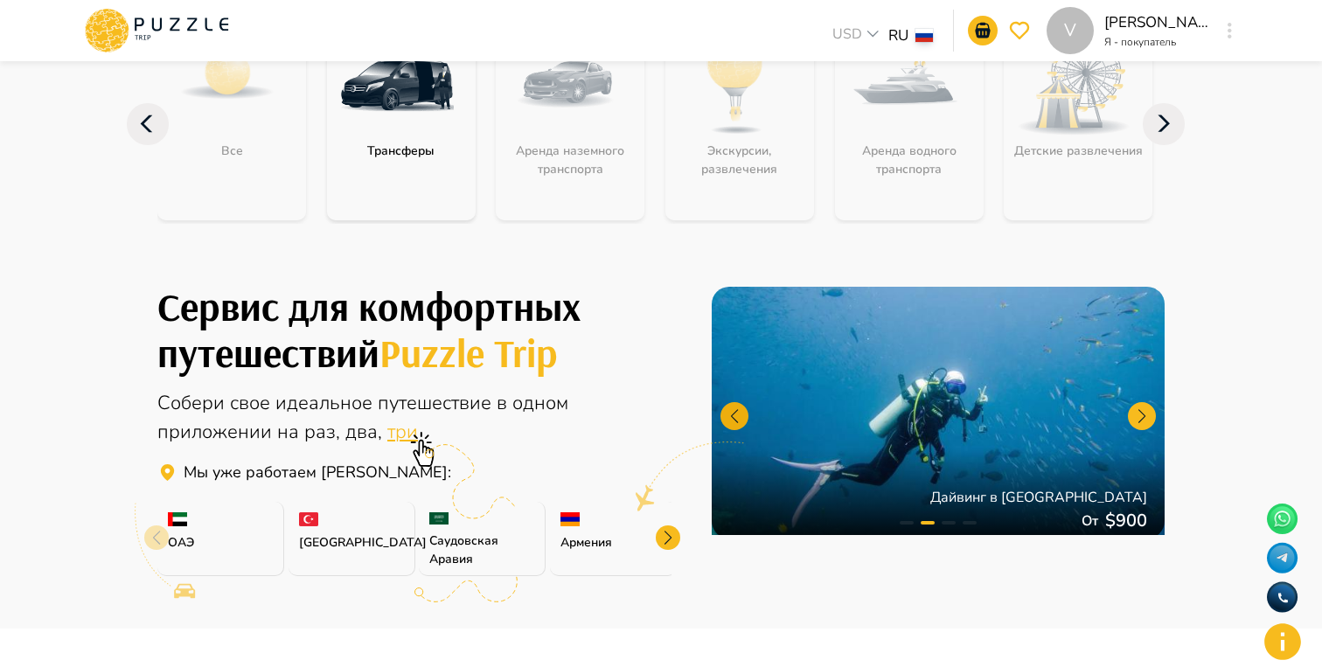
click at [734, 416] on div at bounding box center [734, 416] width 28 height 28
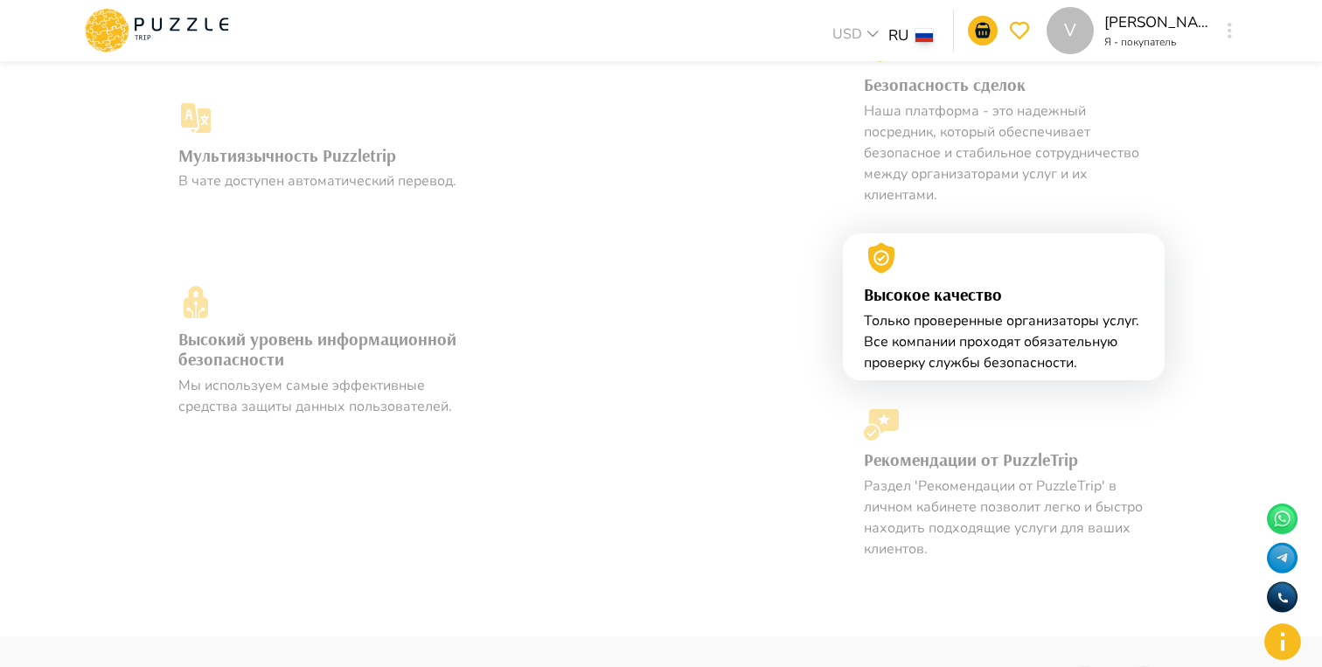
scroll to position [1423, 0]
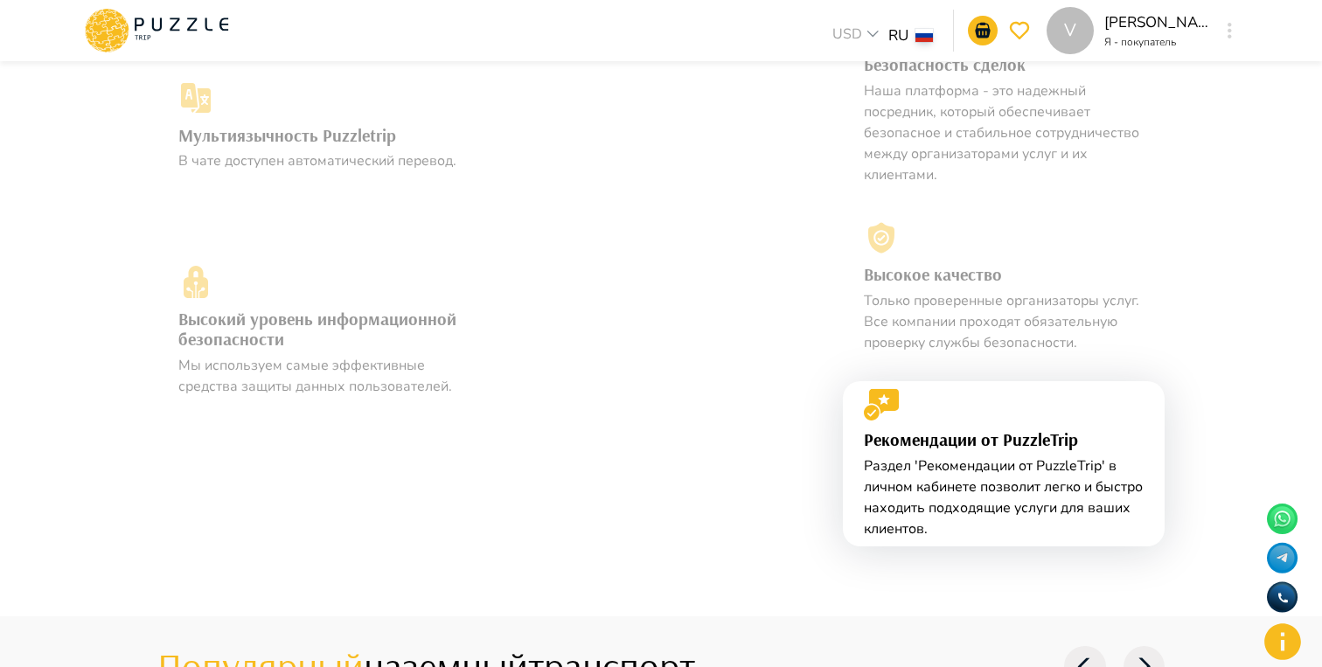
click at [999, 486] on p "Раздел 'Рекомендации от PuzzleTrip' в личном кабинете позволит легко и быстро н…" at bounding box center [1004, 498] width 280 height 84
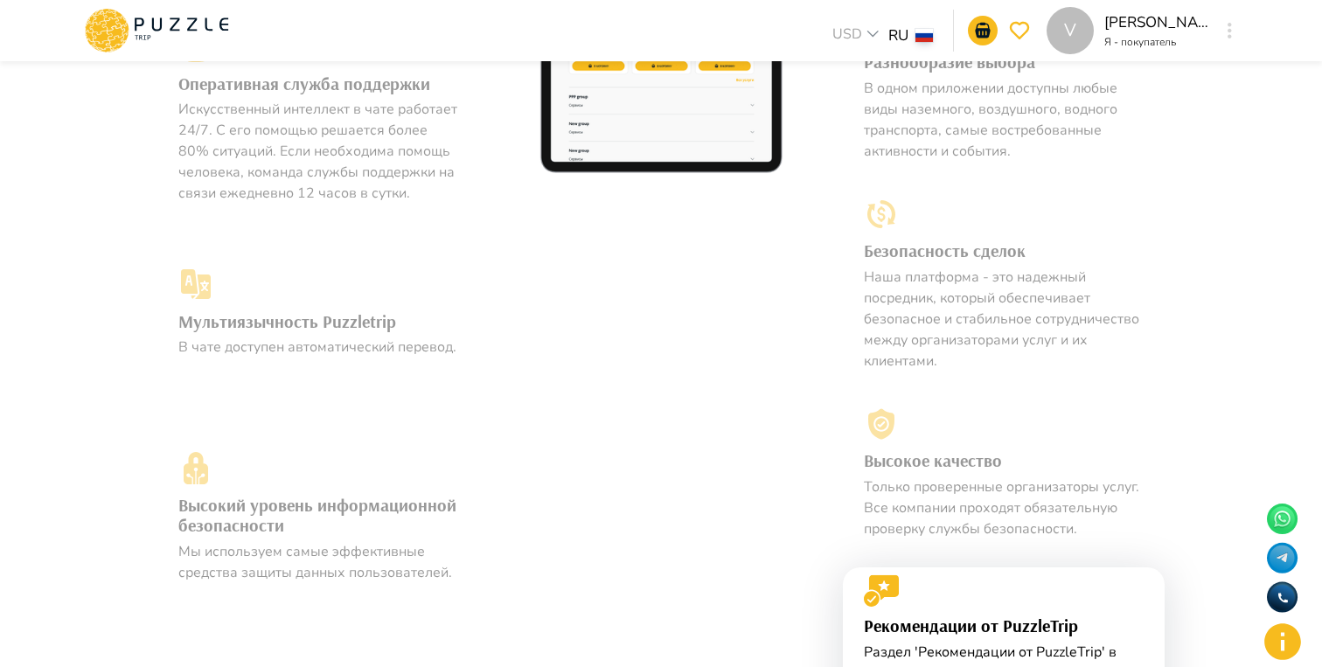
click at [923, 280] on p "Наша платформа - это надежный посредник, который обеспечивает безопасное и стаб…" at bounding box center [1004, 319] width 280 height 105
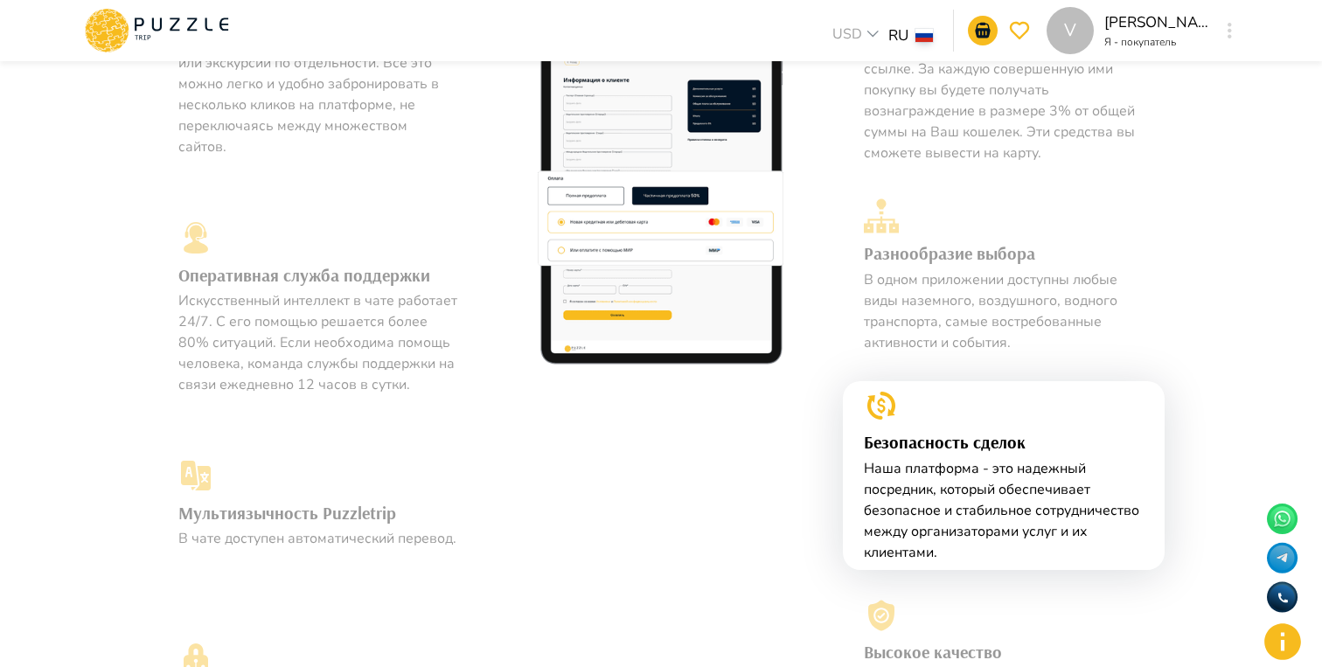
click at [923, 280] on p "В одном приложении доступны любые виды наземного, воздушного, водного транспорт…" at bounding box center [1004, 311] width 280 height 84
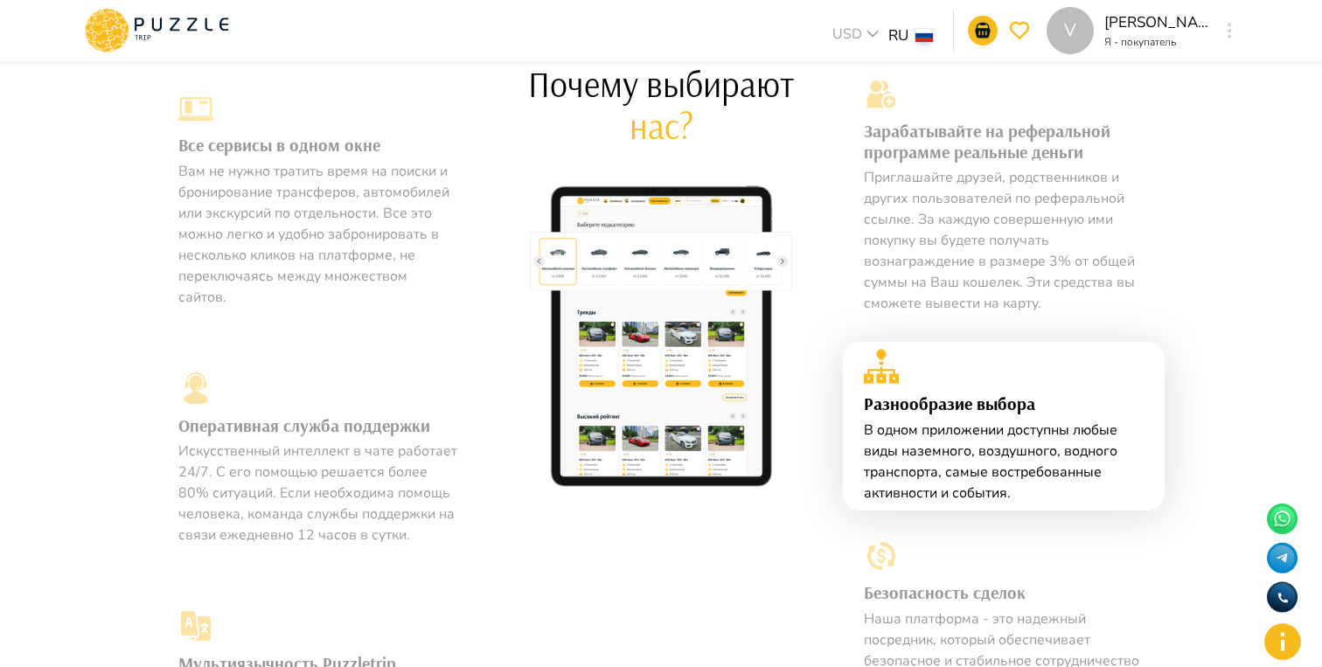
click at [923, 280] on p "Приглашайте друзей, родственников и других пользователей по реферальной ссылке.…" at bounding box center [1004, 240] width 280 height 147
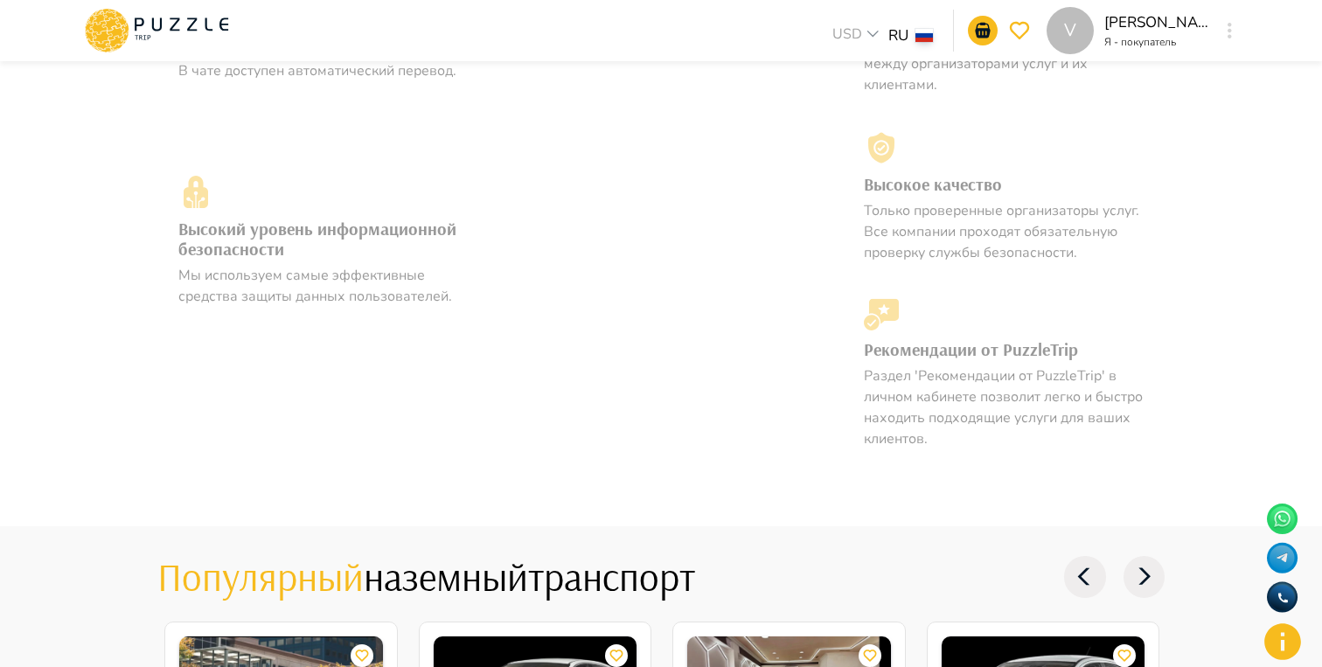
click at [925, 372] on p "Раздел 'Рекомендации от PuzzleTrip' в личном кабинете позволит легко и быстро н…" at bounding box center [1004, 407] width 280 height 84
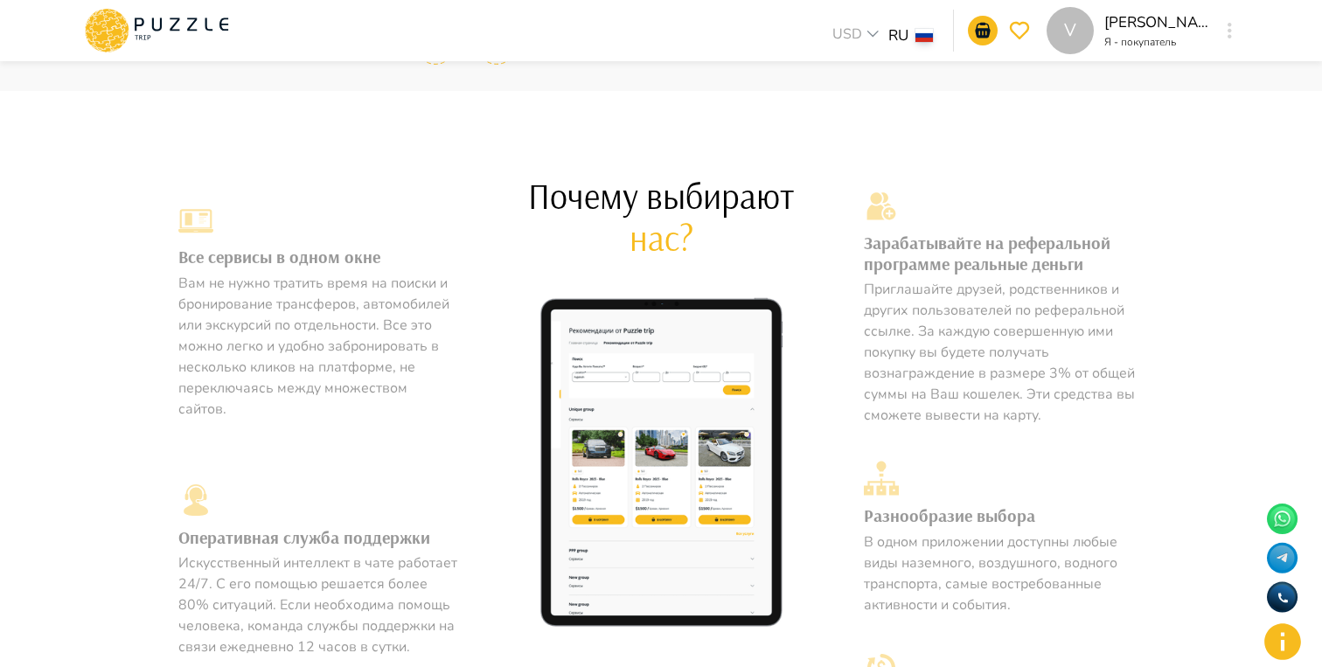
scroll to position [785, 0]
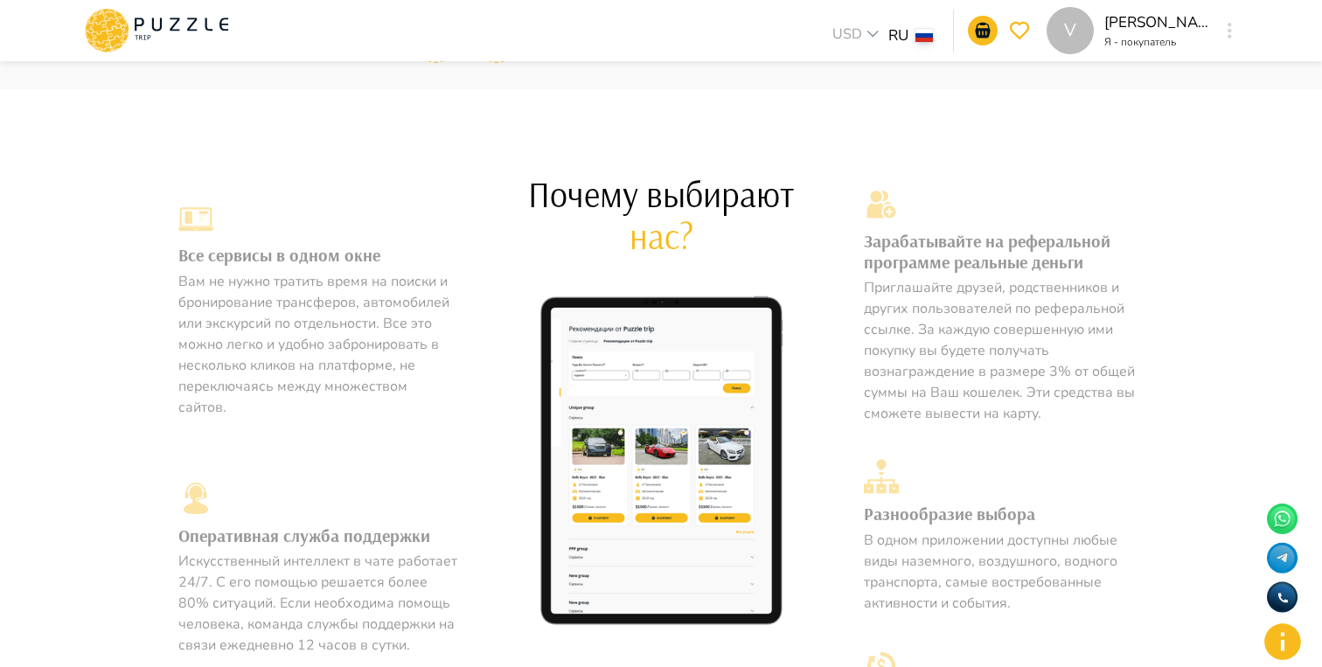
click at [374, 292] on p "Вам не нужно тратить время на поиски и бронирование трансферов, автомобилей или…" at bounding box center [318, 344] width 280 height 147
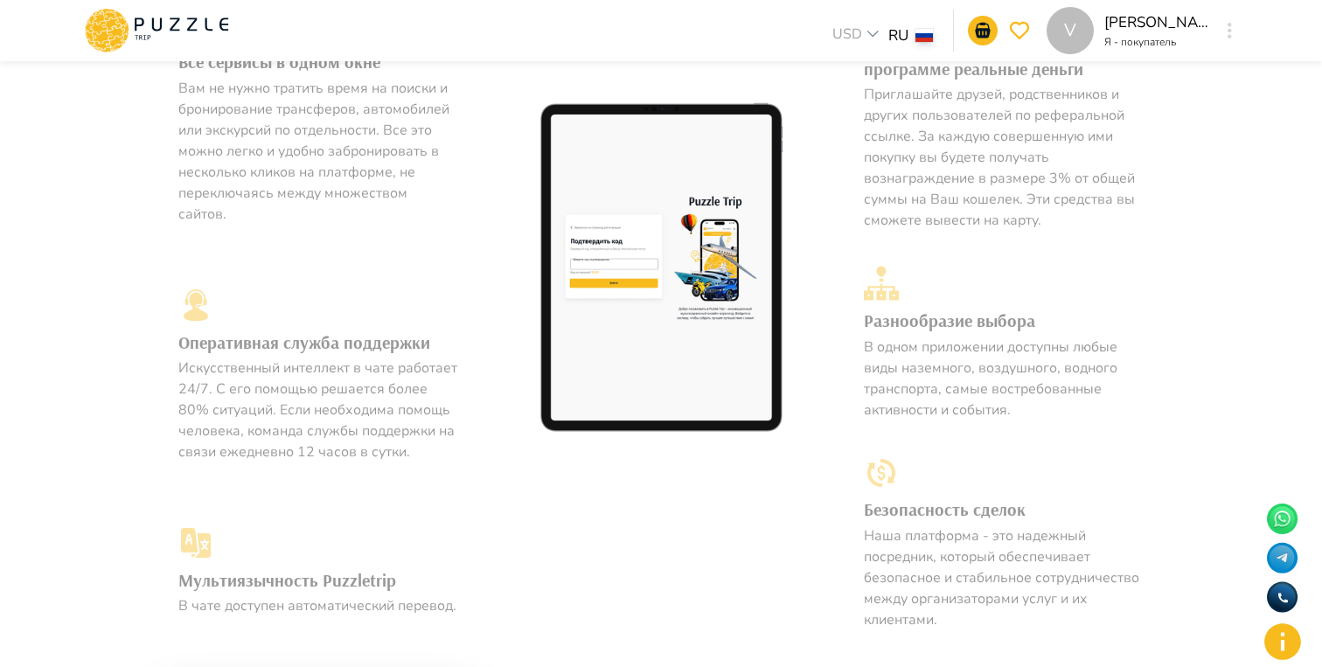
scroll to position [973, 0]
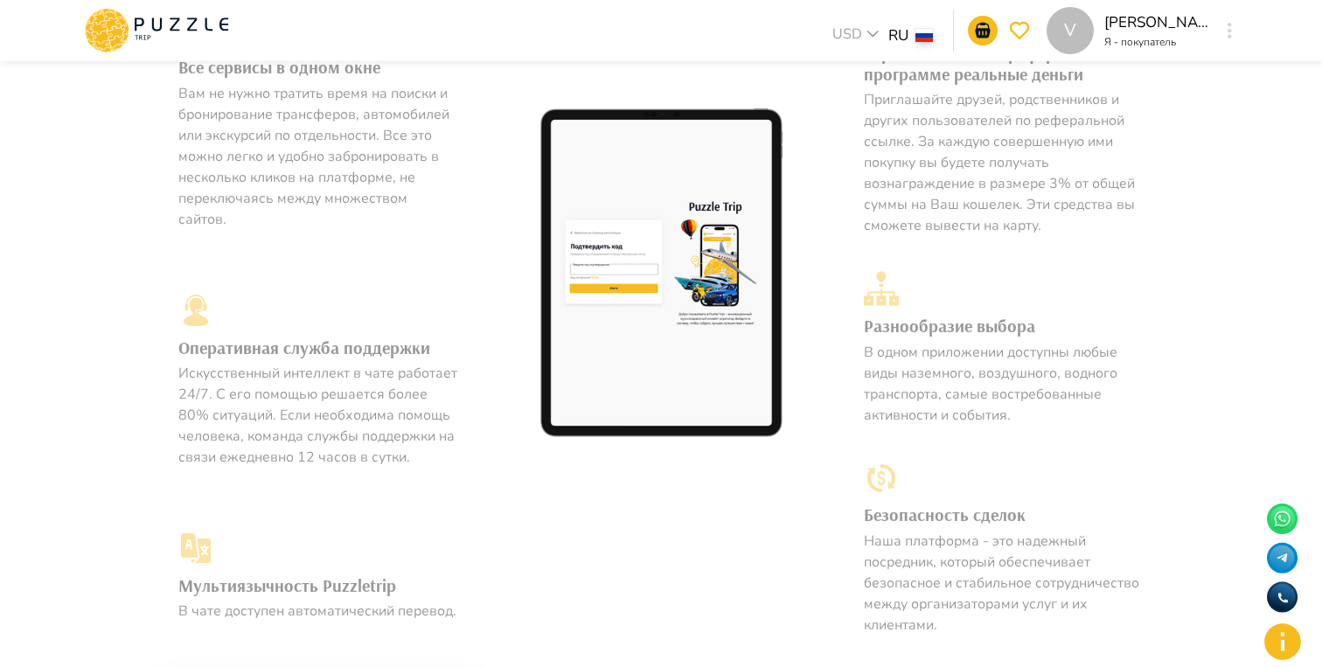
click at [960, 157] on p "Приглашайте друзей, родственников и других пользователей по реферальной ссылке.…" at bounding box center [1004, 162] width 280 height 147
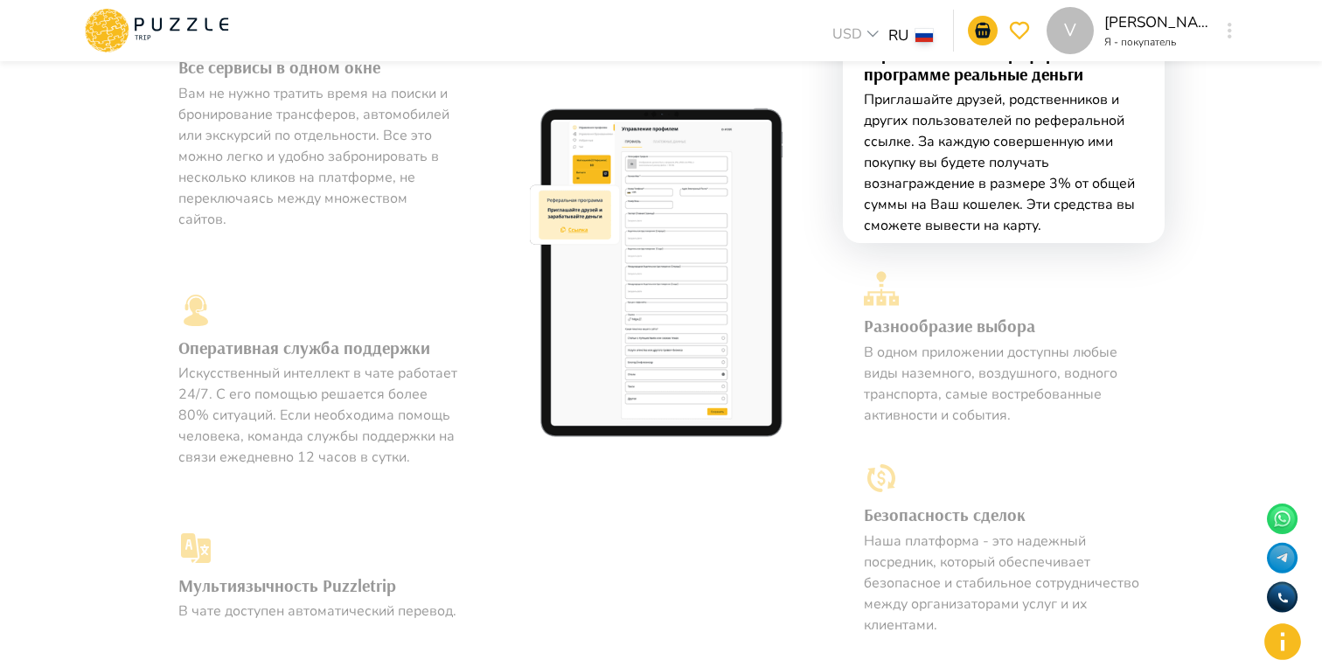
click at [931, 337] on h3 "Разнообразие выбора" at bounding box center [1004, 325] width 280 height 31
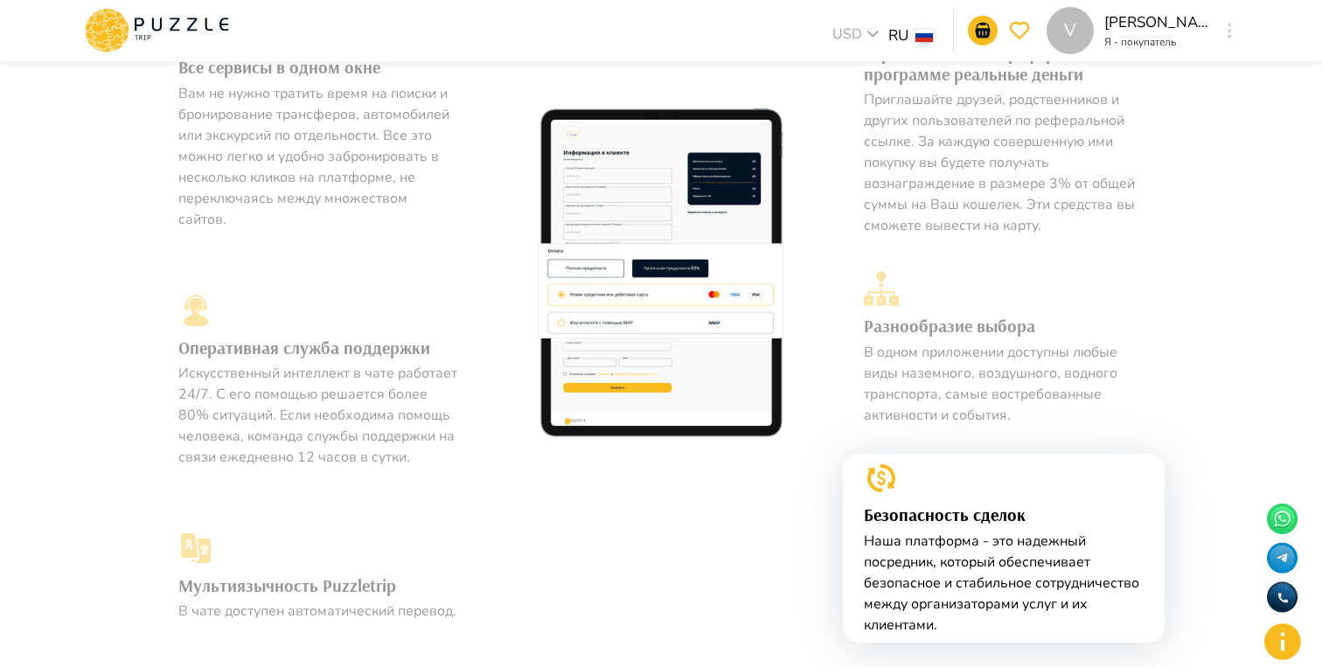
click at [917, 399] on p "В одном приложении доступны любые виды наземного, воздушного, водного транспорт…" at bounding box center [1004, 384] width 280 height 84
click at [919, 379] on p "В одном приложении доступны любые виды наземного, воздушного, водного транспорт…" at bounding box center [1004, 384] width 280 height 84
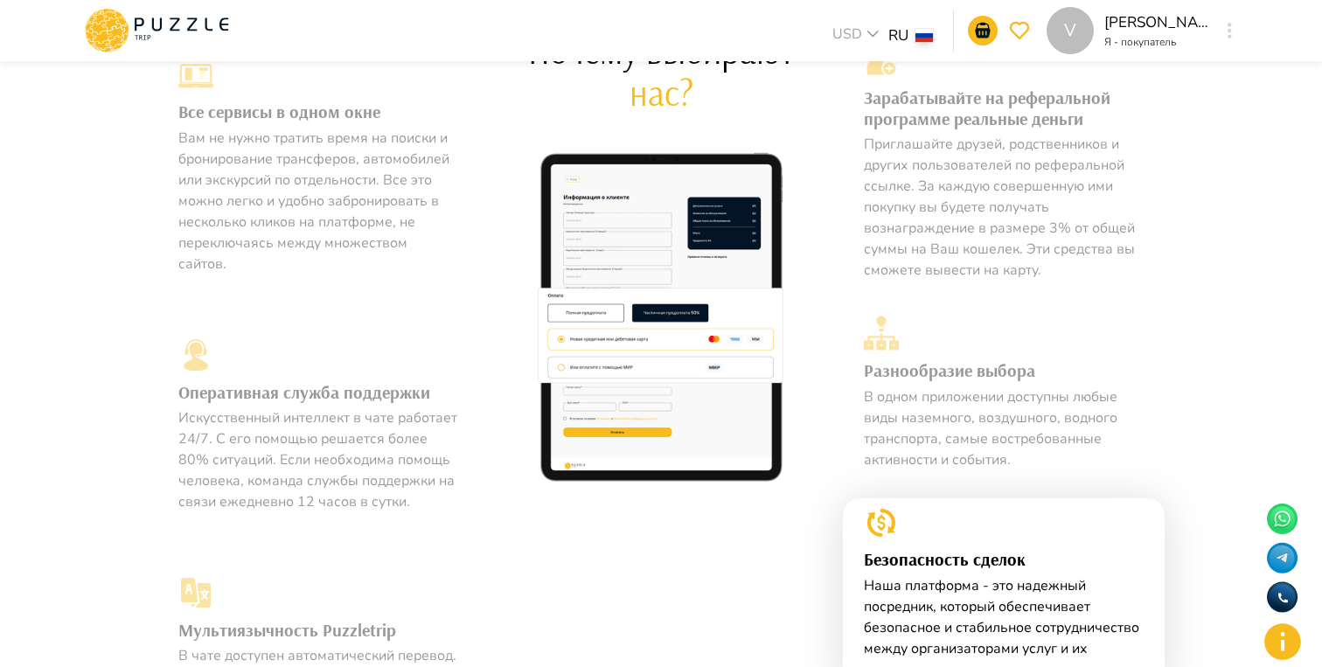
scroll to position [929, 0]
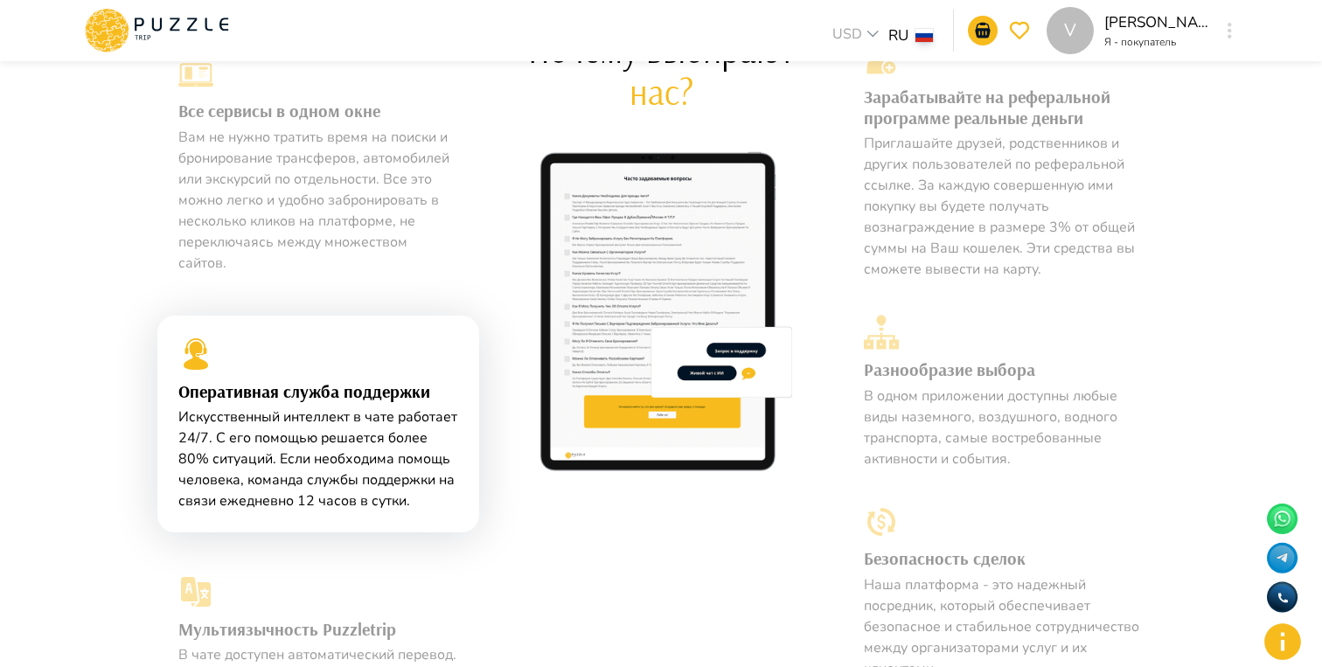
click at [968, 401] on p "В одном приложении доступны любые виды наземного, воздушного, водного транспорт…" at bounding box center [1004, 428] width 280 height 84
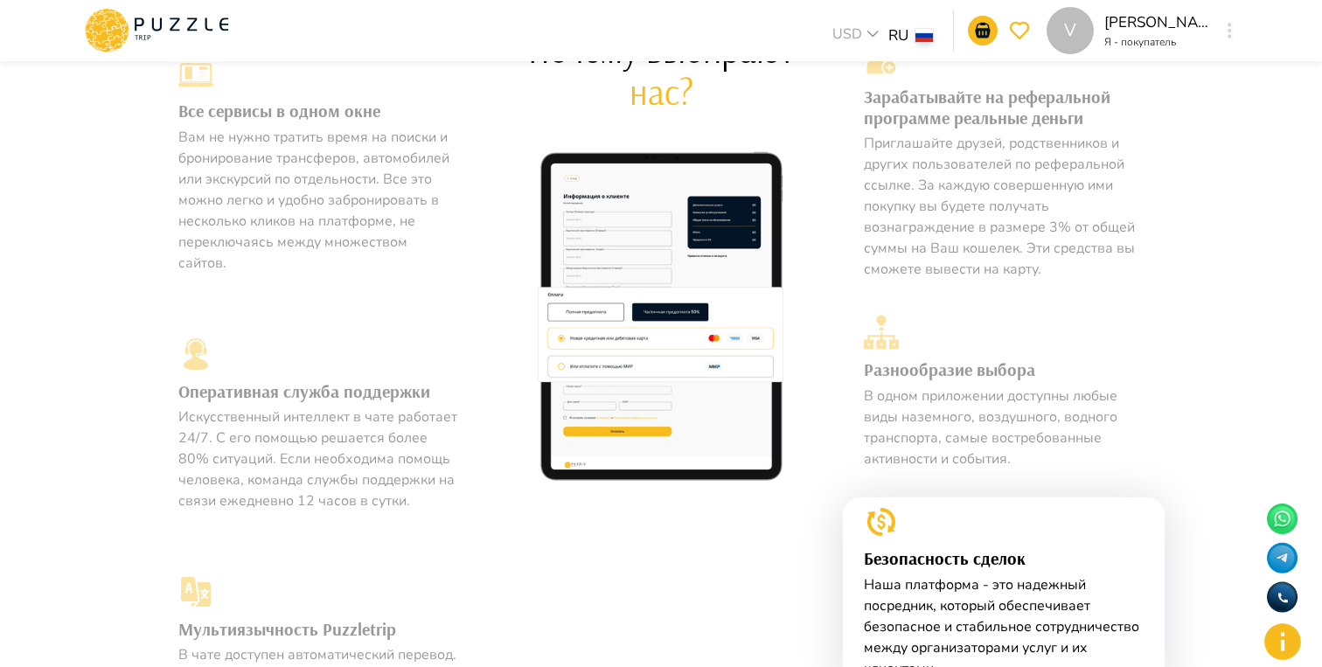
click at [987, 412] on p "В одном приложении доступны любые виды наземного, воздушного, водного транспорт…" at bounding box center [1004, 428] width 280 height 84
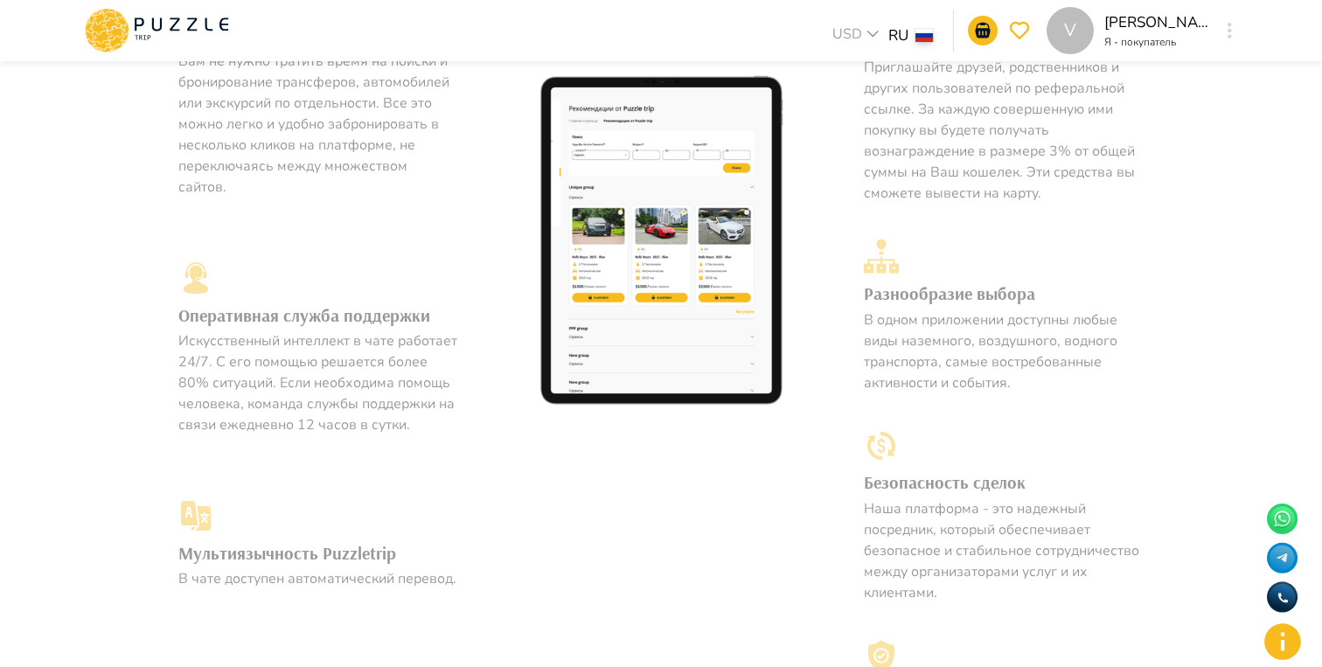
scroll to position [991, 0]
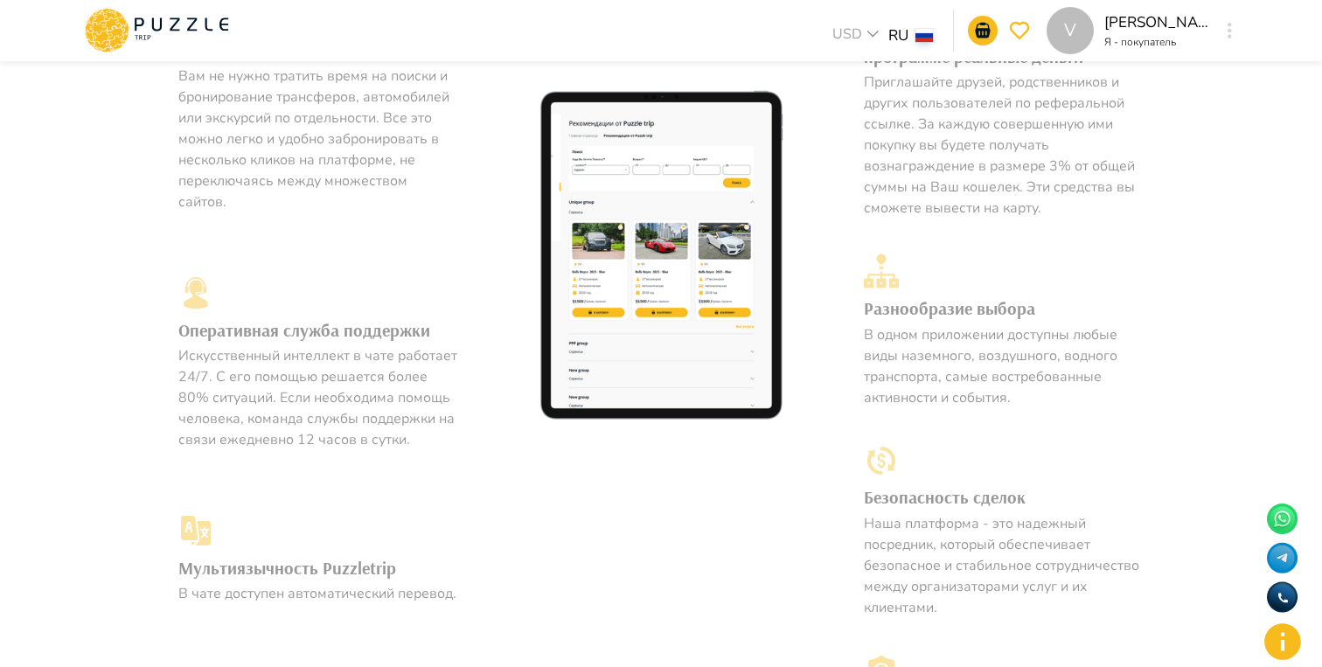
click at [908, 160] on p "Приглашайте друзей, родственников и других пользователей по реферальной ссылке.…" at bounding box center [1004, 145] width 280 height 147
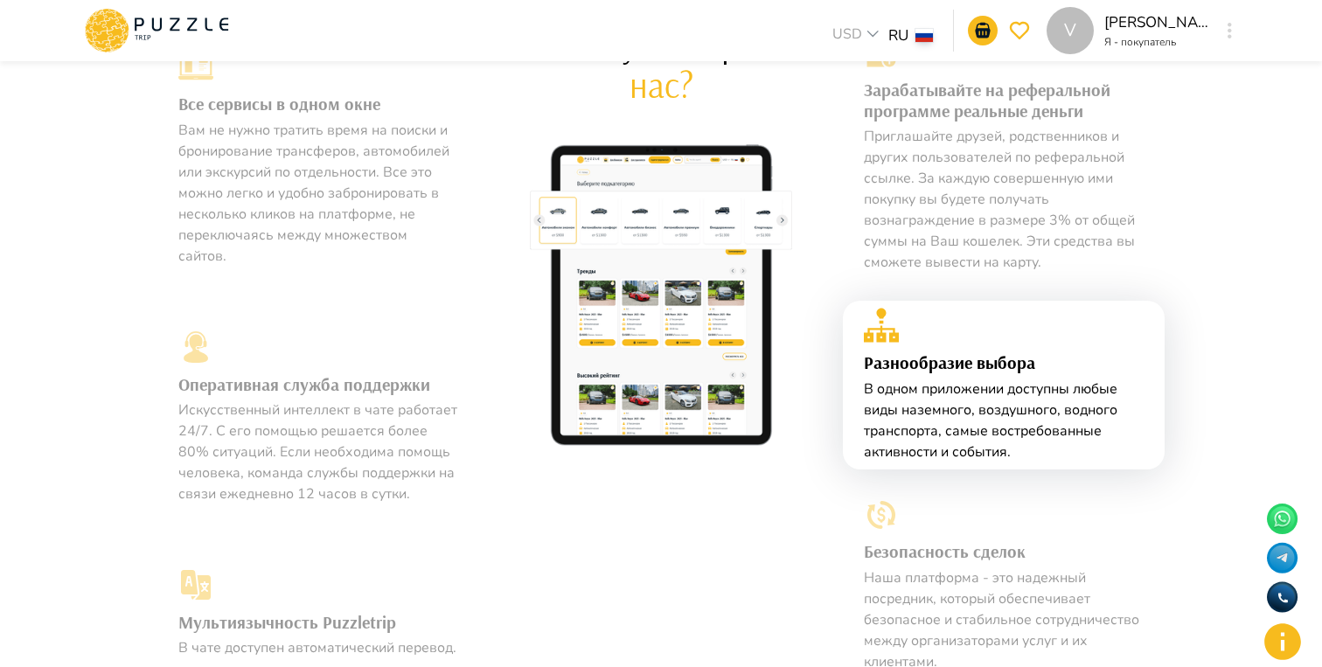
scroll to position [907, 0]
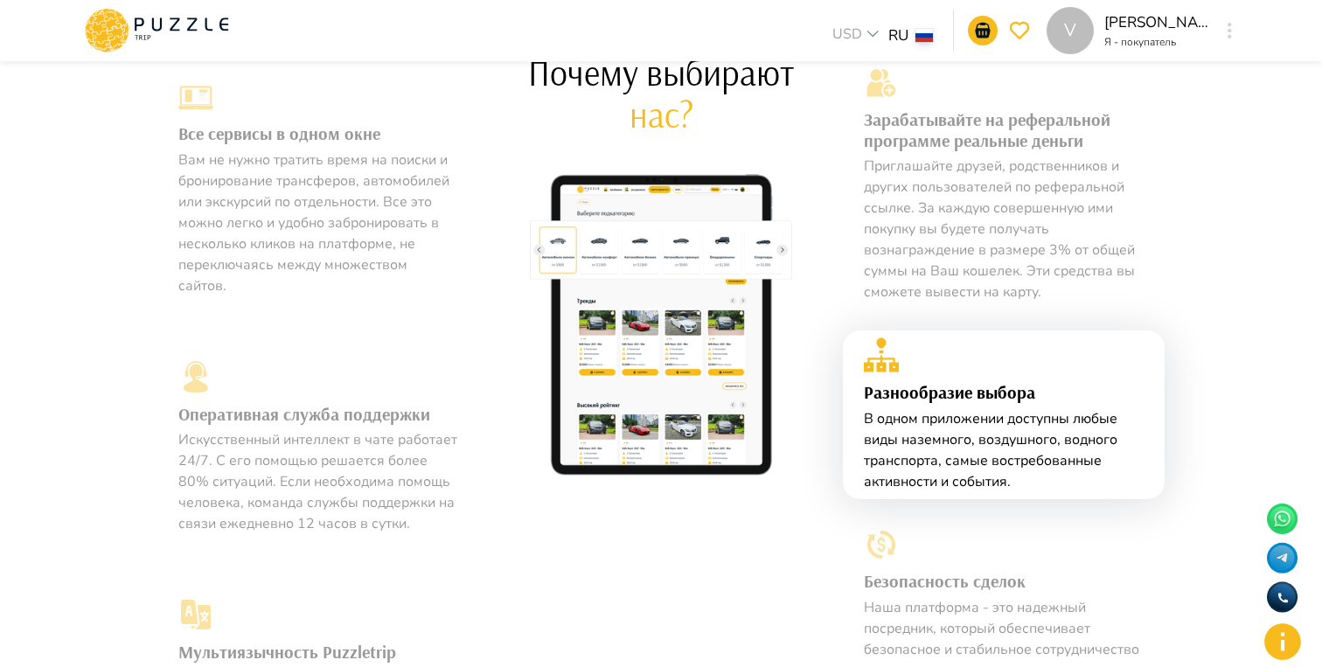
click at [959, 244] on p "Приглашайте друзей, родственников и других пользователей по реферальной ссылке.…" at bounding box center [1004, 229] width 280 height 147
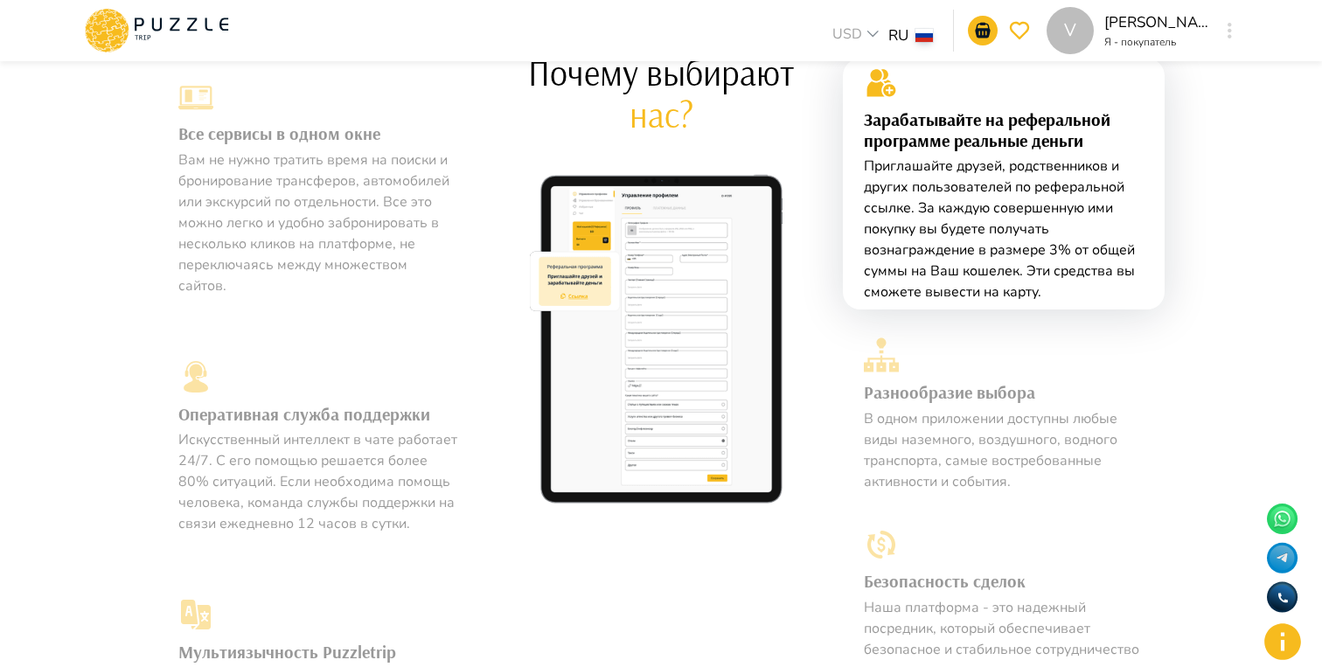
click at [959, 244] on p "Приглашайте друзей, родственников и других пользователей по реферальной ссылке.…" at bounding box center [1004, 229] width 280 height 147
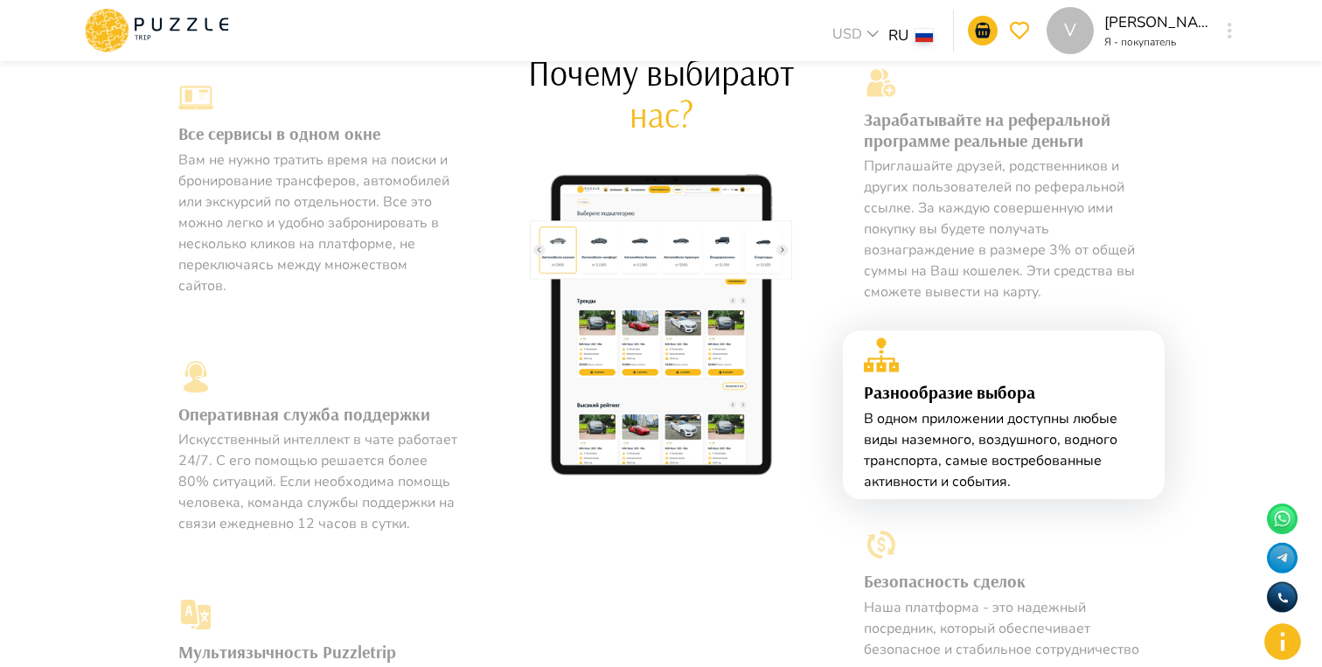
click at [959, 244] on p "Приглашайте друзей, родственников и других пользователей по реферальной ссылке.…" at bounding box center [1004, 229] width 280 height 147
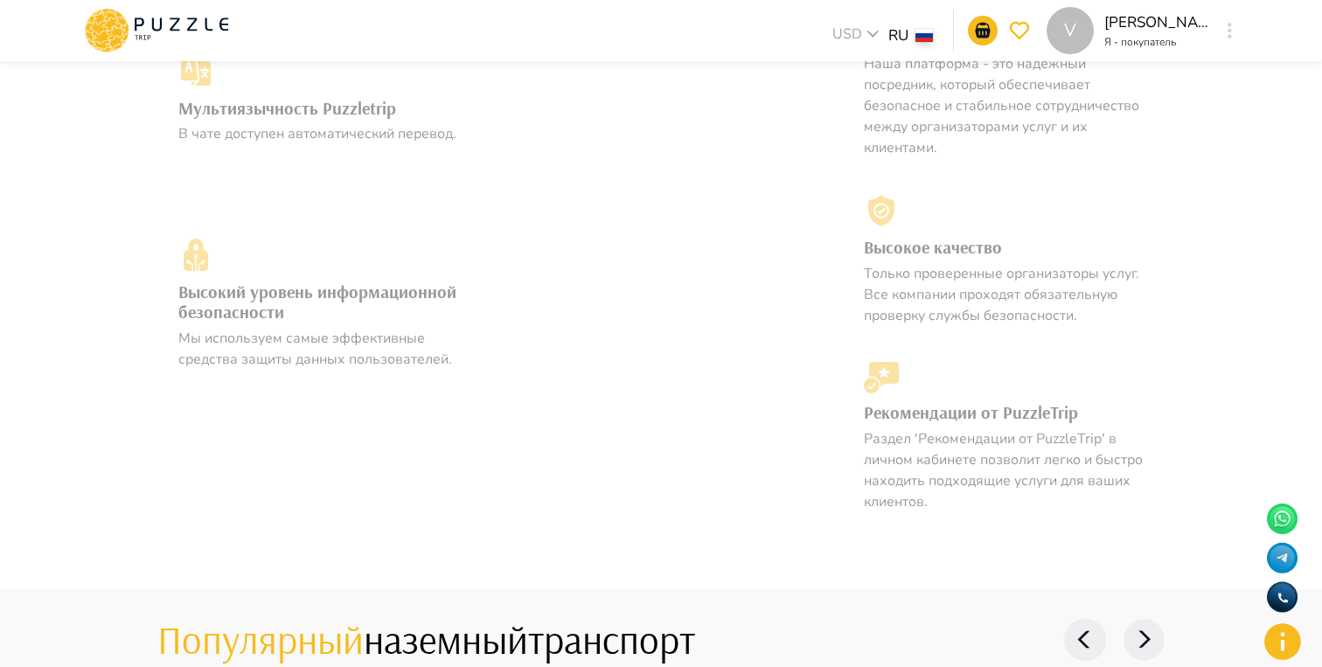
scroll to position [1462, 0]
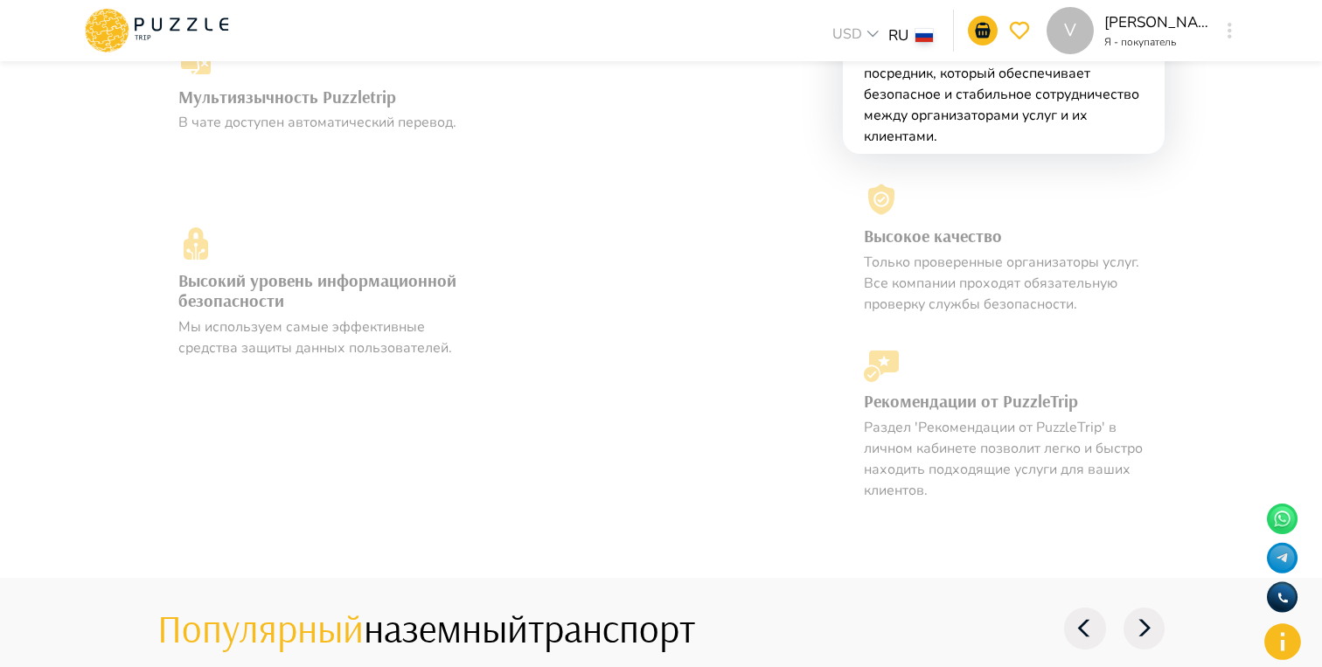
click at [956, 423] on p "Раздел 'Рекомендации от PuzzleTrip' в личном кабинете позволит легко и быстро н…" at bounding box center [1004, 459] width 280 height 84
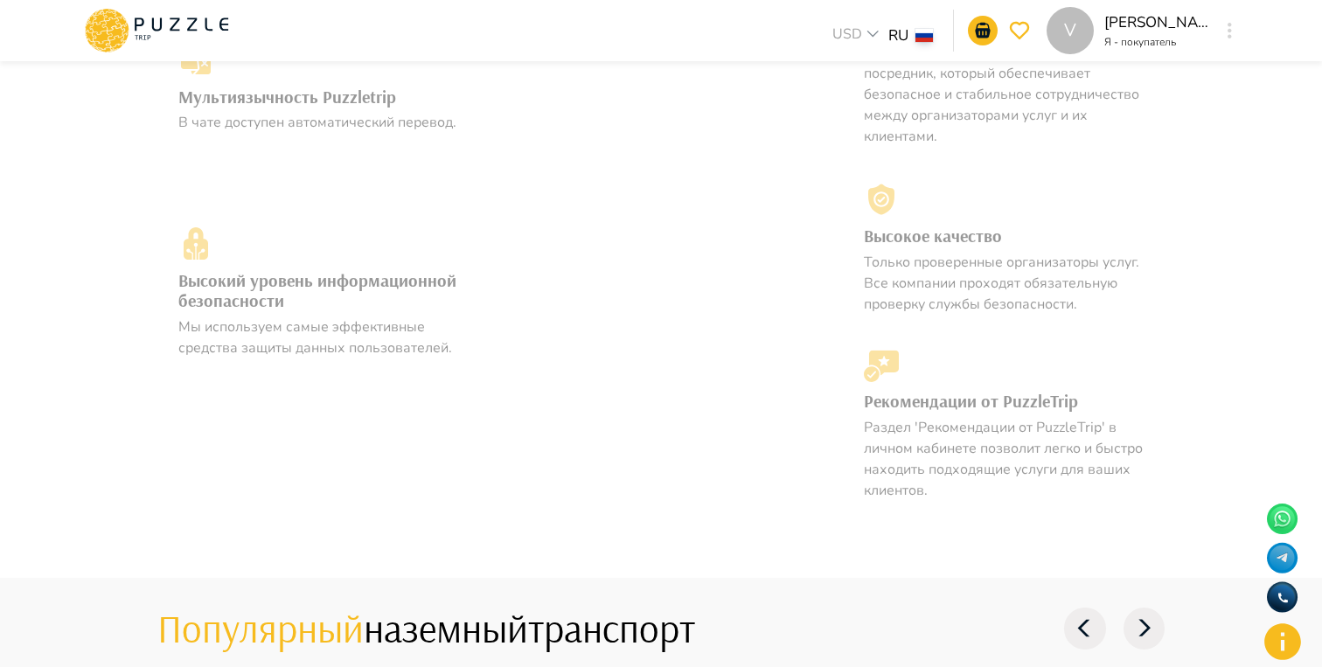
click at [956, 423] on p "Раздел 'Рекомендации от PuzzleTrip' в личном кабинете позволит легко и быстро н…" at bounding box center [1004, 459] width 280 height 84
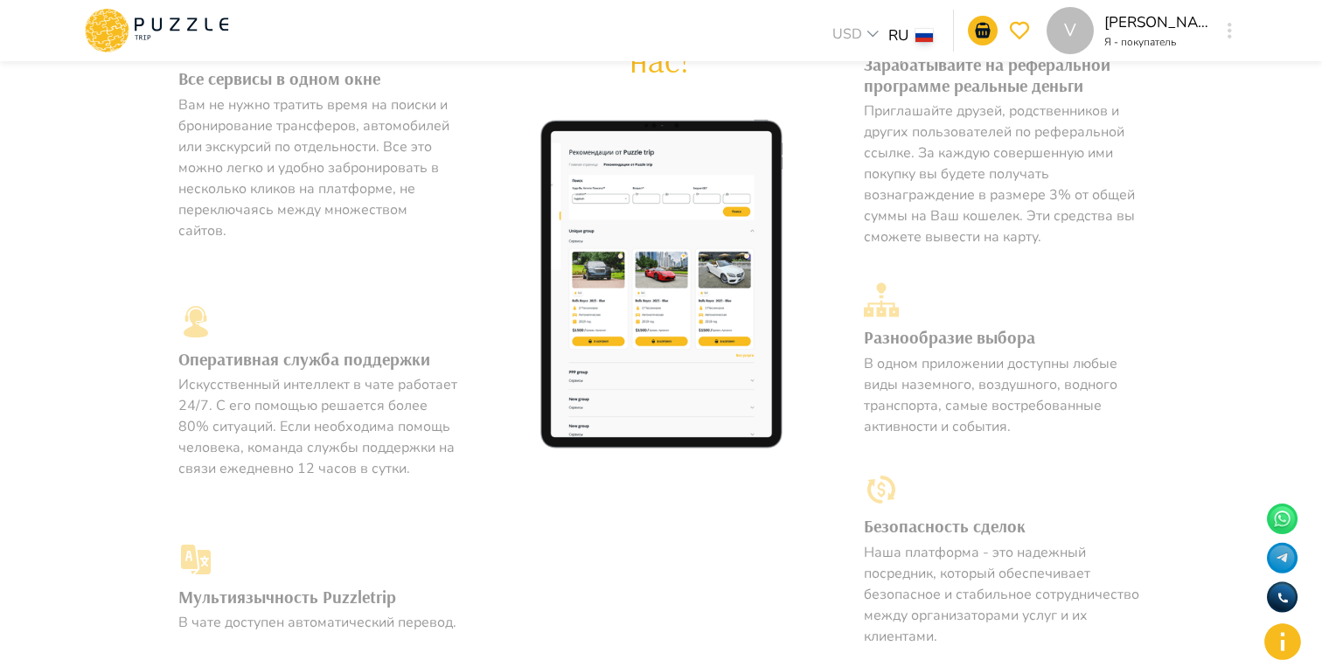
scroll to position [961, 0]
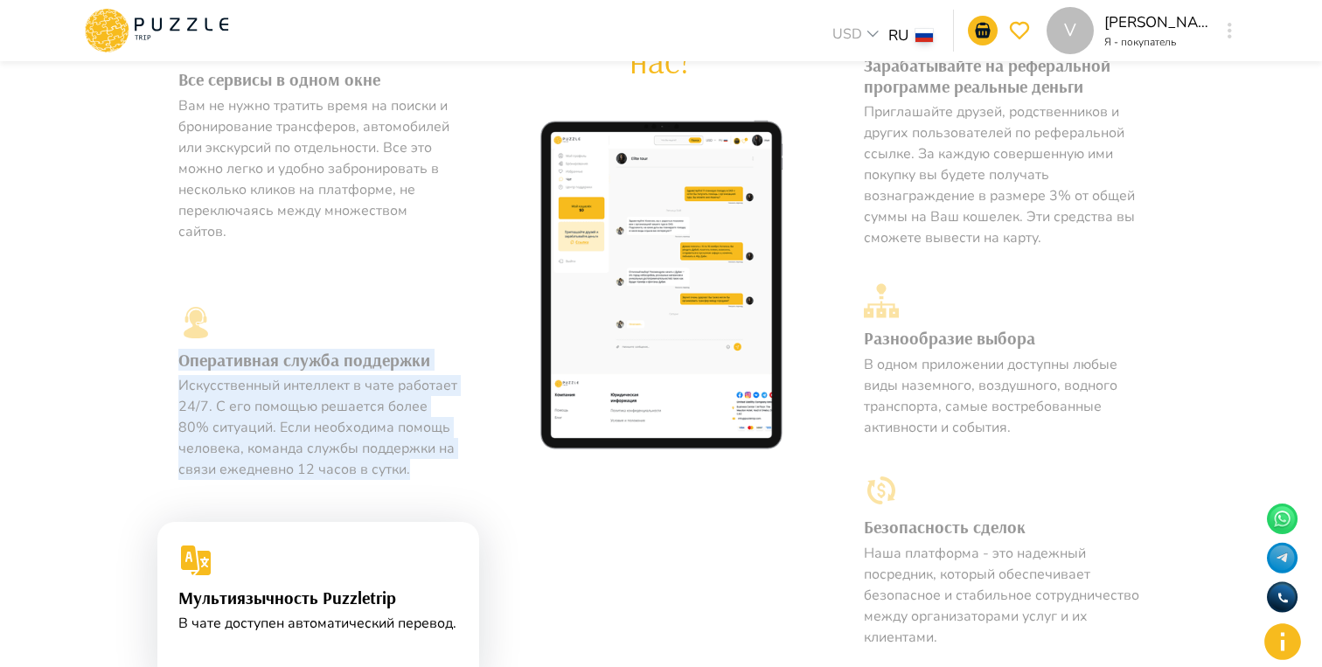
drag, startPoint x: 422, startPoint y: 456, endPoint x: 179, endPoint y: 329, distance: 274.5
click at [179, 329] on div "Оперативная служба поддержки Искусственный интеллект в чате работает 24/7. С ег…" at bounding box center [318, 392] width 322 height 217
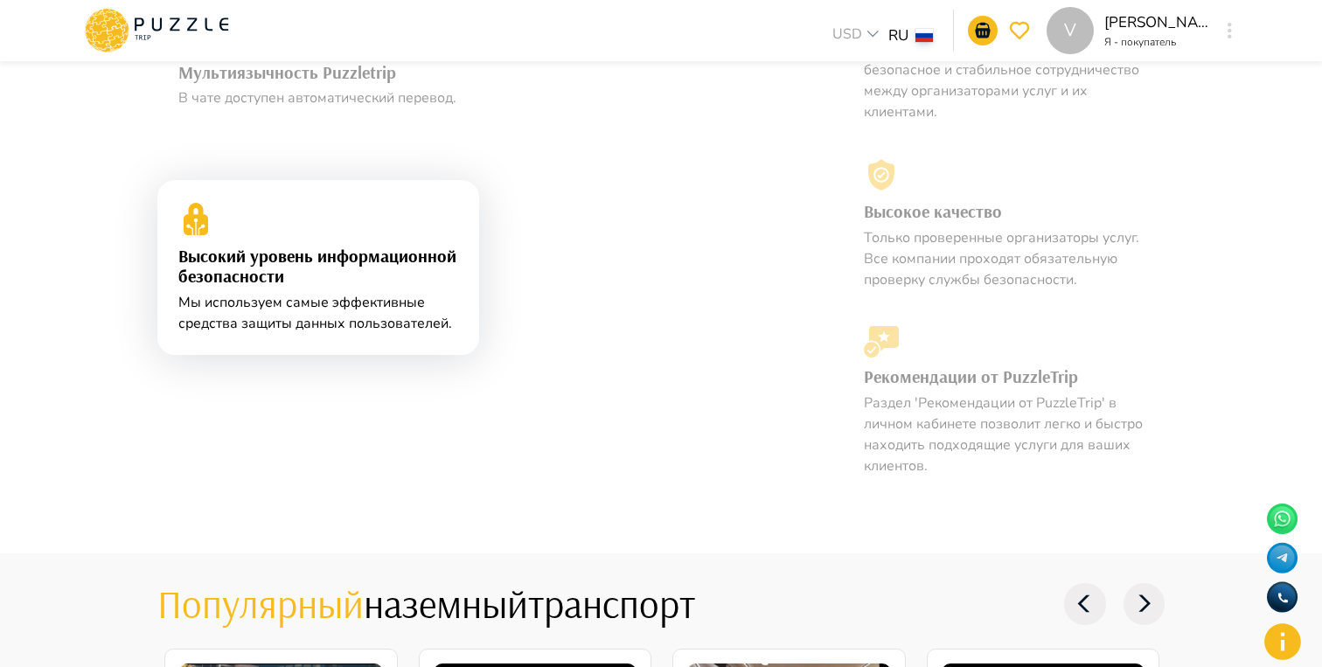
scroll to position [1552, 0]
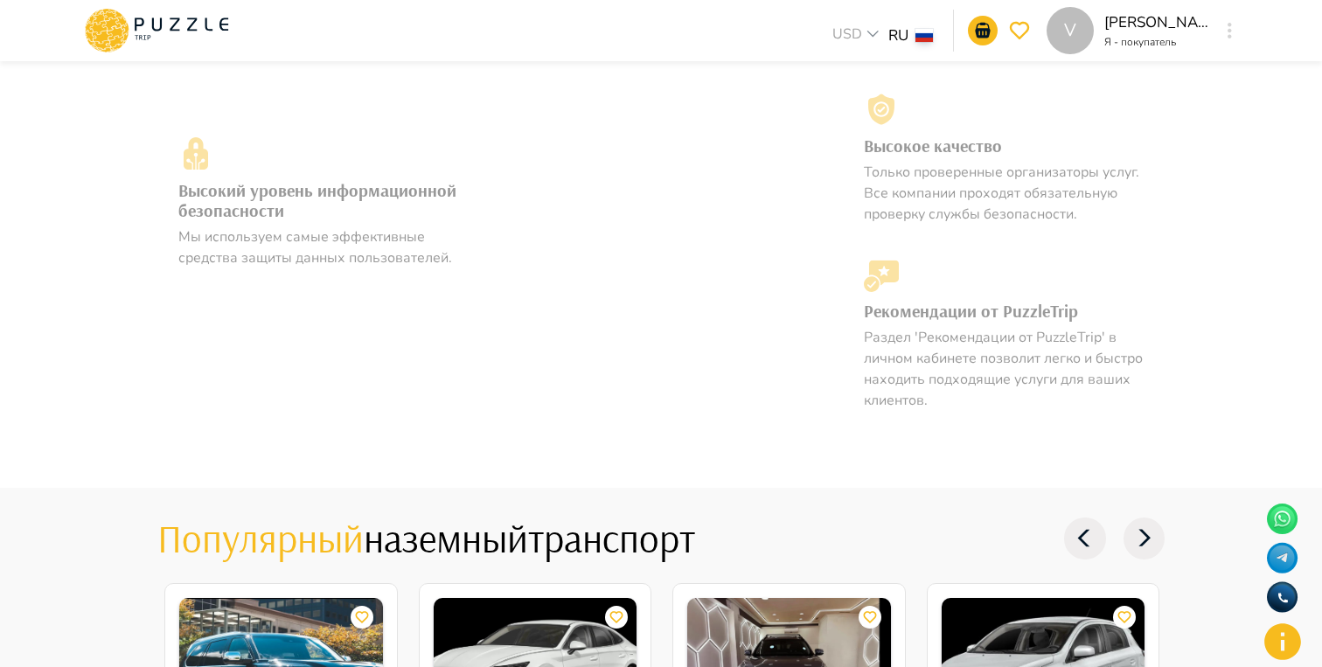
click at [1054, 350] on p "Раздел 'Рекомендации от PuzzleTrip' в личном кабинете позволит легко и быстро н…" at bounding box center [1004, 369] width 280 height 84
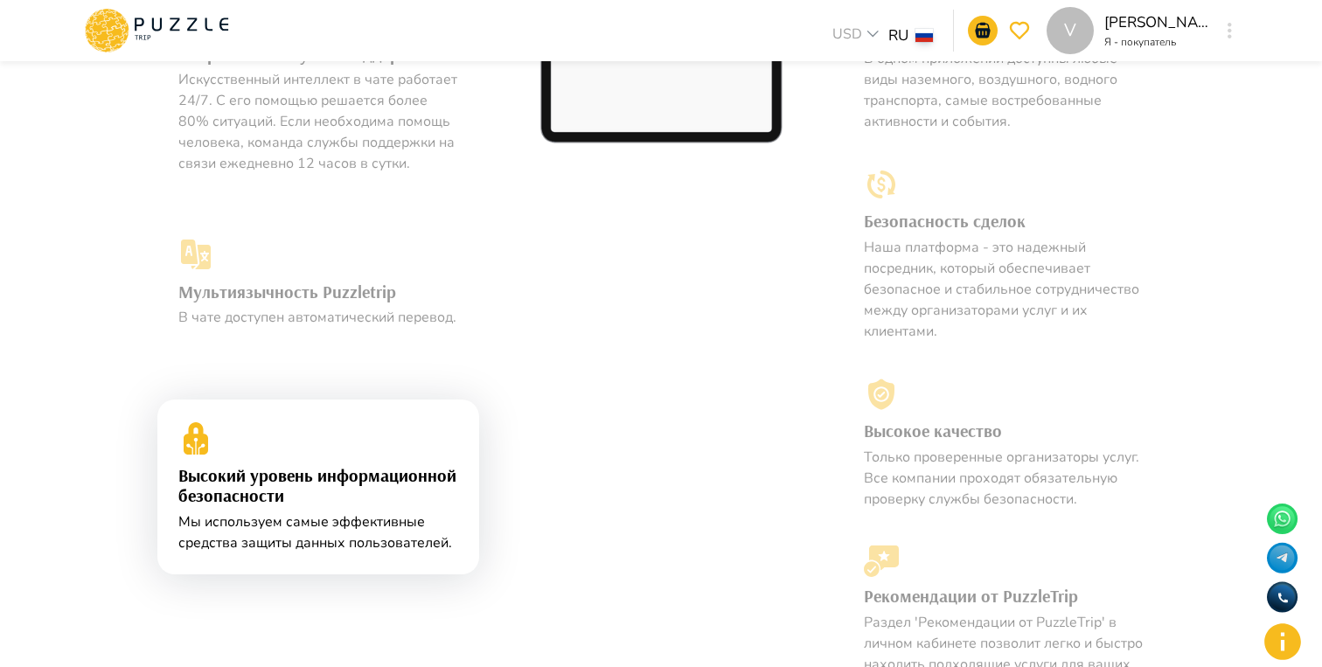
scroll to position [1293, 0]
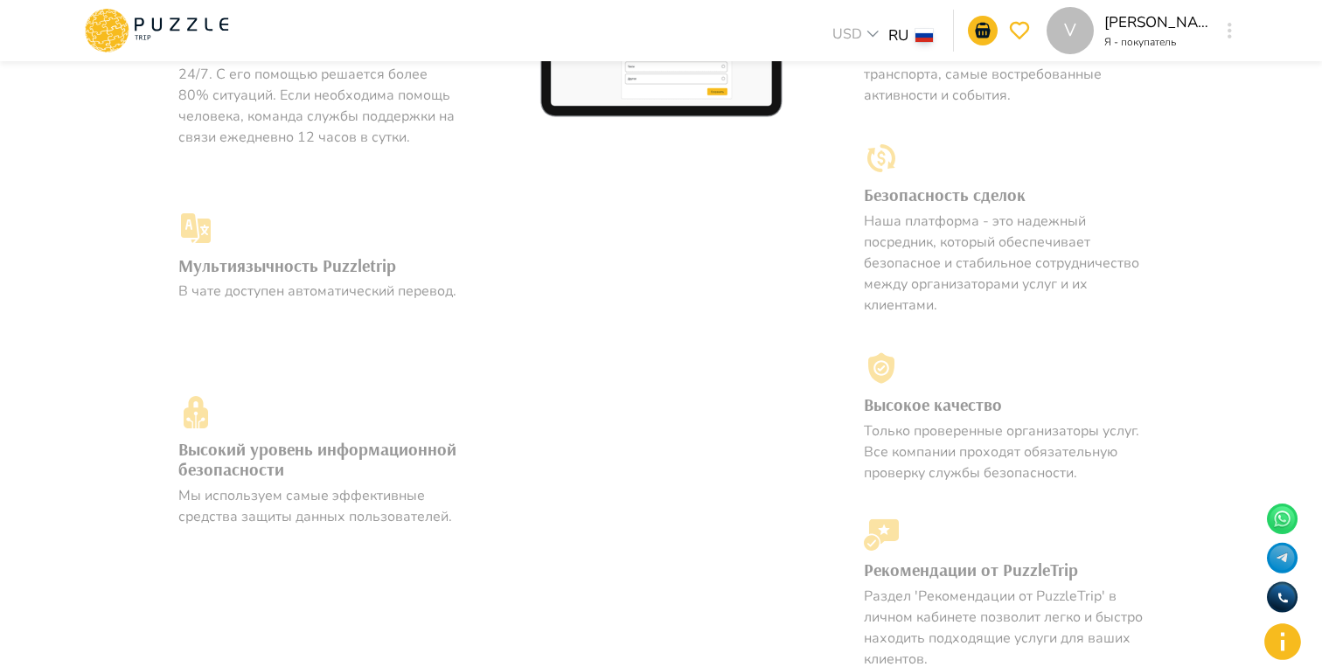
click at [769, 353] on div "Почему выбирают нас?" at bounding box center [661, 171] width 364 height 1012
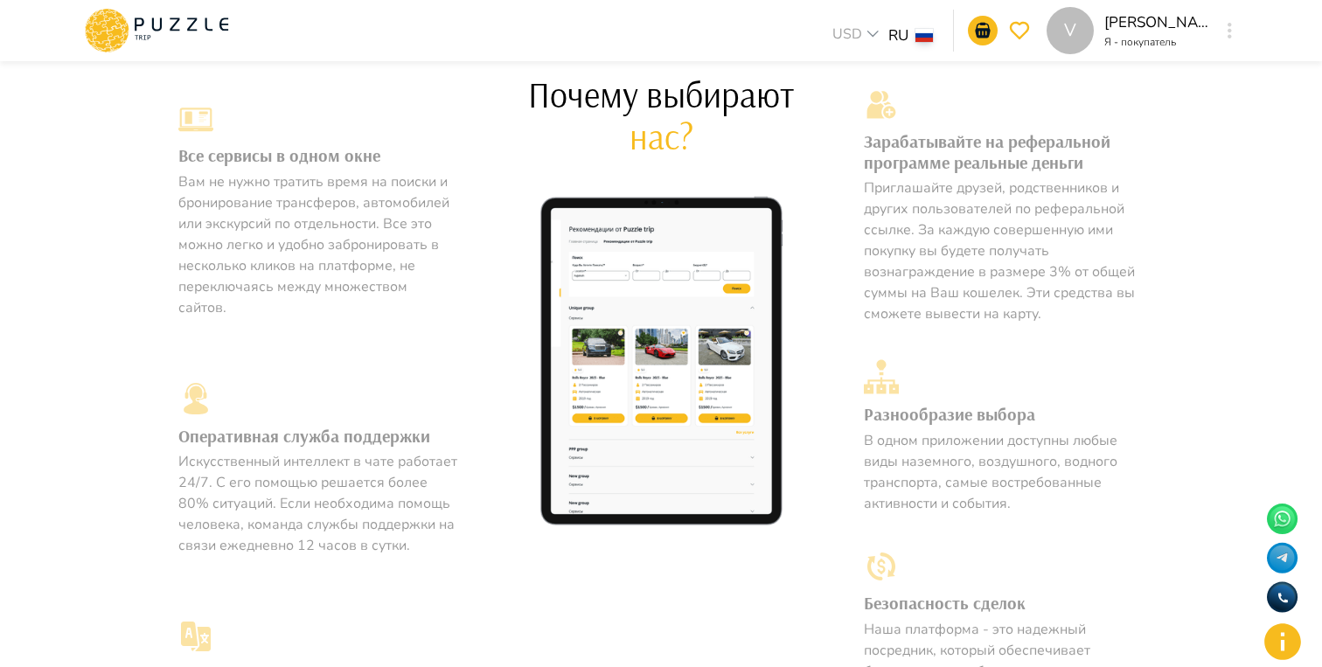
scroll to position [838, 0]
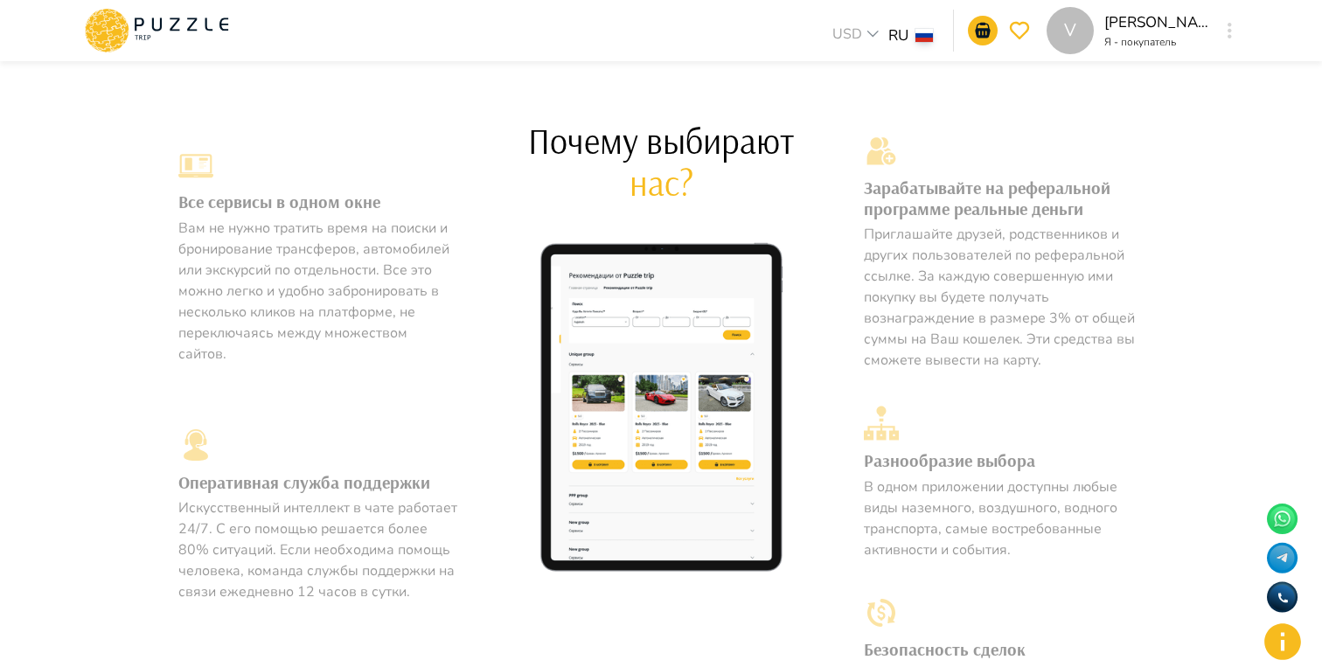
click at [951, 327] on p "Приглашайте друзей, родственников и других пользователей по реферальной ссылке.…" at bounding box center [1004, 297] width 280 height 147
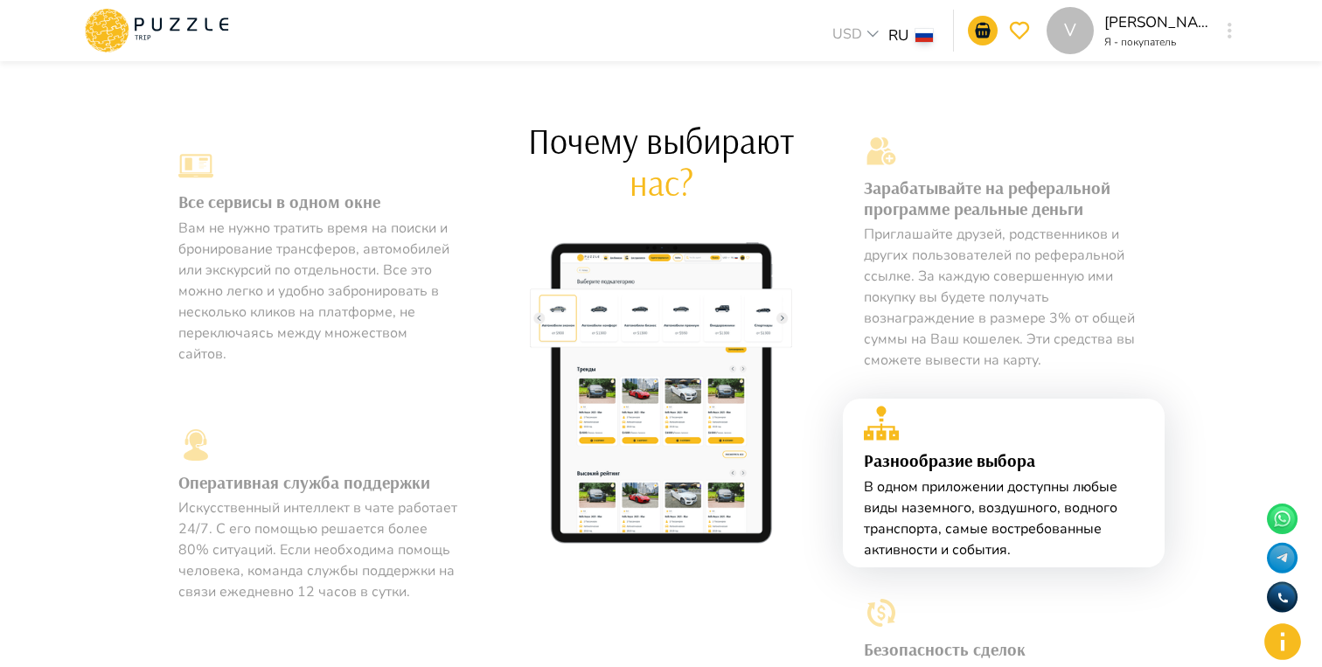
click at [951, 327] on p "Приглашайте друзей, родственников и других пользователей по реферальной ссылке.…" at bounding box center [1004, 297] width 280 height 147
click at [1013, 295] on p "Приглашайте друзей, родственников и других пользователей по реферальной ссылке.…" at bounding box center [1004, 297] width 280 height 147
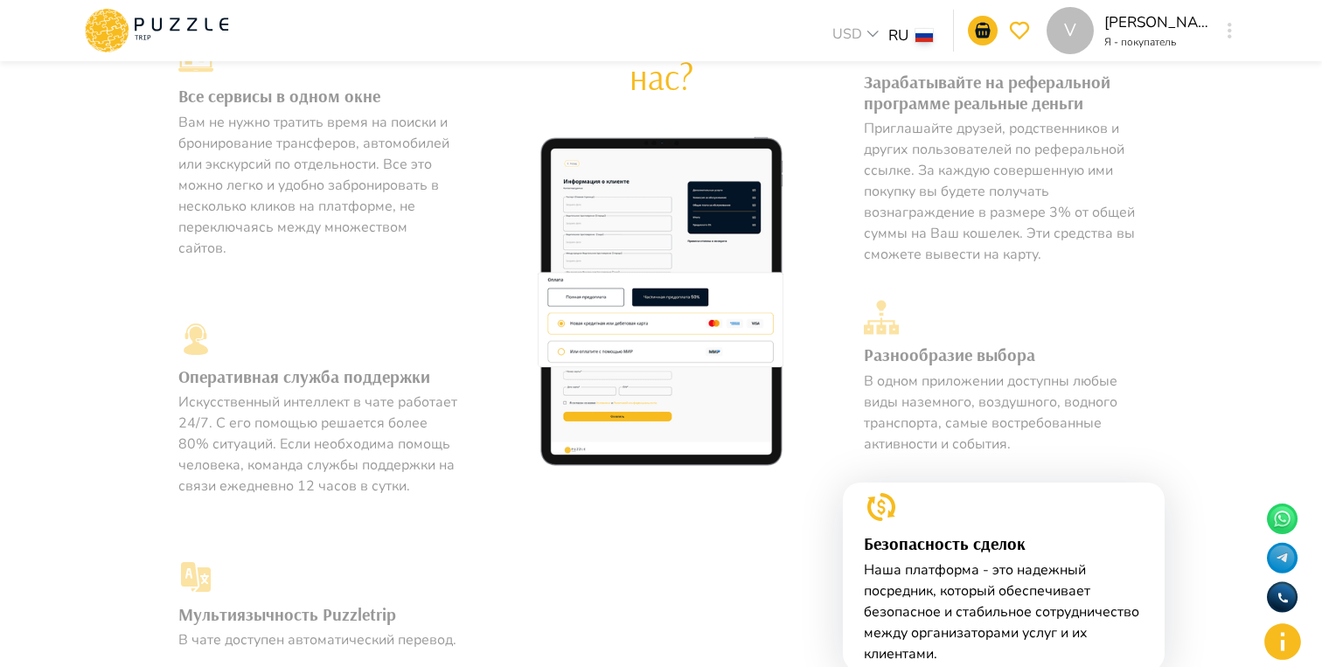
scroll to position [950, 0]
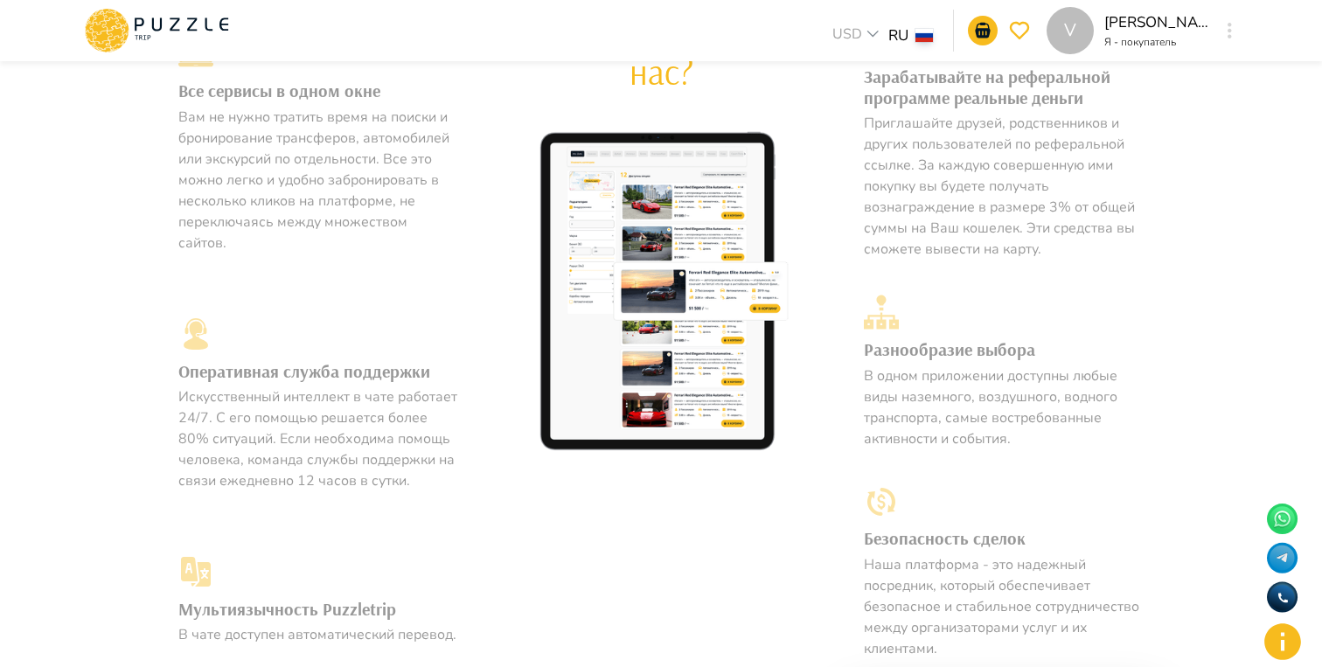
click at [968, 361] on h3 "Разнообразие выбора" at bounding box center [1004, 348] width 280 height 31
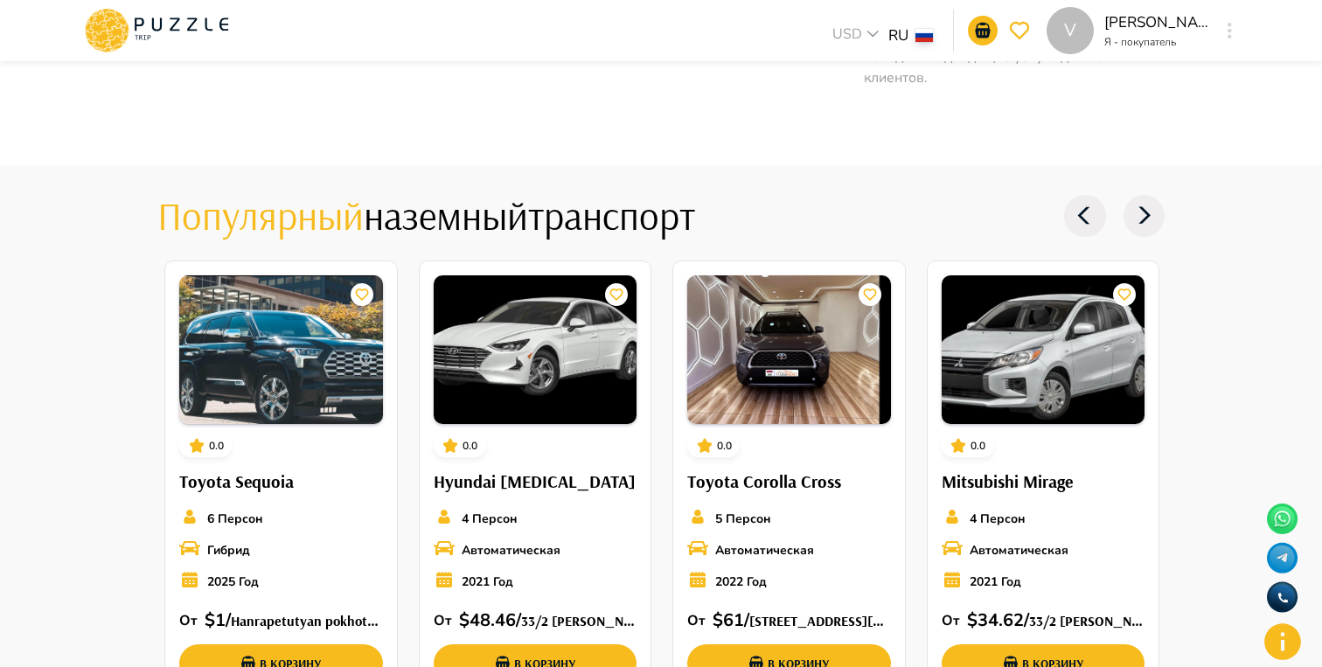
scroll to position [1876, 0]
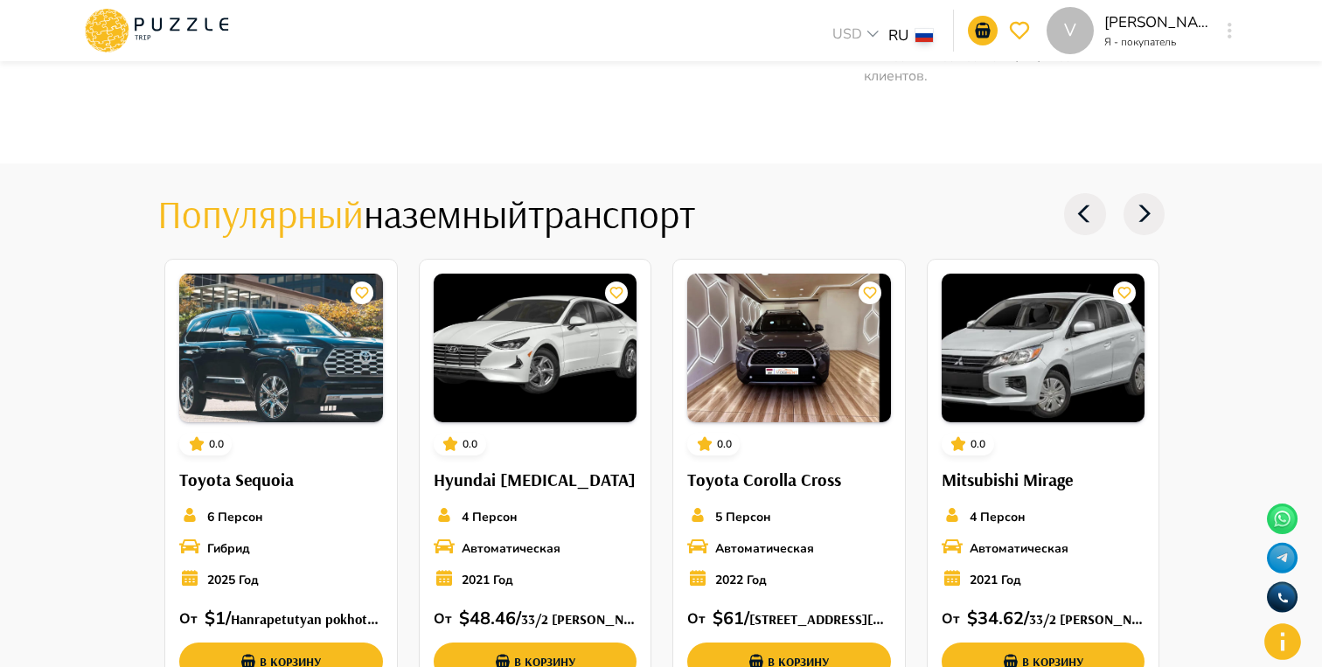
click at [525, 206] on h4 "Популярный наземный транспорт" at bounding box center [550, 214] width 786 height 49
click at [1158, 217] on icon at bounding box center [1145, 214] width 42 height 42
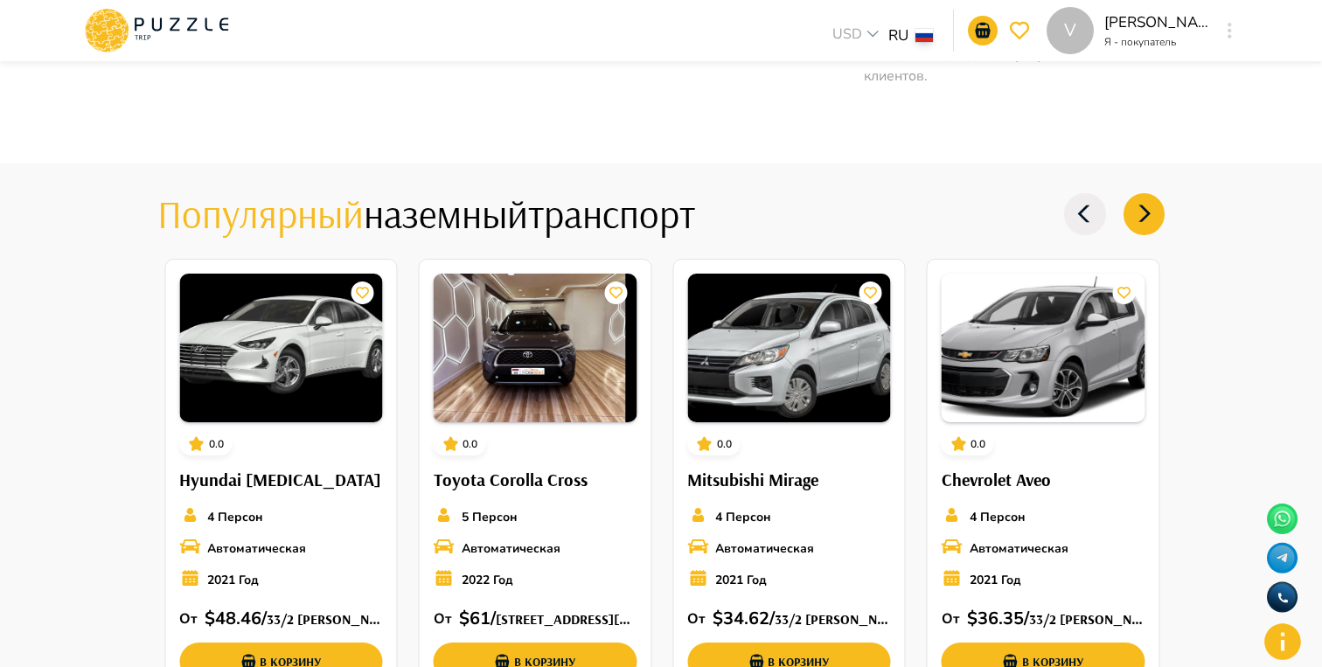
click at [1093, 222] on icon at bounding box center [1085, 214] width 42 height 42
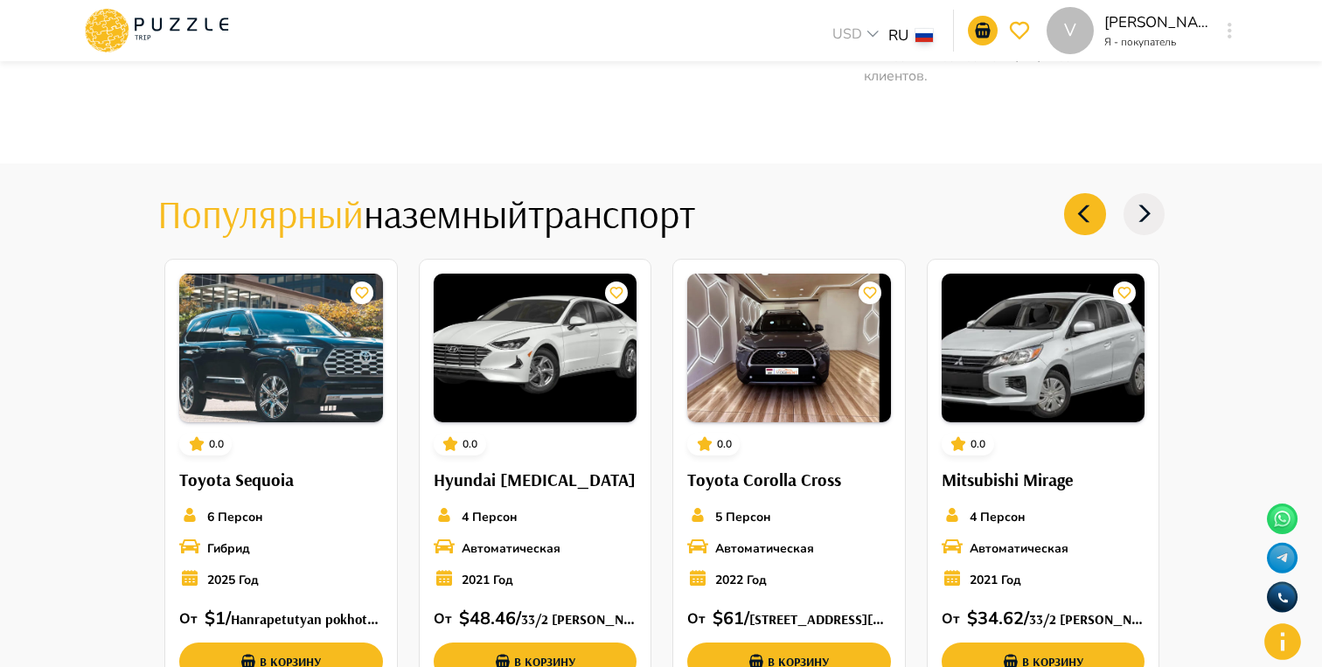
click at [1093, 222] on icon at bounding box center [1085, 214] width 42 height 42
click at [1145, 224] on icon at bounding box center [1145, 214] width 42 height 42
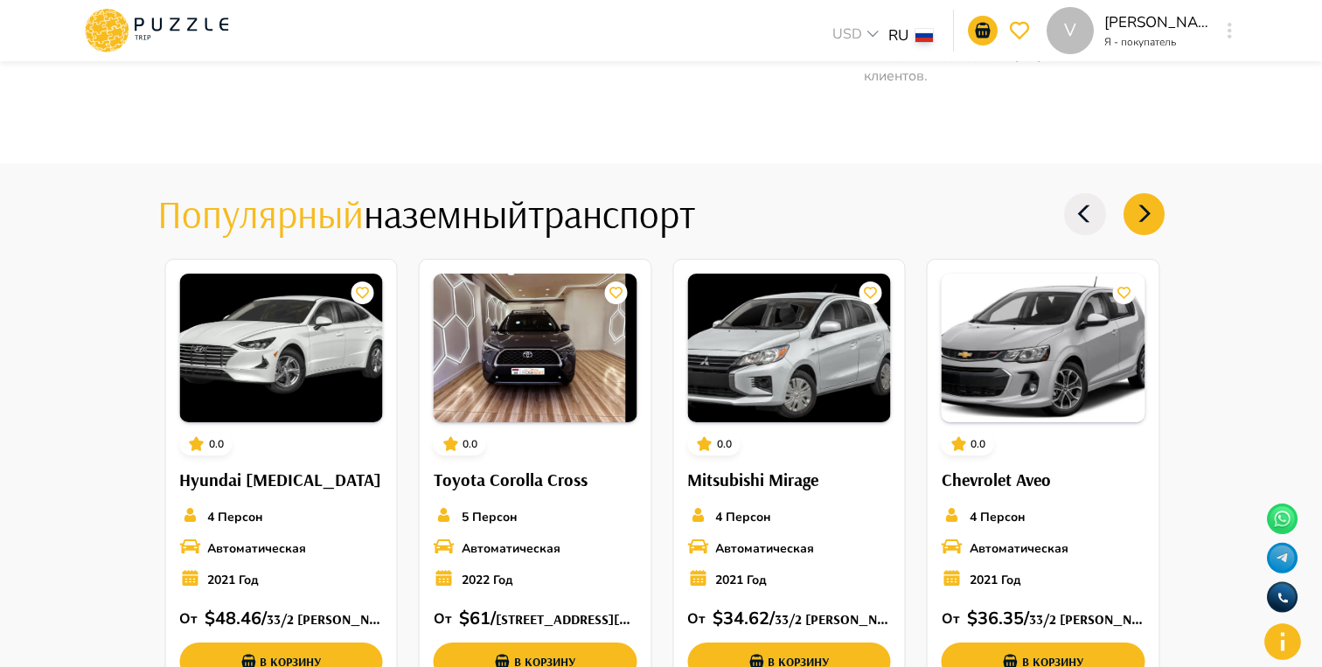
click at [1145, 224] on icon at bounding box center [1145, 214] width 42 height 42
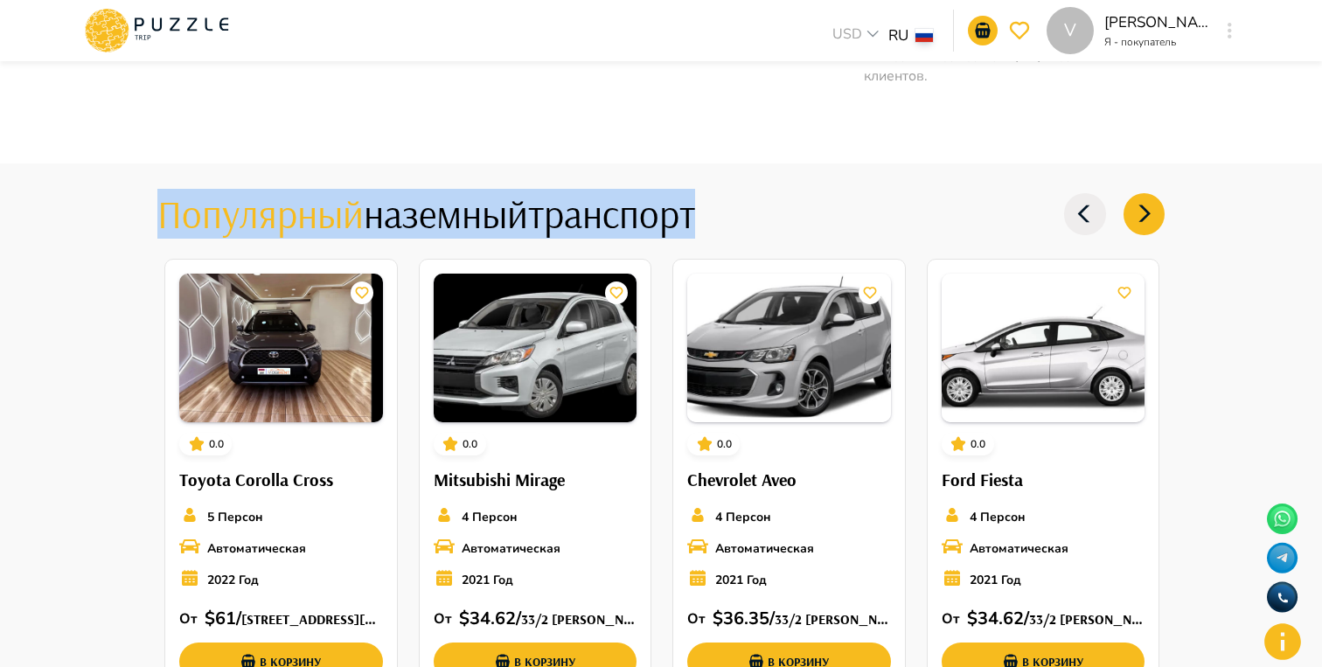
drag, startPoint x: 164, startPoint y: 220, endPoint x: 745, endPoint y: 223, distance: 580.6
click at [745, 223] on h4 "Популярный наземный транспорт" at bounding box center [550, 214] width 786 height 49
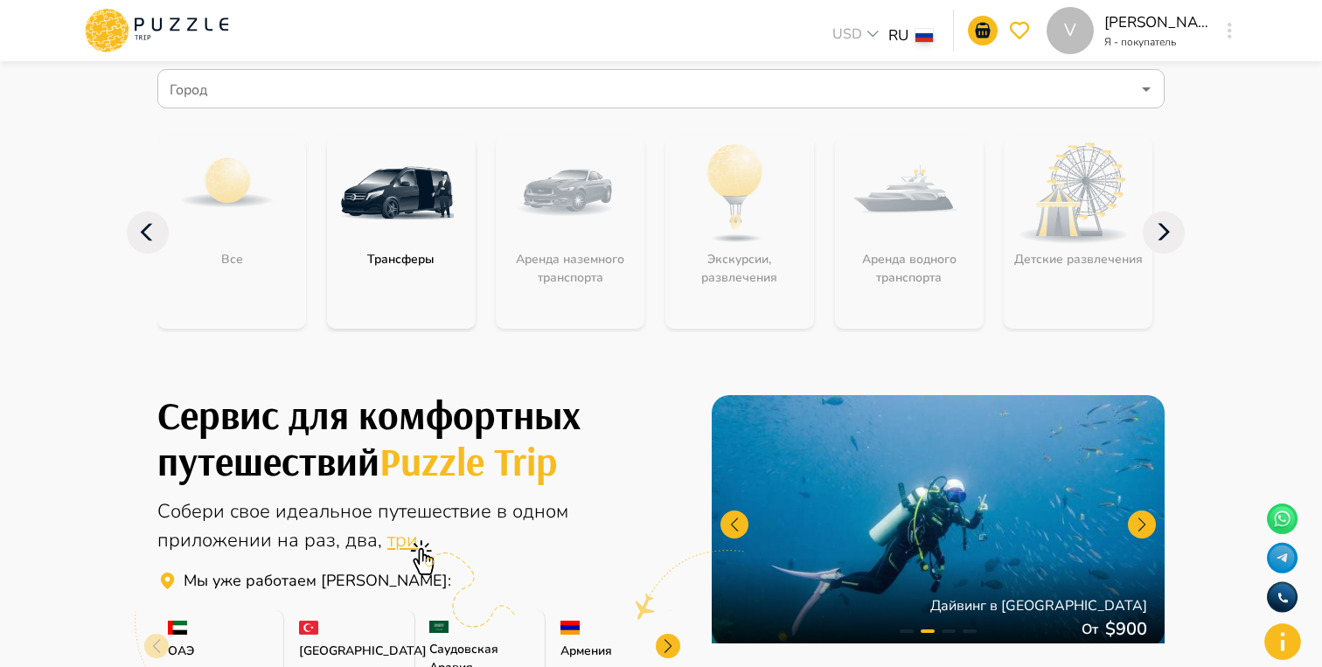
scroll to position [0, 0]
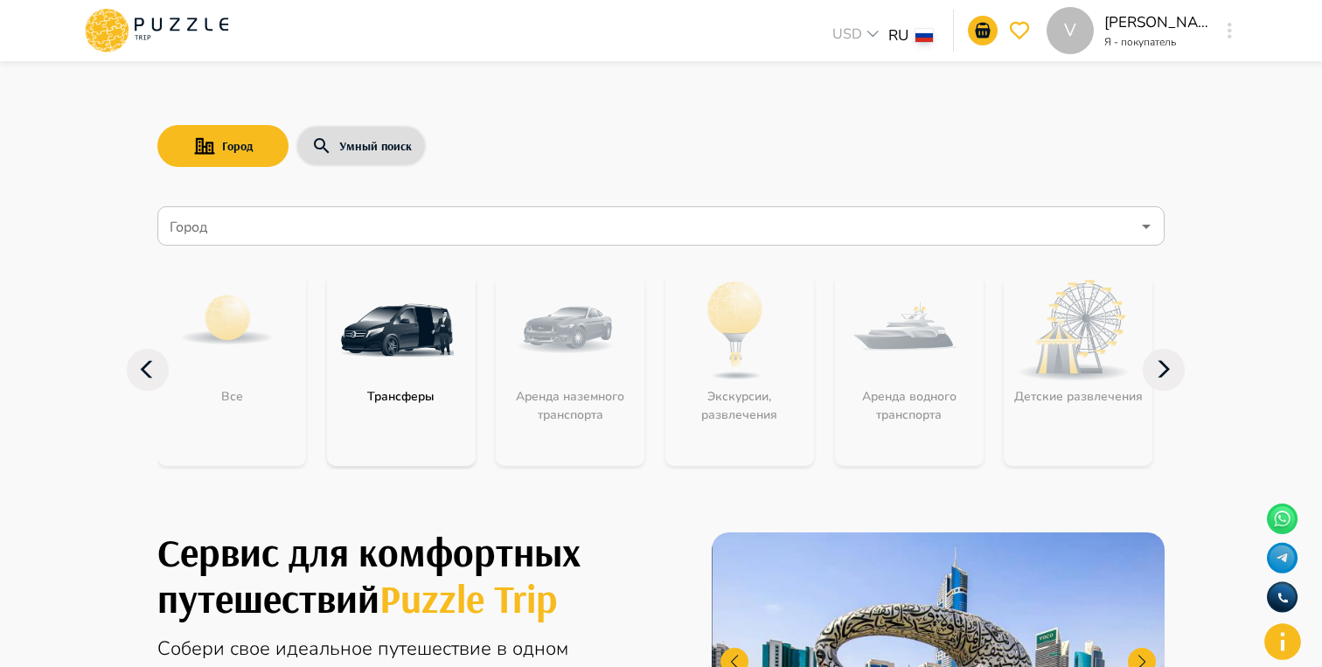
click at [158, 16] on icon at bounding box center [156, 30] width 149 height 45
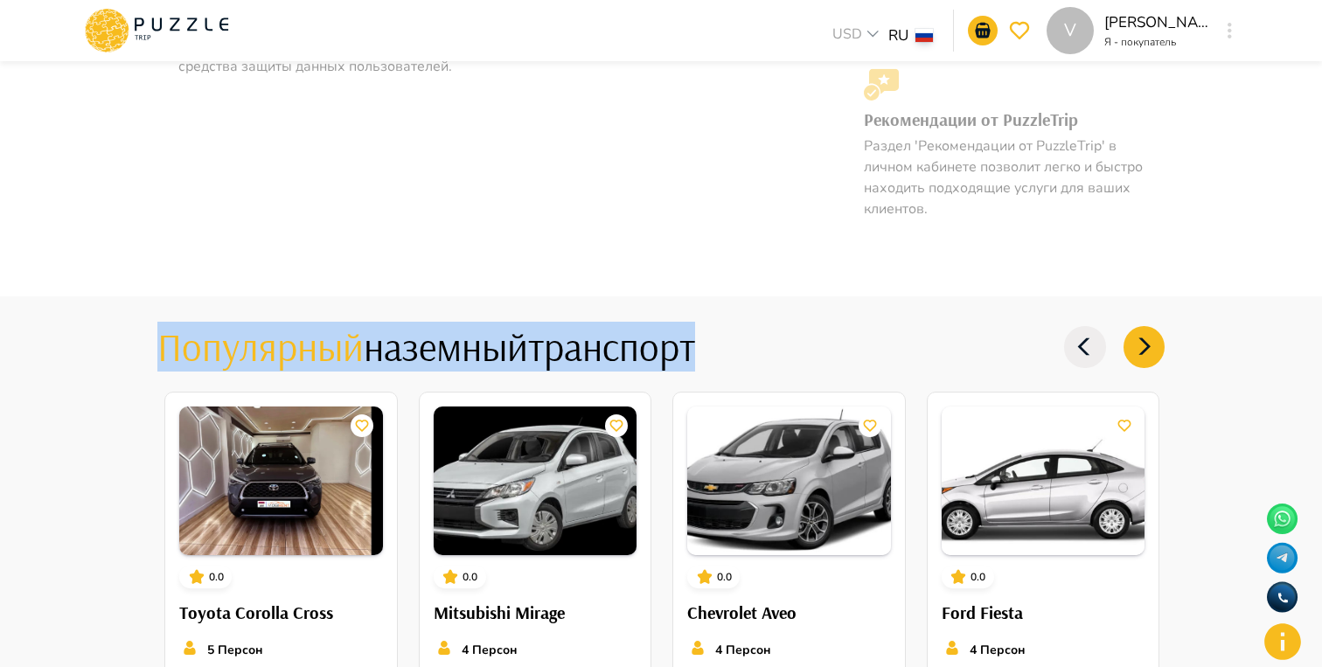
scroll to position [1741, 0]
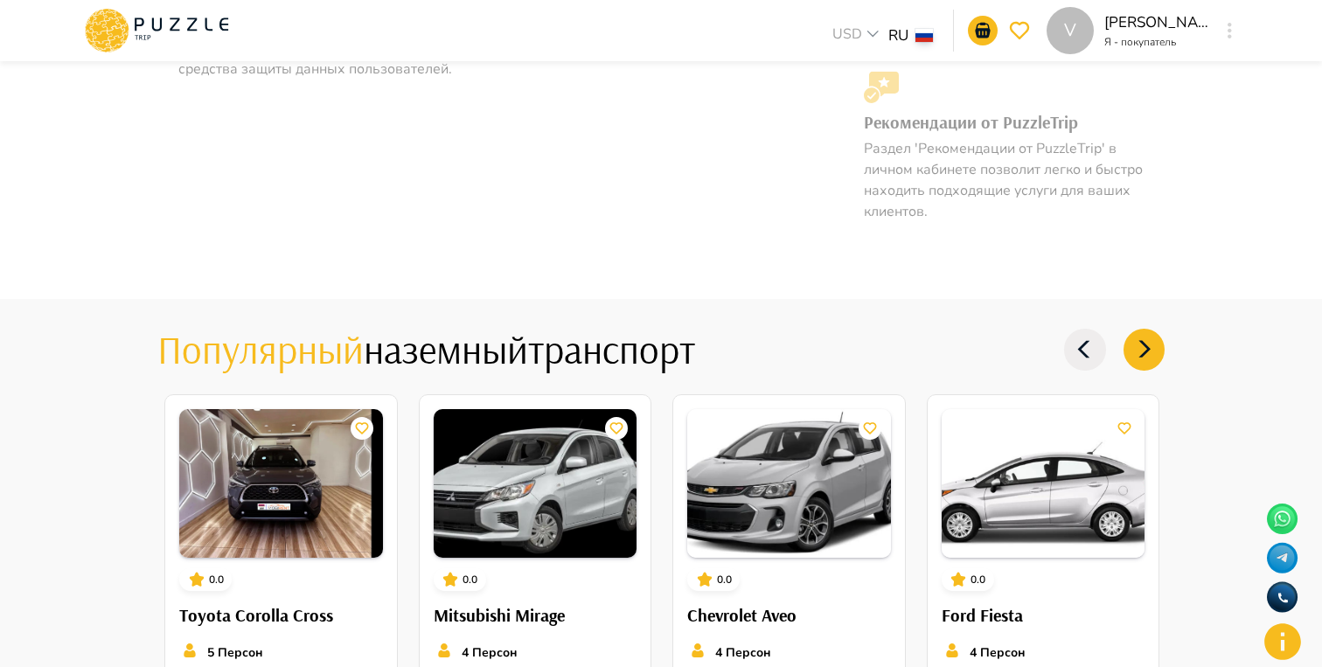
click at [878, 328] on h4 "Популярный наземный транспорт" at bounding box center [550, 349] width 786 height 49
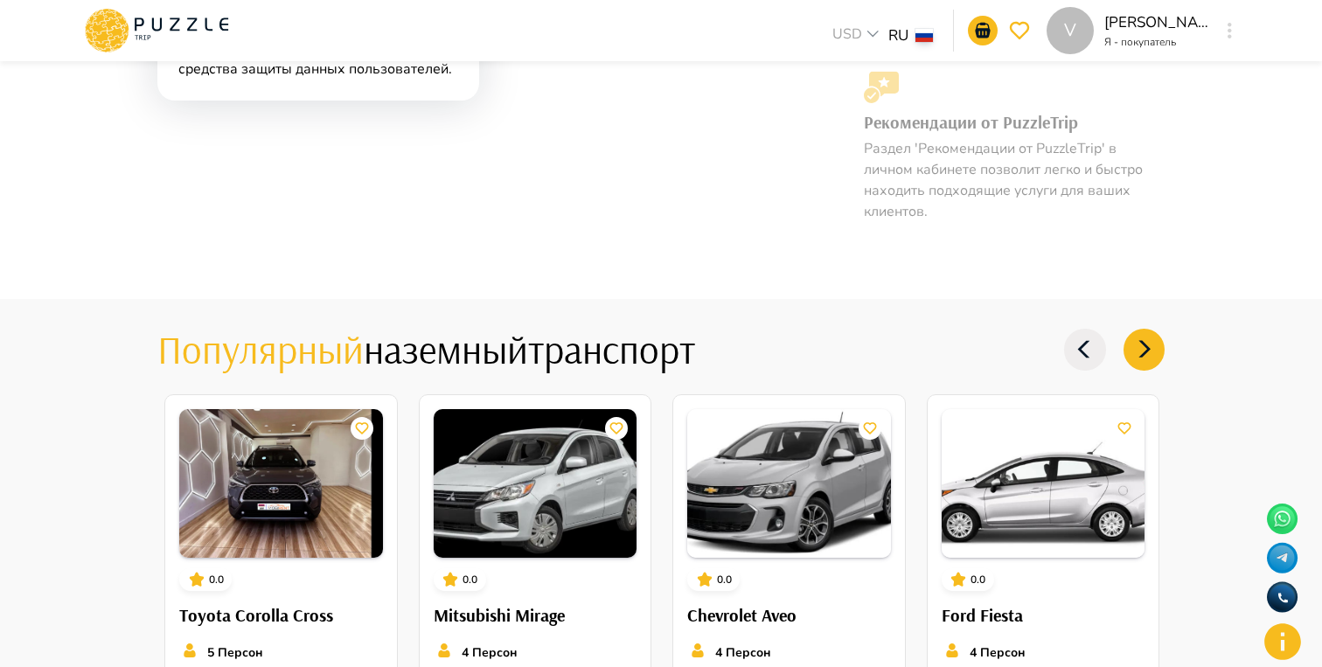
click at [1103, 351] on icon at bounding box center [1085, 350] width 42 height 42
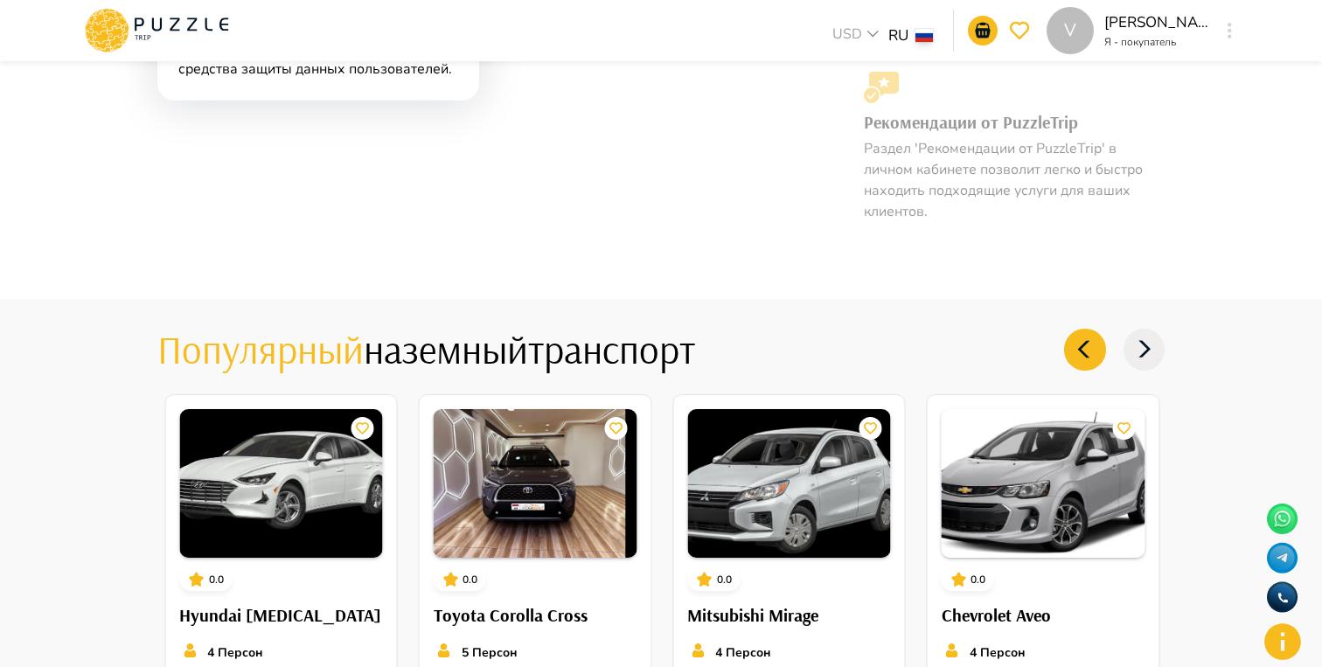
click at [1156, 351] on icon at bounding box center [1145, 350] width 42 height 42
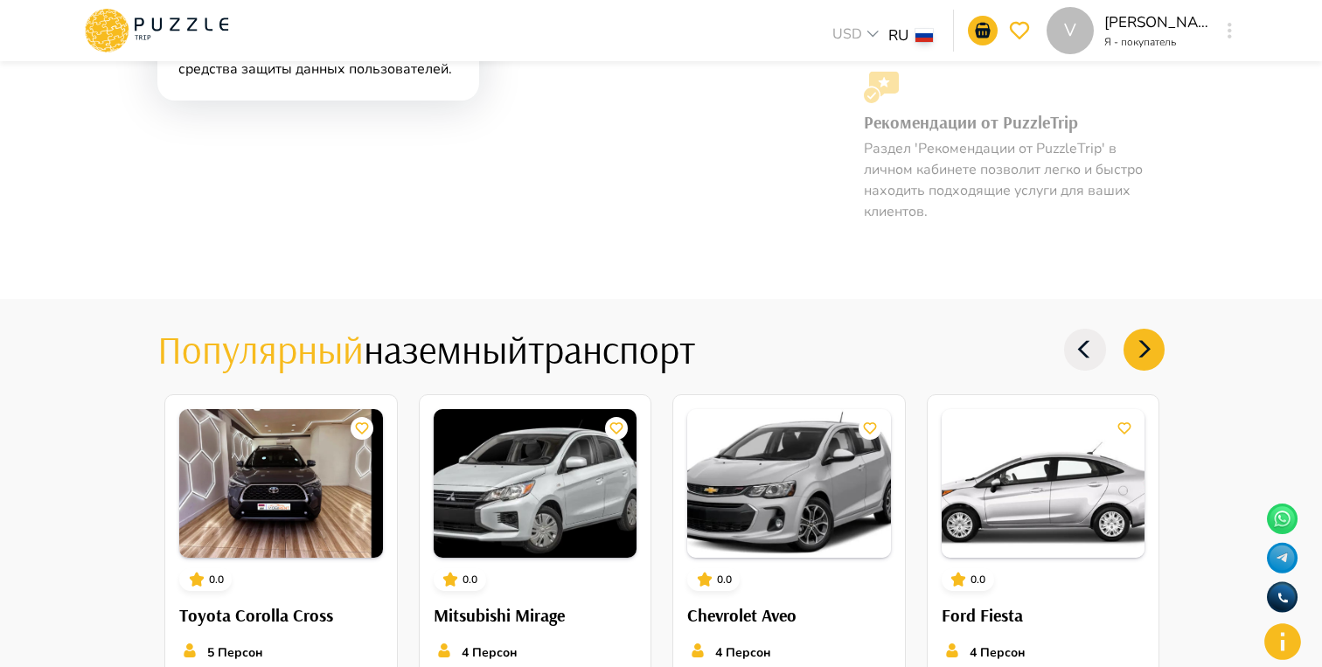
click at [1092, 356] on icon at bounding box center [1085, 350] width 42 height 42
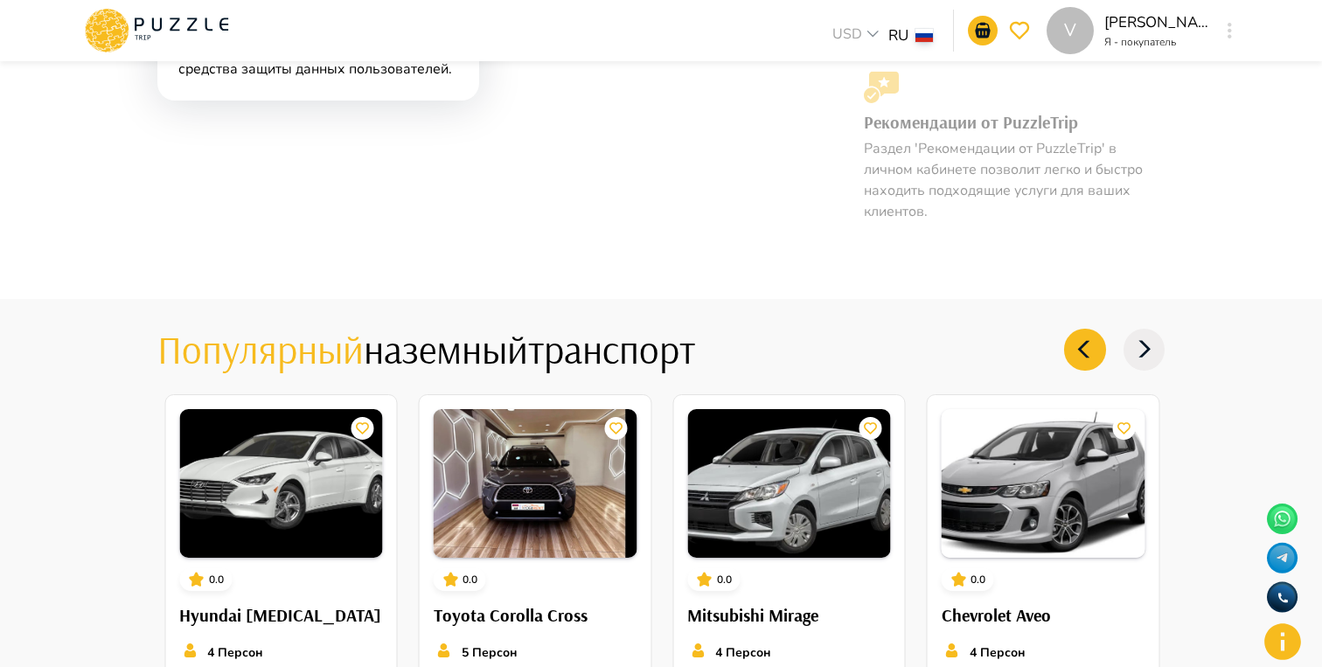
click at [1158, 337] on icon at bounding box center [1145, 350] width 42 height 42
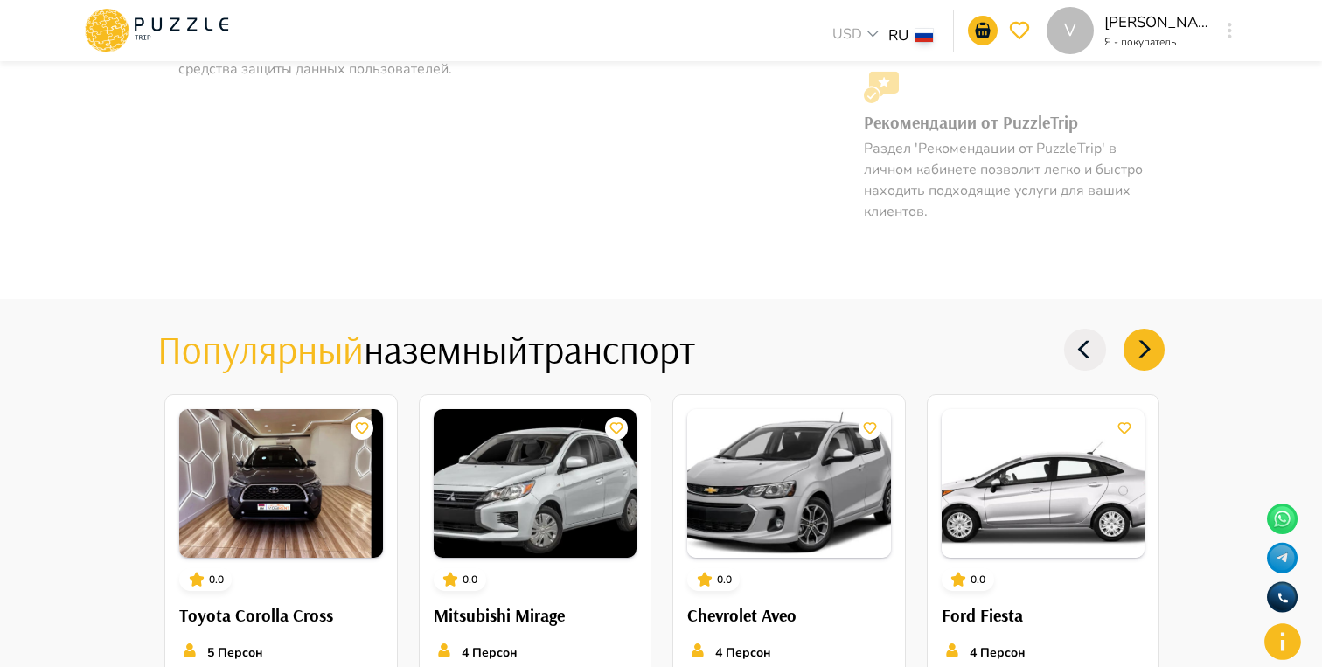
click at [1068, 358] on icon at bounding box center [1085, 350] width 42 height 42
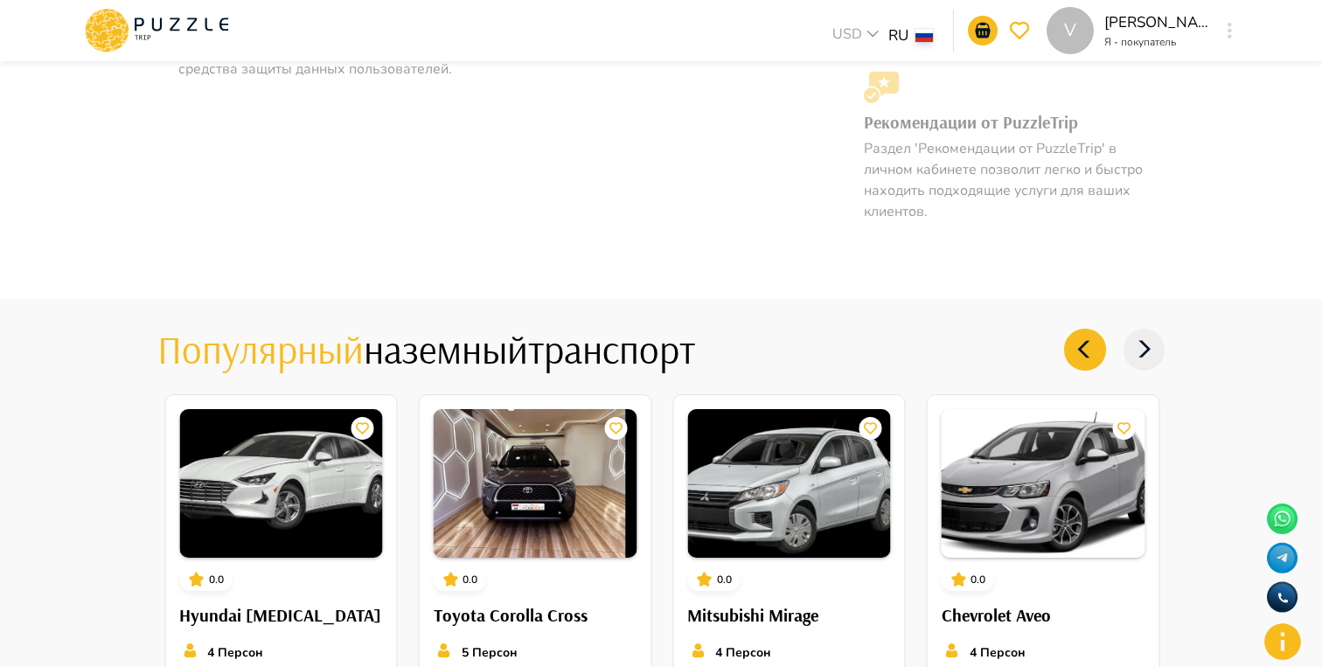
click at [1146, 360] on icon at bounding box center [1145, 350] width 42 height 42
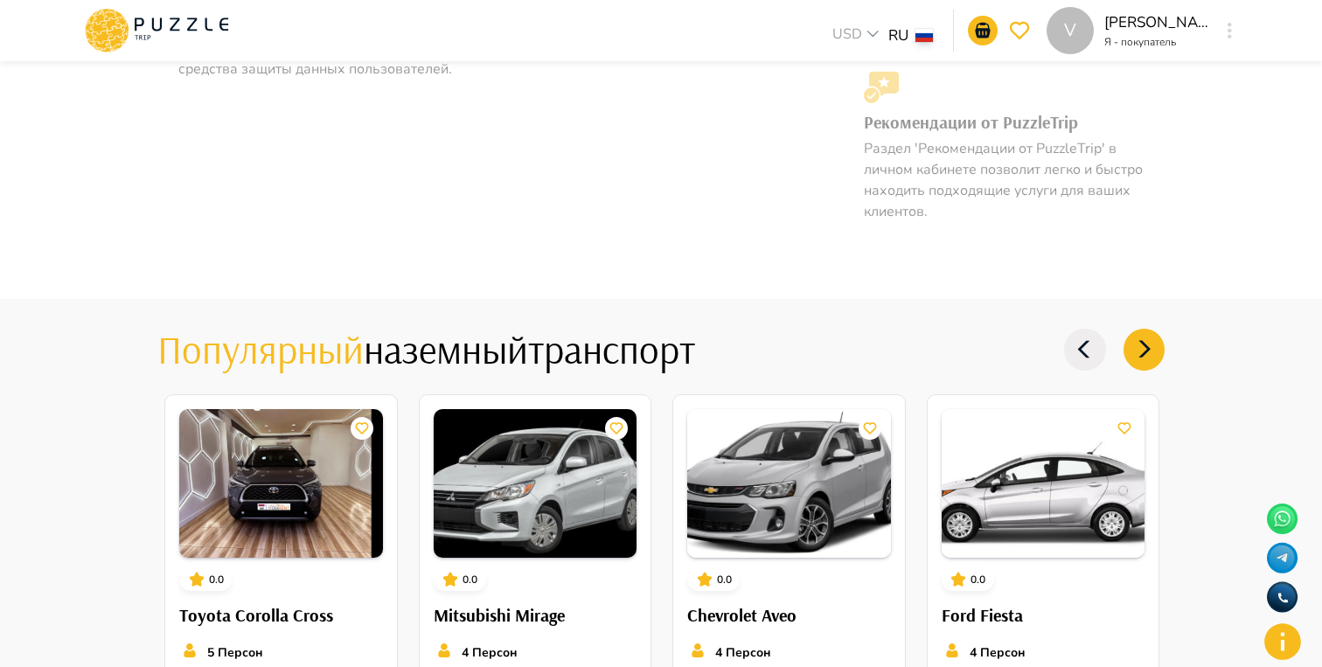
click at [1082, 355] on icon at bounding box center [1085, 350] width 42 height 42
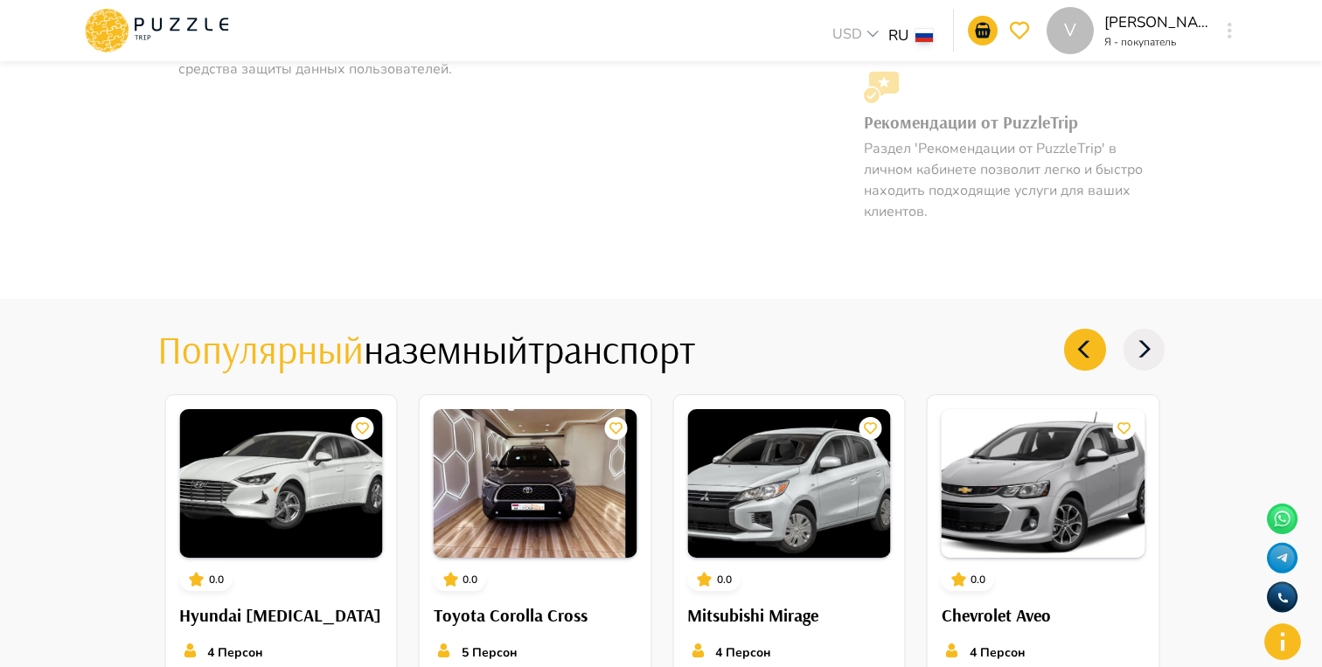
click at [972, 356] on div "Популярный наземный транспорт" at bounding box center [660, 349] width 1007 height 49
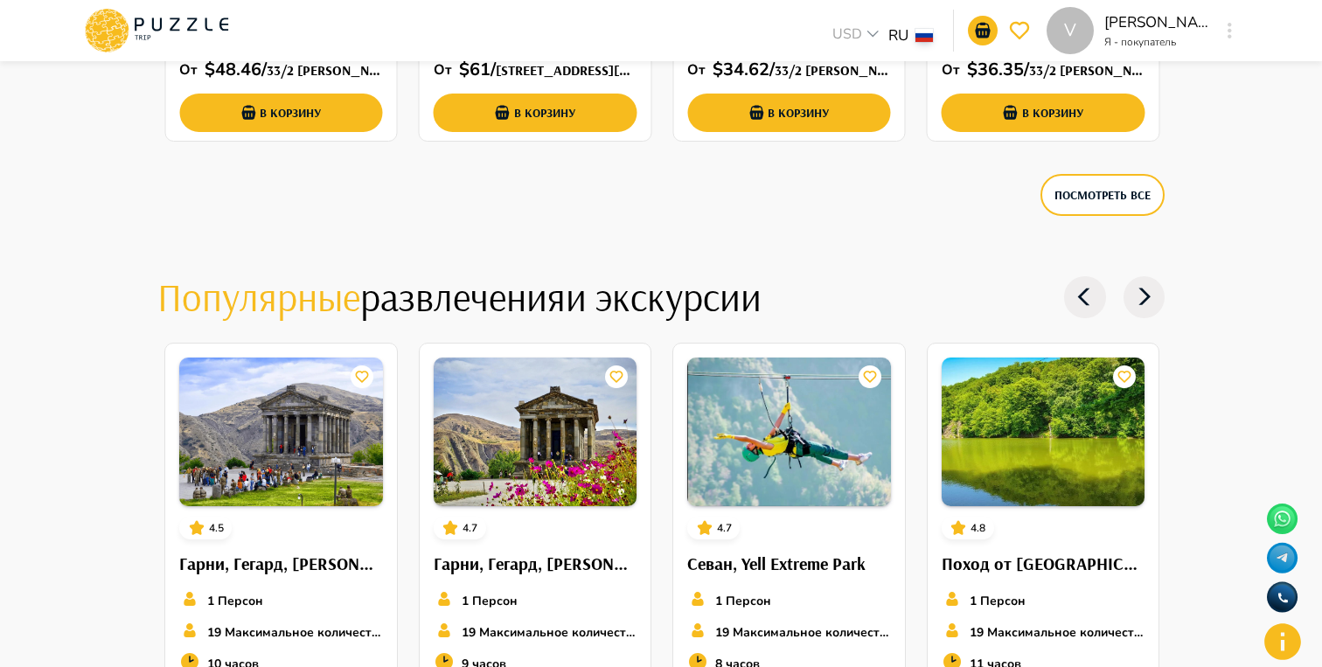
scroll to position [2404, 0]
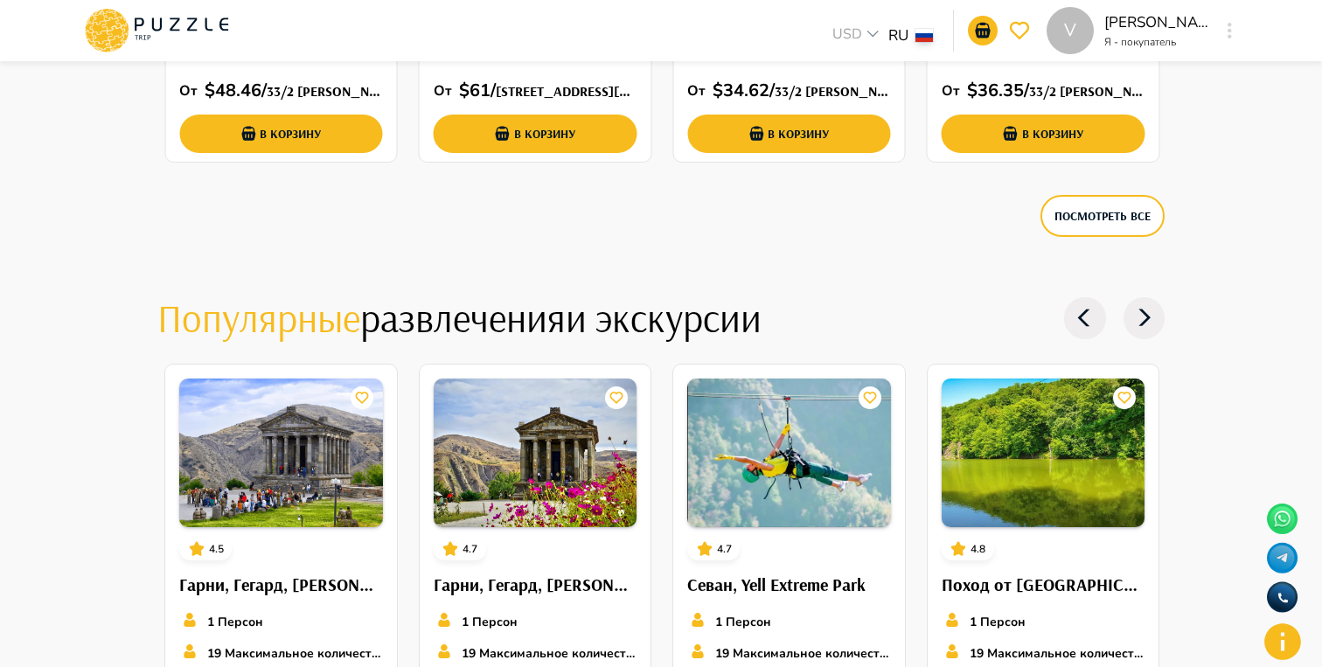
click at [818, 323] on h4 "Популярные развлечения и экскурсии" at bounding box center [550, 318] width 786 height 49
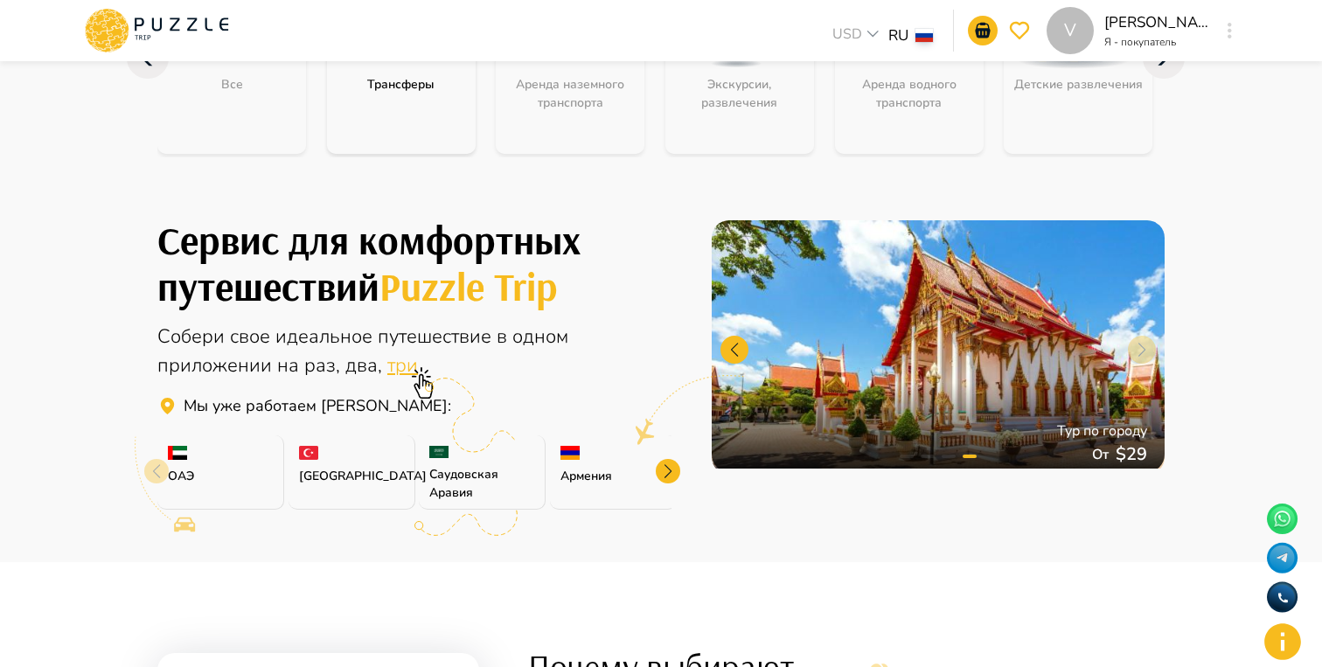
scroll to position [302, 0]
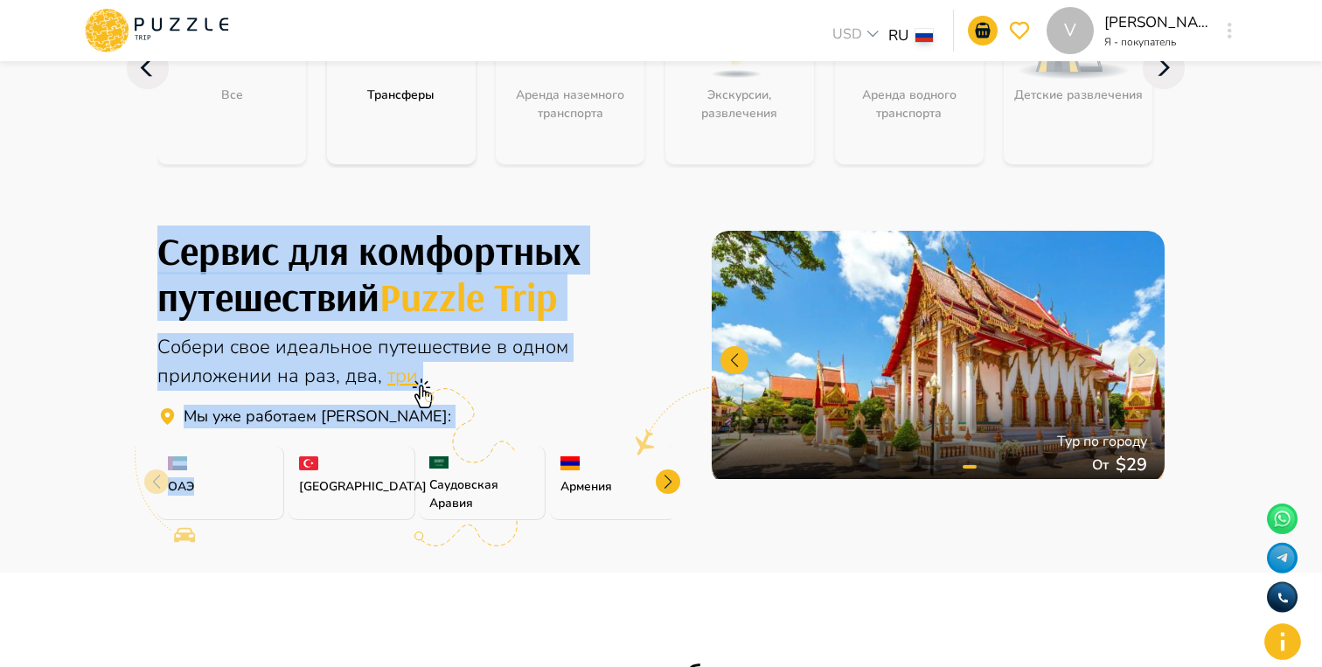
drag, startPoint x: 1297, startPoint y: 143, endPoint x: 268, endPoint y: 498, distance: 1088.0
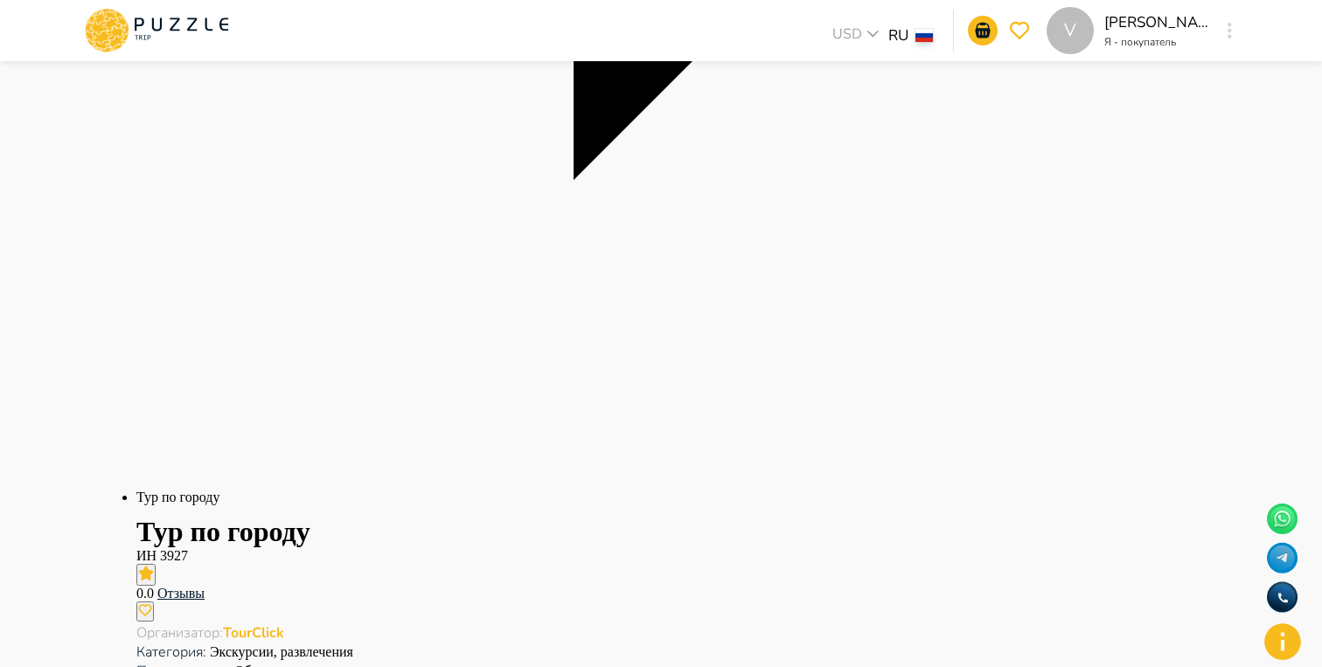
scroll to position [707, 0]
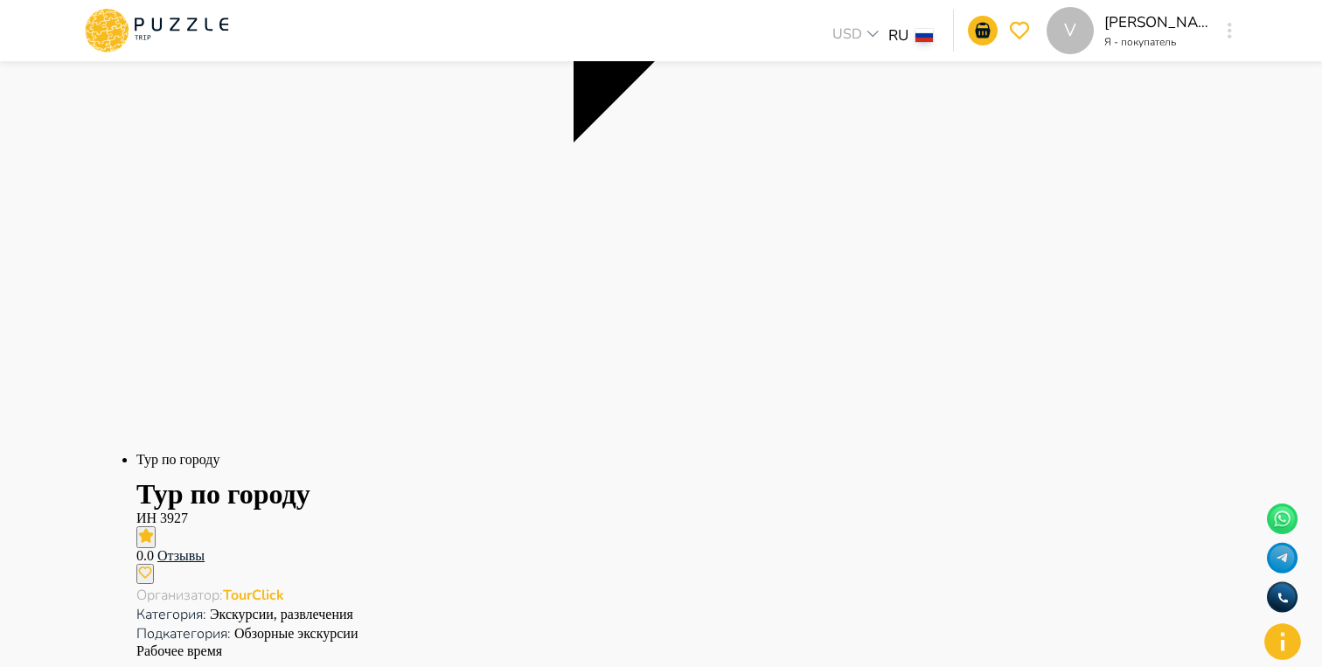
click at [1218, 35] on div "V [PERSON_NAME] Я - покупатель V" at bounding box center [1143, 30] width 193 height 47
click at [1222, 35] on div "V" at bounding box center [1230, 30] width 20 height 31
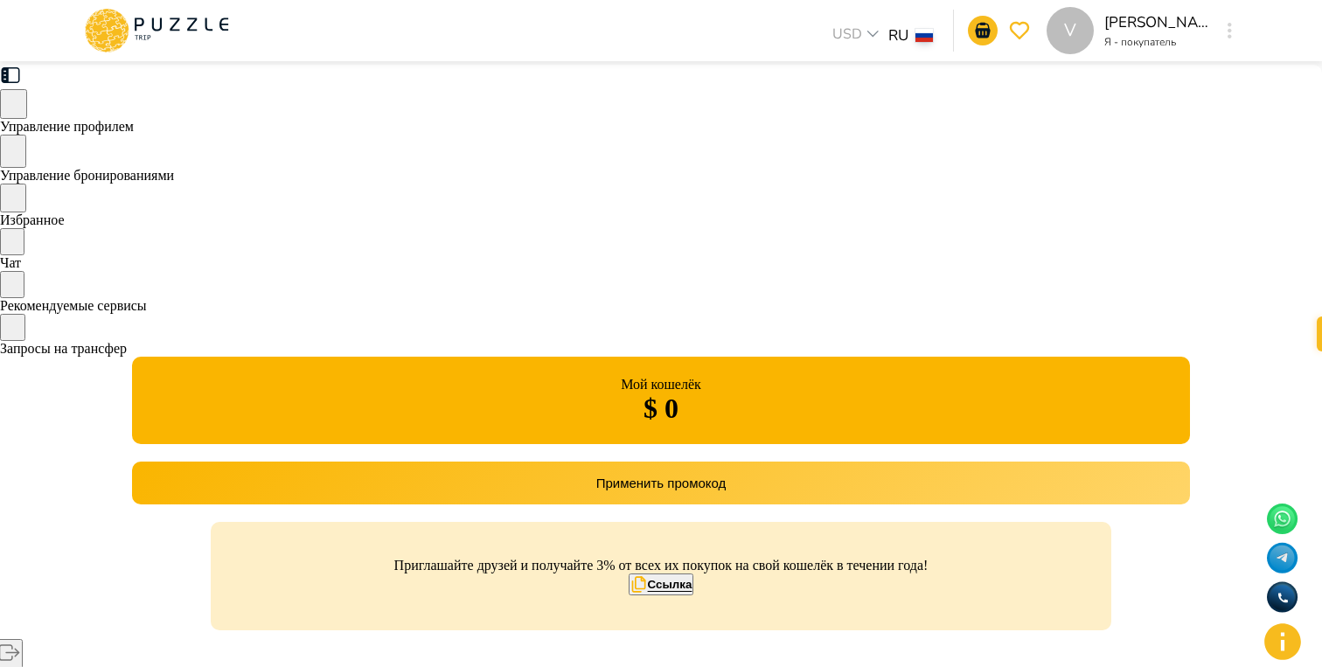
click at [319, 184] on div "Управление бронированиями" at bounding box center [661, 159] width 1322 height 49
click at [1233, 23] on button "button" at bounding box center [1229, 30] width 13 height 24
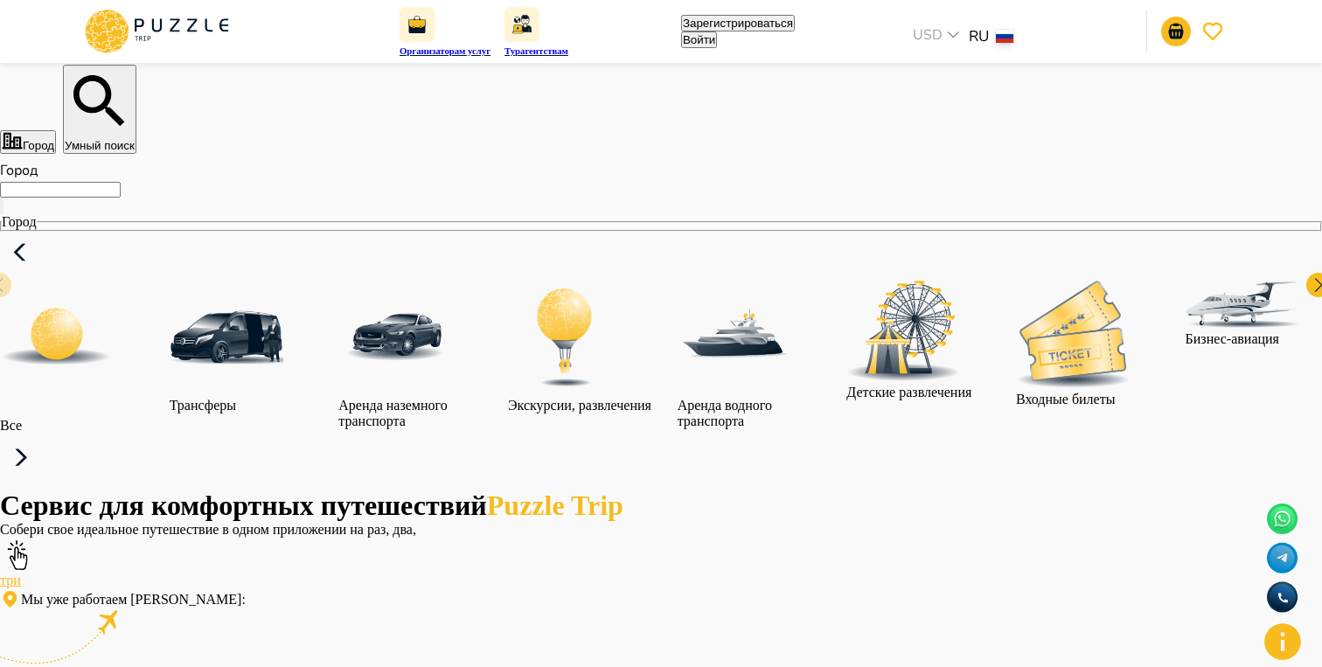
click at [717, 48] on button "Войти" at bounding box center [699, 39] width 36 height 17
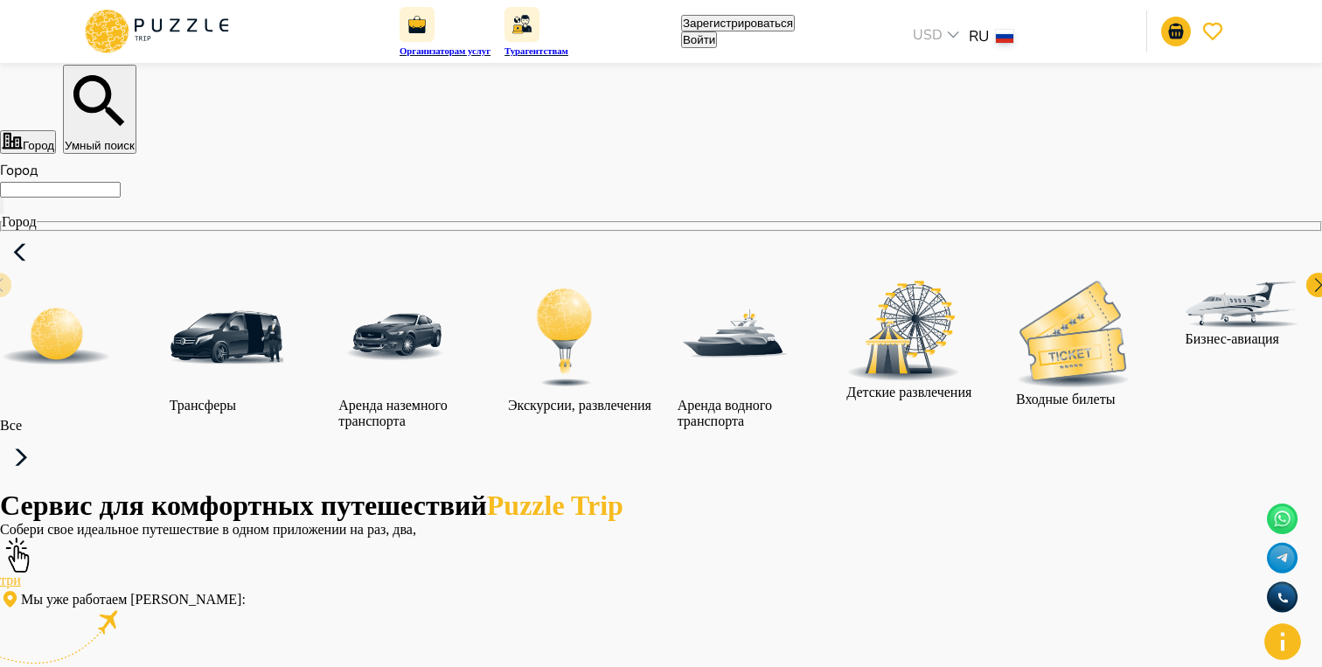
type input "**********"
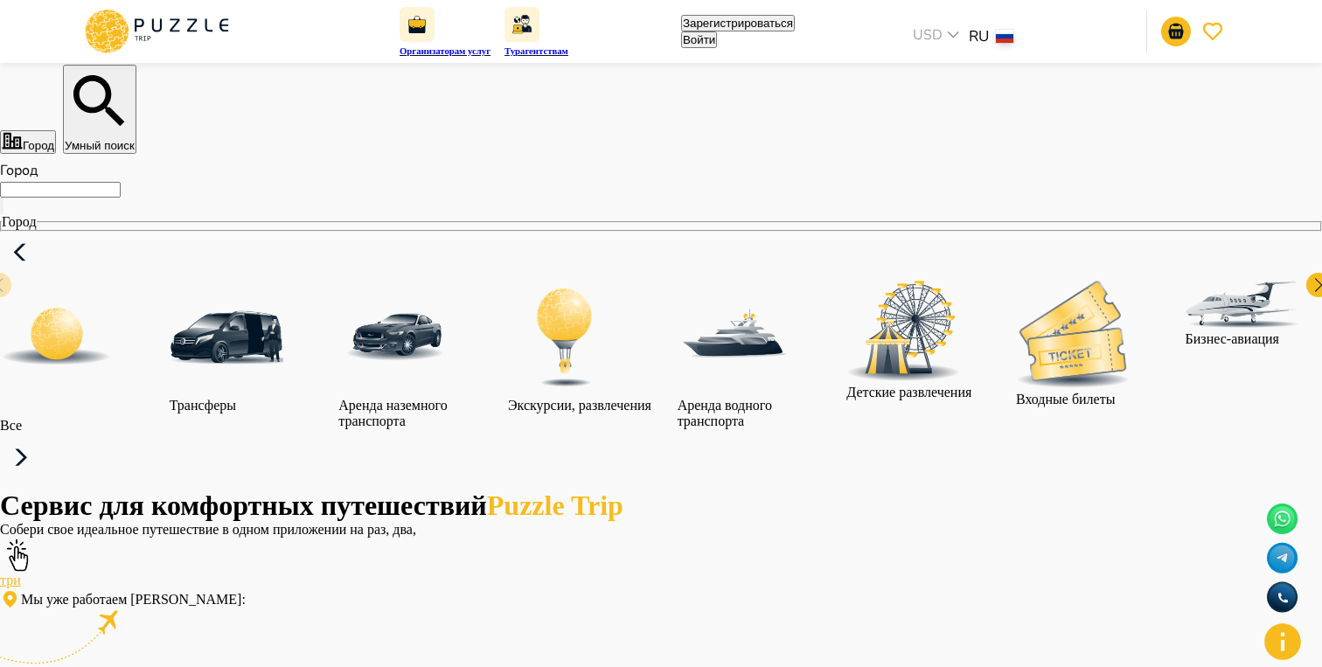
type input "**********"
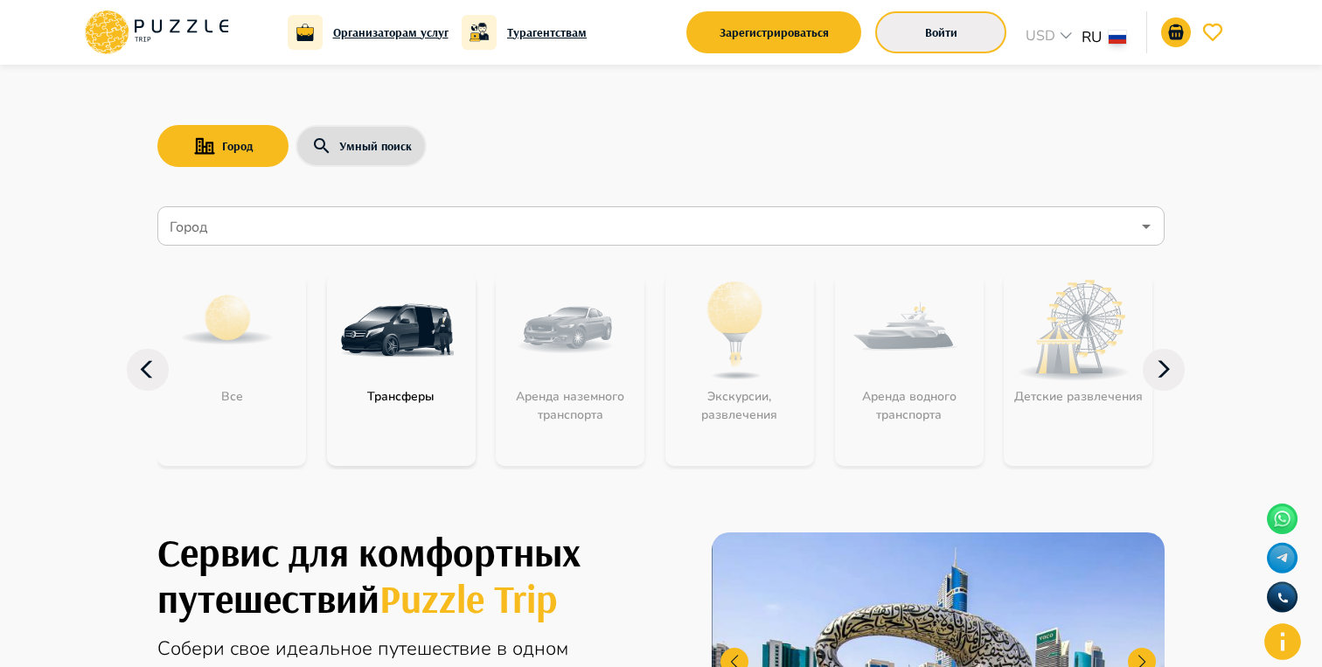
click at [932, 52] on div "Войти" at bounding box center [940, 32] width 131 height 51
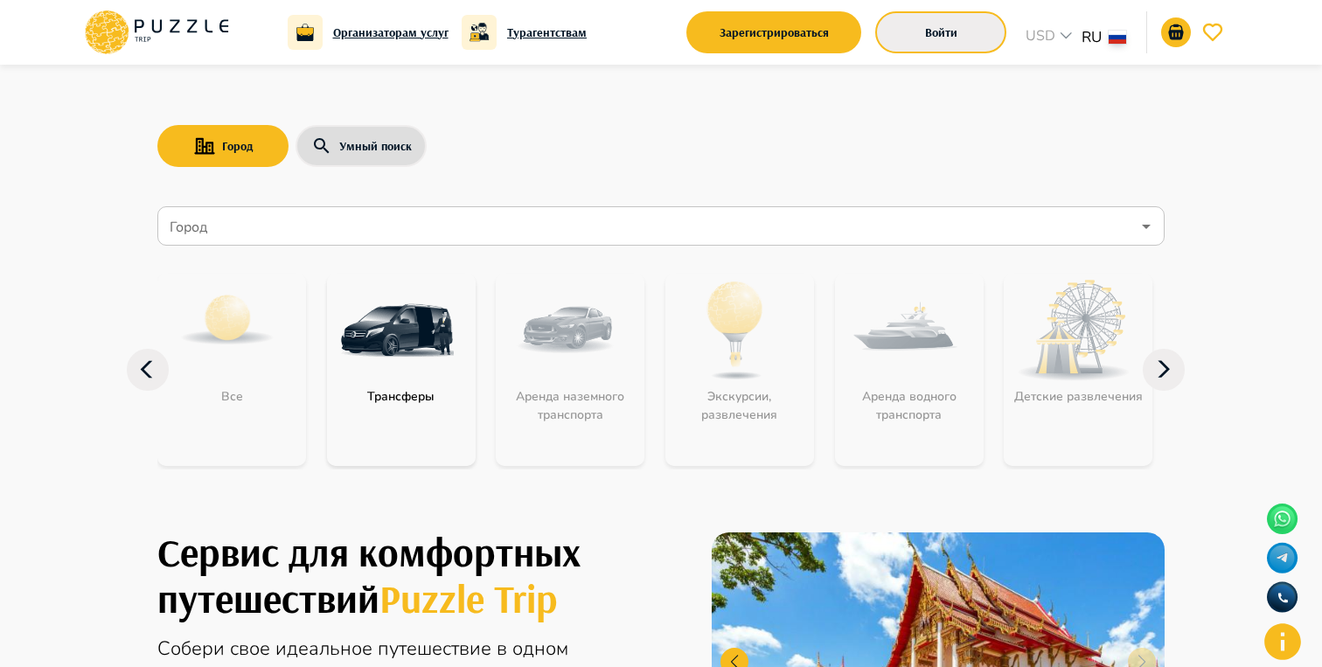
click at [915, 25] on button "Войти" at bounding box center [940, 32] width 131 height 42
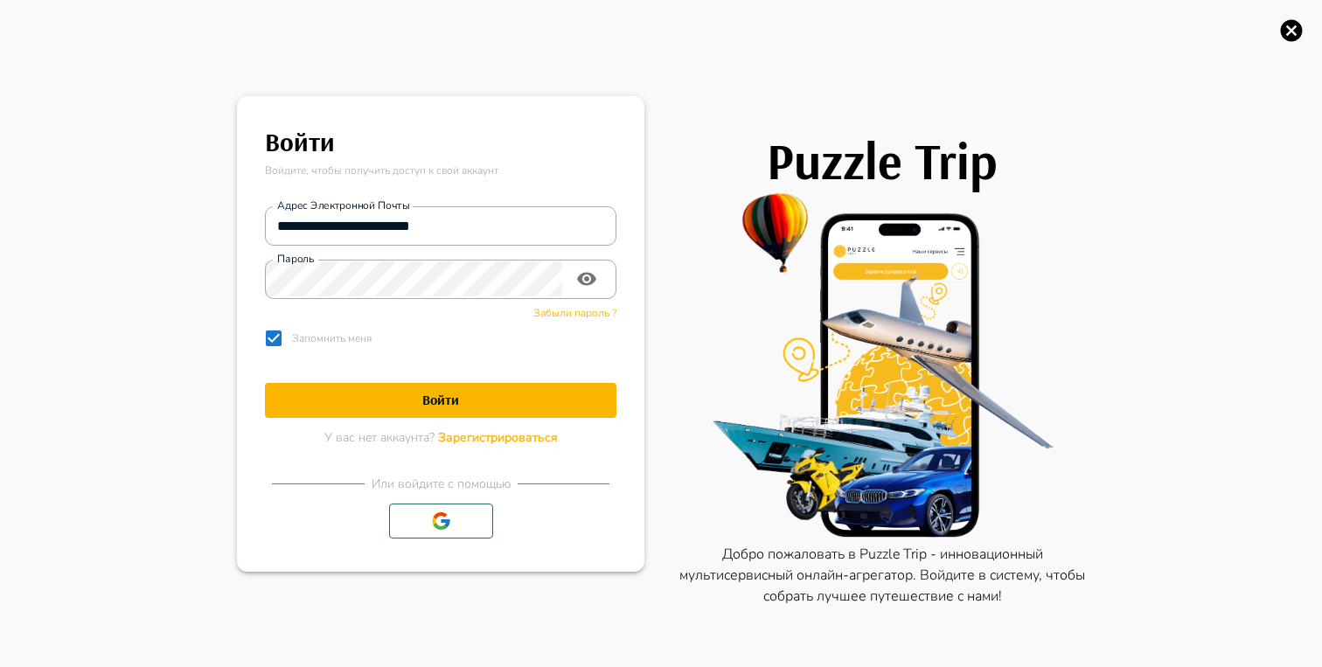
click at [444, 397] on h1 "Войти" at bounding box center [440, 400] width 351 height 17
drag, startPoint x: 278, startPoint y: 211, endPoint x: 495, endPoint y: 220, distance: 217.0
click at [495, 220] on input "**********" at bounding box center [440, 225] width 351 height 35
click at [265, 383] on button "Войти" at bounding box center [440, 400] width 351 height 35
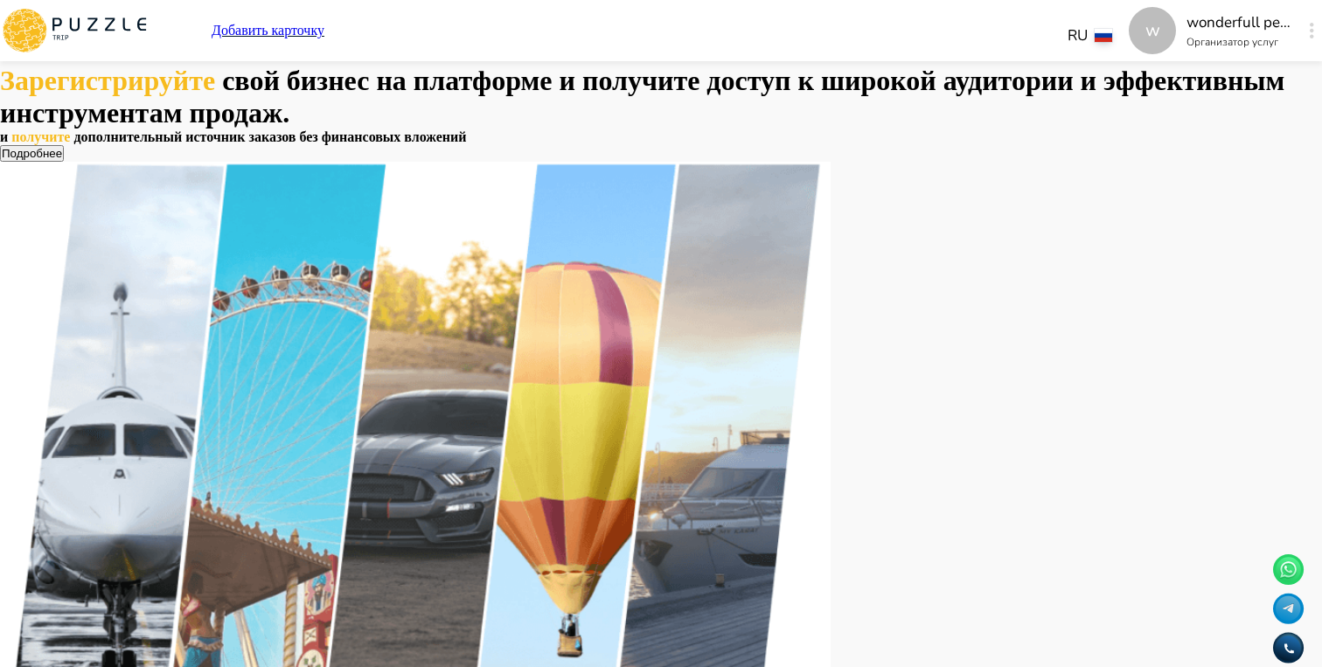
click at [1305, 31] on button "button" at bounding box center [1311, 30] width 13 height 24
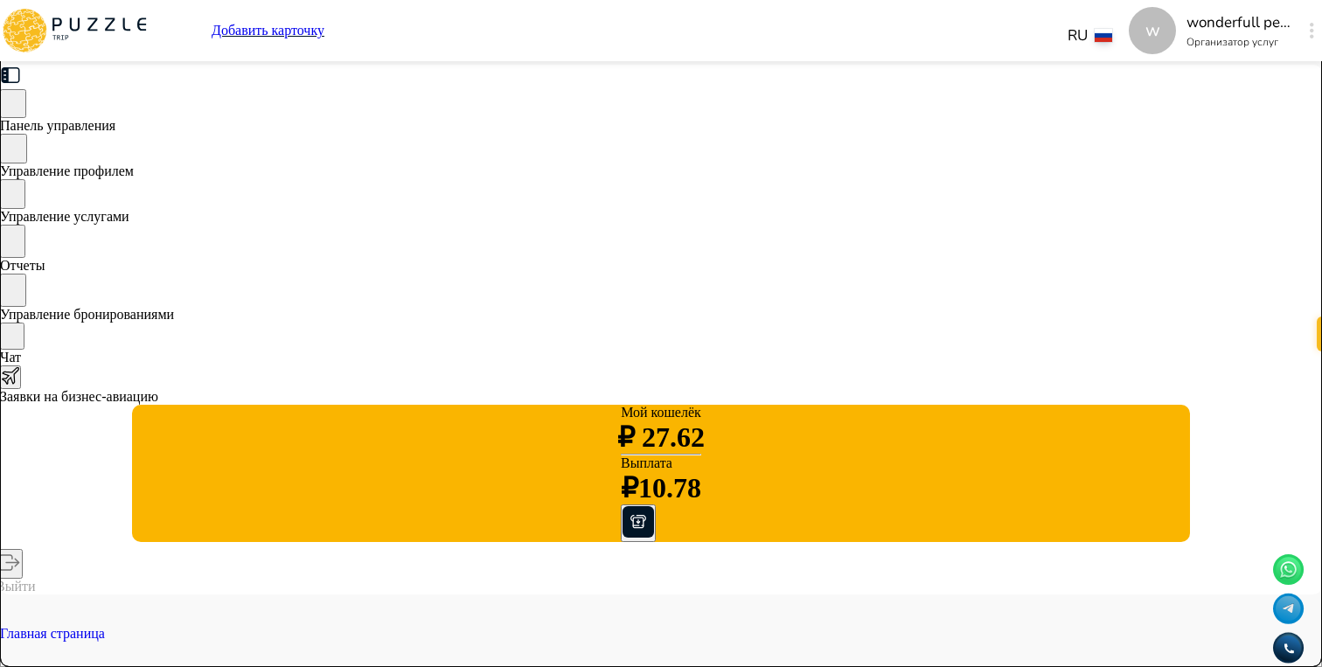
click at [174, 319] on span "Управление бронированиями" at bounding box center [87, 314] width 174 height 15
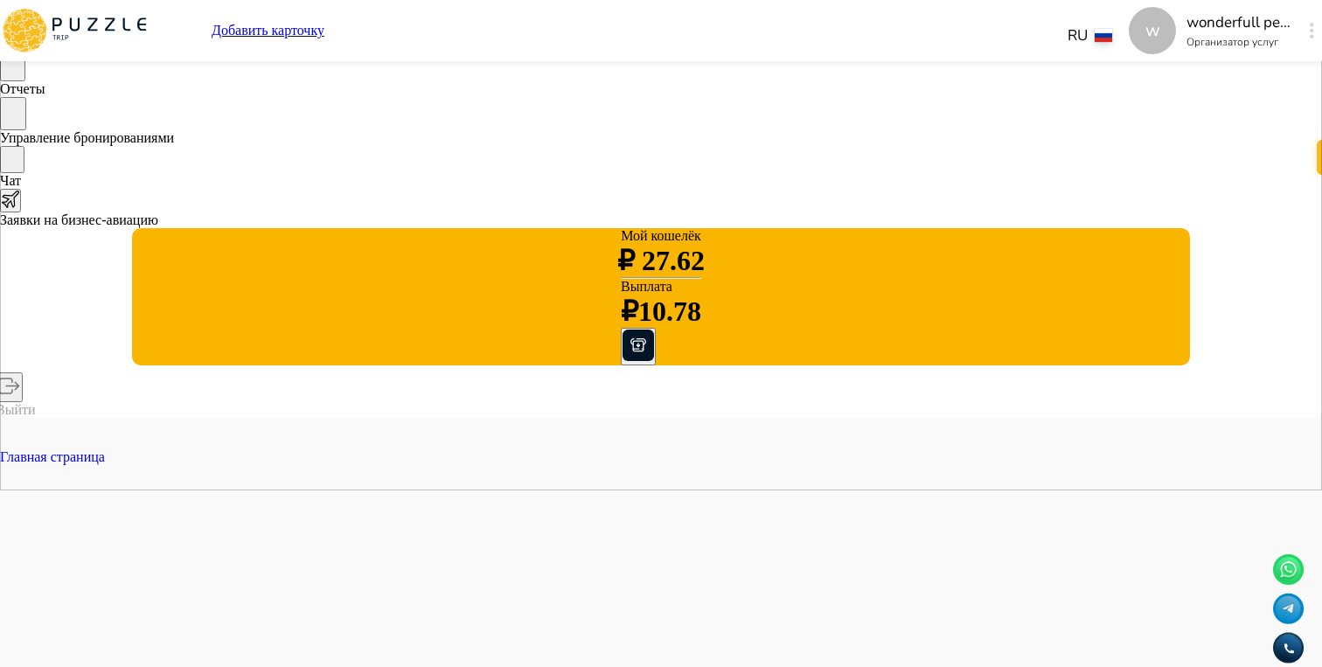
scroll to position [193, 0]
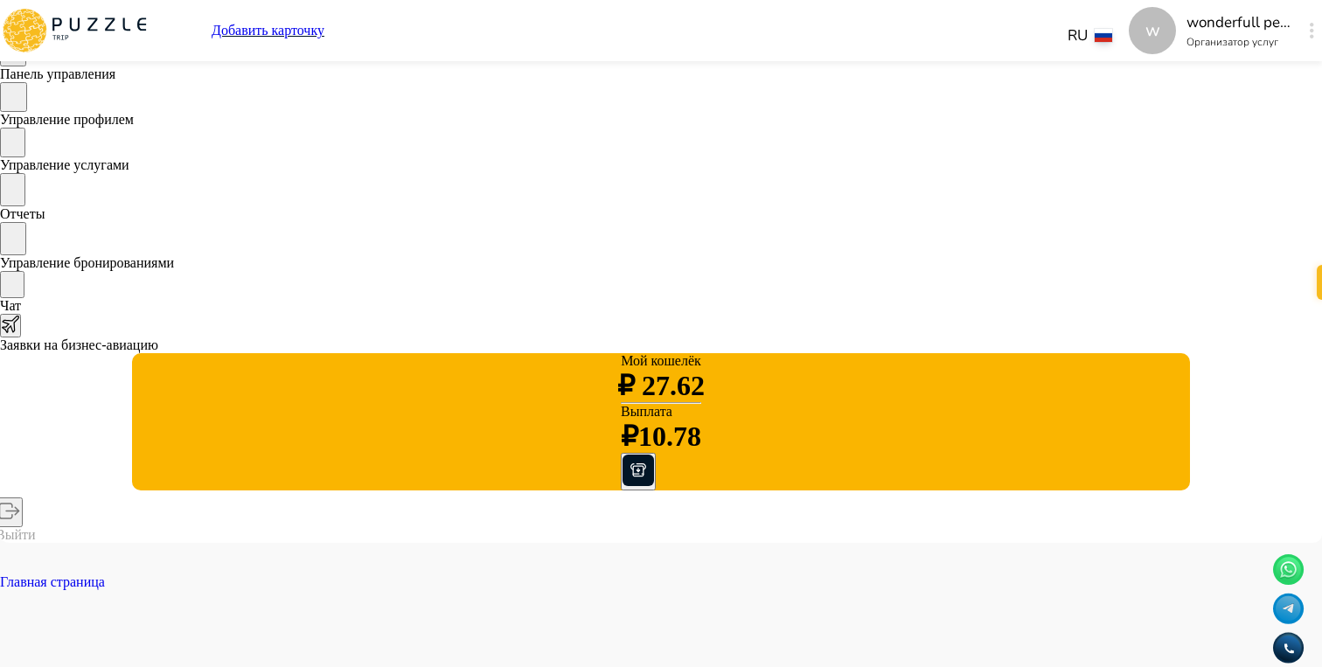
scroll to position [0, 0]
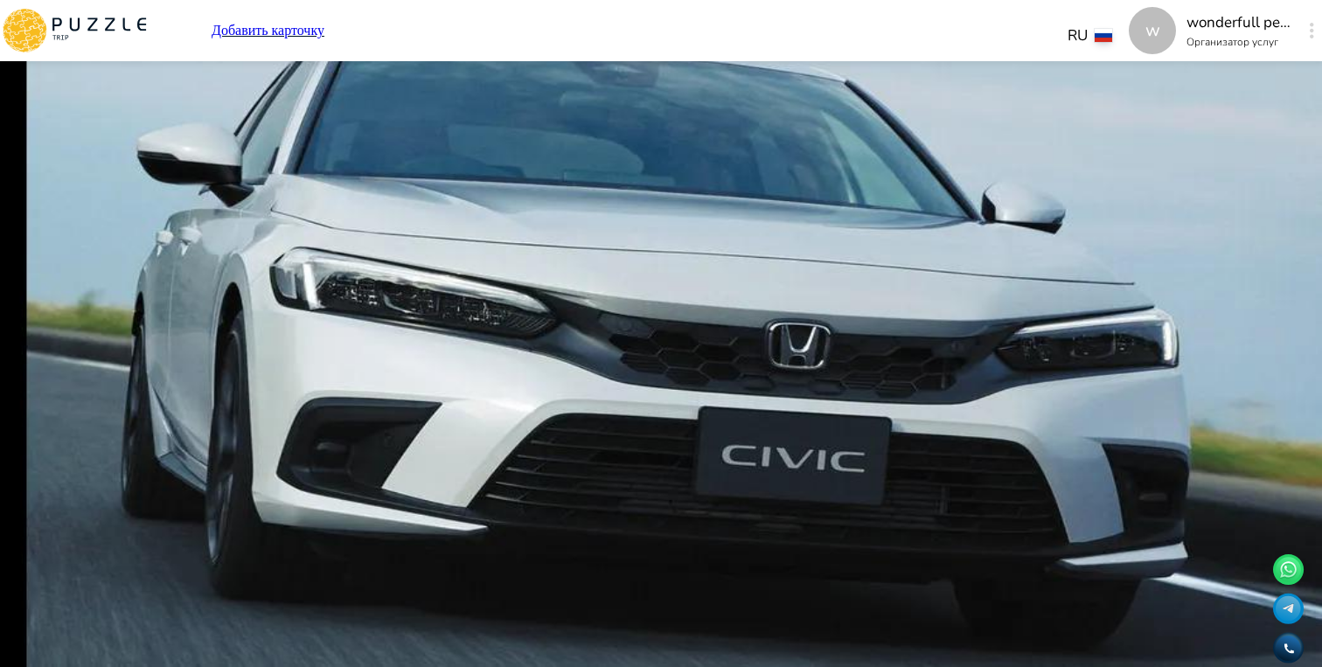
click at [511, 115] on span "Назад" at bounding box center [512, 112] width 37 height 22
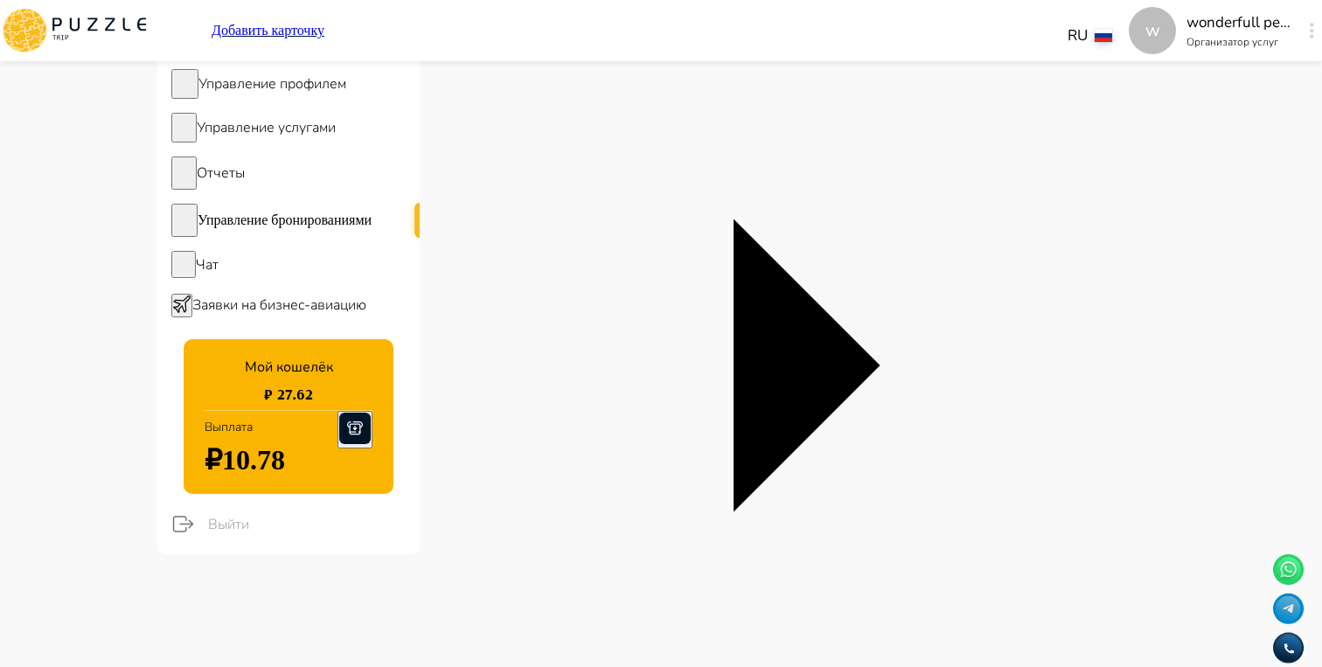
scroll to position [0, 1249]
click at [282, 137] on span "Управление услугами" at bounding box center [266, 127] width 139 height 19
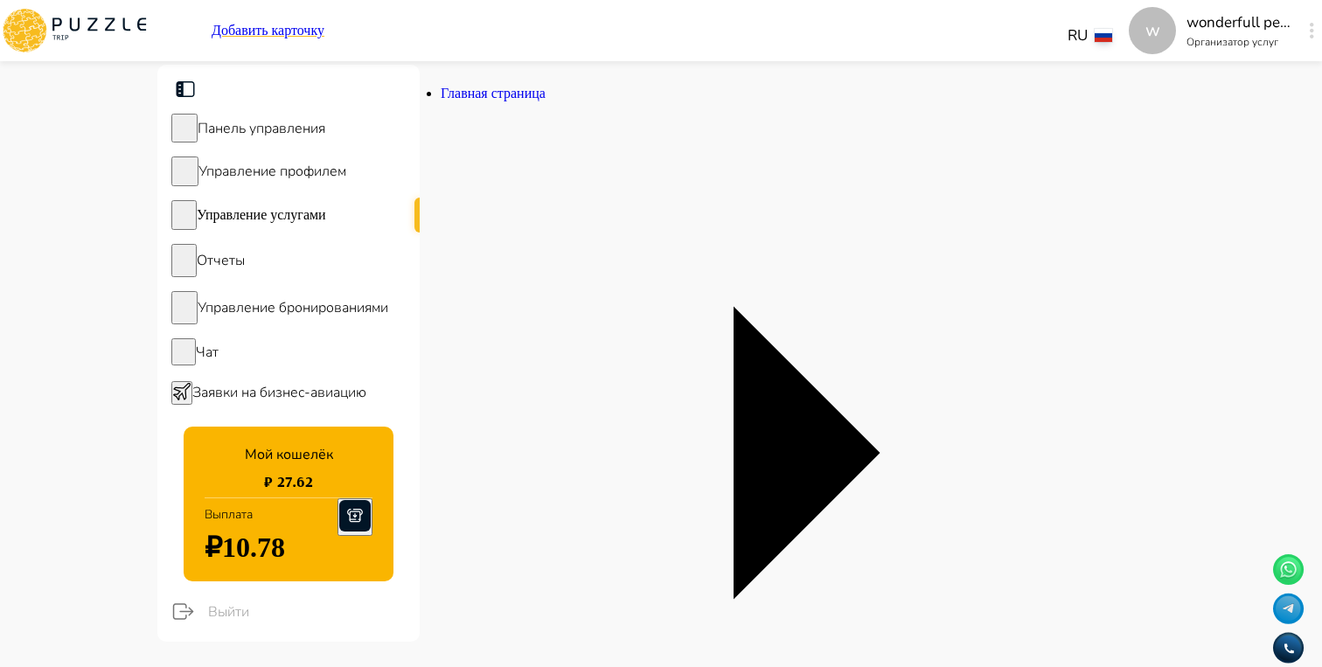
drag, startPoint x: 783, startPoint y: 385, endPoint x: 719, endPoint y: 356, distance: 70.8
copy p "Magnificent Abkhazia"
type textarea "*"
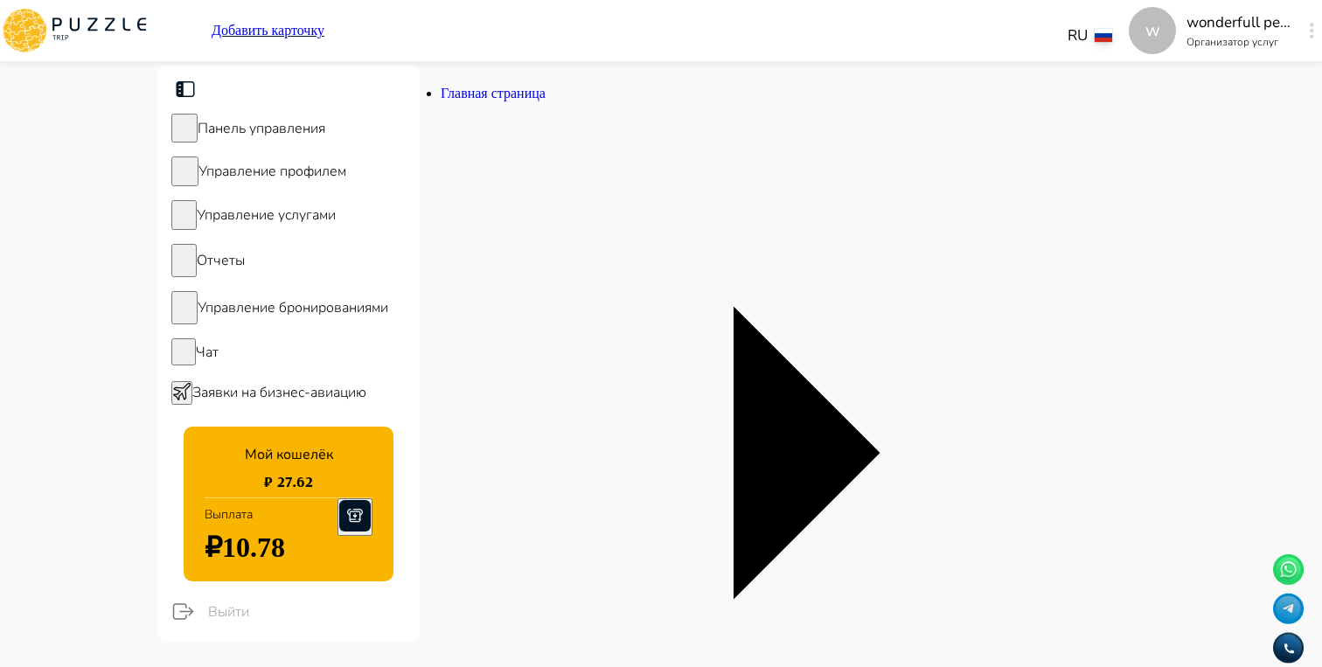
type textarea "*"
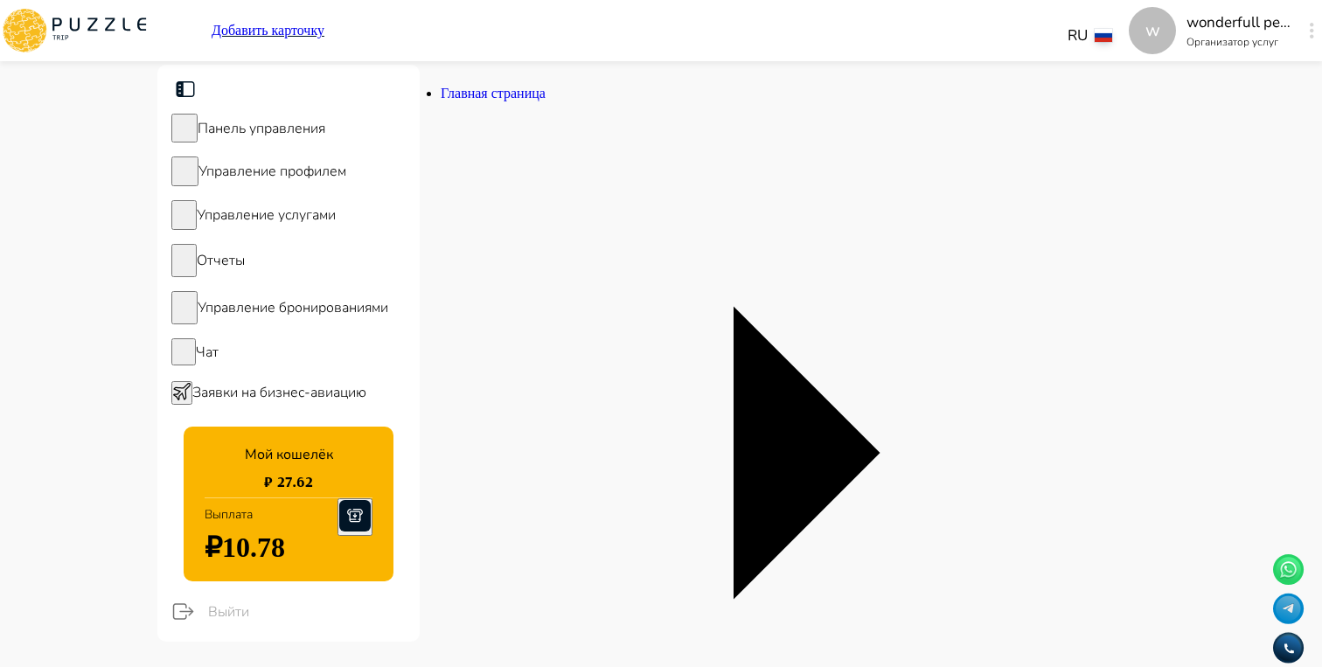
type textarea "*"
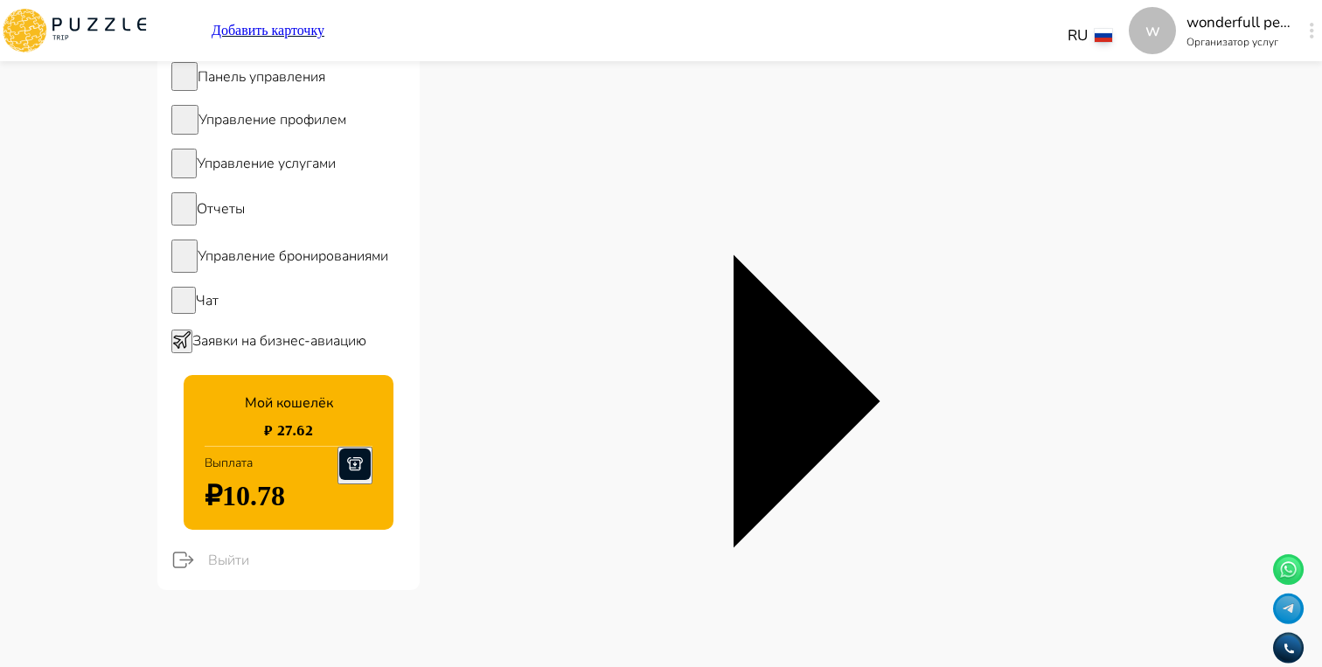
scroll to position [0, 0]
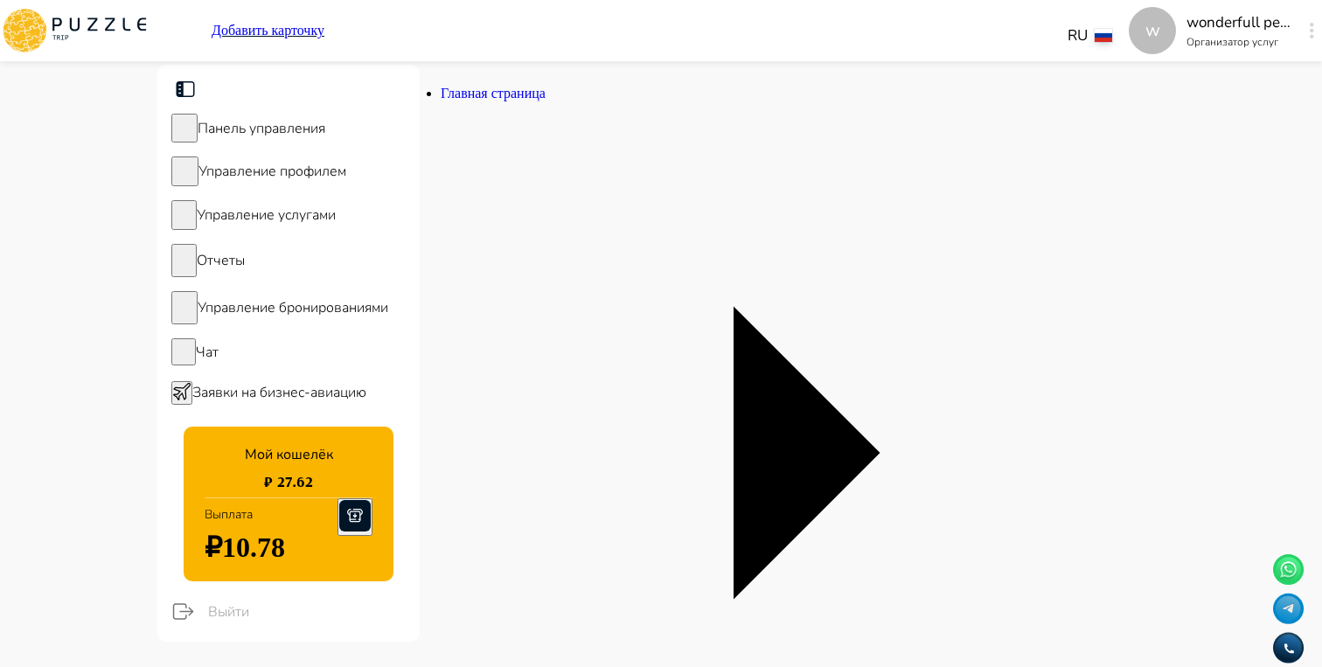
click at [339, 206] on div "Управление услугами" at bounding box center [288, 215] width 262 height 44
drag, startPoint x: 783, startPoint y: 390, endPoint x: 720, endPoint y: 363, distance: 69.3
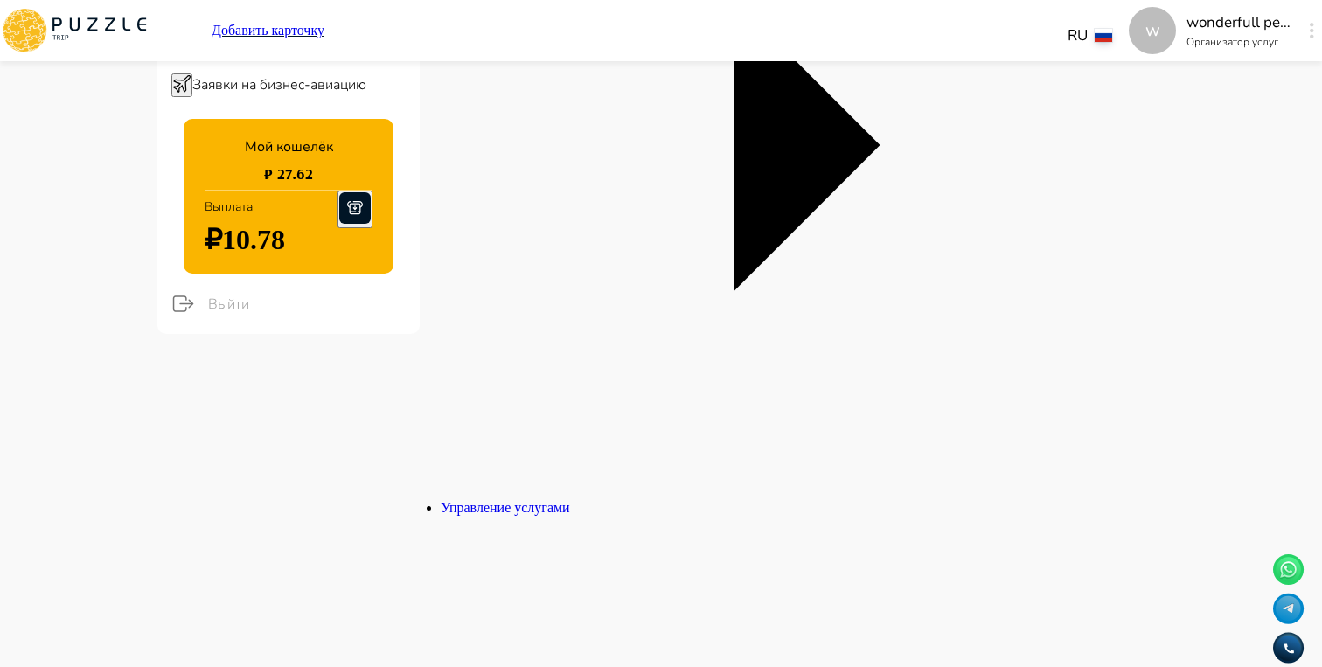
scroll to position [311, 0]
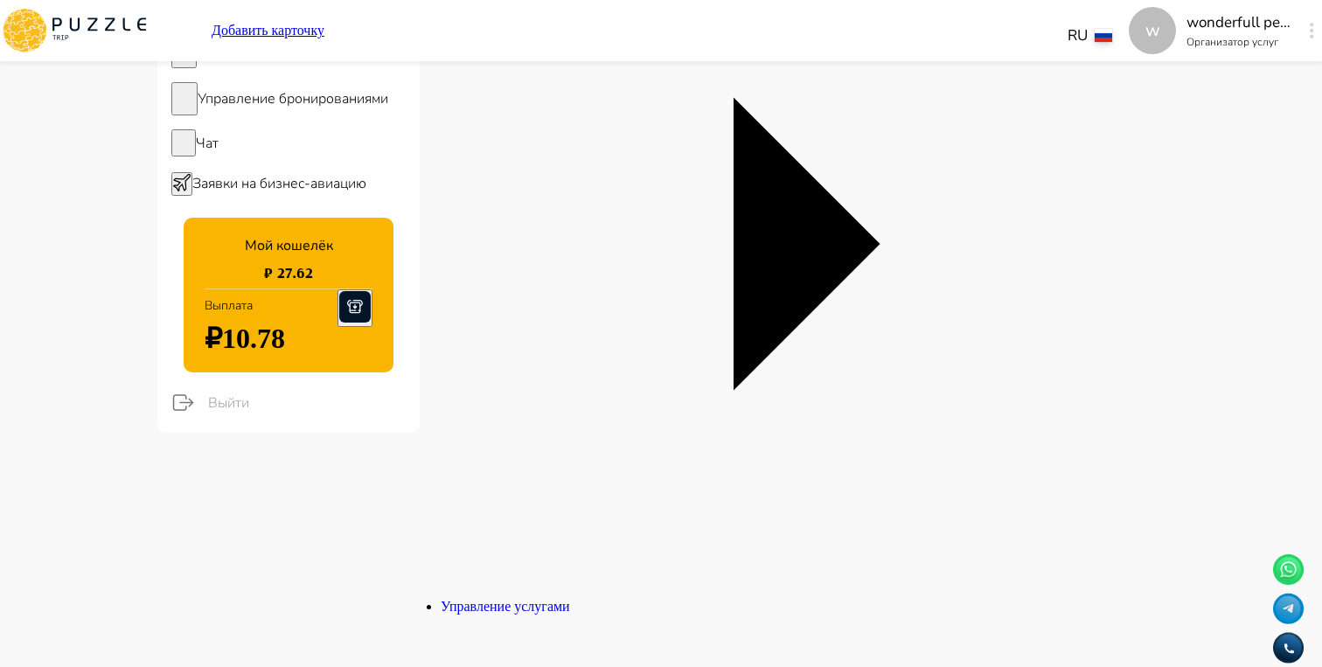
scroll to position [99, 0]
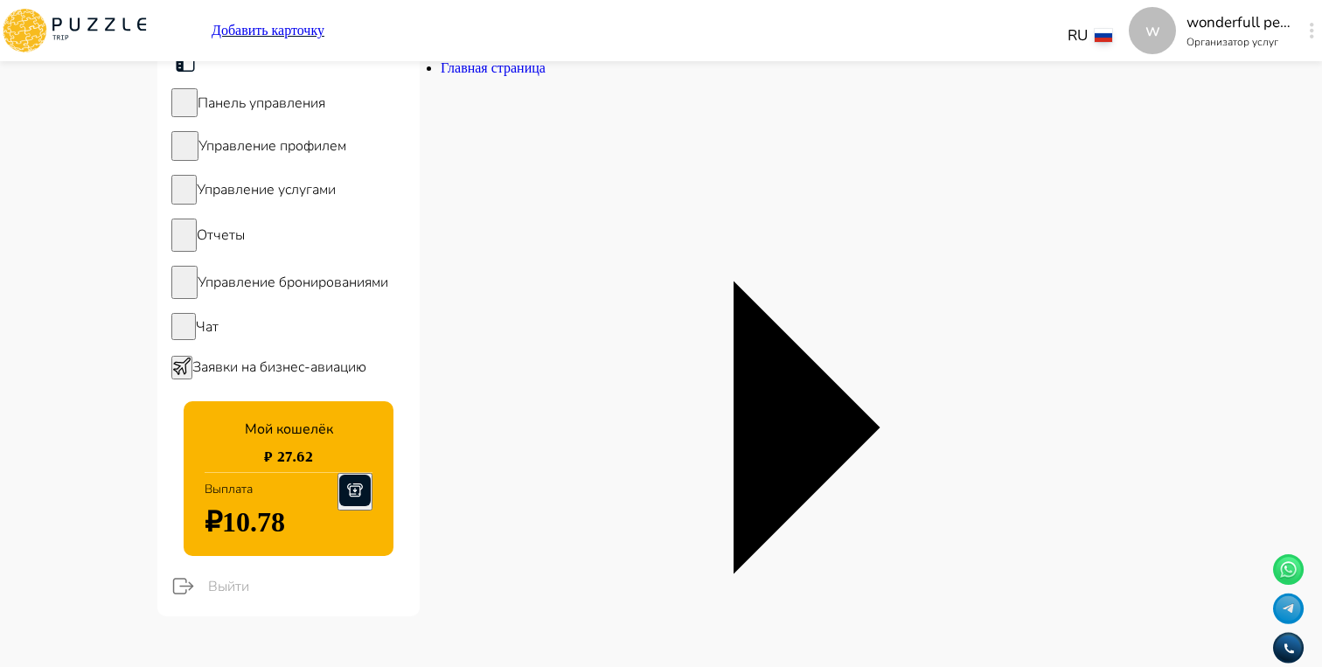
scroll to position [0, 0]
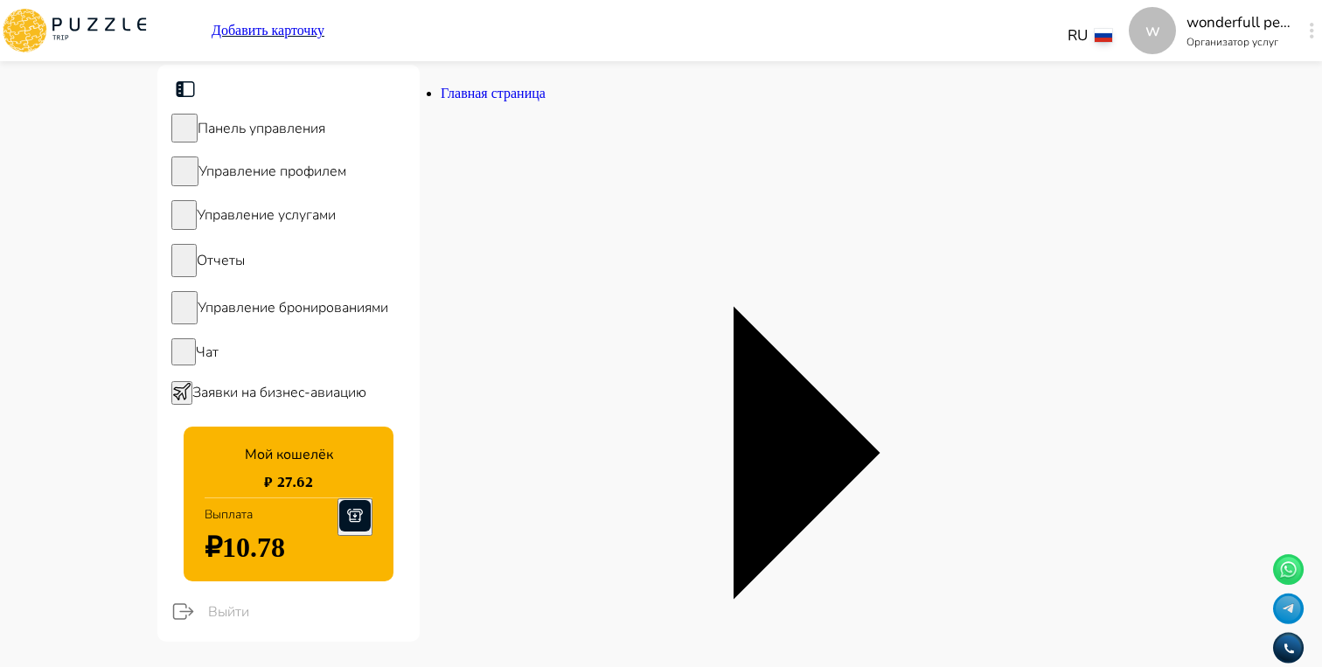
click at [303, 331] on div "Управление бронированиями" at bounding box center [288, 307] width 262 height 47
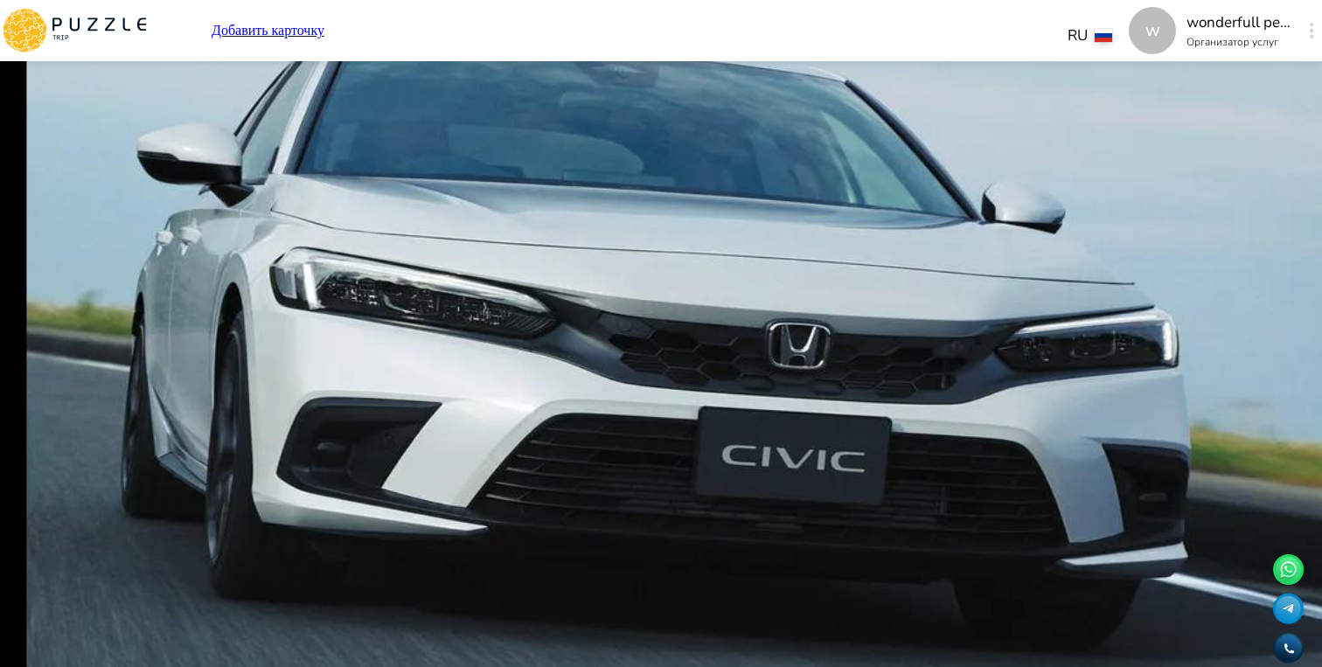
click at [503, 118] on span "Назад" at bounding box center [512, 112] width 37 height 22
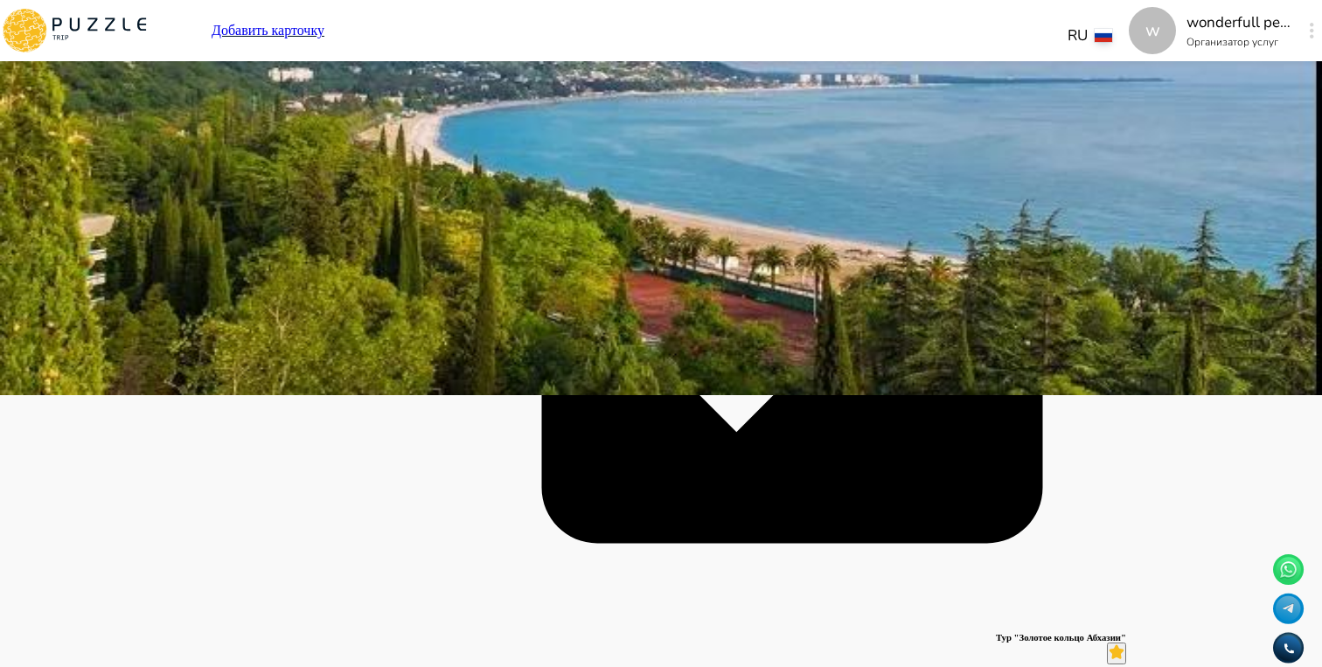
scroll to position [281, 0]
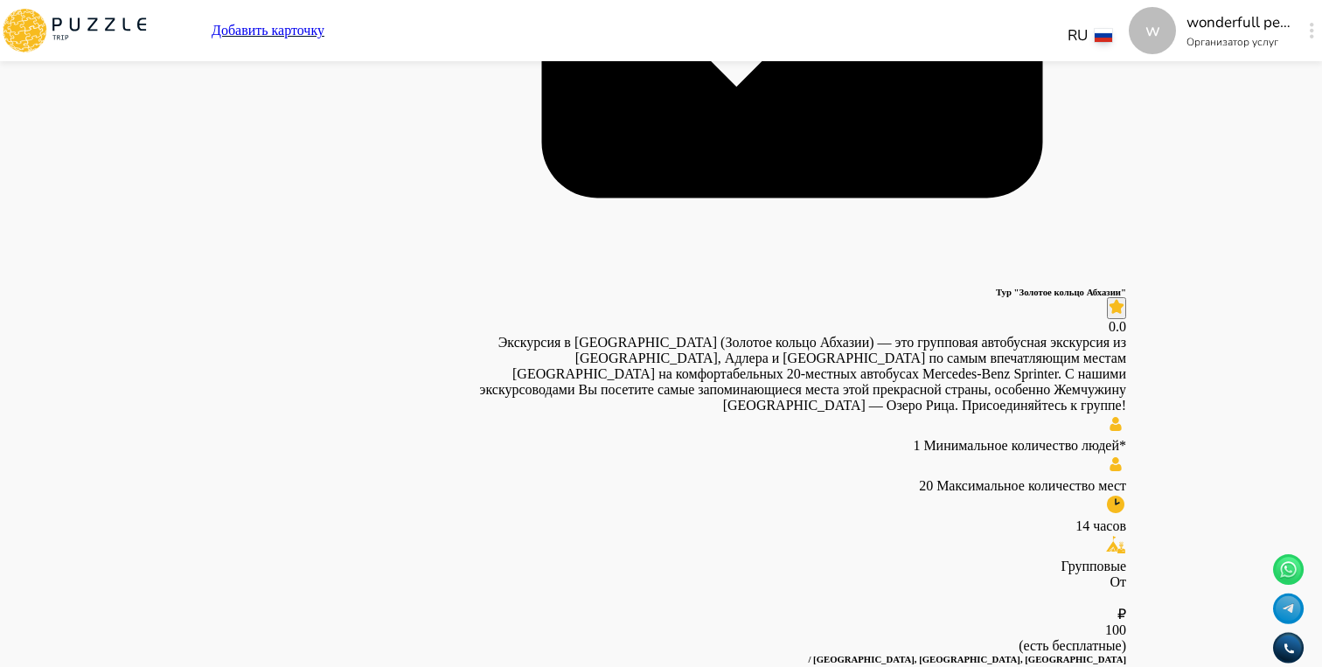
scroll to position [624, 0]
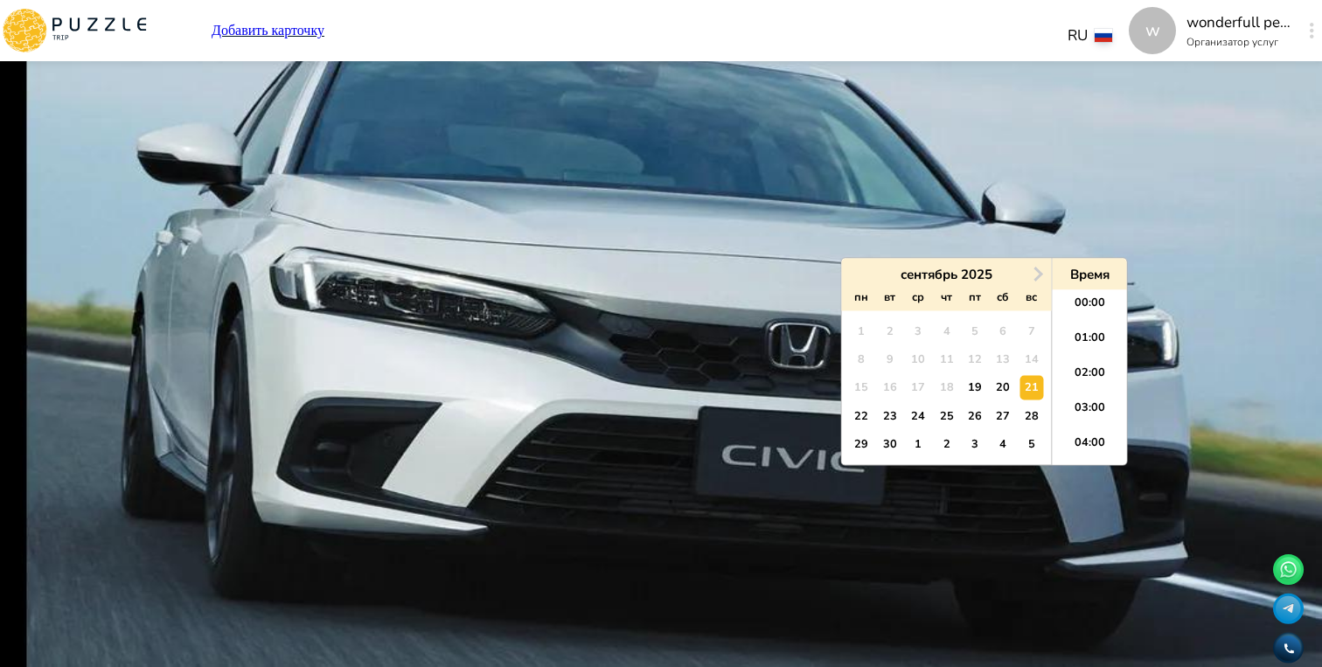
scroll to position [385, 0]
click at [993, 407] on div "27" at bounding box center [1003, 416] width 24 height 24
type input "**********"
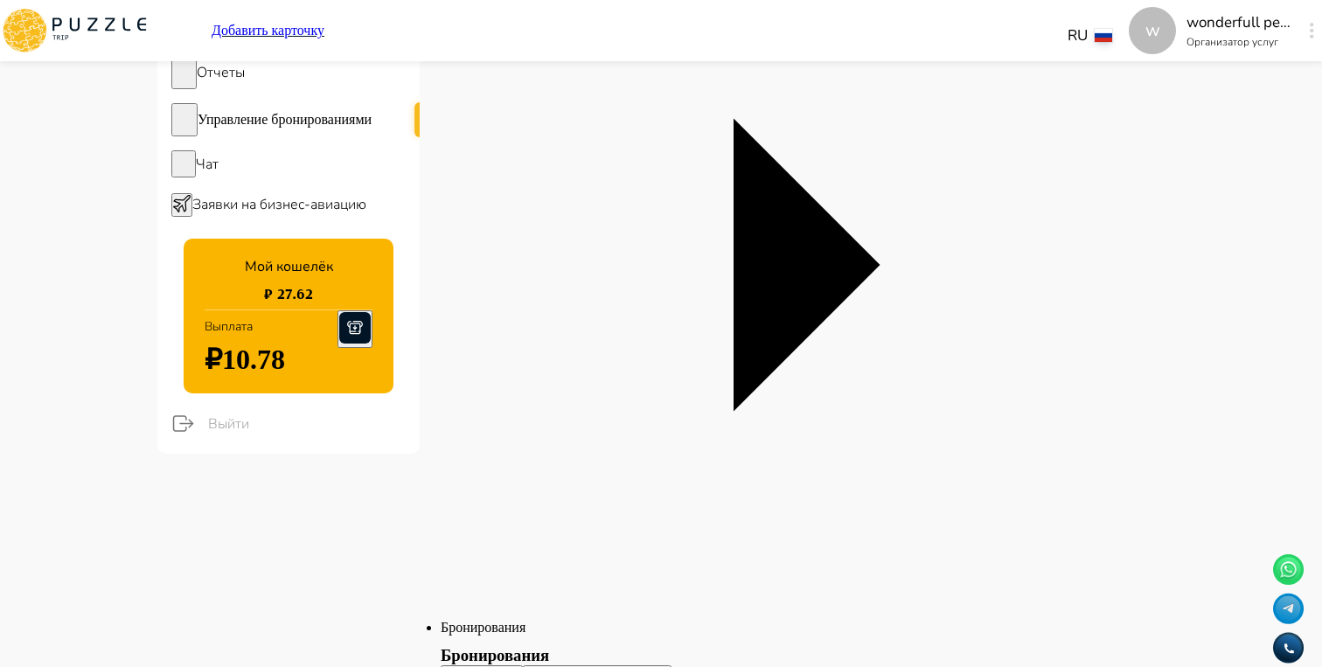
scroll to position [0, 1249]
